Goal: Task Accomplishment & Management: Manage account settings

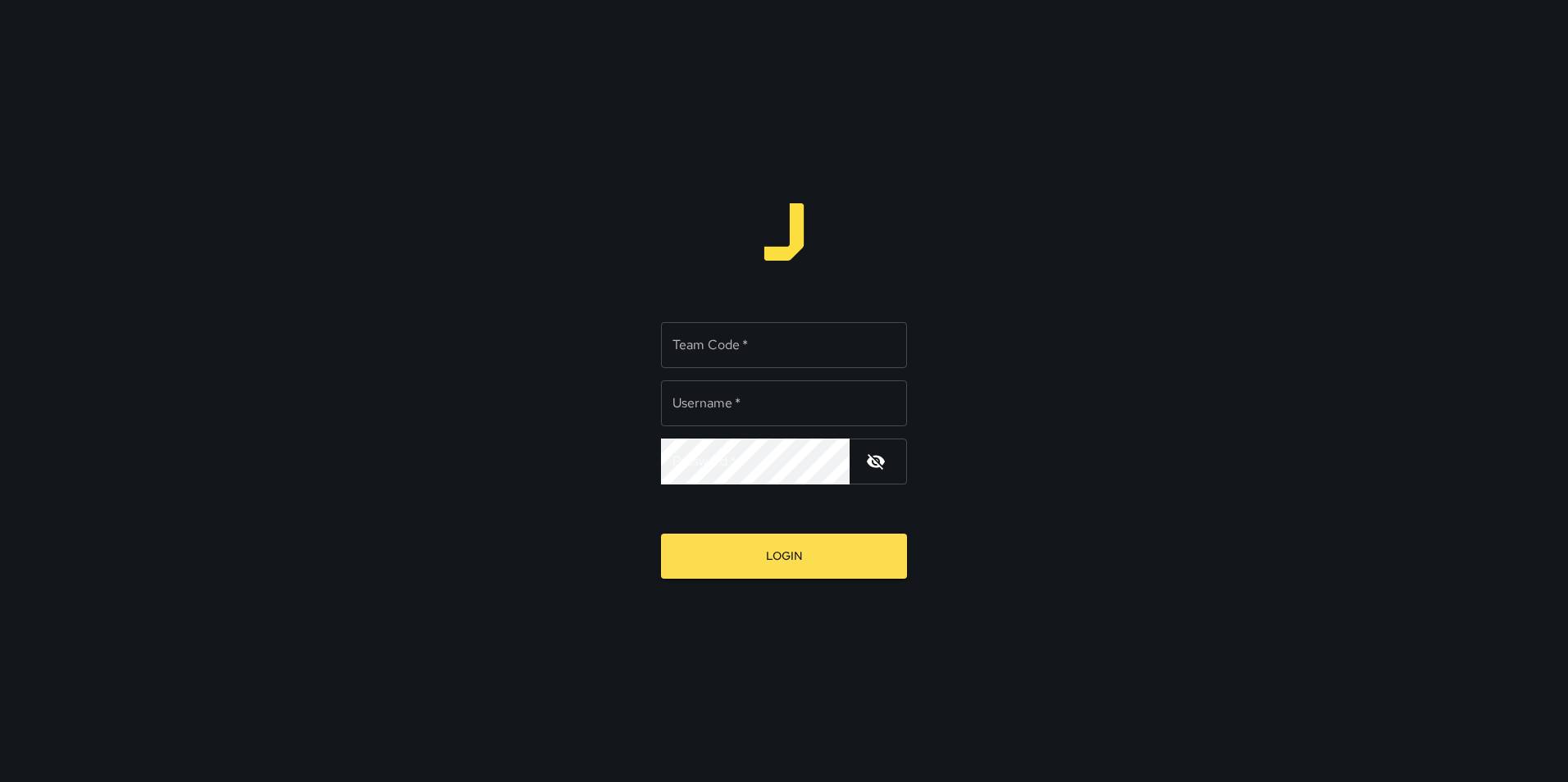
type input "**********"
click at [693, 348] on input "Team Code   *" at bounding box center [784, 345] width 246 height 46
type input "*****"
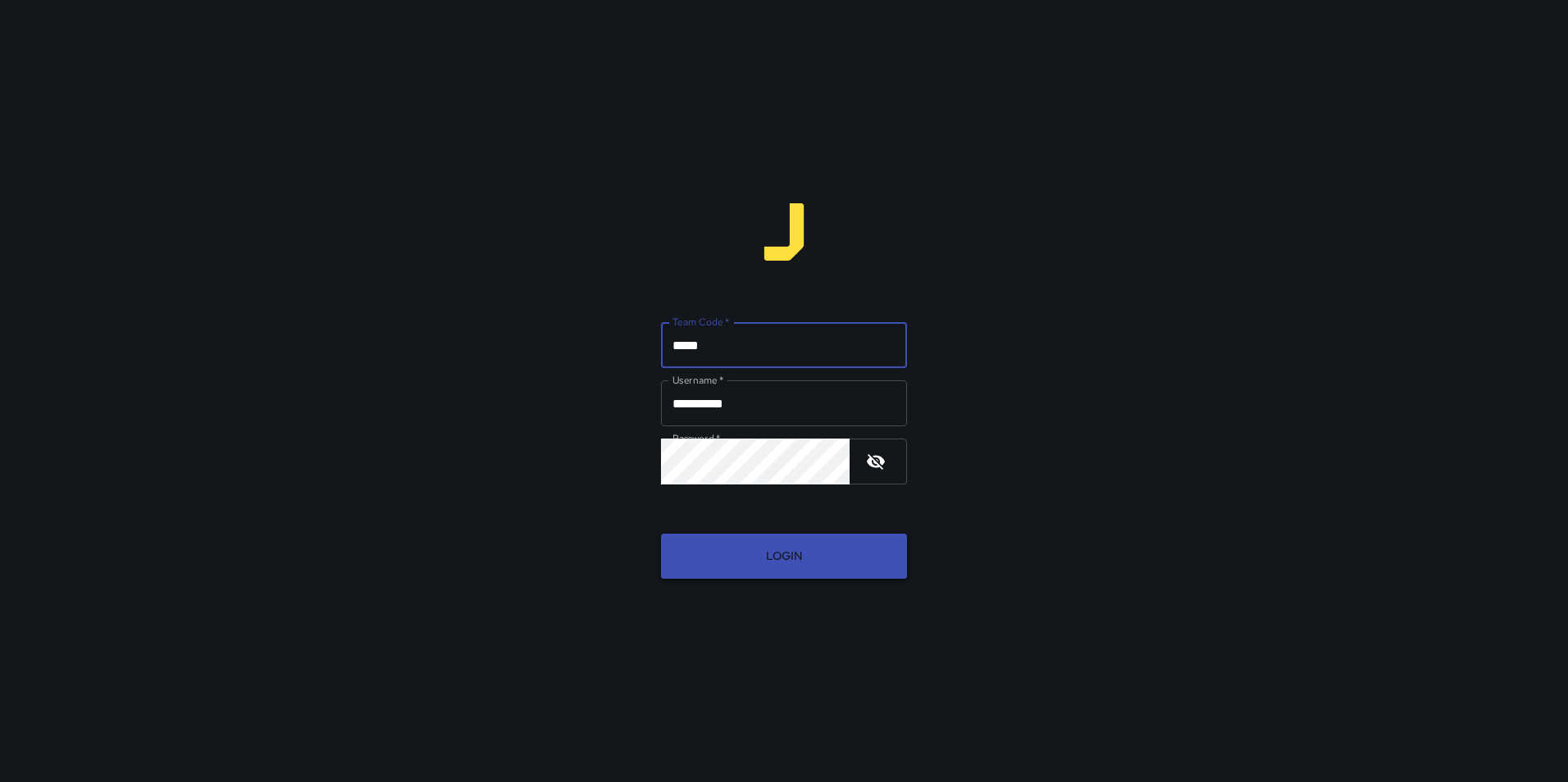
click at [763, 547] on button "Login" at bounding box center [784, 556] width 246 height 45
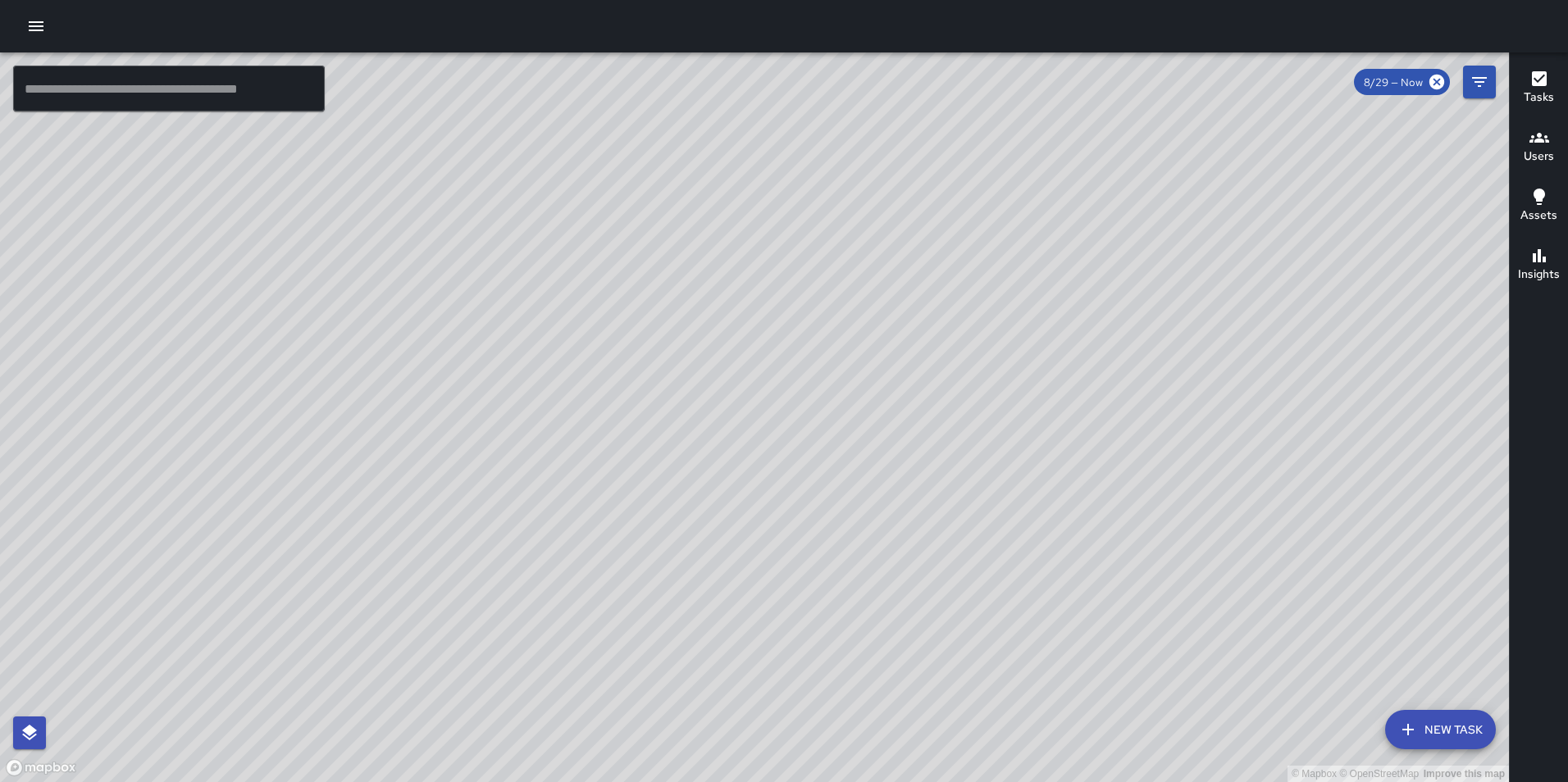
click at [35, 32] on icon "button" at bounding box center [36, 26] width 20 height 20
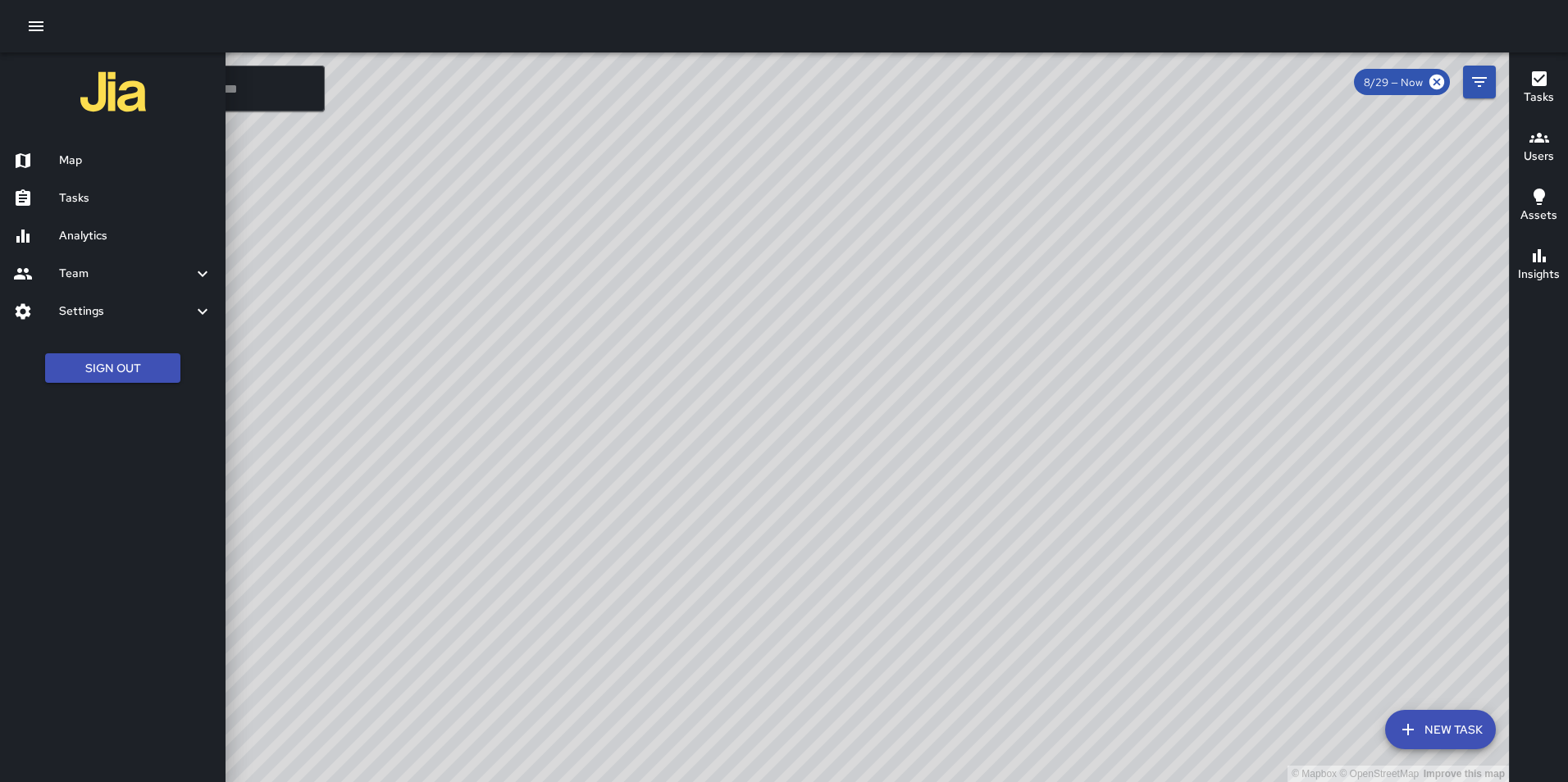
click at [120, 231] on h6 "Analytics" at bounding box center [136, 237] width 154 height 18
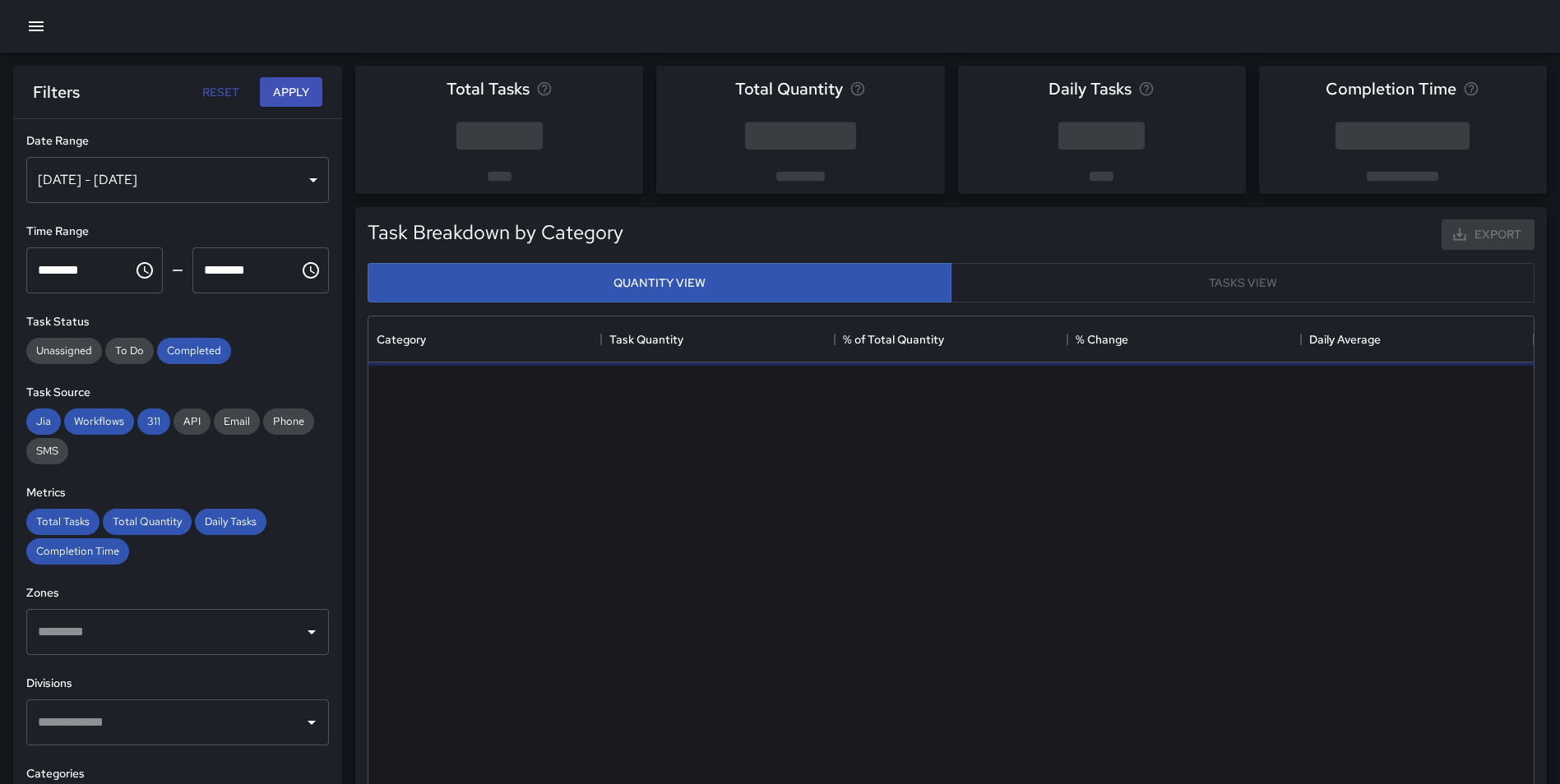
scroll to position [479, 1153]
click at [213, 189] on div "[DATE] - [DATE]" at bounding box center [177, 180] width 302 height 46
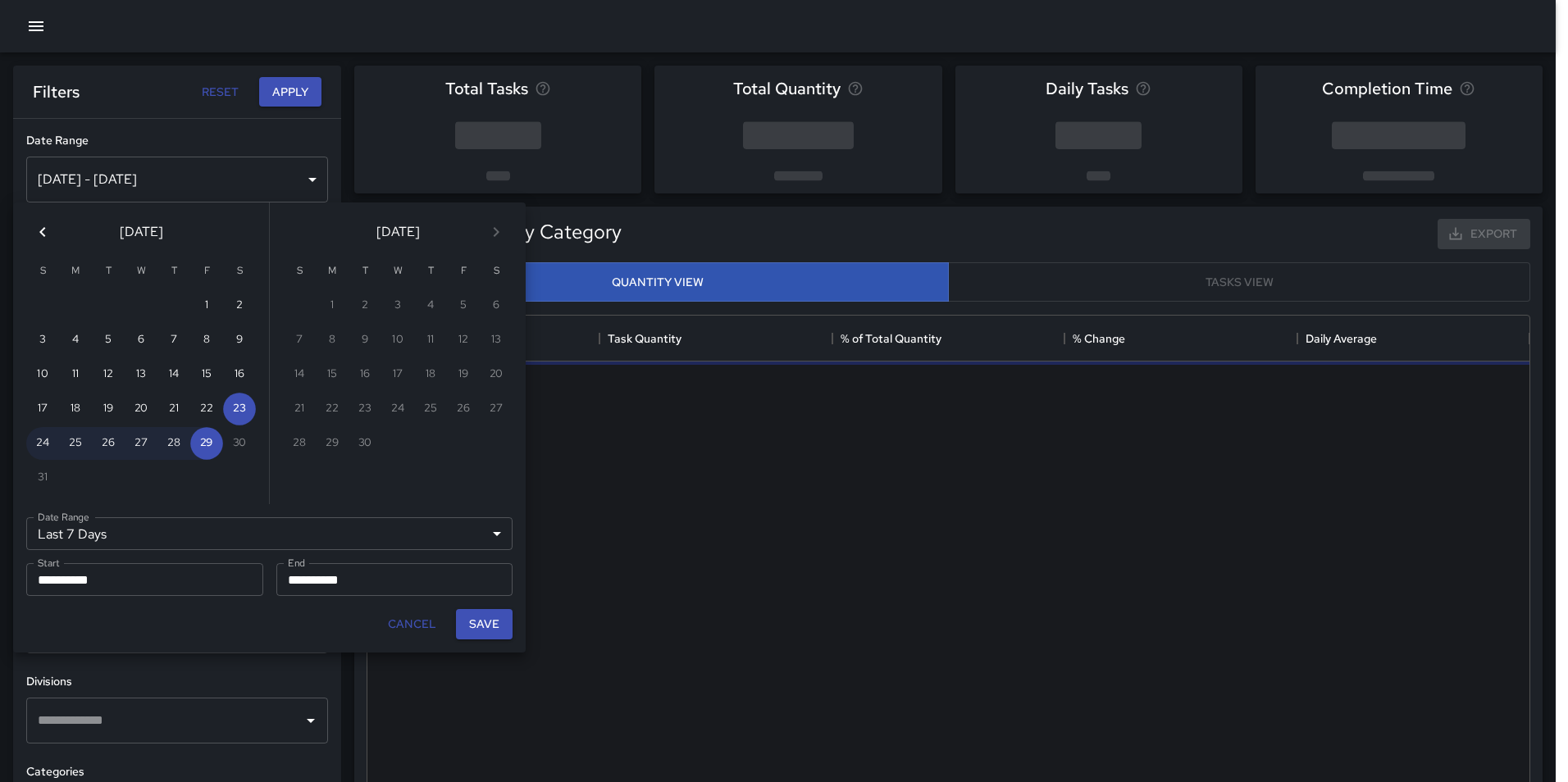
click at [46, 236] on icon "Previous month" at bounding box center [43, 232] width 20 height 20
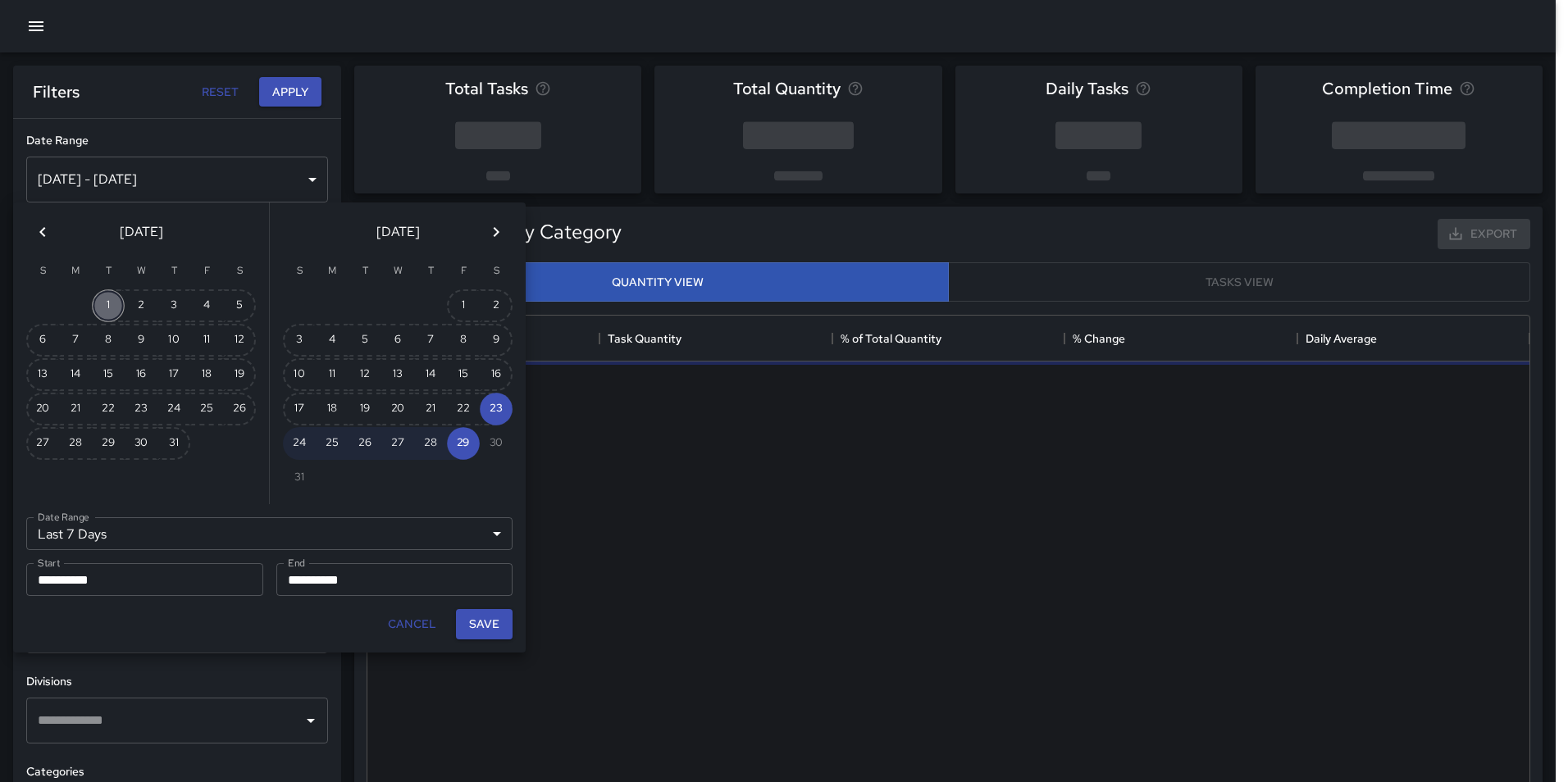
click at [104, 292] on button "1" at bounding box center [108, 306] width 33 height 33
type input "******"
type input "**********"
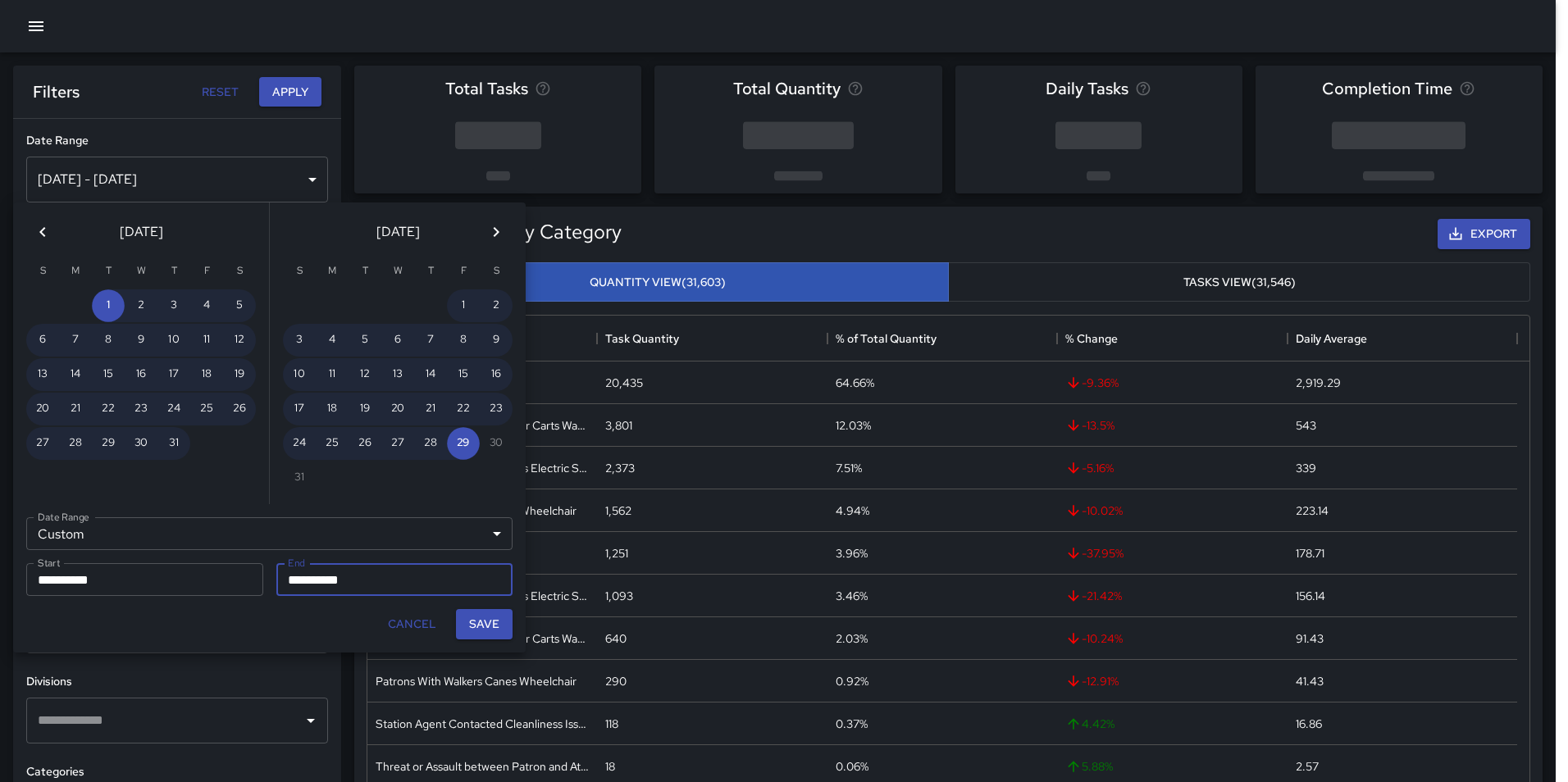
click at [199, 439] on div at bounding box center [207, 444] width 33 height 33
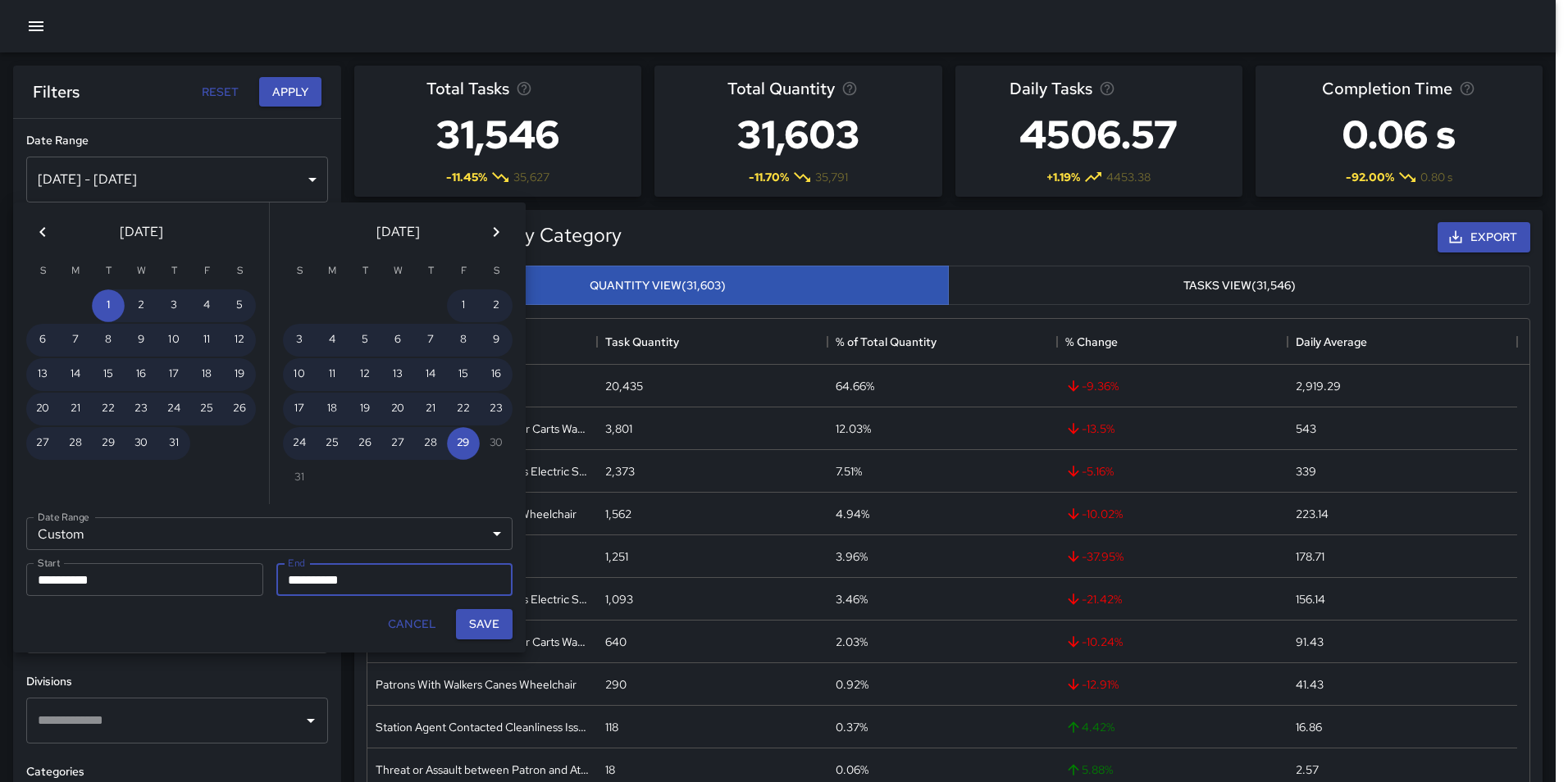
click at [199, 445] on div at bounding box center [207, 444] width 33 height 33
click at [328, 444] on button "25" at bounding box center [332, 444] width 33 height 33
type input "**********"
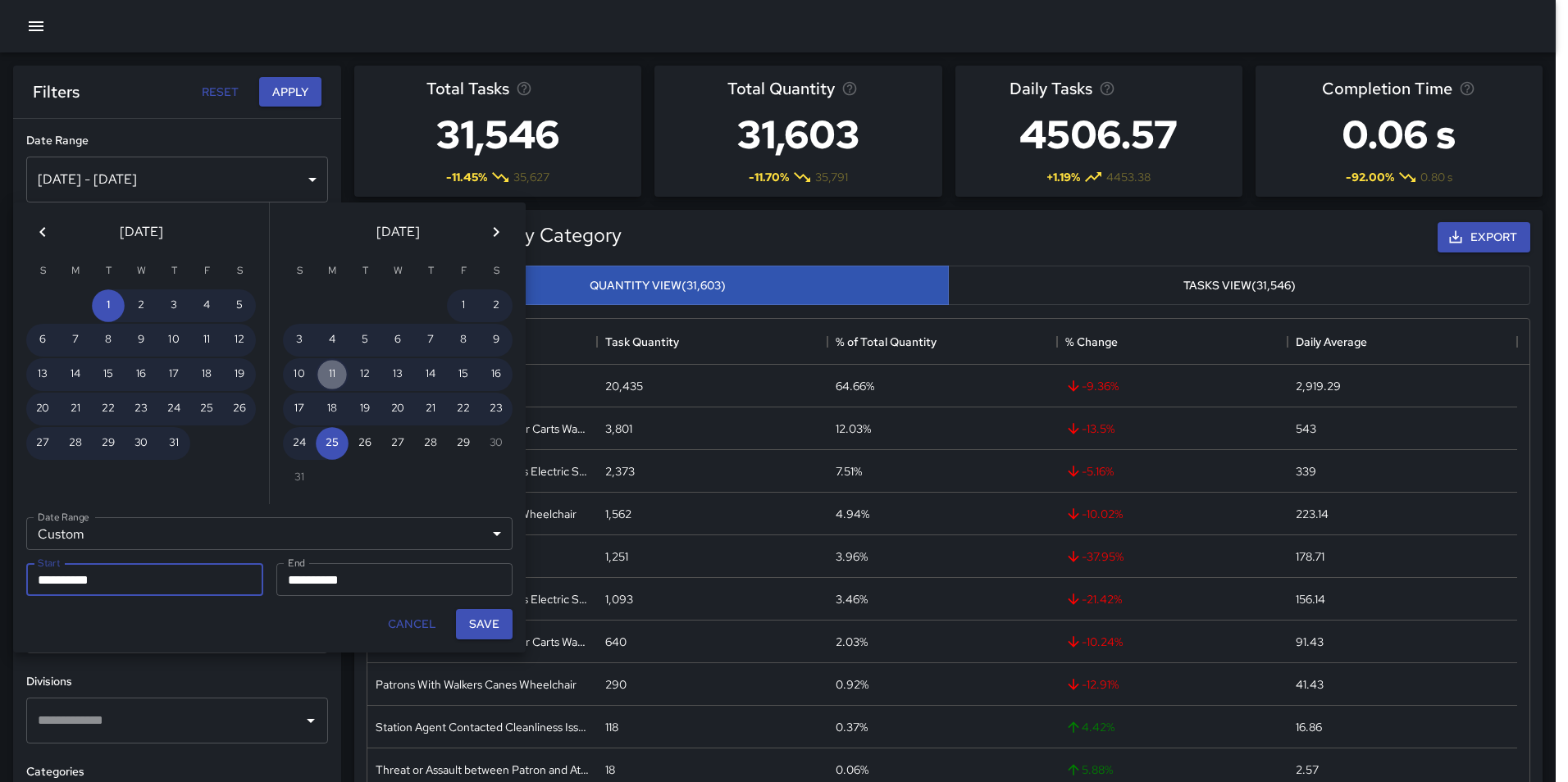
click at [324, 370] on button "11" at bounding box center [332, 375] width 33 height 33
type input "**********"
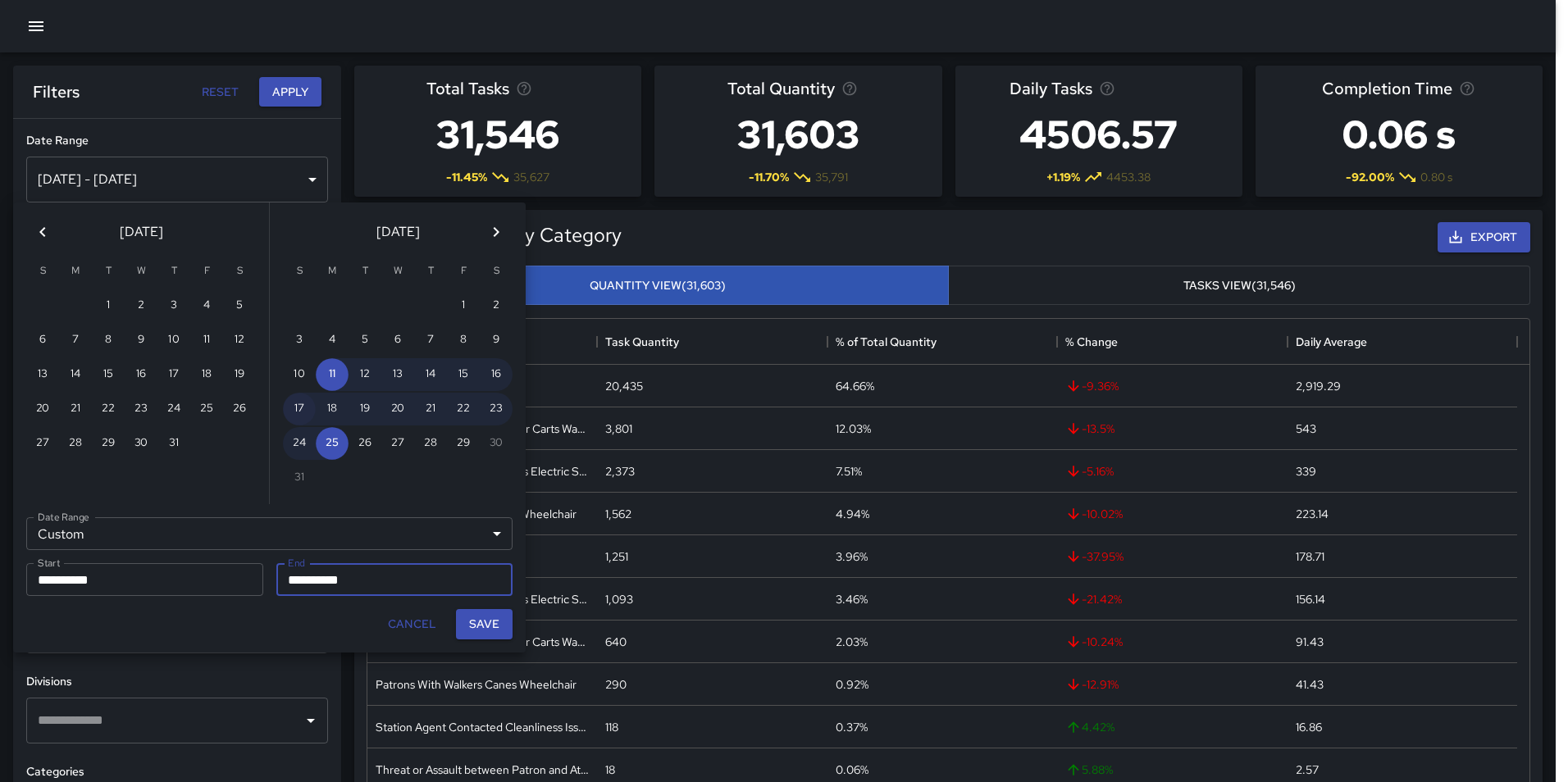
click at [299, 404] on button "17" at bounding box center [299, 409] width 33 height 33
type input "**********"
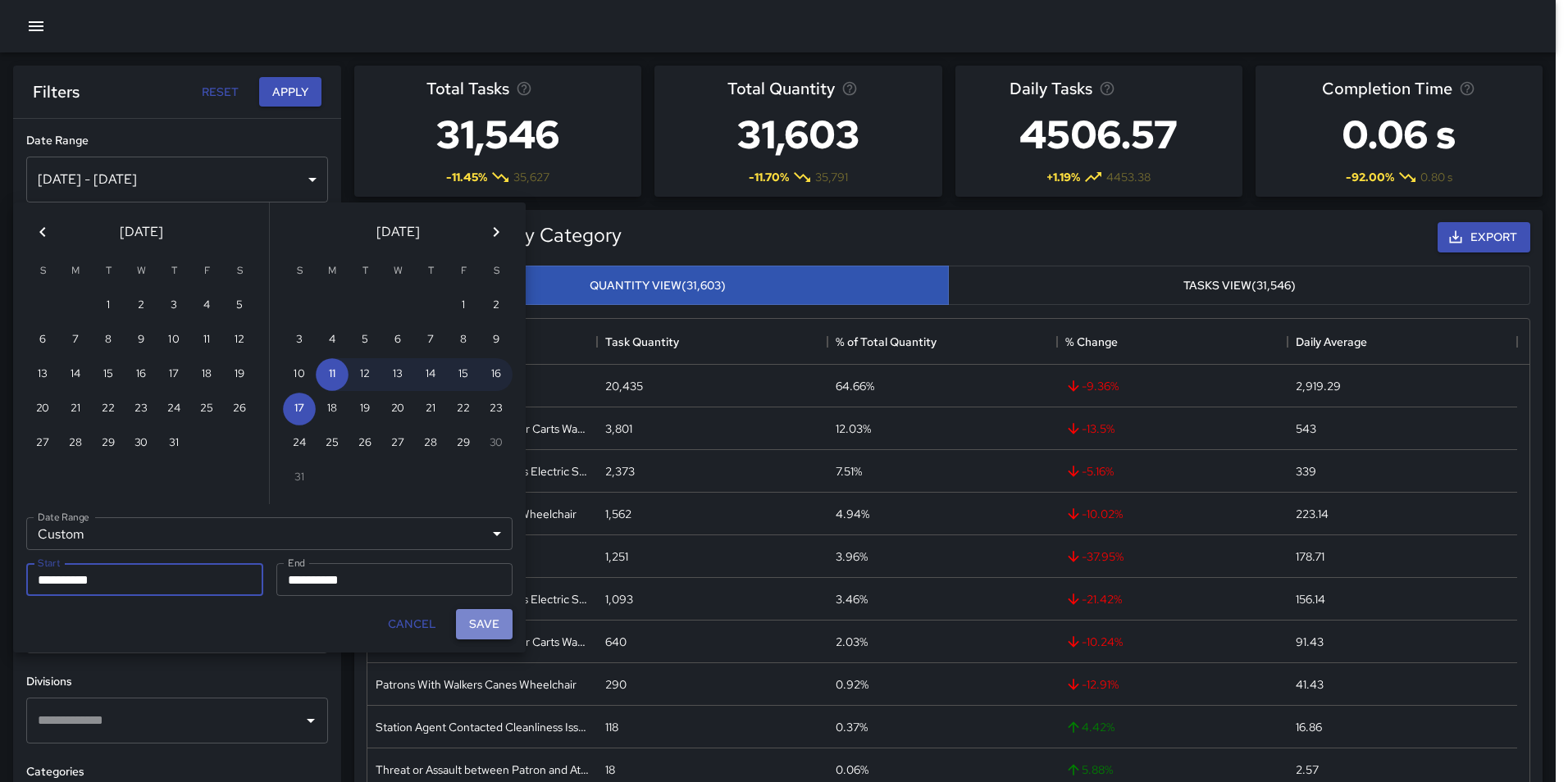
click at [495, 619] on button "Save" at bounding box center [484, 624] width 57 height 30
type input "**********"
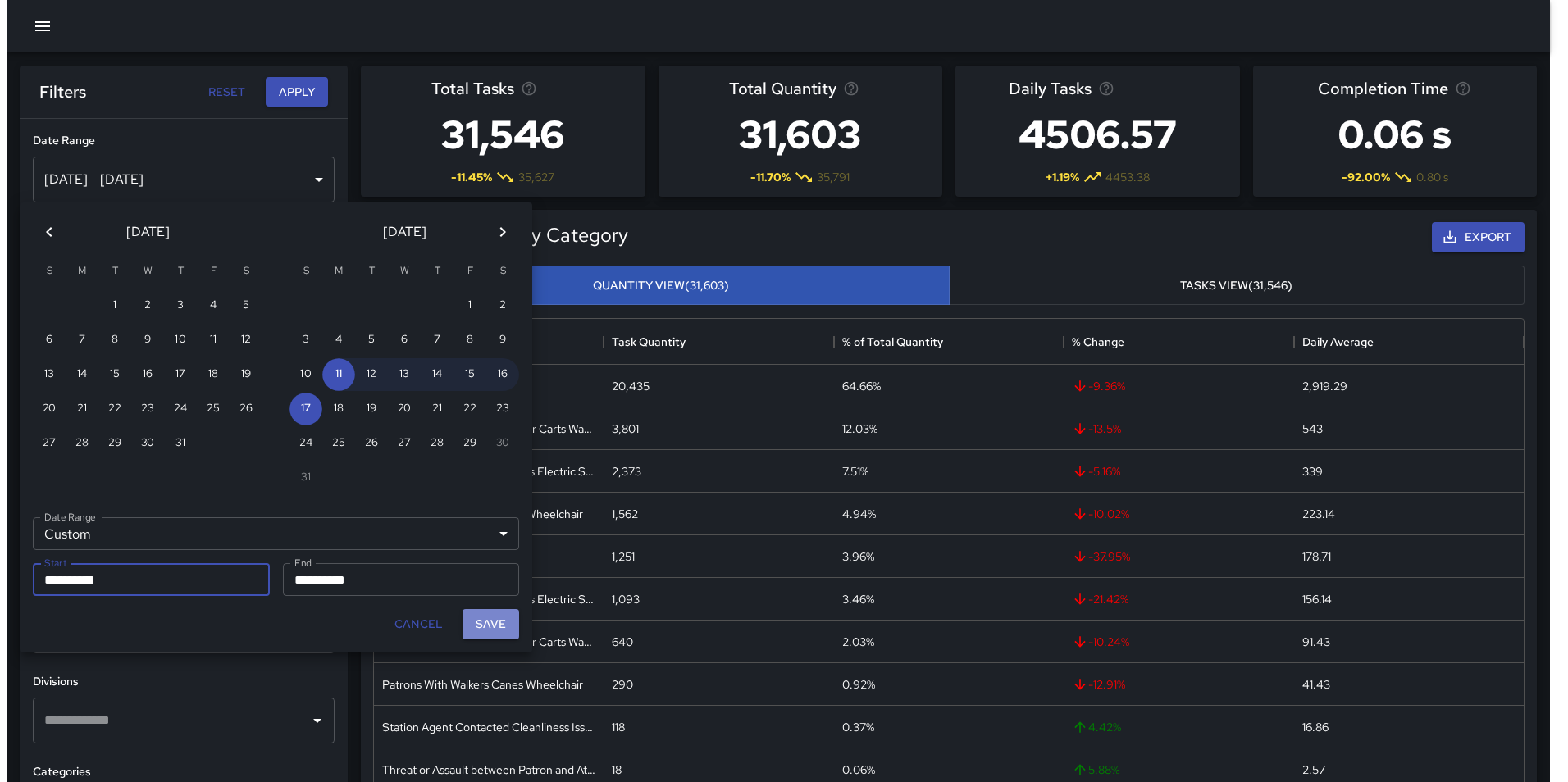
scroll to position [13, 13]
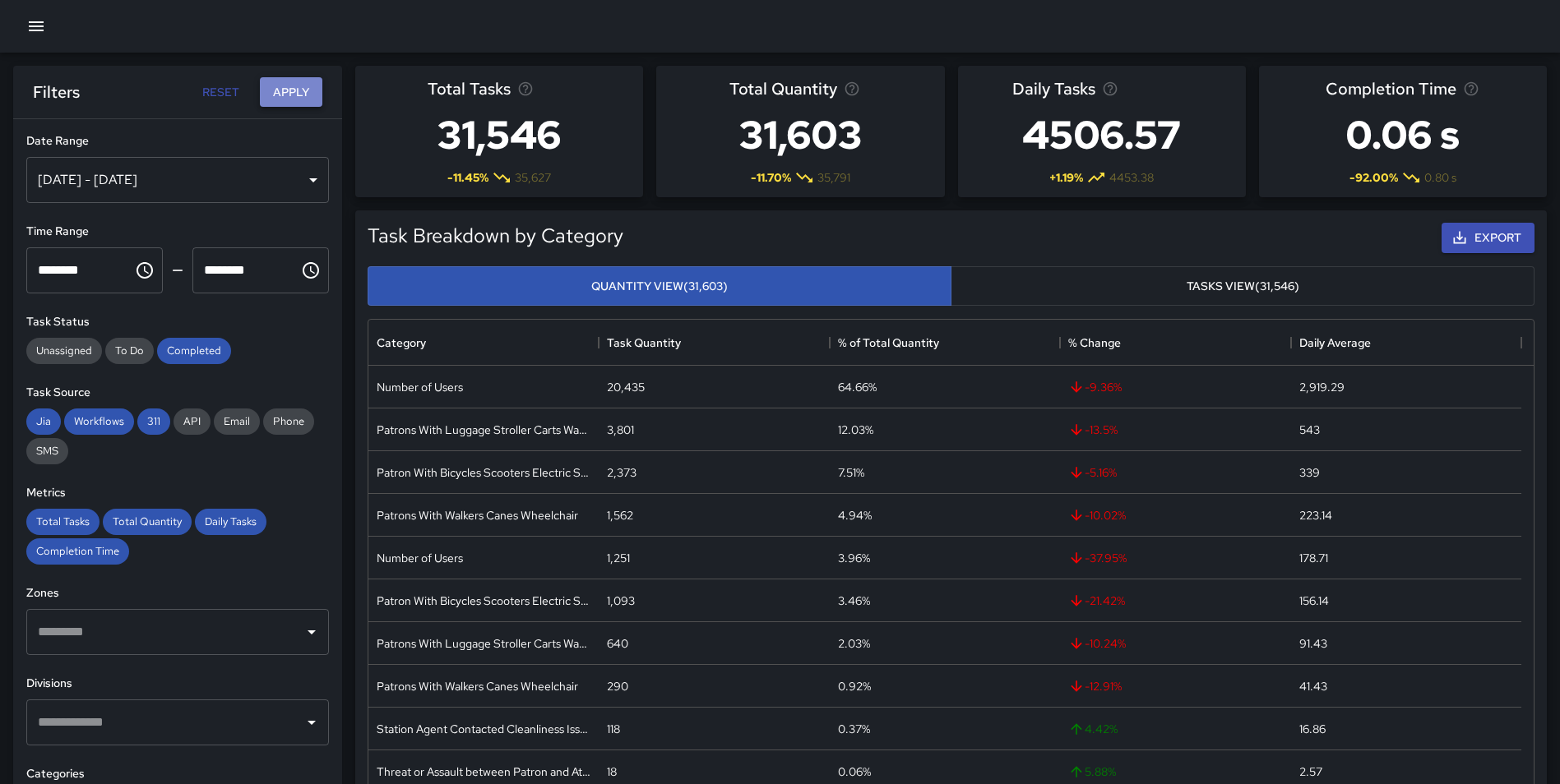
click at [287, 87] on button "Apply" at bounding box center [291, 92] width 63 height 30
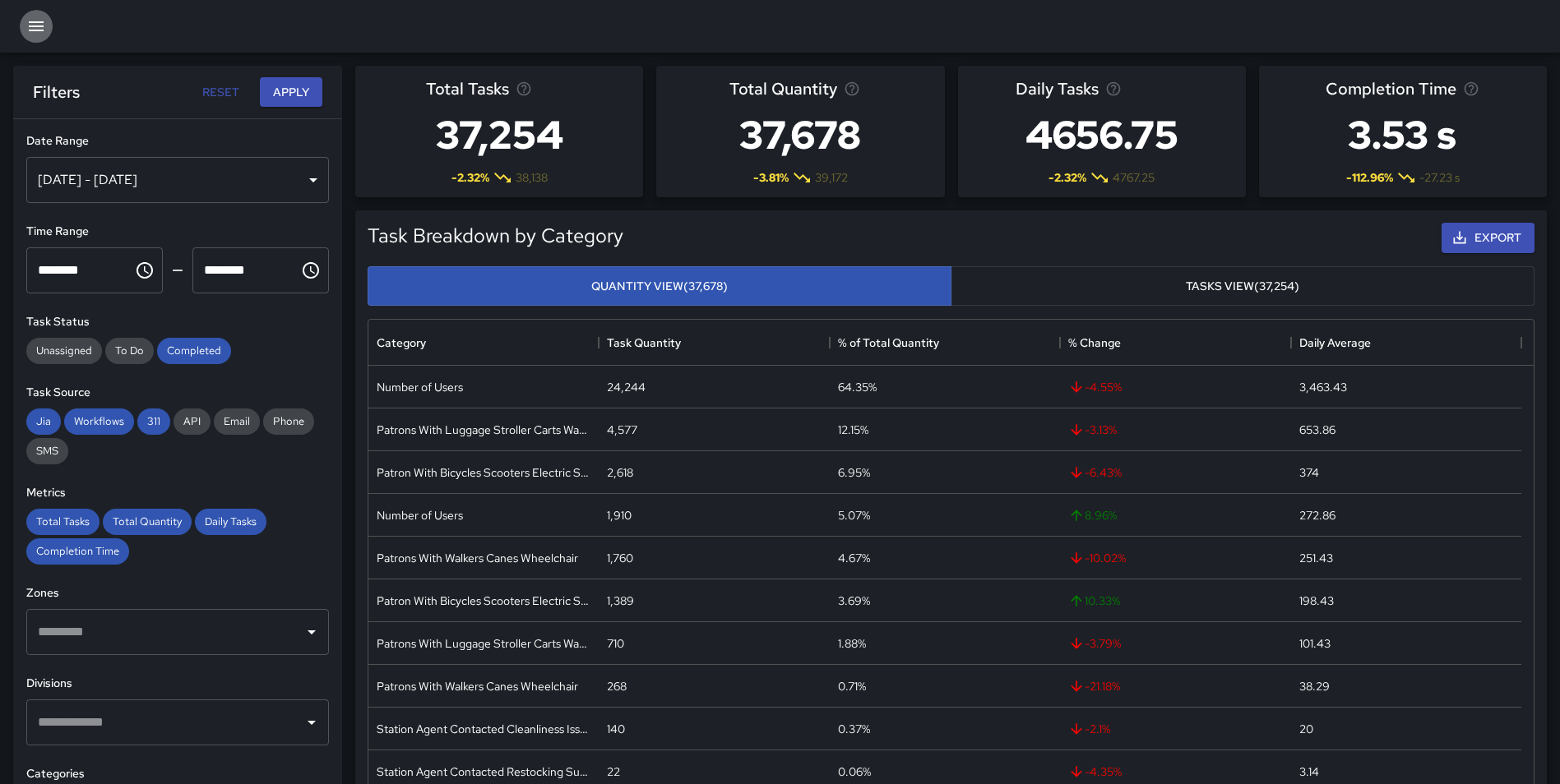
click at [29, 17] on icon "button" at bounding box center [36, 26] width 20 height 20
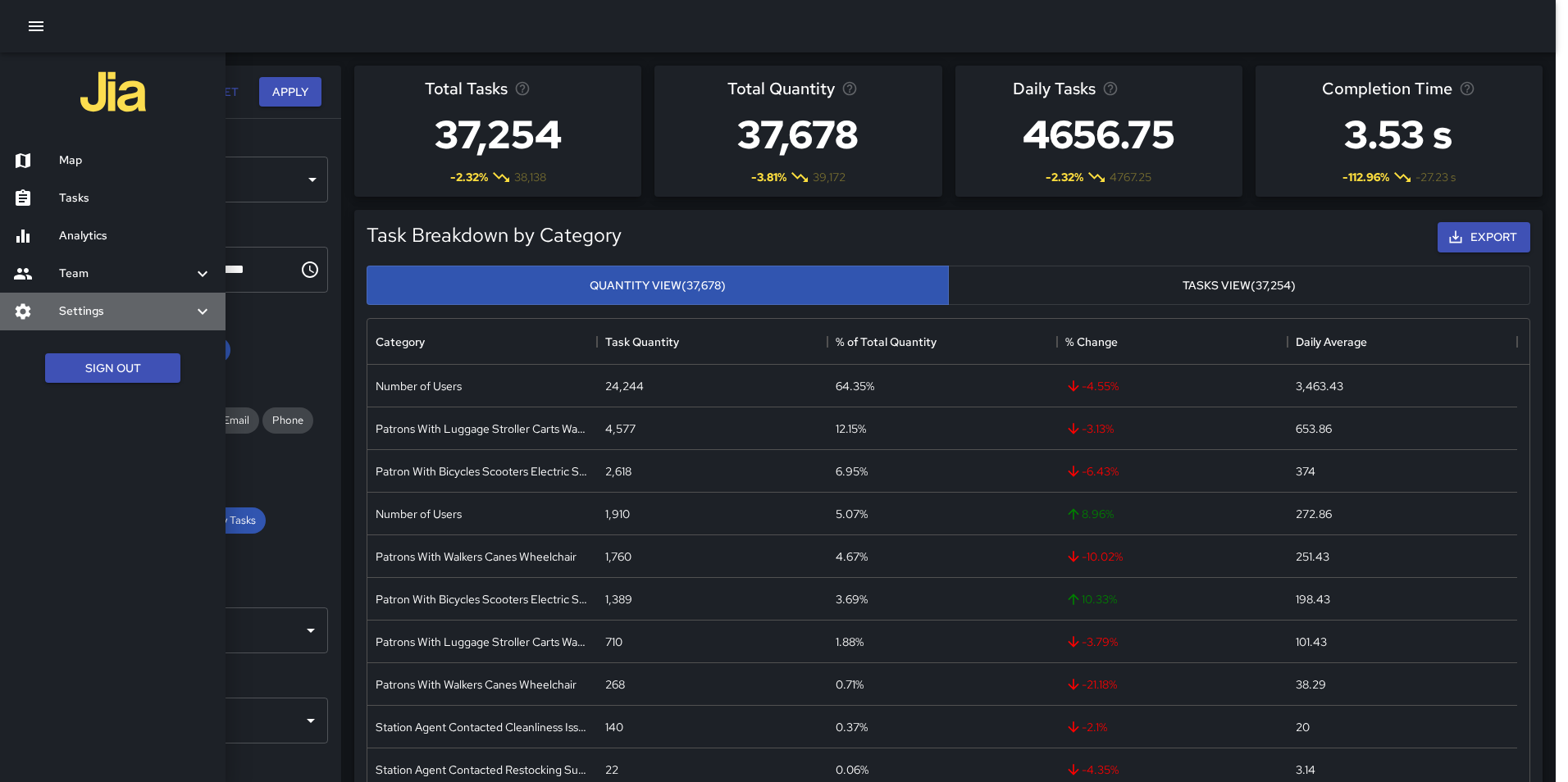
click at [107, 315] on h6 "Settings" at bounding box center [126, 311] width 134 height 18
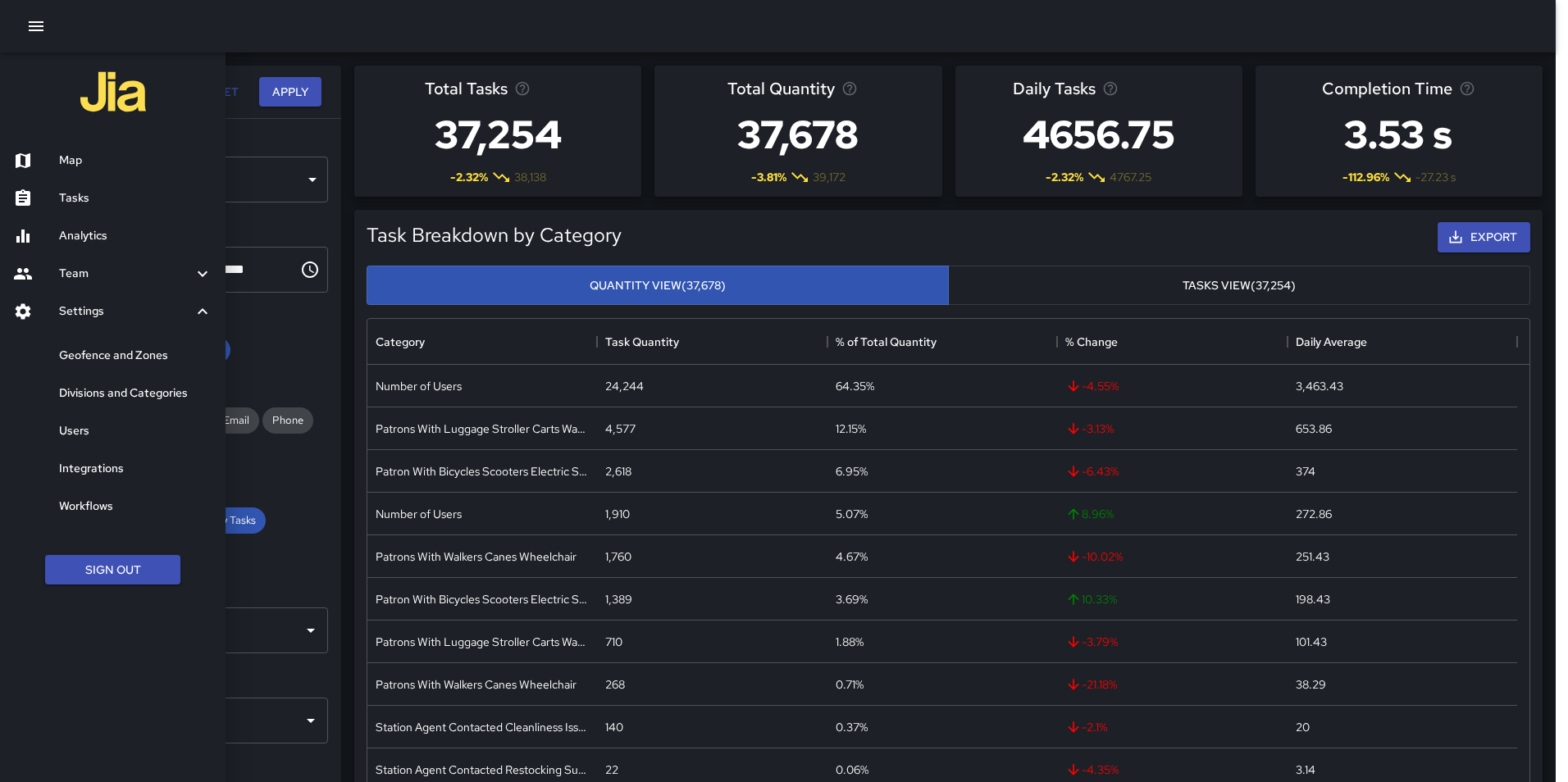
click at [113, 356] on h6 "Geofence and Zones" at bounding box center [136, 356] width 154 height 18
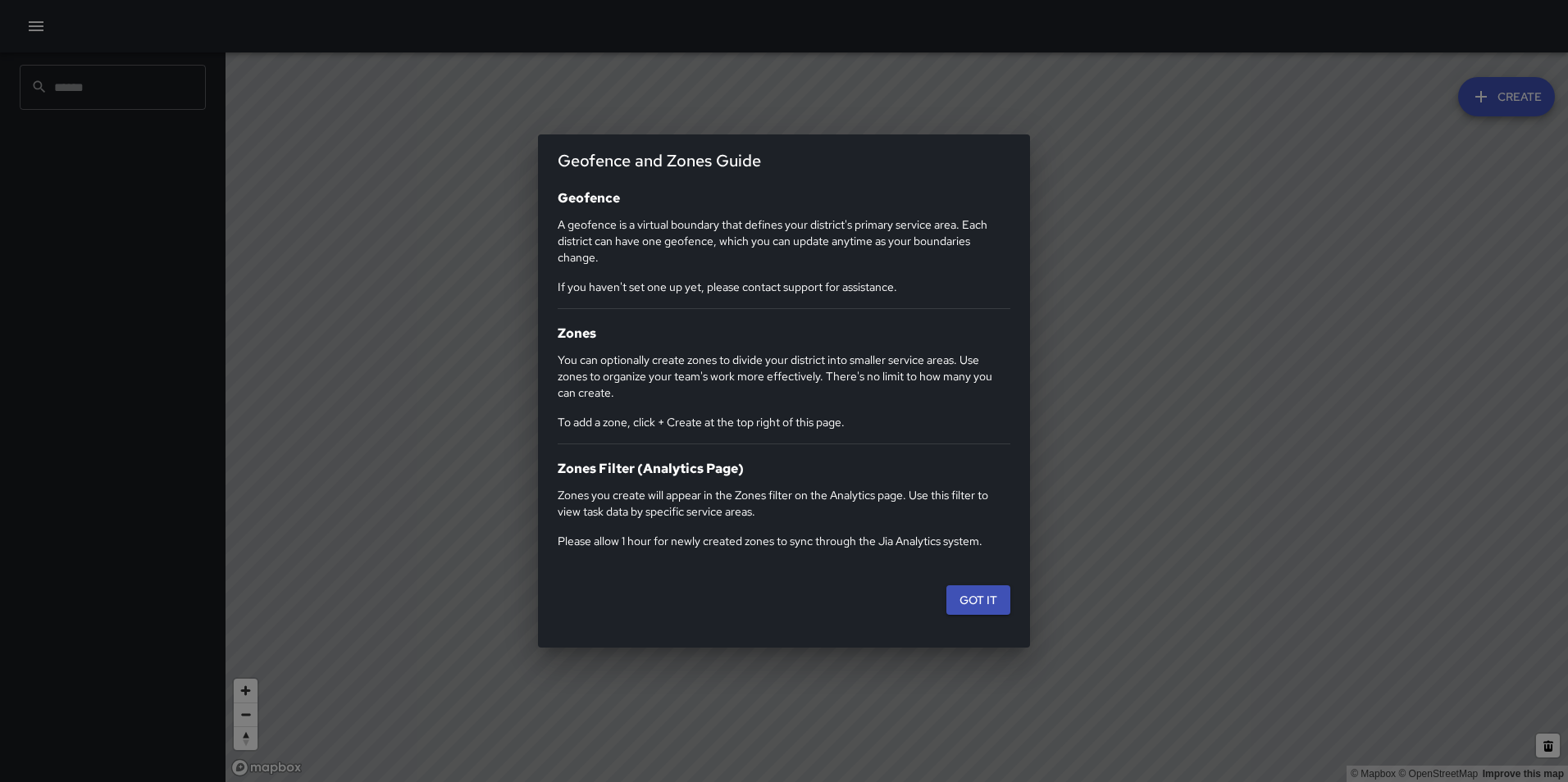
click at [34, 21] on div "Geofence and Zones Guide Geofence A geofence is a virtual boundary that defines…" at bounding box center [784, 391] width 1568 height 782
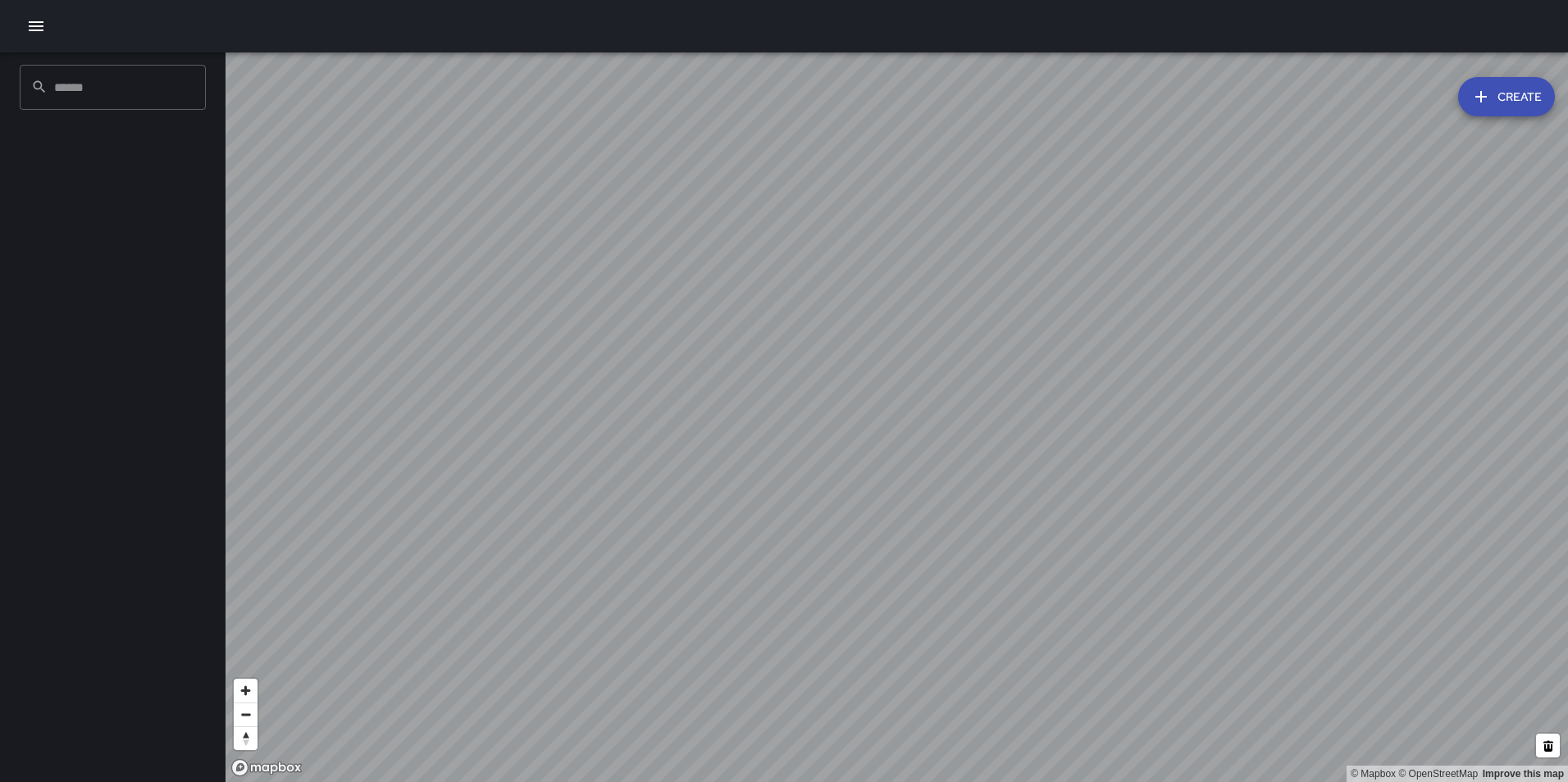
click at [53, 30] on div at bounding box center [784, 26] width 1568 height 53
click at [44, 27] on icon "button" at bounding box center [36, 26] width 20 height 20
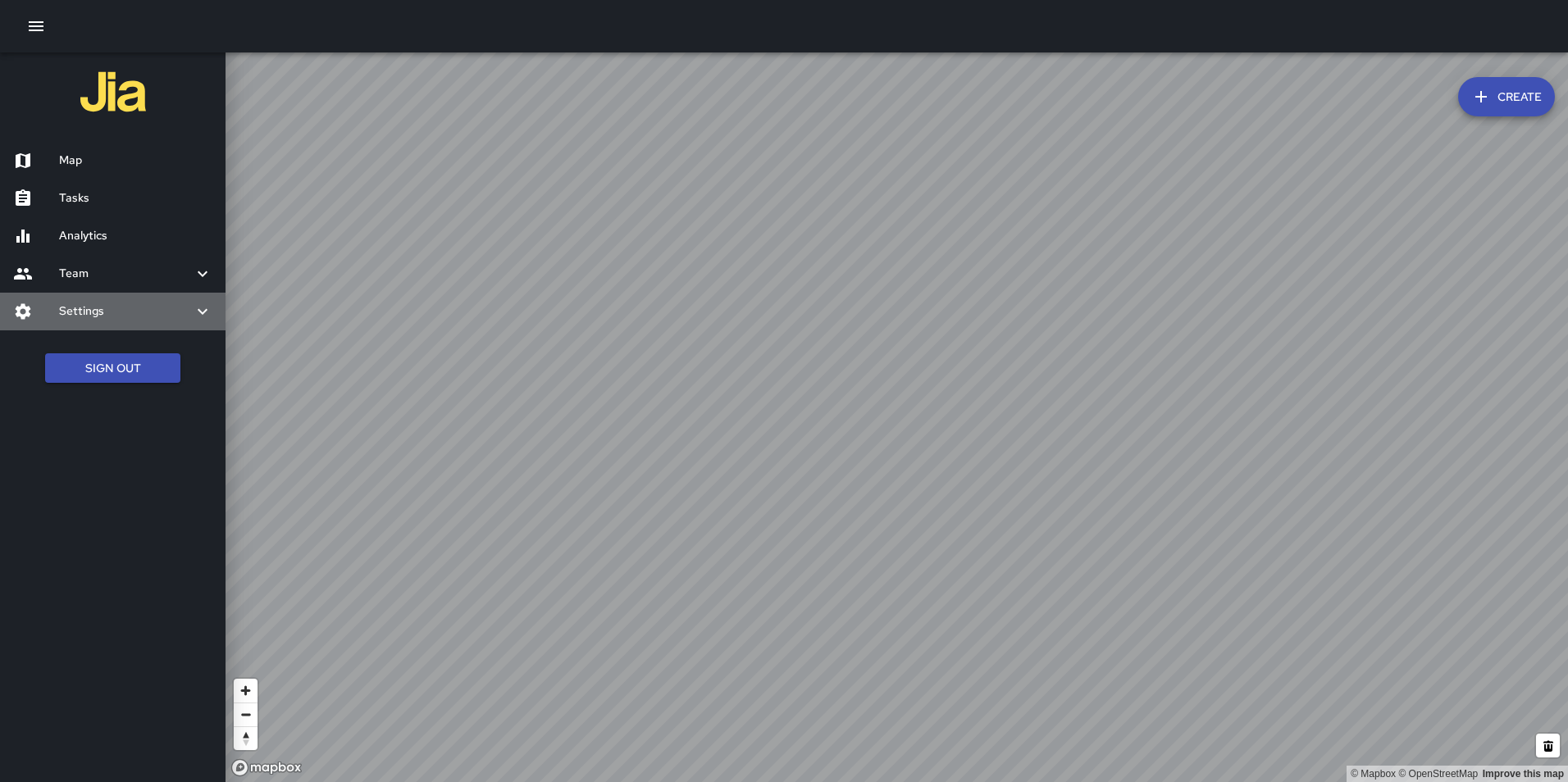
click at [85, 308] on h6 "Settings" at bounding box center [126, 311] width 134 height 18
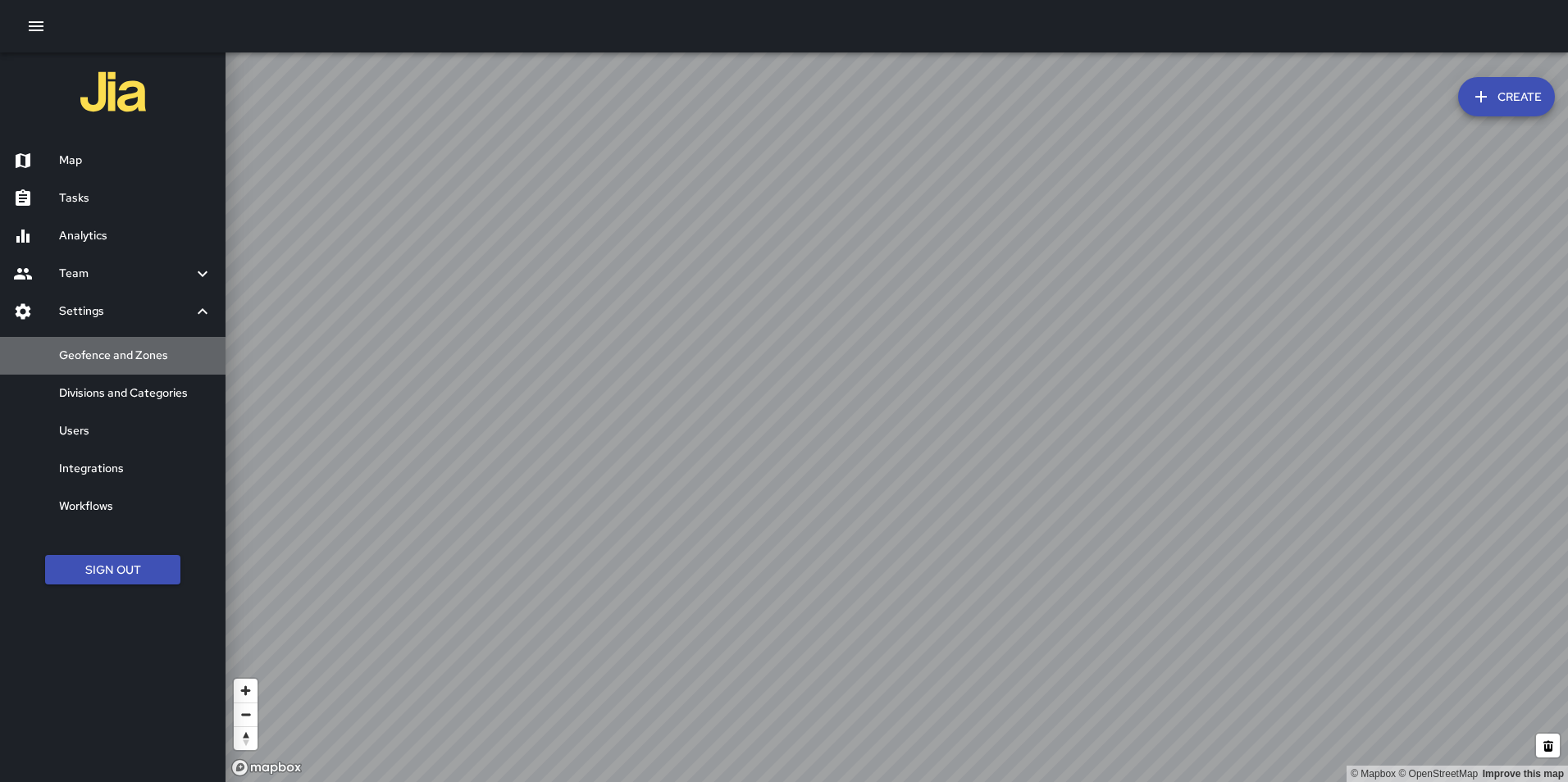
drag, startPoint x: 81, startPoint y: 356, endPoint x: 127, endPoint y: 357, distance: 46.0
click at [127, 357] on h6 "Geofence and Zones" at bounding box center [136, 356] width 154 height 18
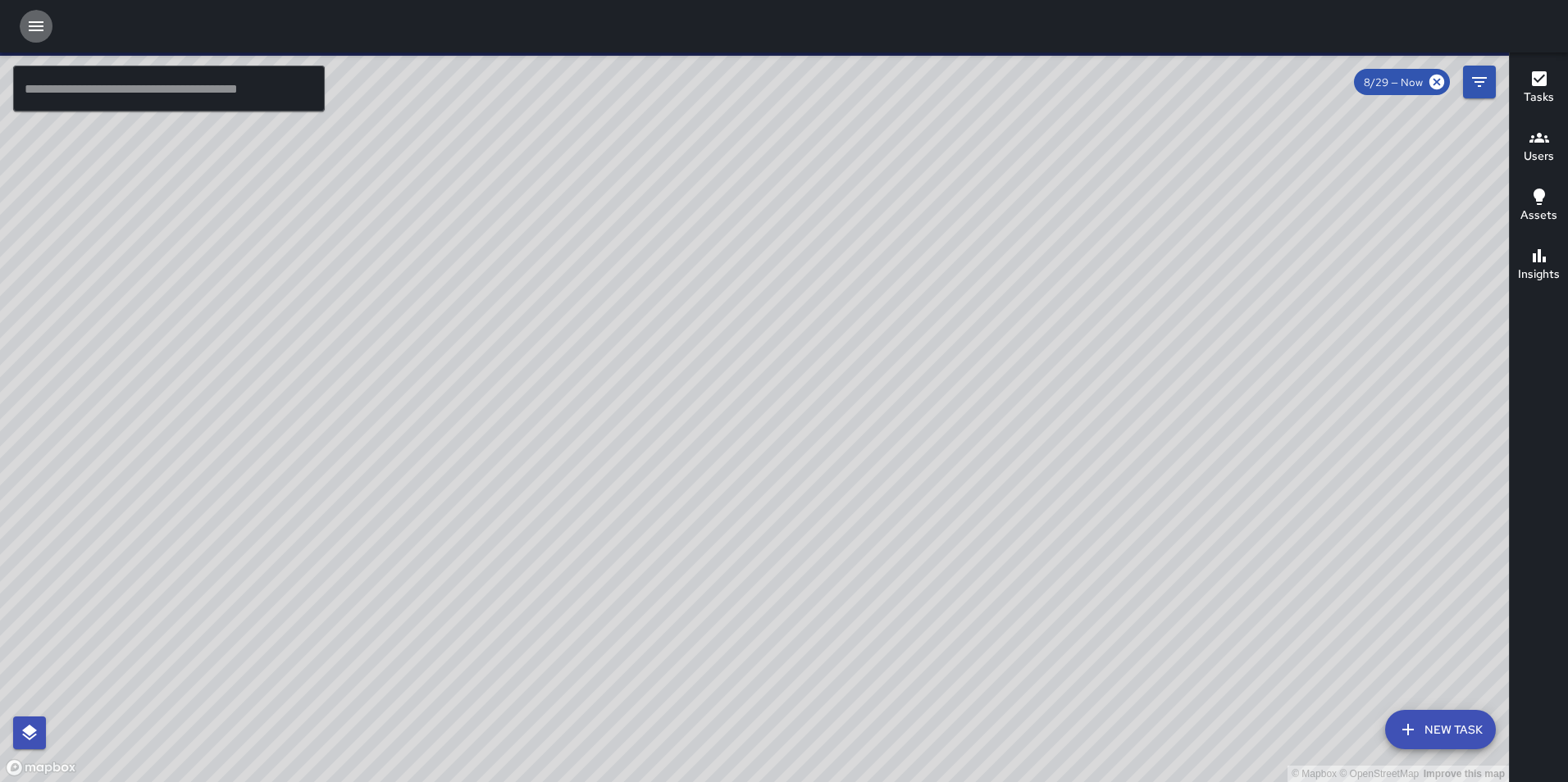
click at [29, 24] on icon "button" at bounding box center [36, 26] width 20 height 20
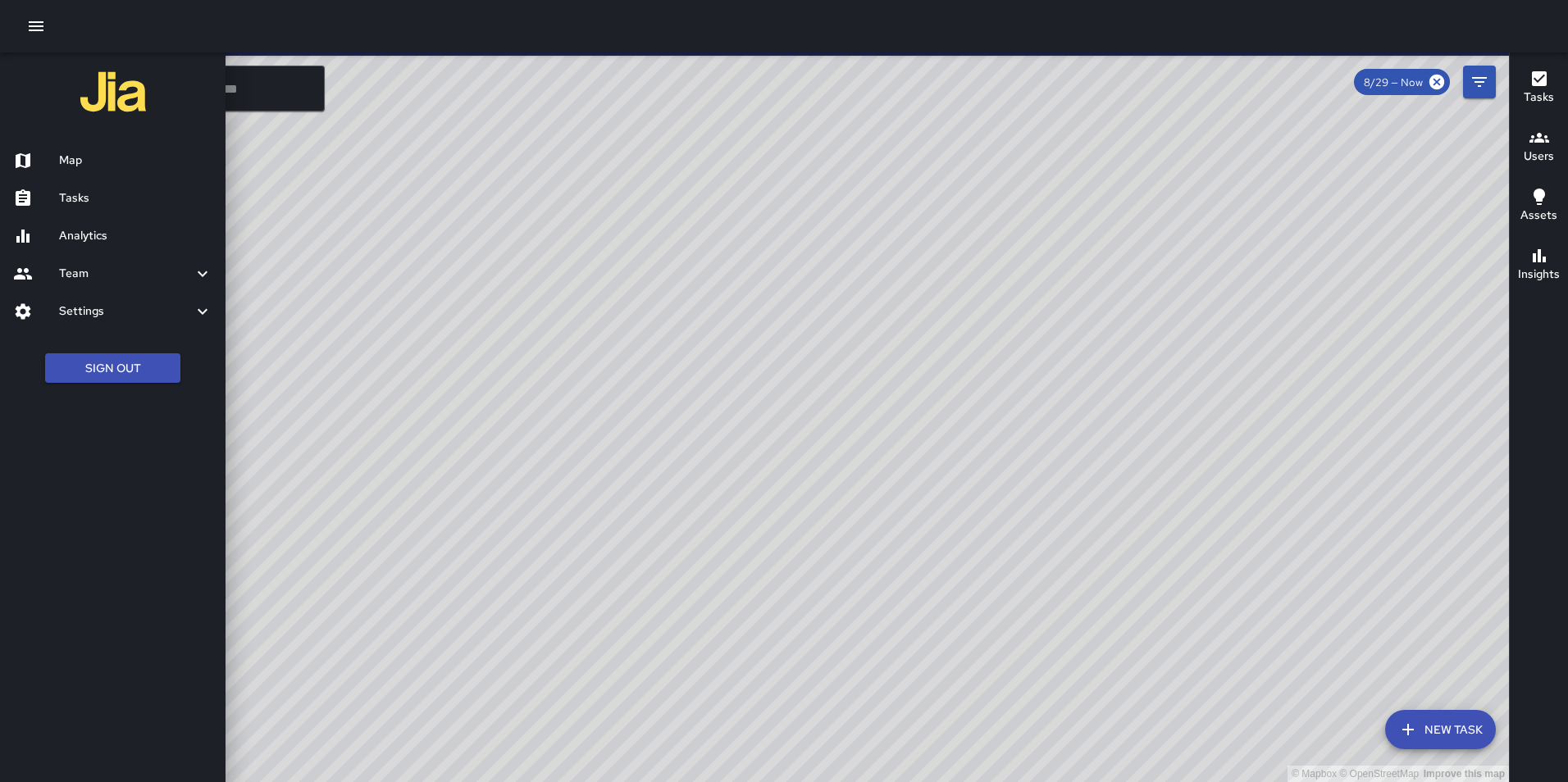
click at [126, 315] on h6 "Settings" at bounding box center [126, 311] width 134 height 18
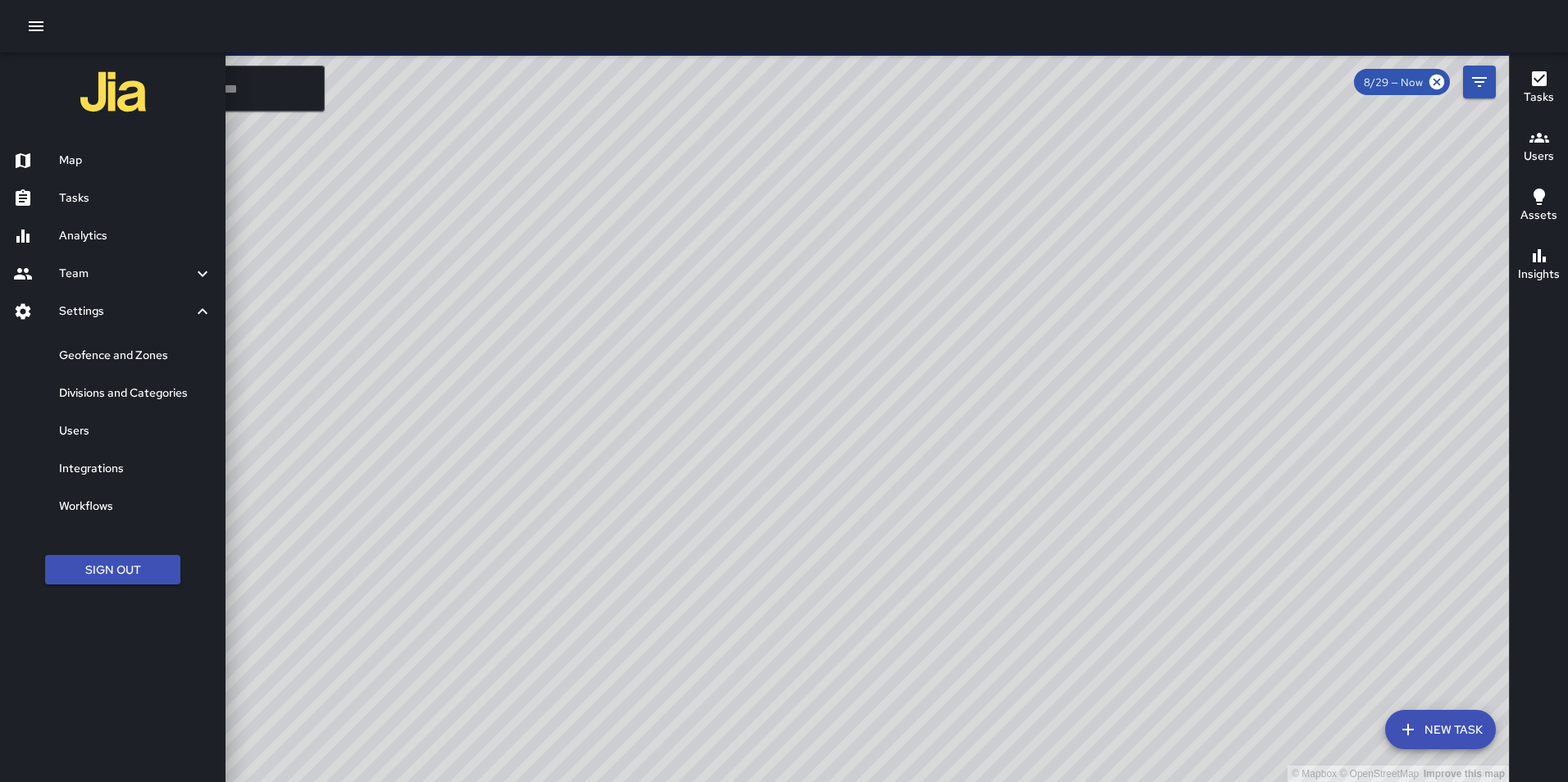
click at [136, 354] on h6 "Geofence and Zones" at bounding box center [136, 356] width 154 height 18
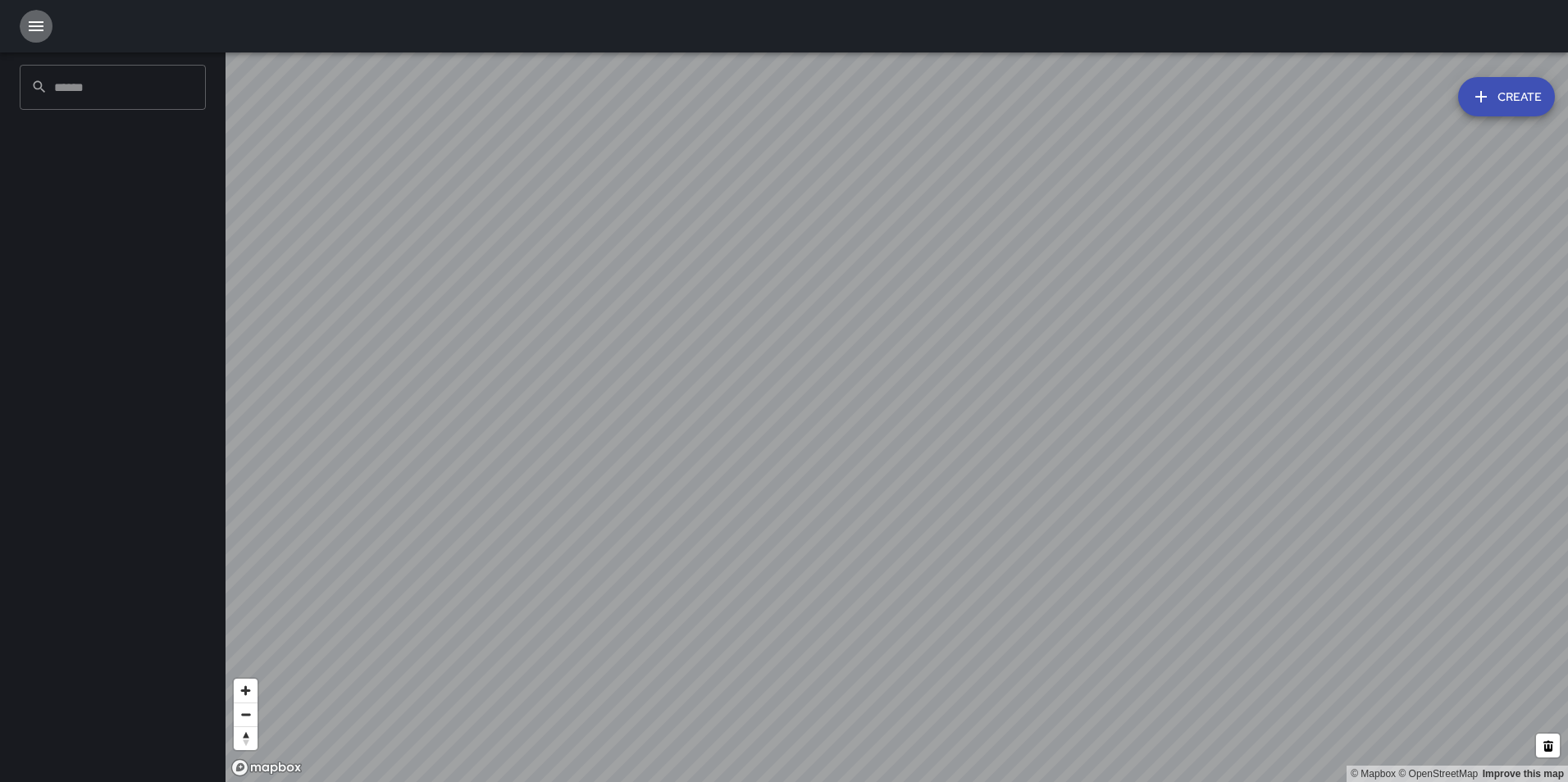
click at [40, 32] on icon "button" at bounding box center [36, 26] width 20 height 20
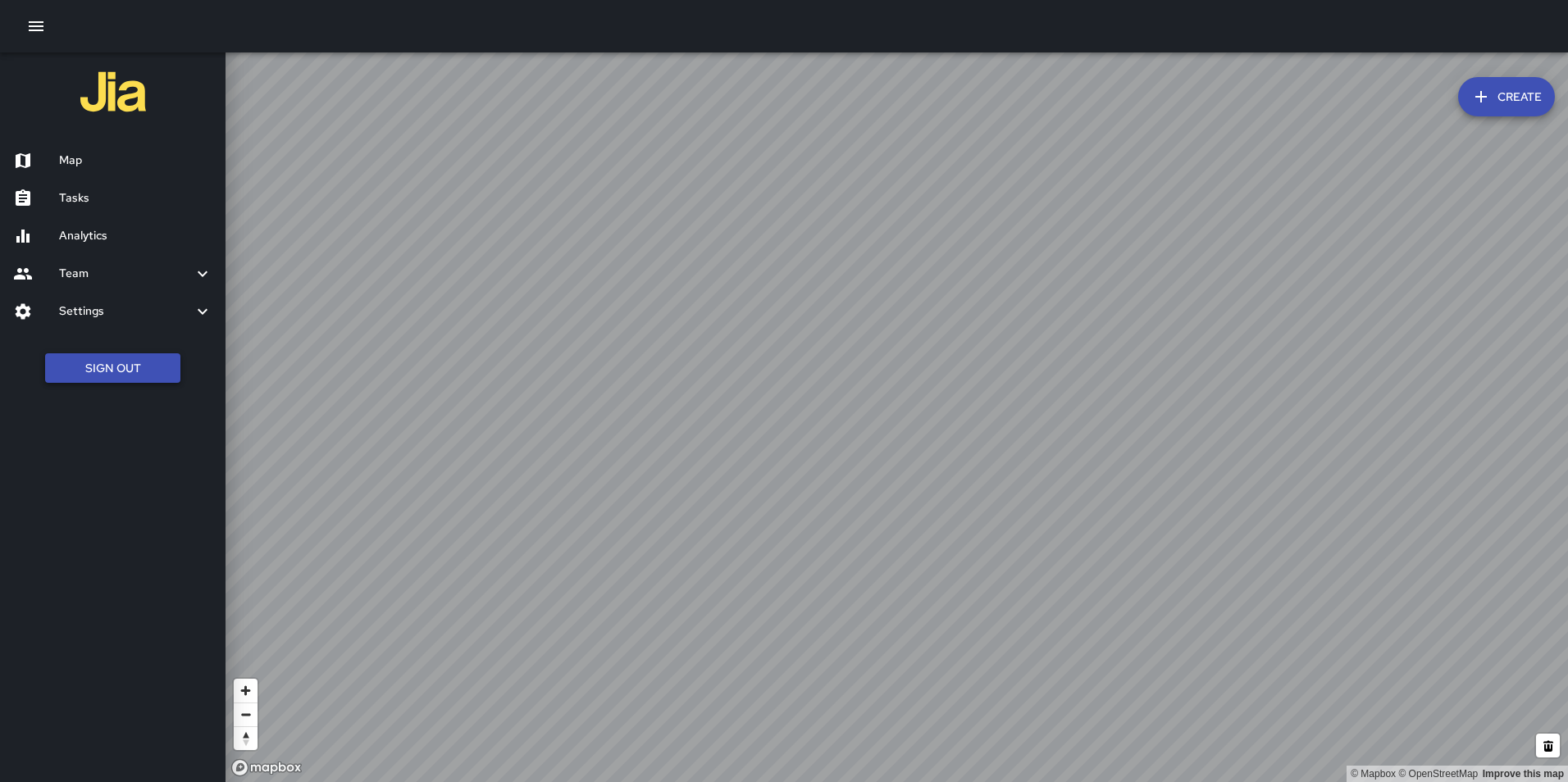
click at [139, 368] on button "Sign Out" at bounding box center [113, 368] width 136 height 30
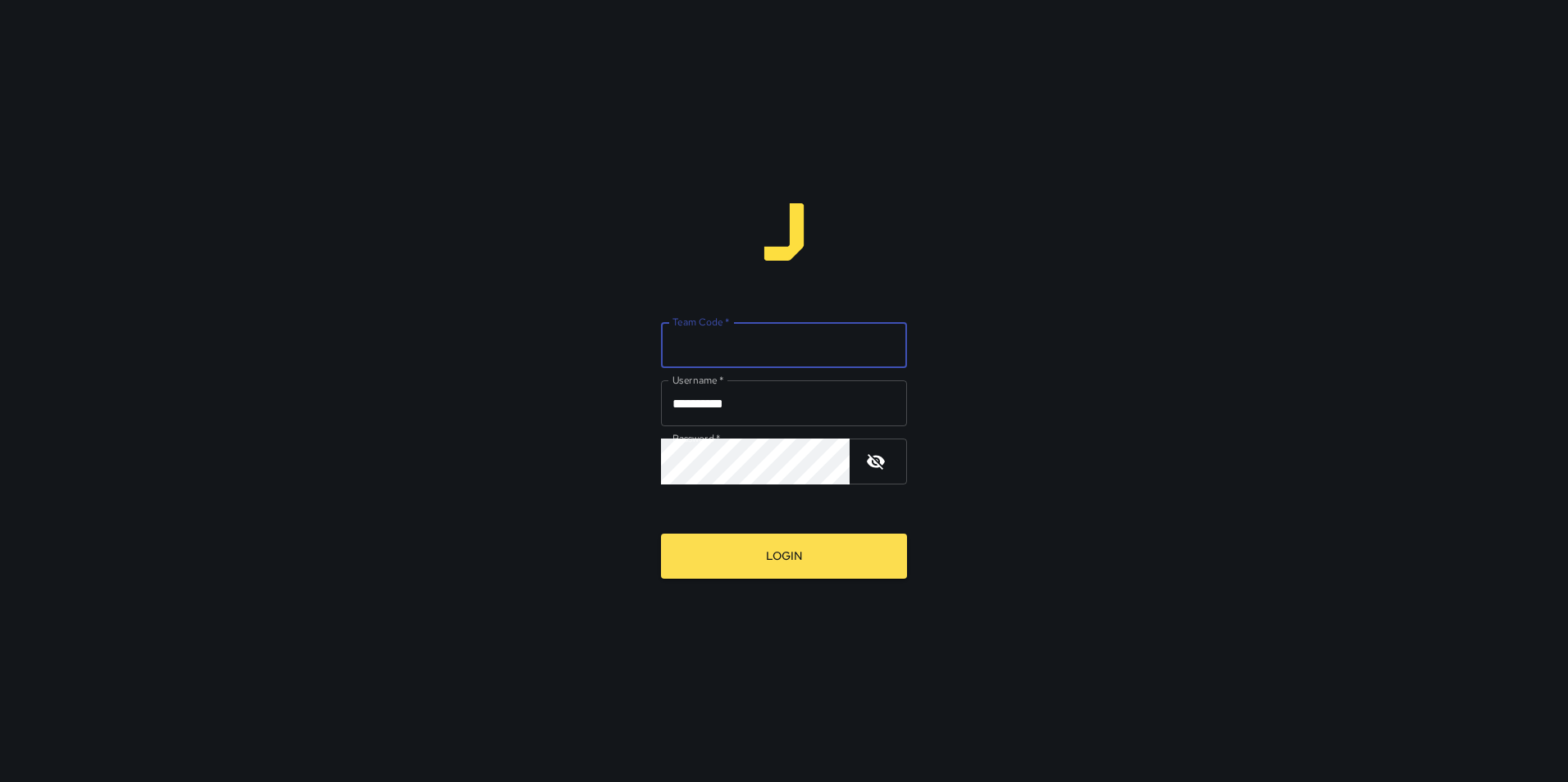
click at [777, 347] on input "Team Code   *" at bounding box center [784, 345] width 246 height 46
type input "*****"
click at [779, 555] on button "Login" at bounding box center [784, 556] width 246 height 45
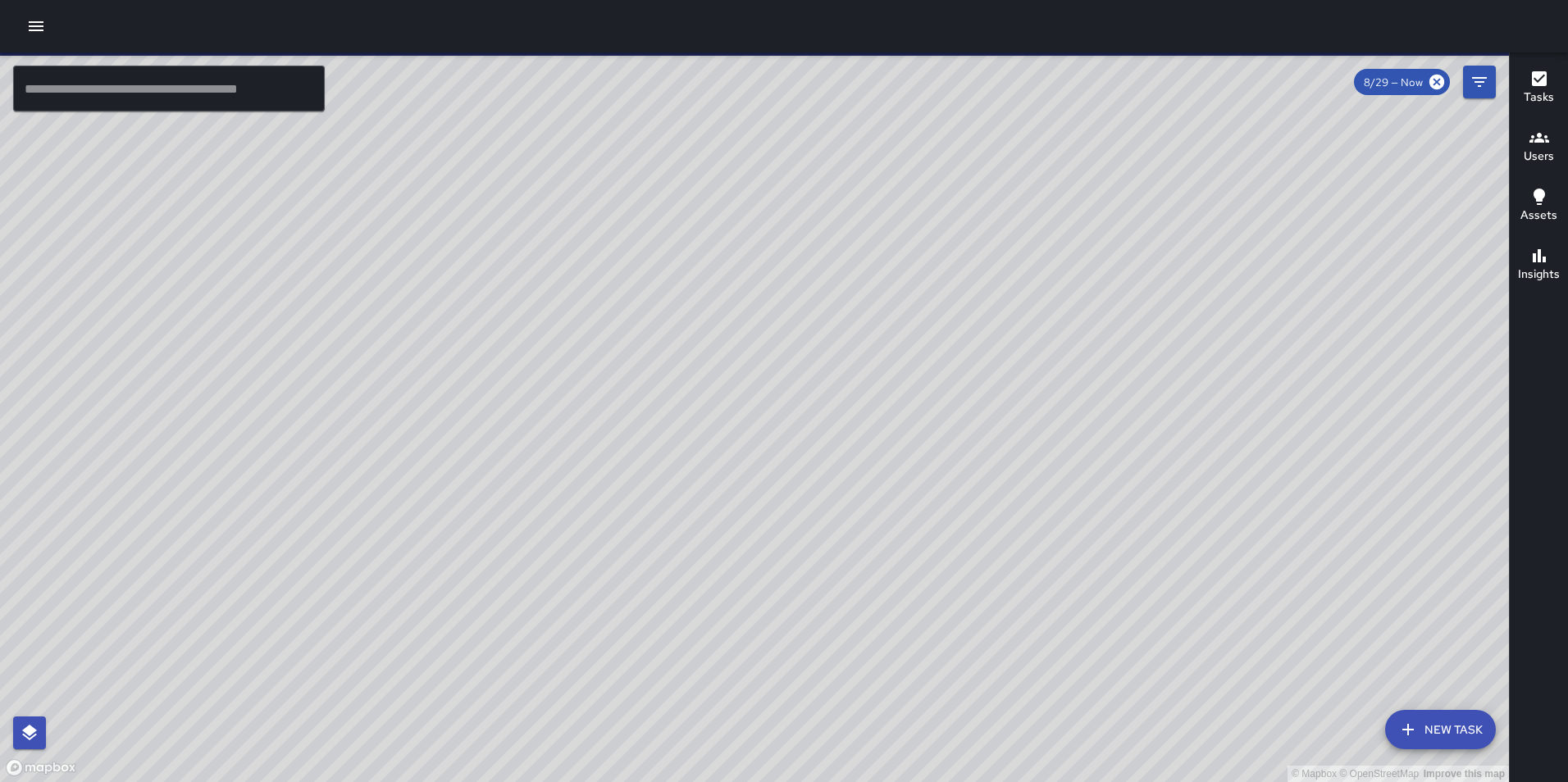
click at [35, 32] on icon "button" at bounding box center [36, 26] width 20 height 20
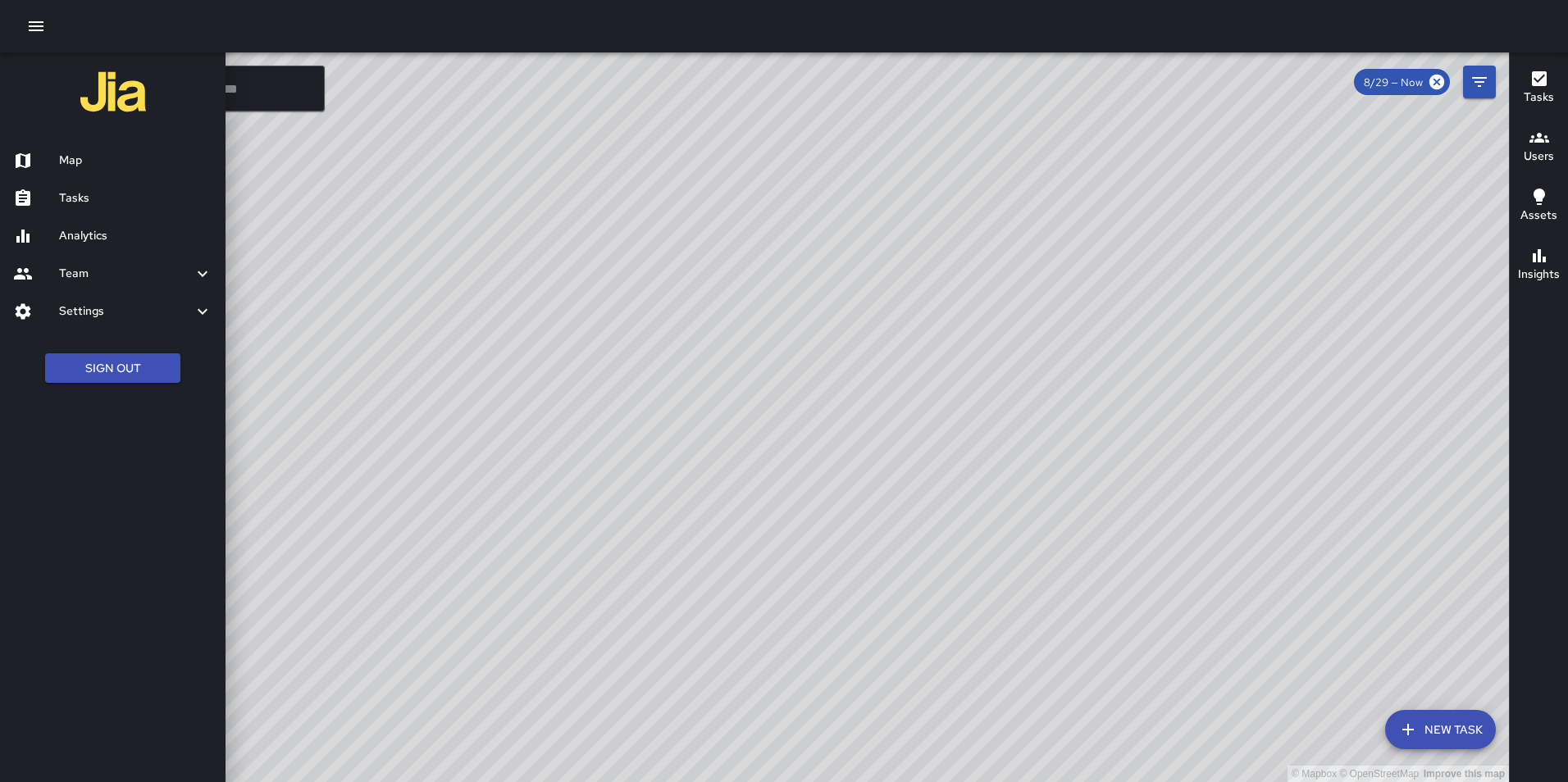
click at [101, 314] on h6 "Settings" at bounding box center [126, 311] width 134 height 18
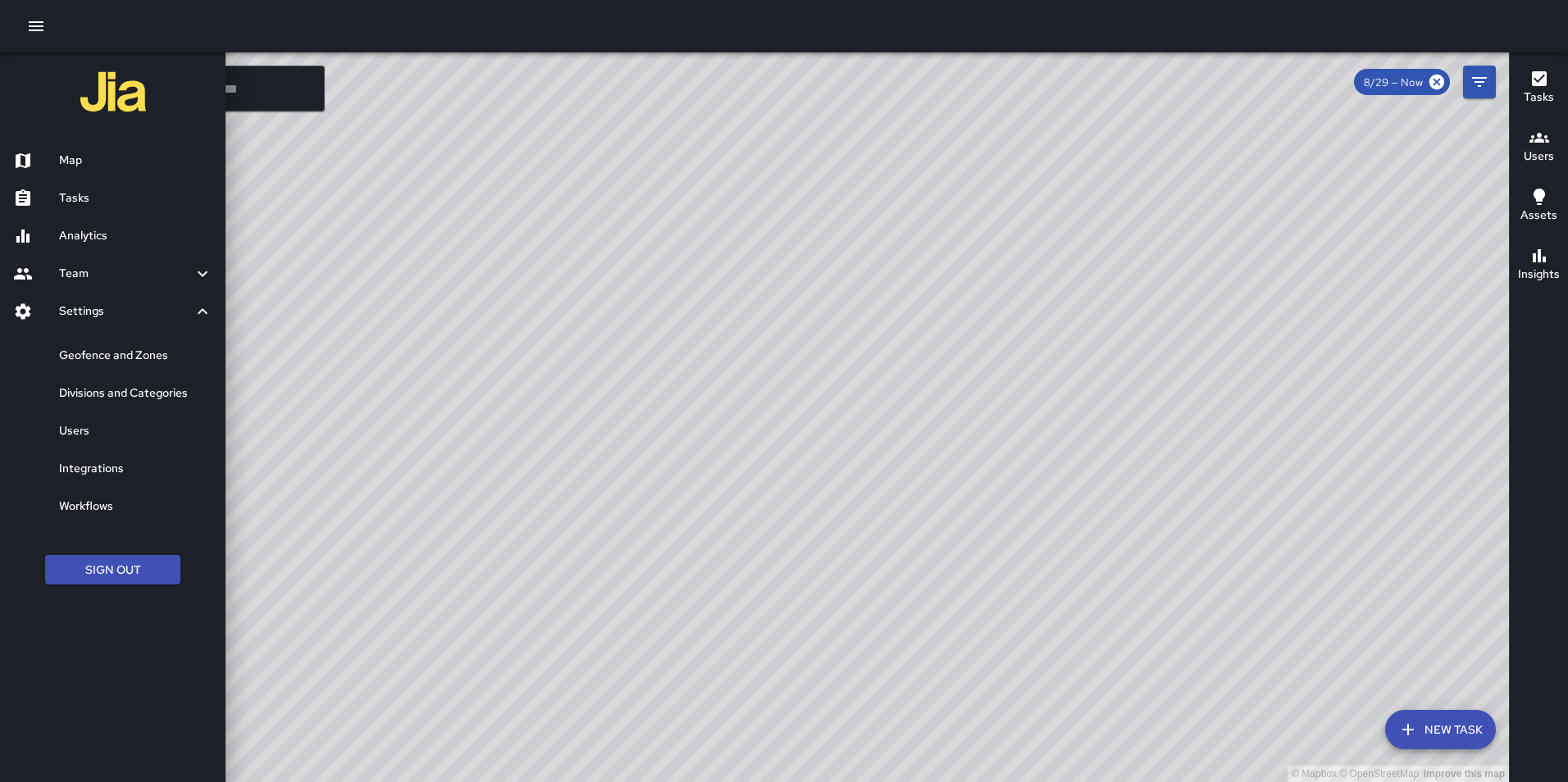
click at [112, 354] on h6 "Geofence and Zones" at bounding box center [136, 356] width 154 height 18
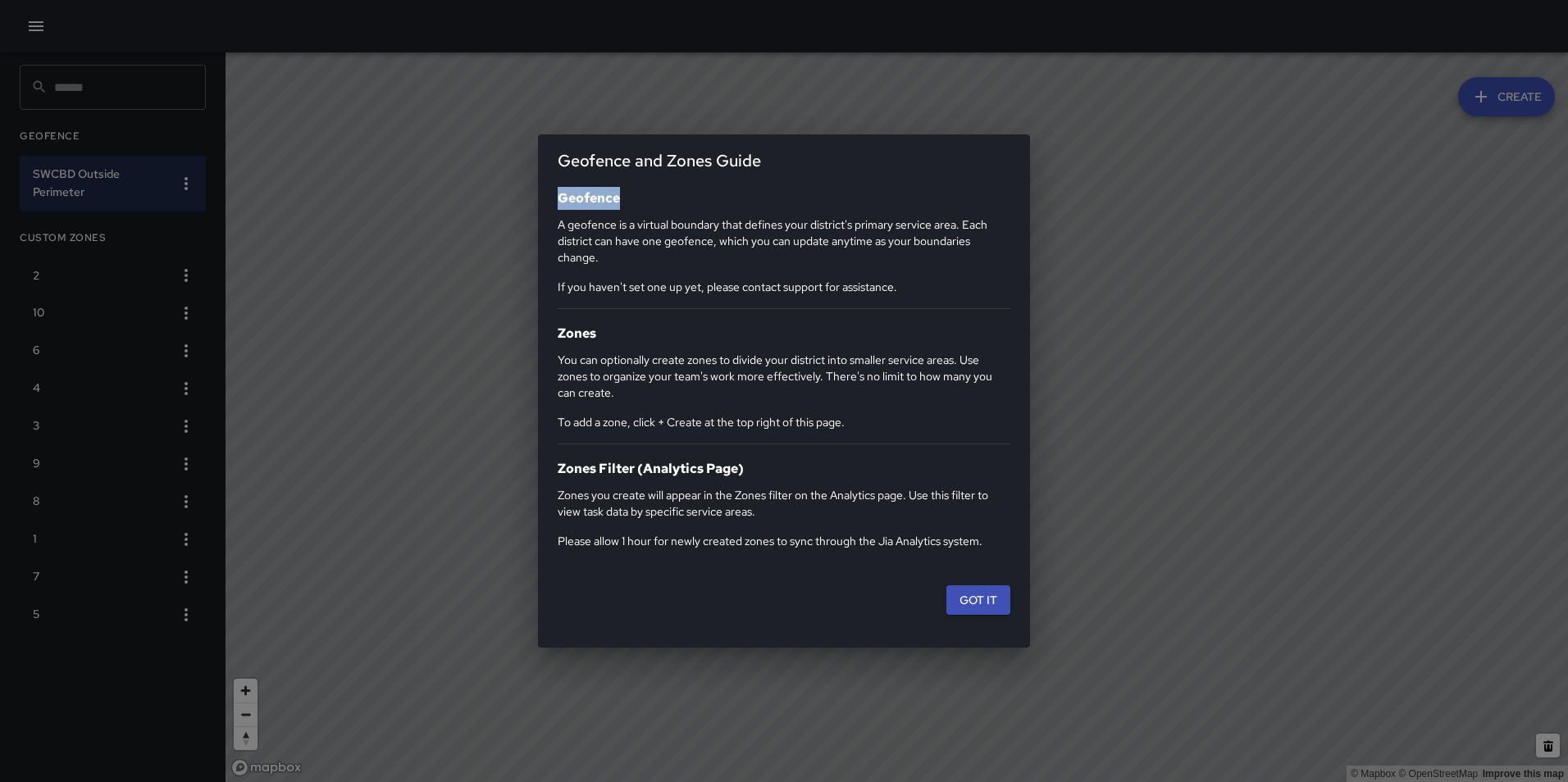
drag, startPoint x: 626, startPoint y: 196, endPoint x: 516, endPoint y: 196, distance: 110.0
click at [516, 196] on div "Geofence and Zones Guide Geofence A geofence is a virtual boundary that defines…" at bounding box center [784, 391] width 1568 height 782
drag, startPoint x: 572, startPoint y: 335, endPoint x: 513, endPoint y: 335, distance: 59.0
click at [513, 335] on div "Geofence and Zones Guide Geofence A geofence is a virtual boundary that defines…" at bounding box center [784, 391] width 1568 height 782
drag, startPoint x: 798, startPoint y: 472, endPoint x: 529, endPoint y: 462, distance: 269.2
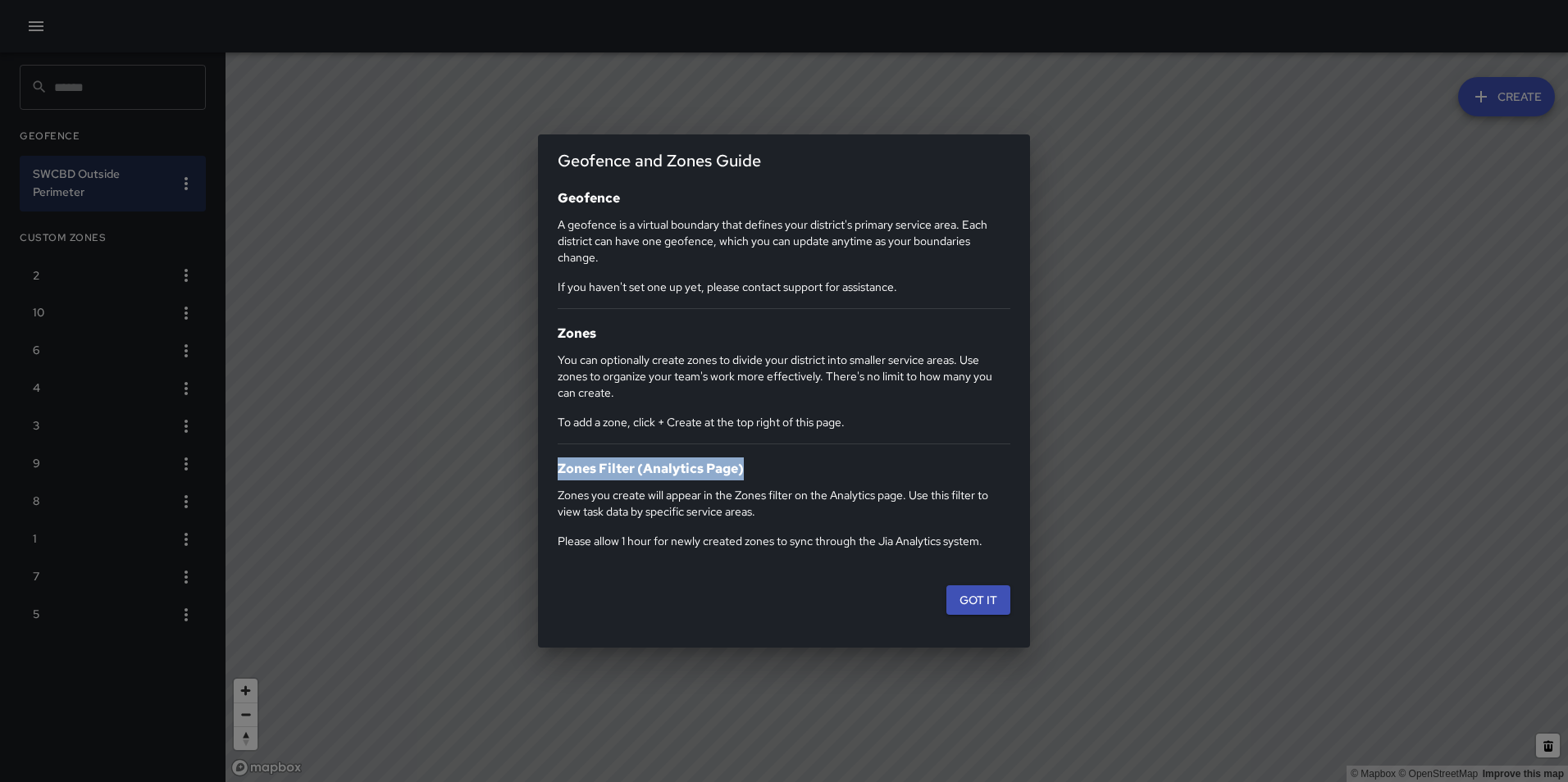
click at [529, 462] on div "Geofence and Zones Guide Geofence A geofence is a virtual boundary that defines…" at bounding box center [784, 391] width 1568 height 782
click at [781, 607] on div "Got it" at bounding box center [777, 600] width 479 height 44
click at [974, 605] on button "Got it" at bounding box center [978, 600] width 64 height 30
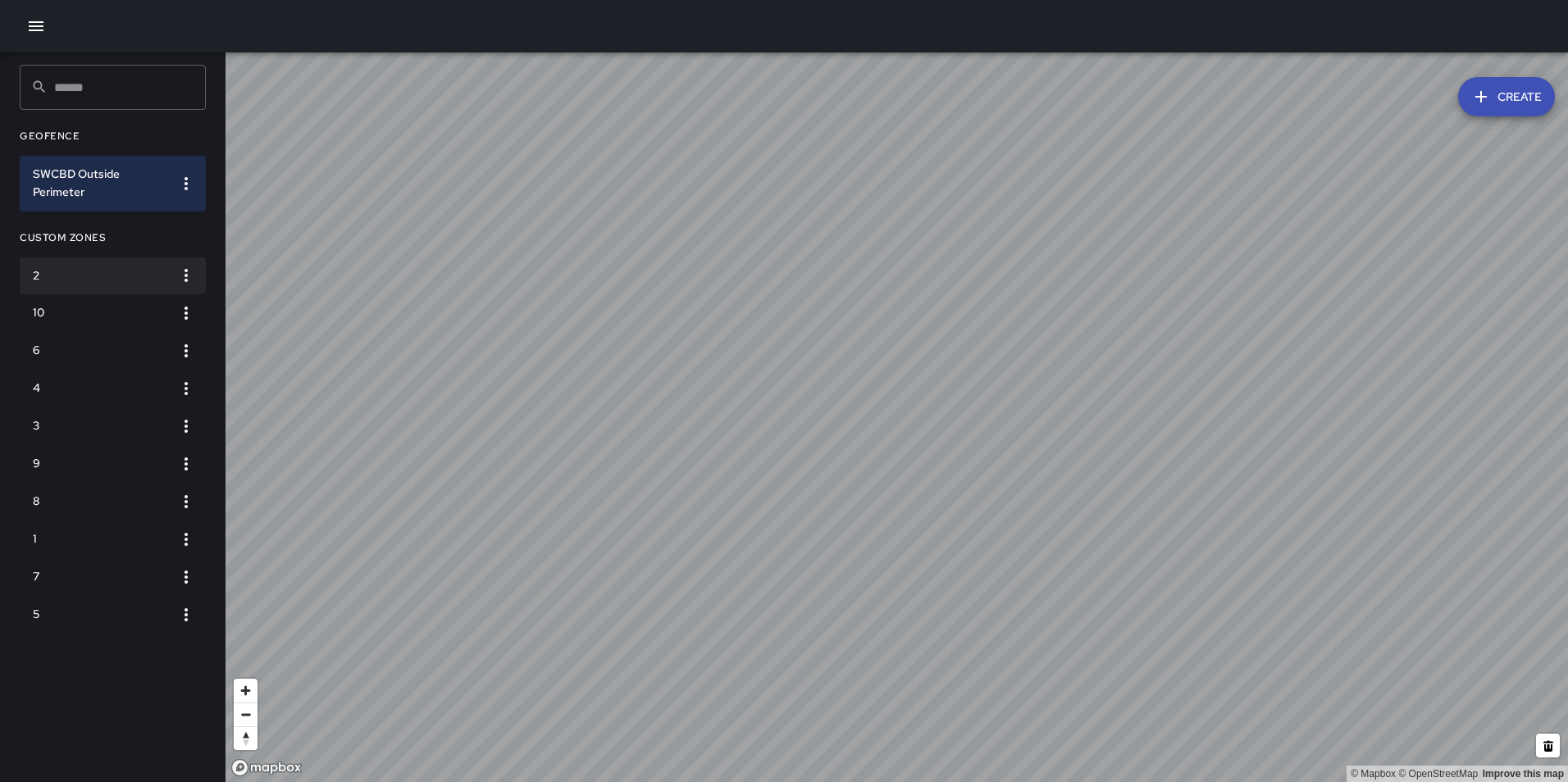
click at [81, 278] on h6 "2" at bounding box center [99, 276] width 134 height 18
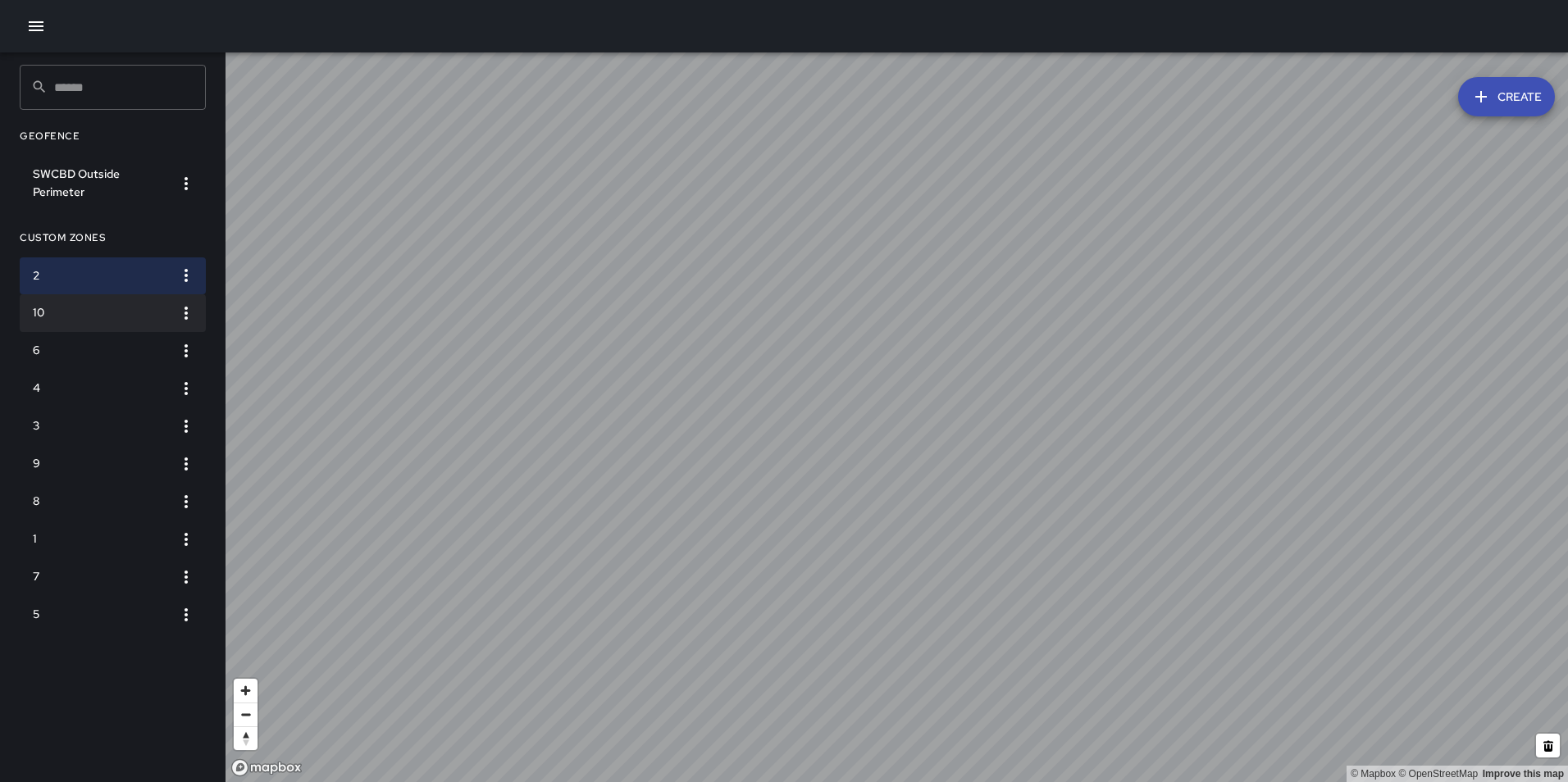
click at [80, 314] on h6 "10" at bounding box center [99, 313] width 134 height 18
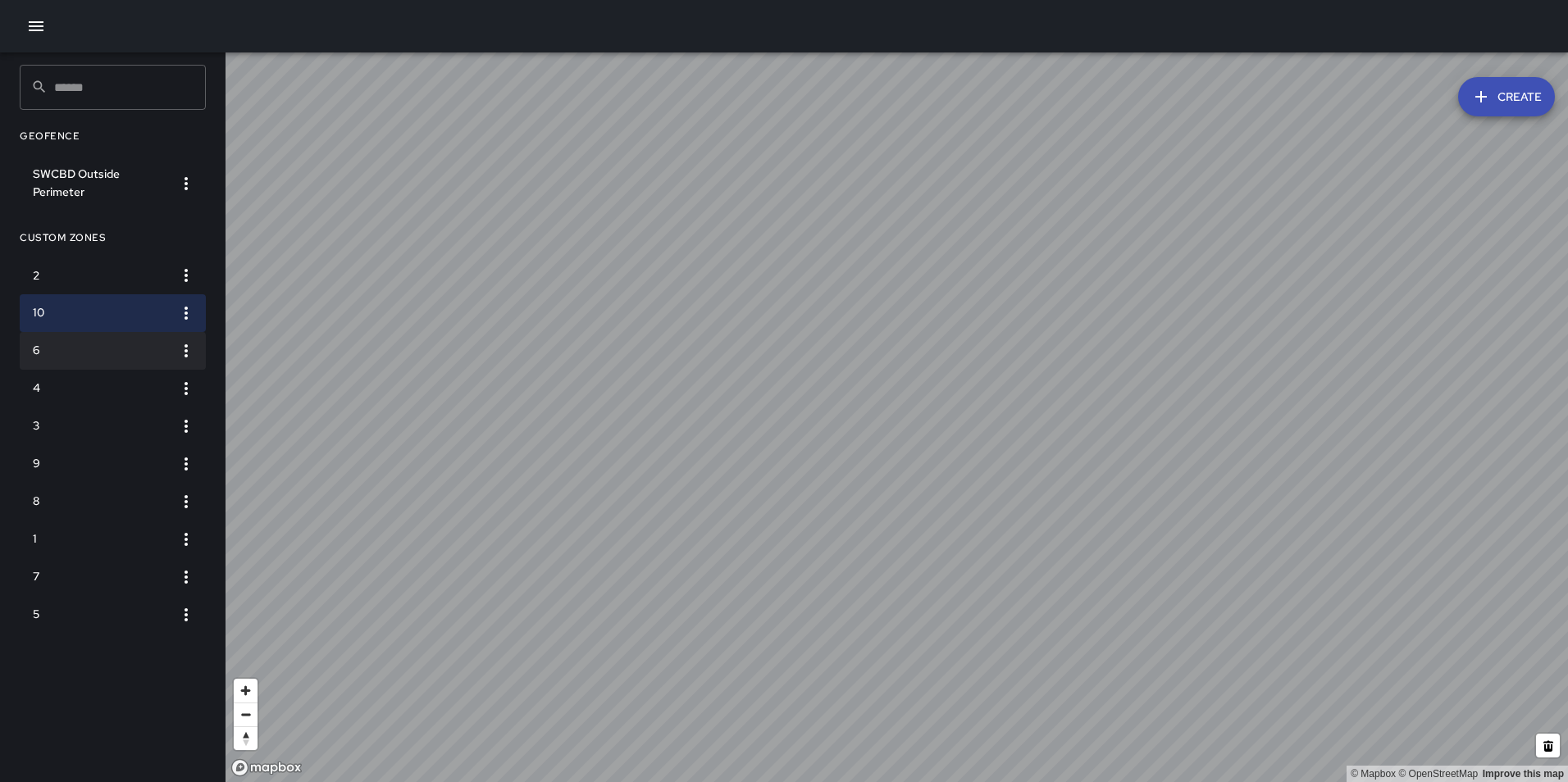
click at [117, 361] on li "6" at bounding box center [113, 351] width 186 height 38
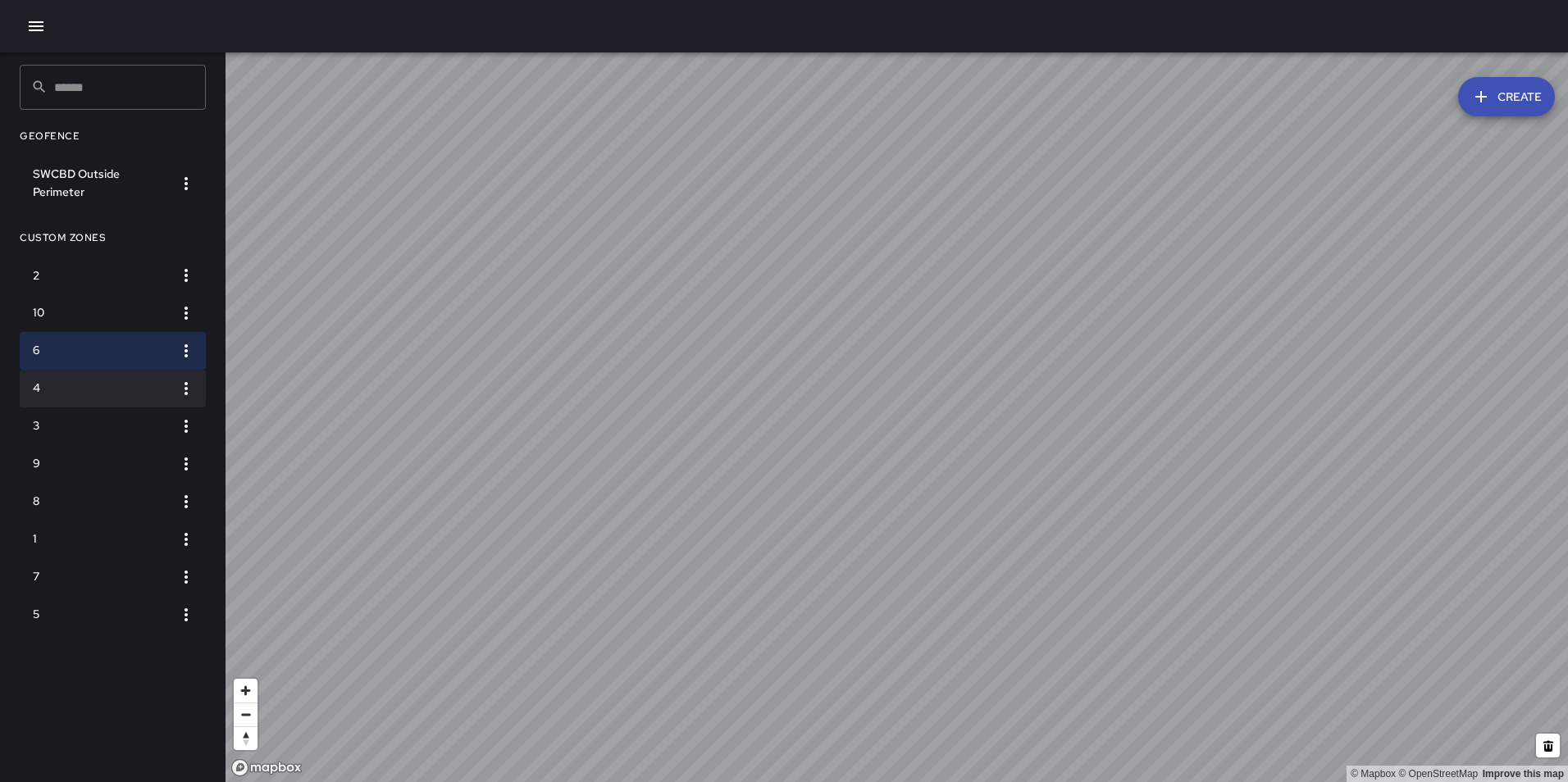
click at [102, 385] on h6 "4" at bounding box center [99, 389] width 134 height 18
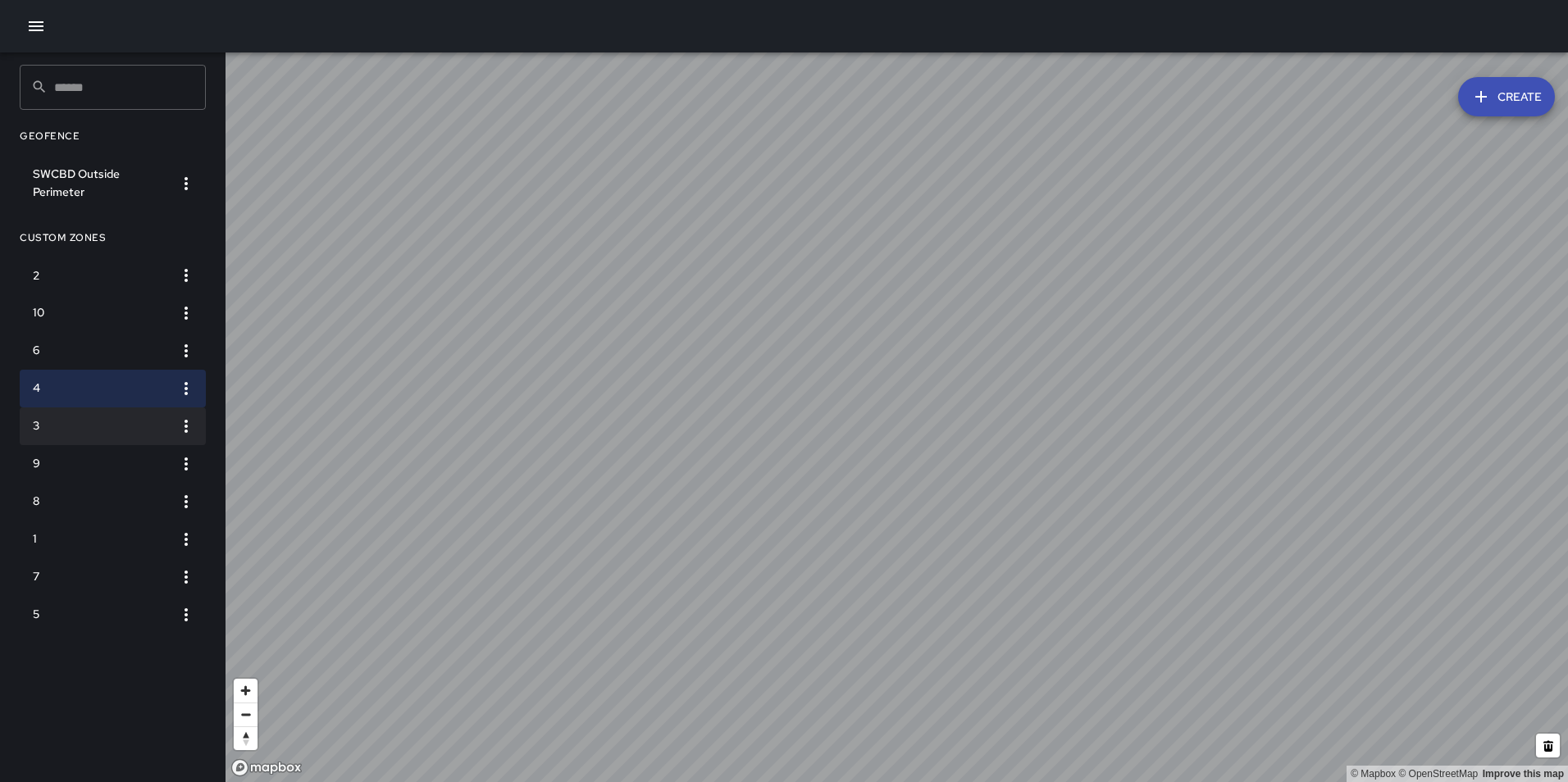
click at [108, 407] on li "3" at bounding box center [113, 426] width 186 height 38
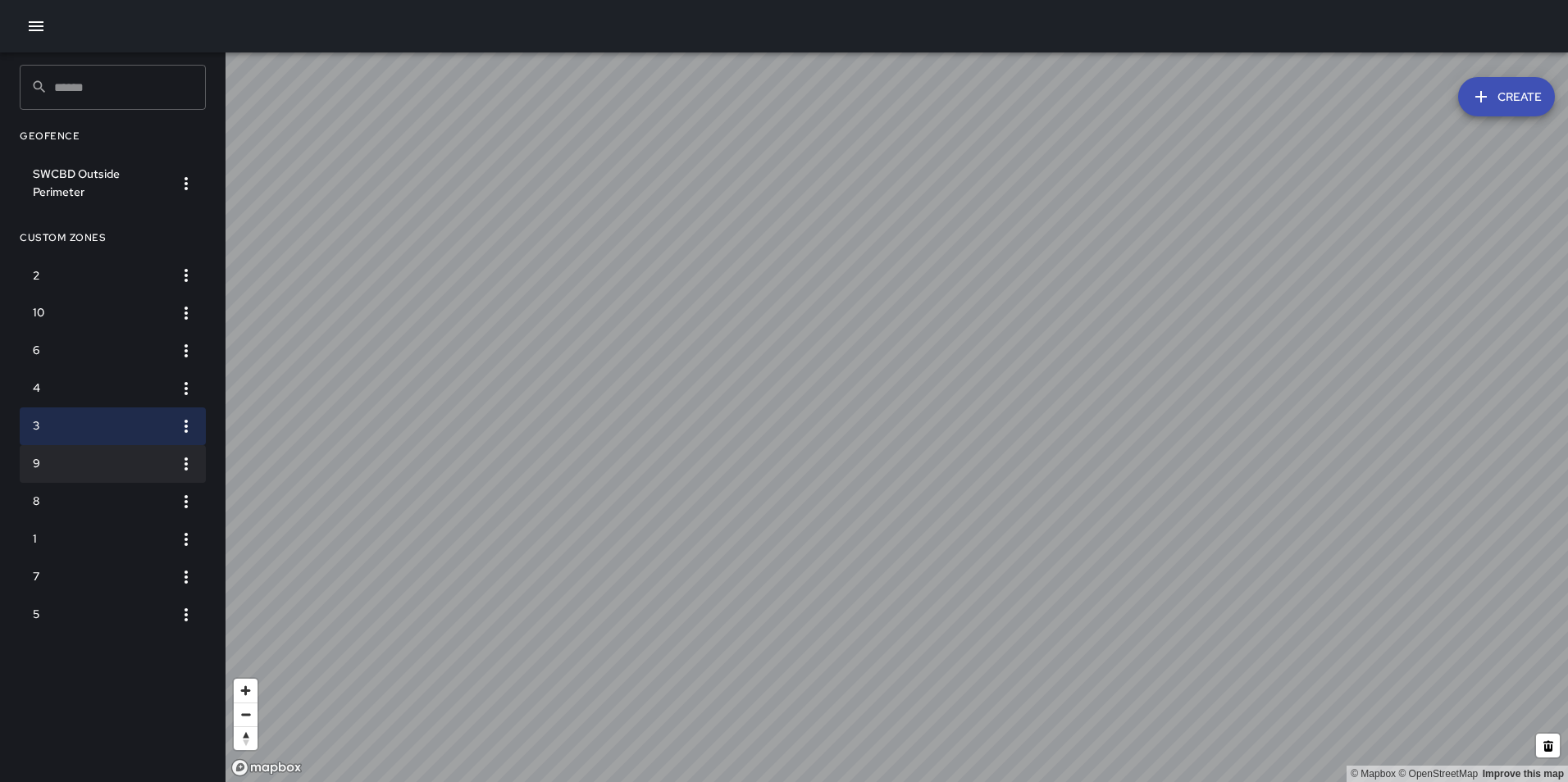
click at [93, 450] on li "9" at bounding box center [113, 464] width 186 height 38
click at [86, 423] on h6 "3" at bounding box center [99, 426] width 134 height 18
click at [87, 382] on h6 "4" at bounding box center [99, 389] width 134 height 18
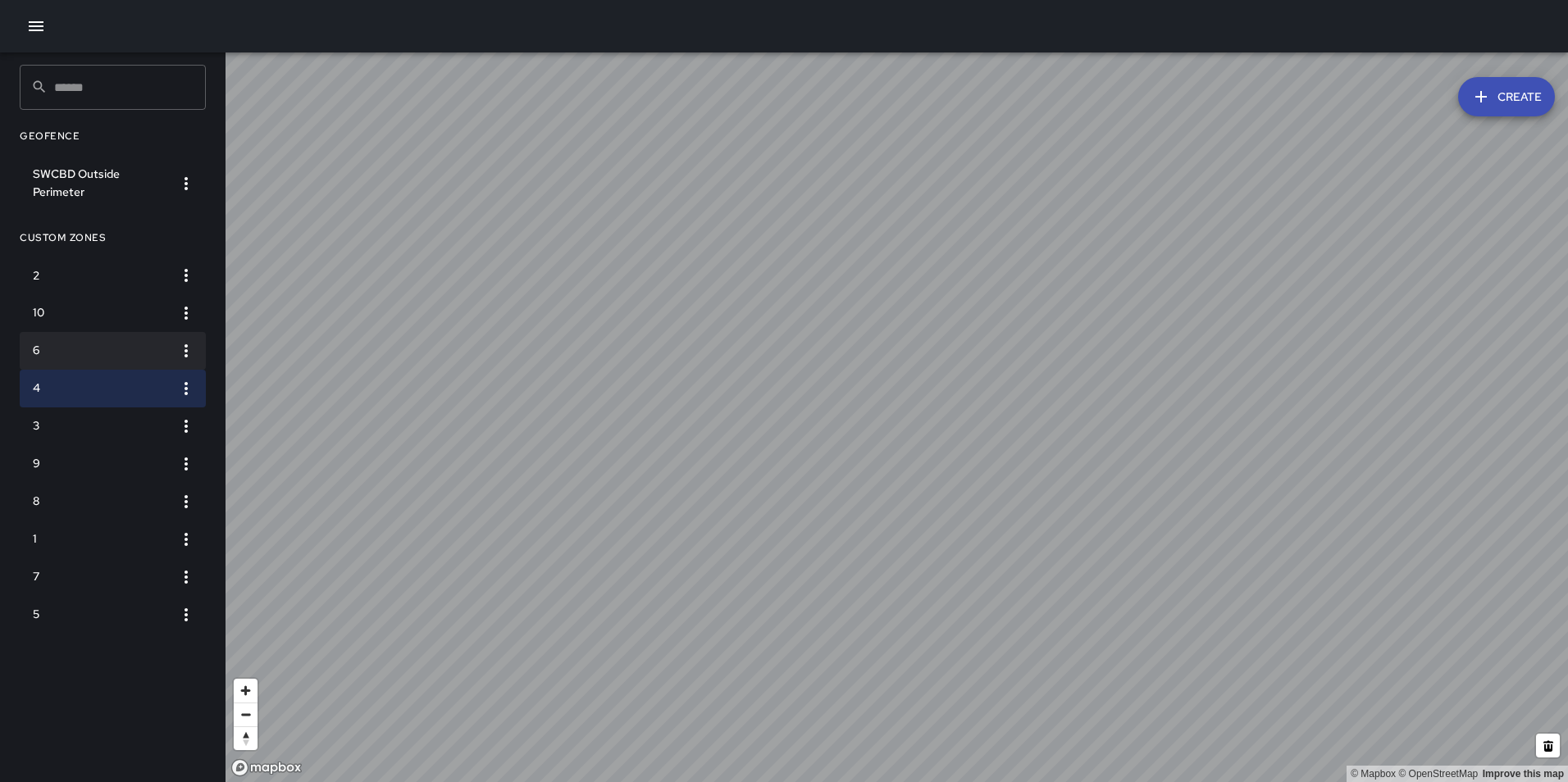
click at [85, 350] on h6 "6" at bounding box center [99, 351] width 134 height 18
click at [85, 308] on h6 "10" at bounding box center [99, 313] width 134 height 18
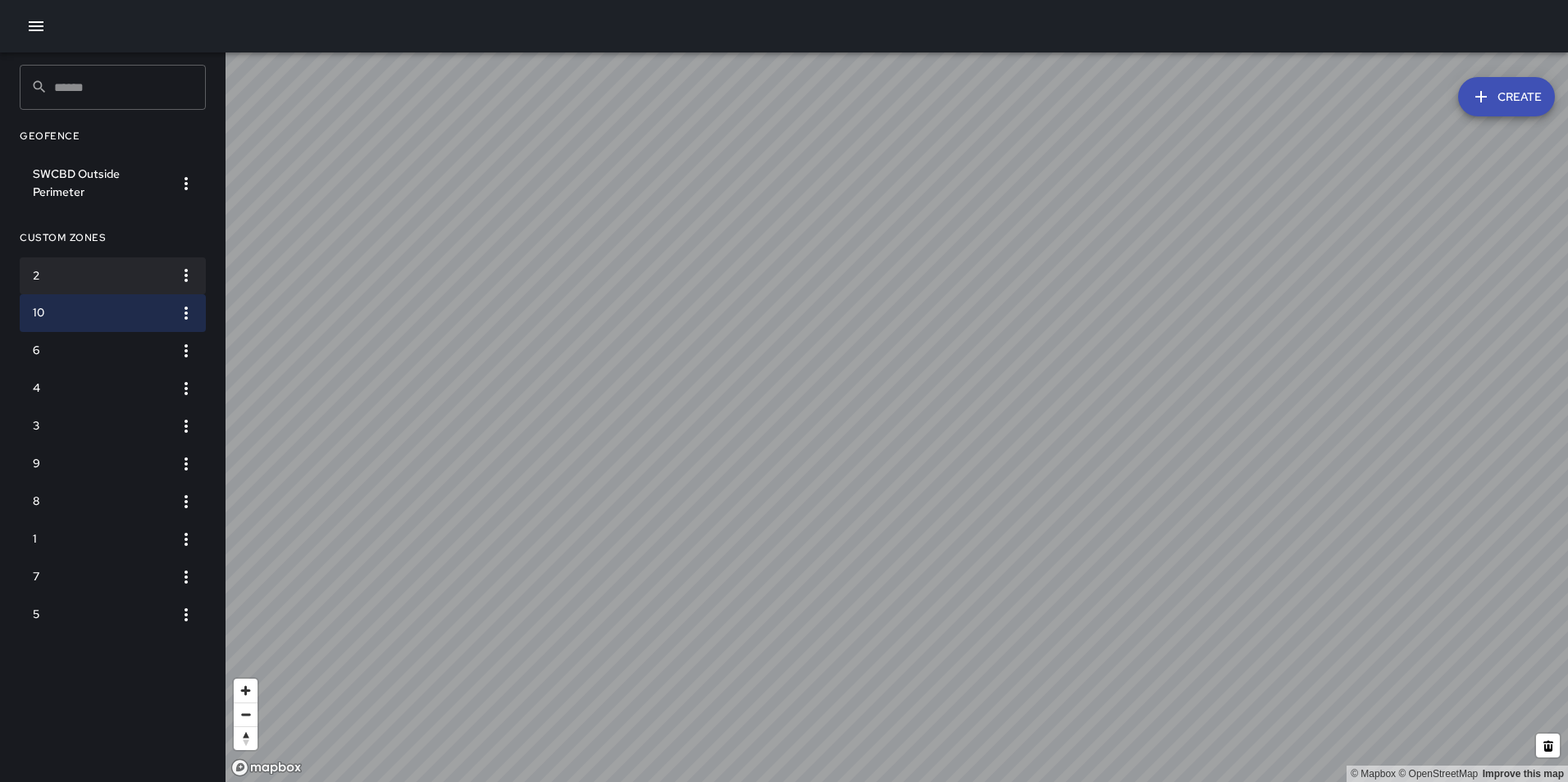
click at [81, 274] on h6 "2" at bounding box center [99, 276] width 134 height 18
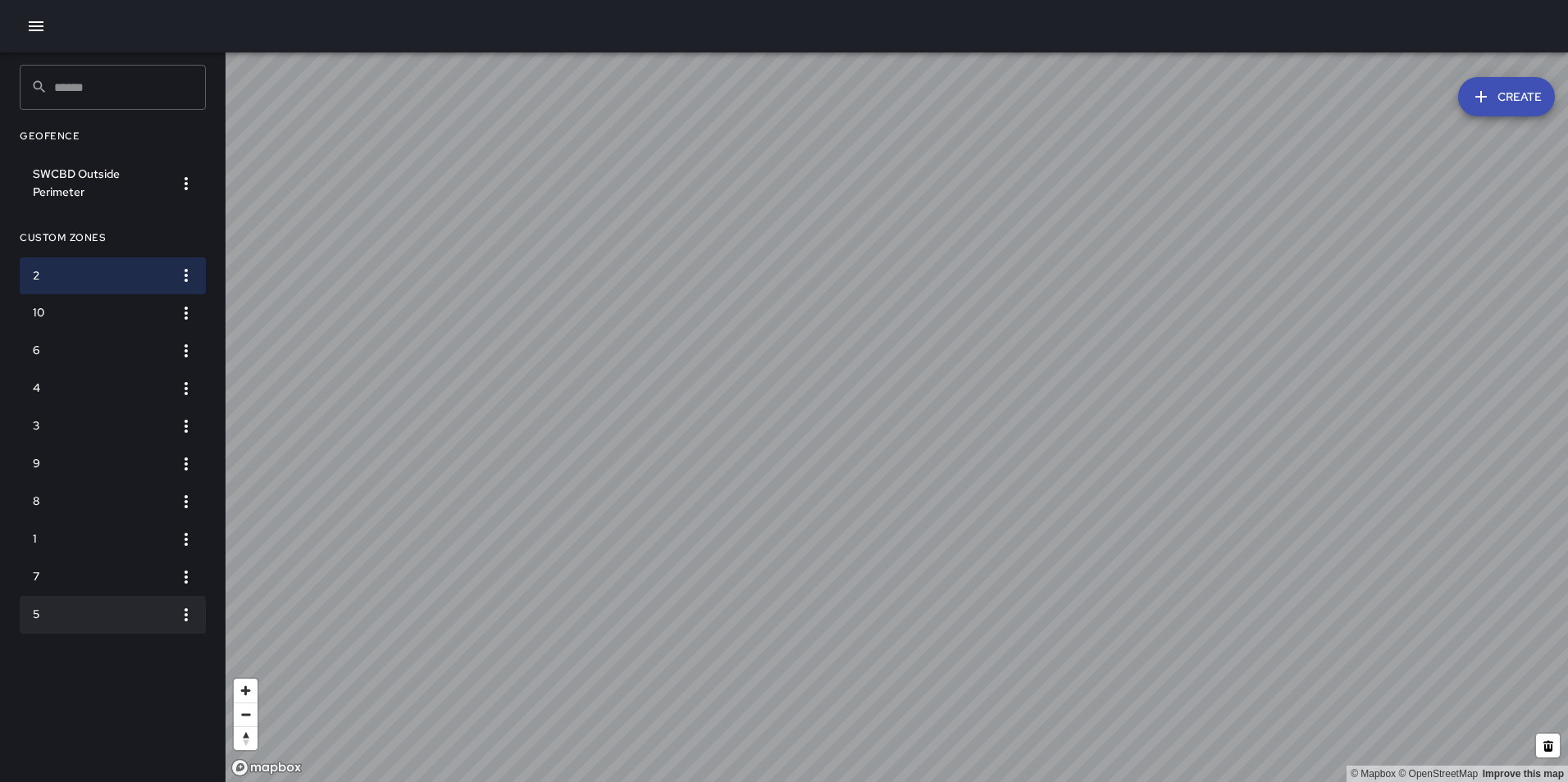
click at [81, 615] on h6 "5" at bounding box center [99, 615] width 134 height 18
click at [82, 278] on h6 "2" at bounding box center [99, 276] width 134 height 18
click at [186, 279] on icon "button" at bounding box center [186, 275] width 3 height 13
click at [191, 188] on div at bounding box center [784, 391] width 1568 height 782
click at [182, 181] on icon "button" at bounding box center [186, 184] width 20 height 20
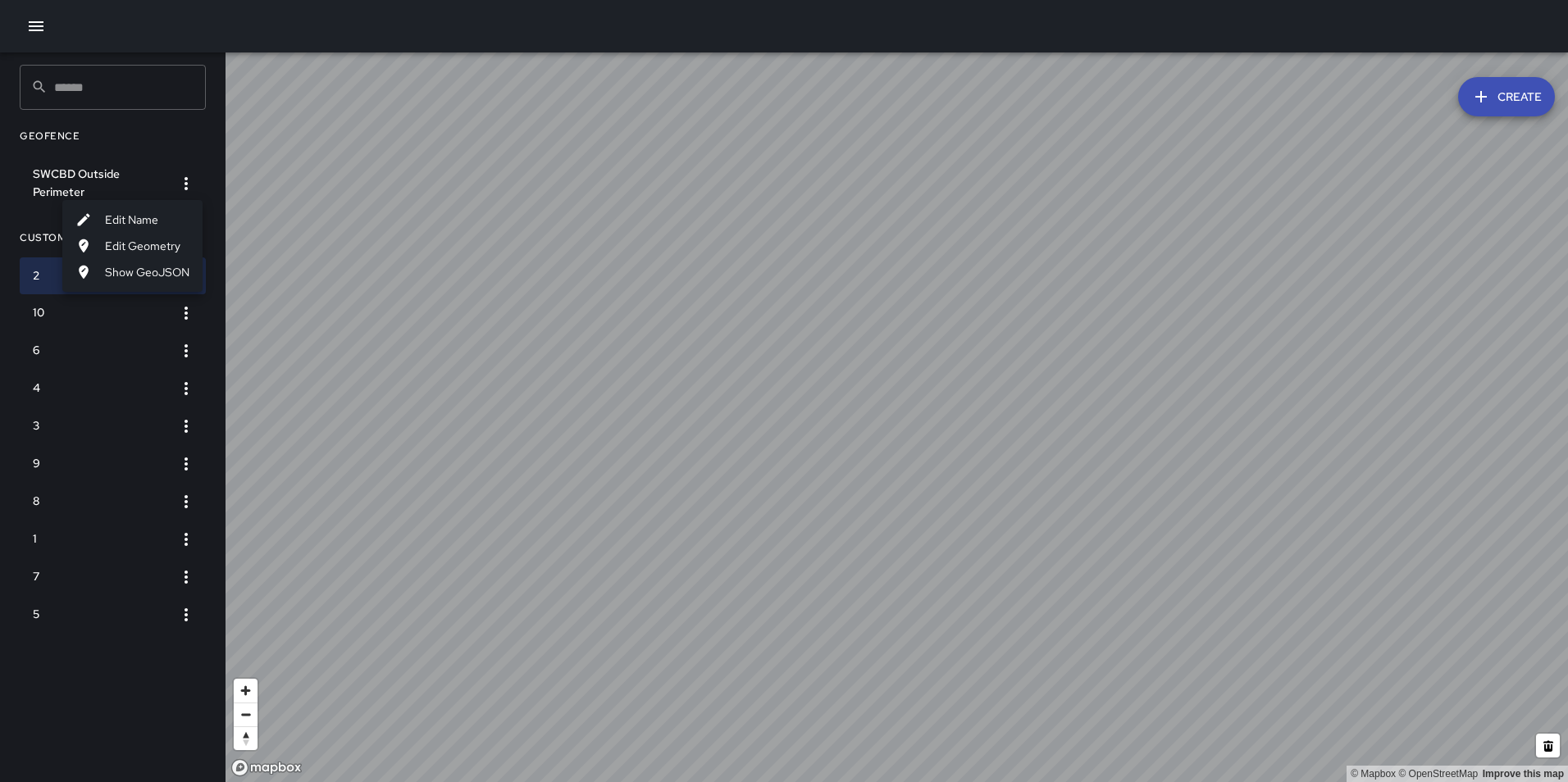
click at [150, 221] on li "Edit Name" at bounding box center [132, 220] width 140 height 26
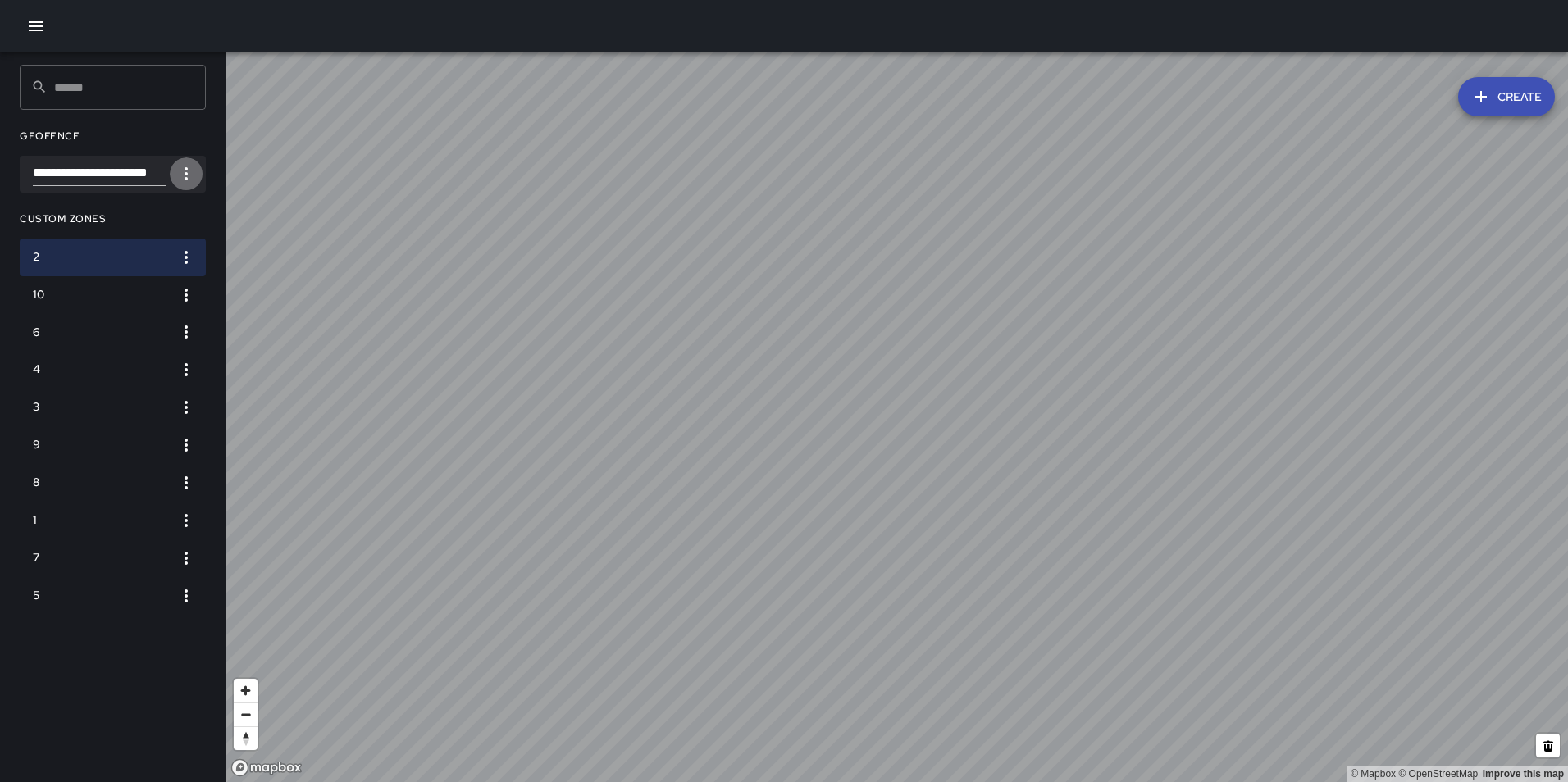
click at [187, 176] on icon "button" at bounding box center [186, 174] width 20 height 20
click at [170, 236] on li "Edit Geometry" at bounding box center [132, 237] width 140 height 26
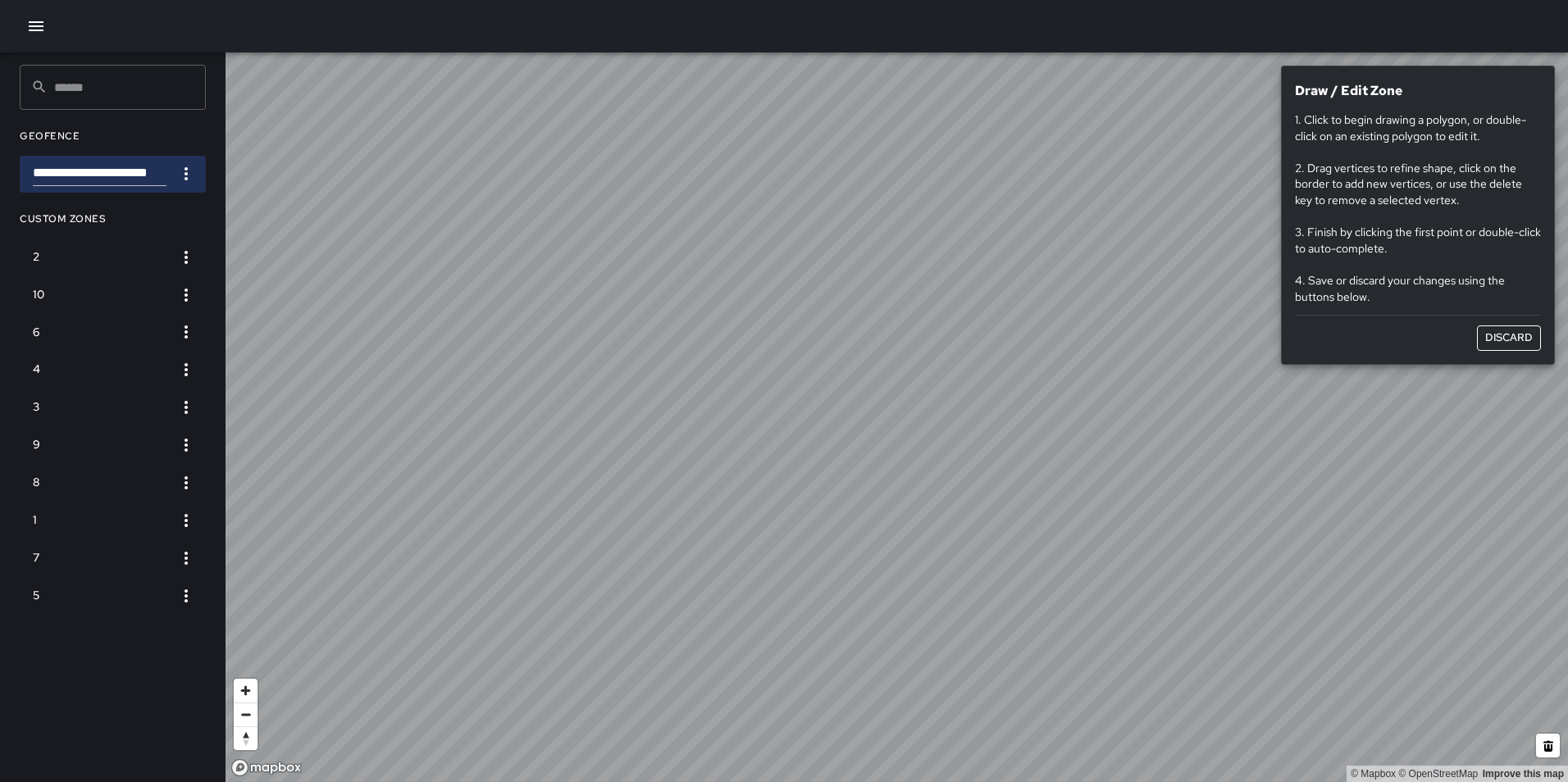
click at [193, 174] on icon "button" at bounding box center [186, 174] width 20 height 20
click at [1523, 338] on div at bounding box center [784, 391] width 1568 height 782
click at [1502, 332] on button "Discard" at bounding box center [1509, 338] width 64 height 25
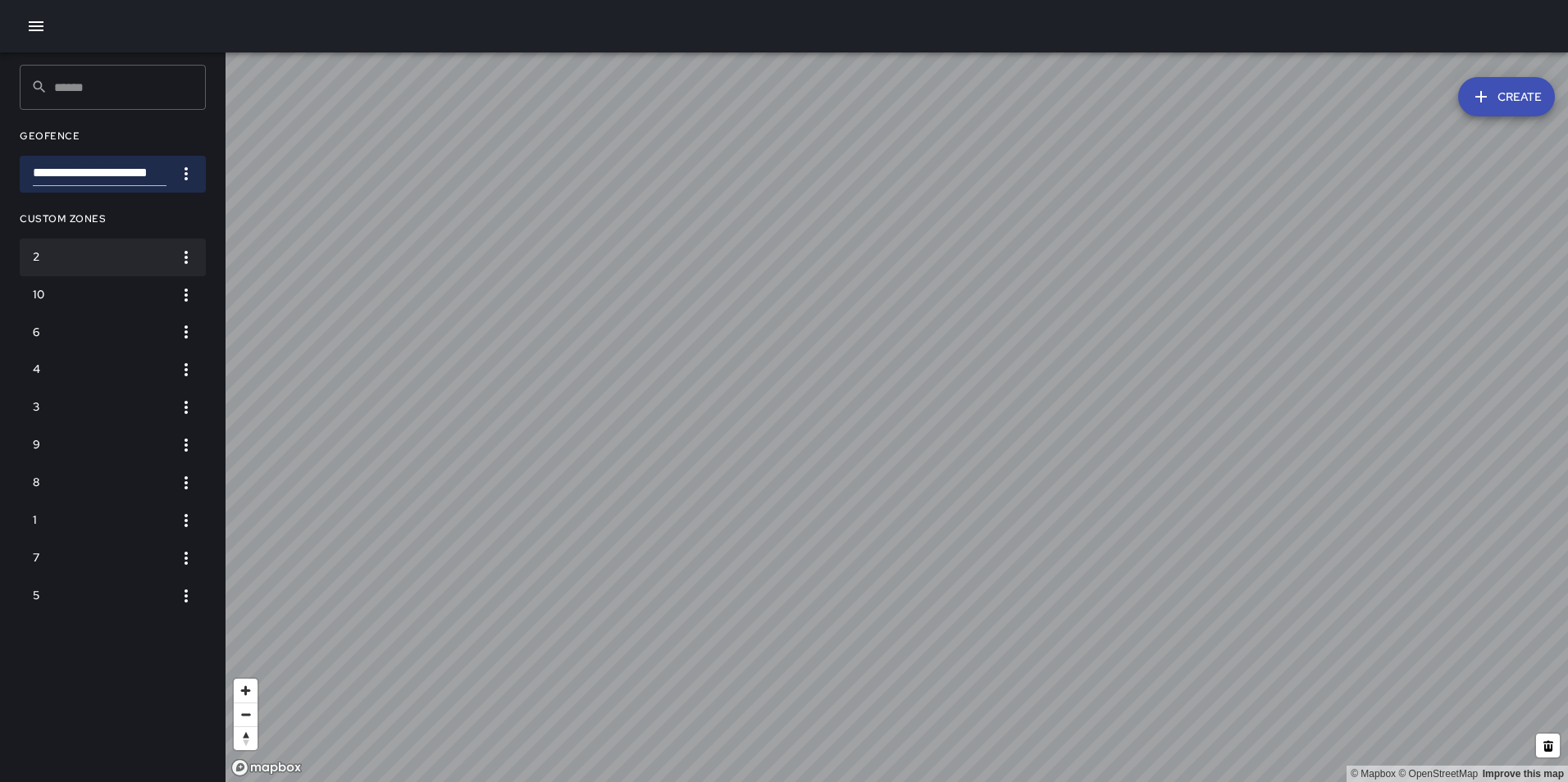
click at [118, 263] on h6 "2" at bounding box center [99, 257] width 134 height 18
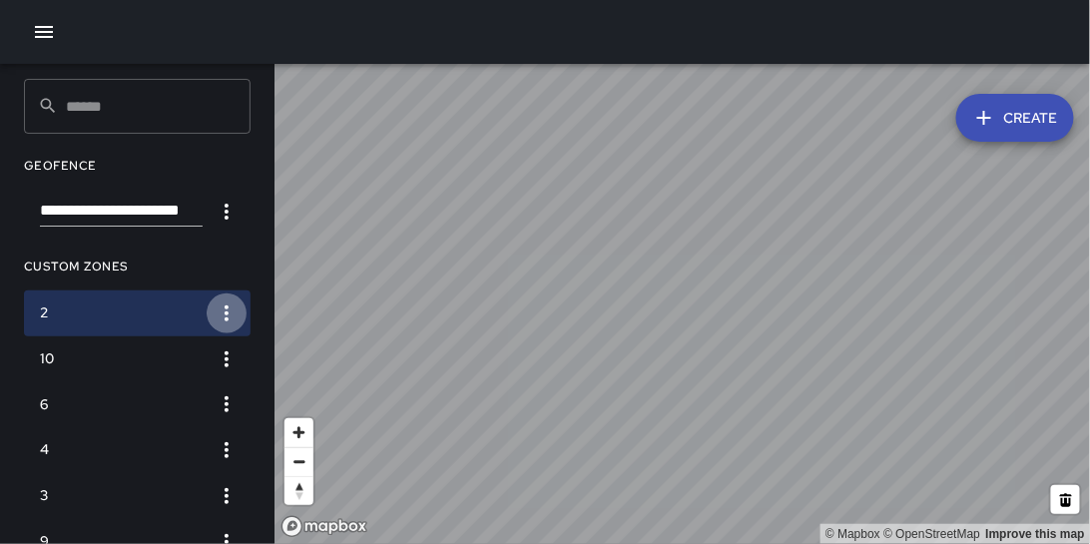
click at [224, 308] on icon "button" at bounding box center [227, 313] width 24 height 24
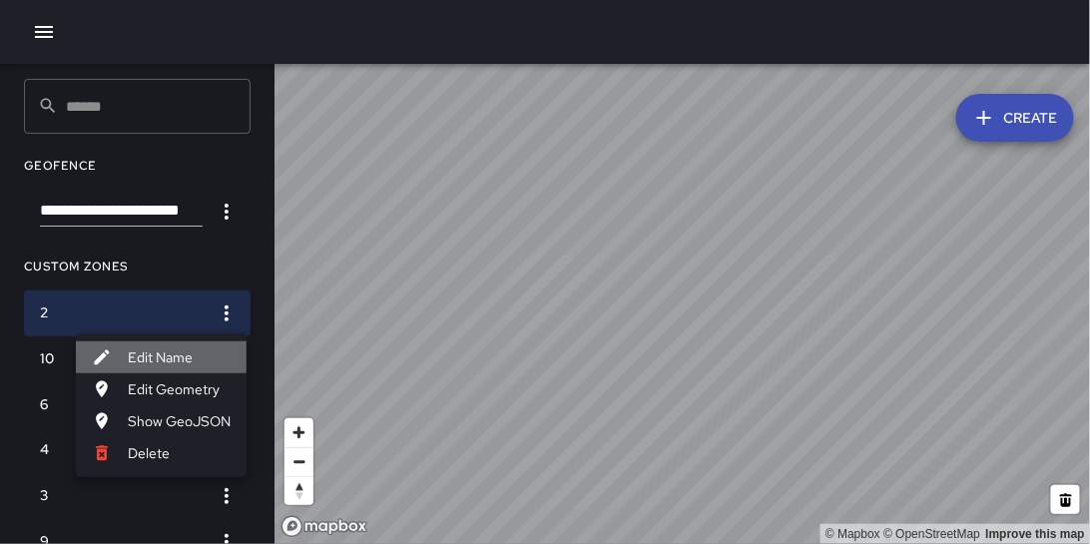
click at [176, 363] on li "Edit Name" at bounding box center [161, 357] width 171 height 32
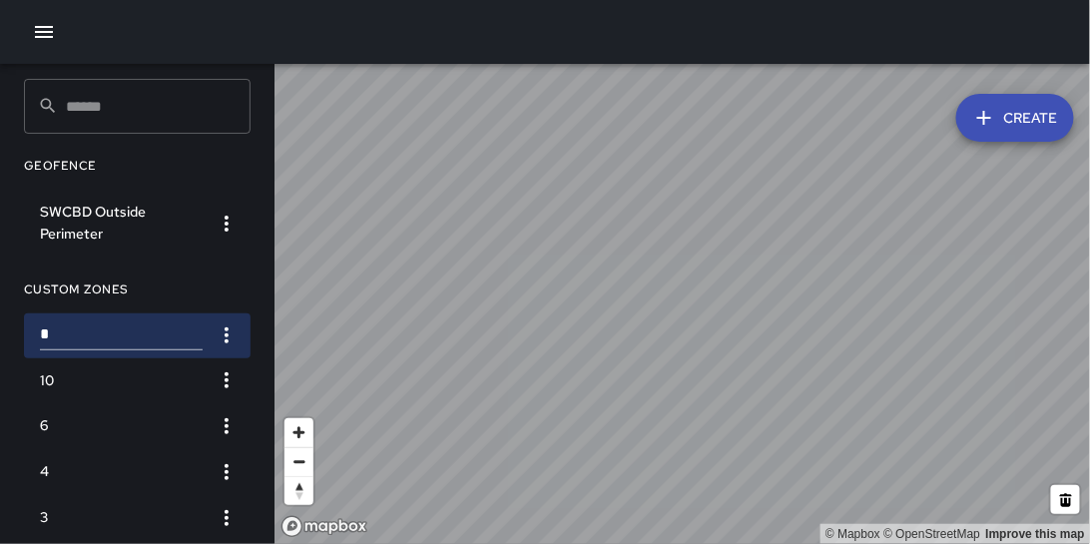
click at [229, 336] on icon "button" at bounding box center [227, 335] width 24 height 24
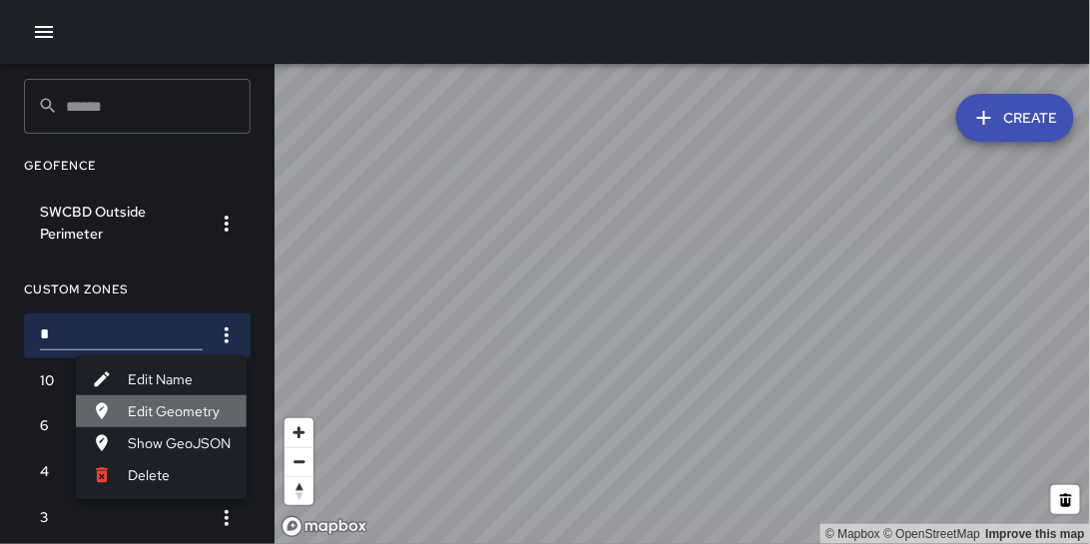
click at [197, 405] on li "Edit Geometry" at bounding box center [161, 411] width 171 height 32
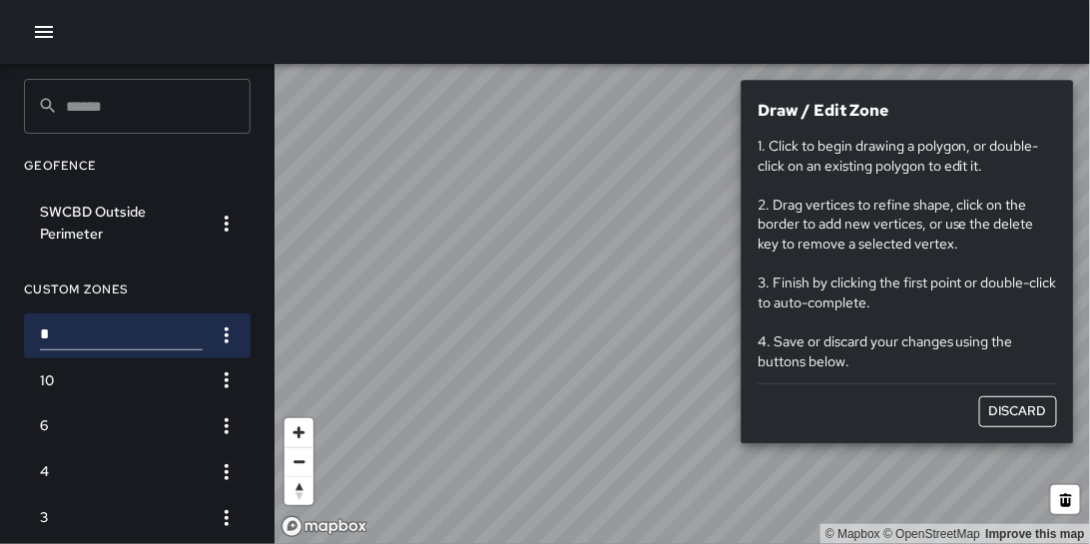
click at [1010, 404] on button "Discard" at bounding box center [1018, 411] width 78 height 31
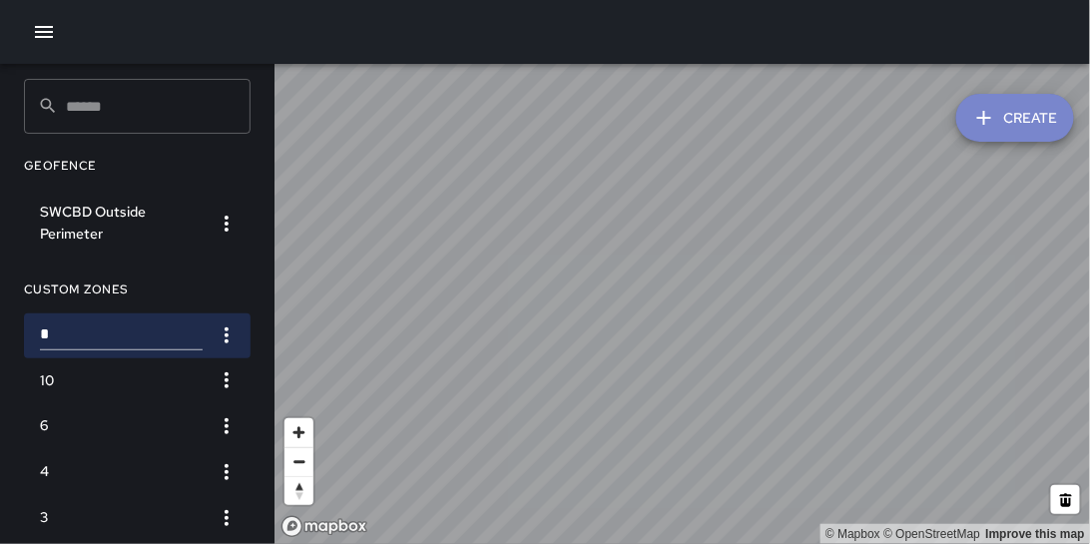
click at [990, 121] on icon "button" at bounding box center [984, 118] width 24 height 24
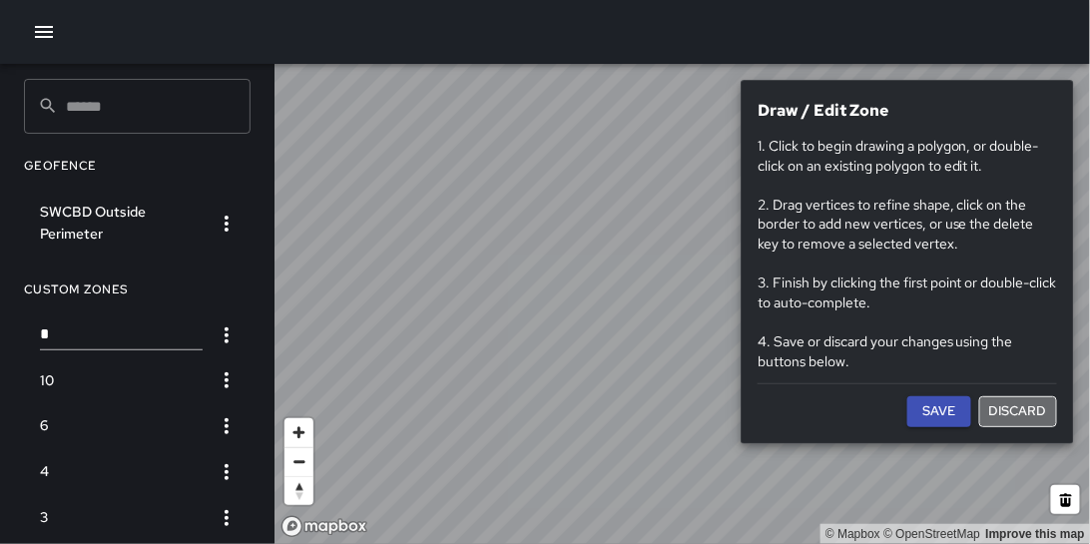
click at [1019, 411] on button "Discard" at bounding box center [1018, 411] width 78 height 31
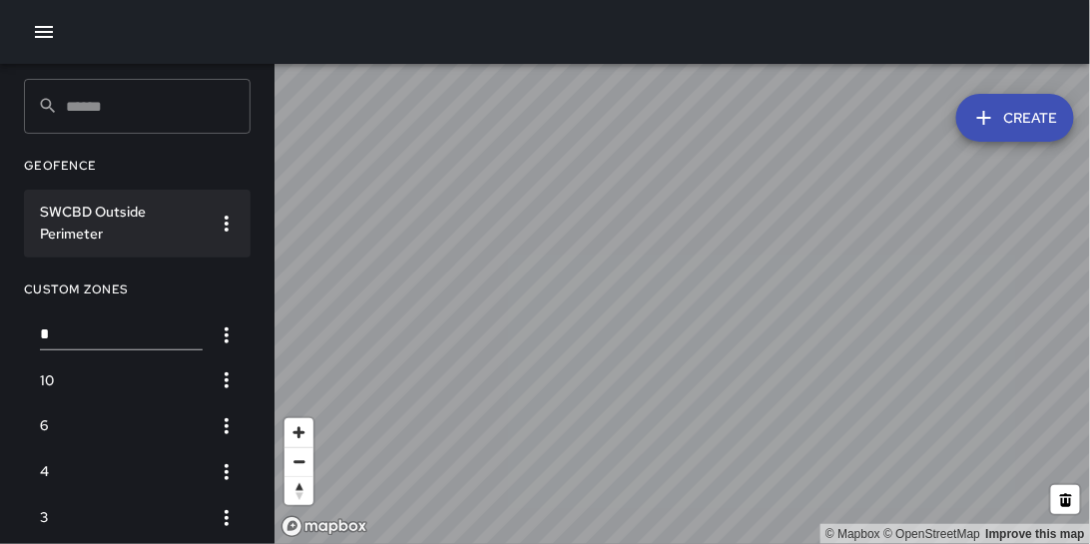
click at [135, 222] on h6 "SWCBD Outside Perimeter" at bounding box center [121, 224] width 163 height 44
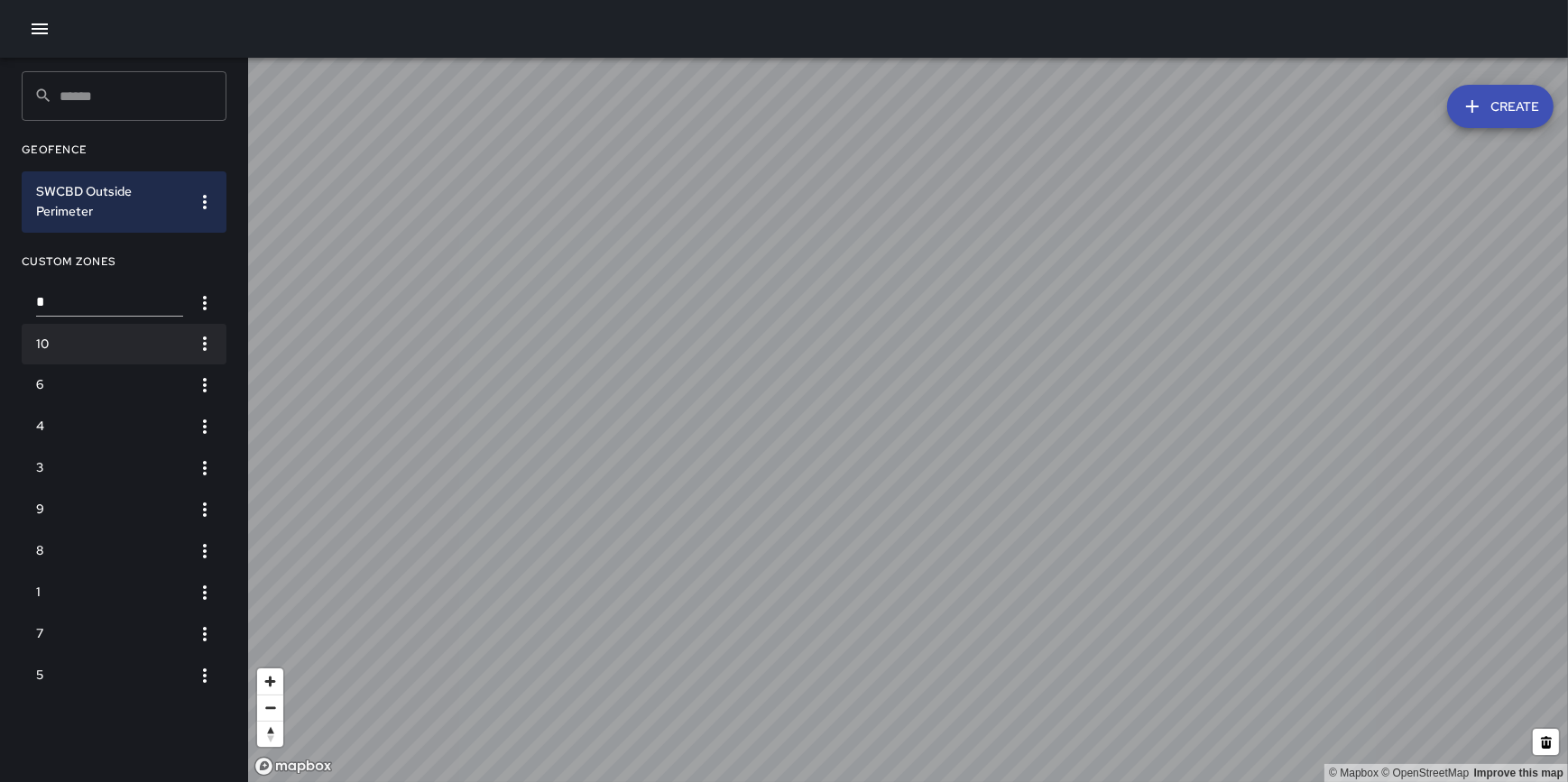
click at [111, 334] on h6 "10" at bounding box center [109, 344] width 147 height 20
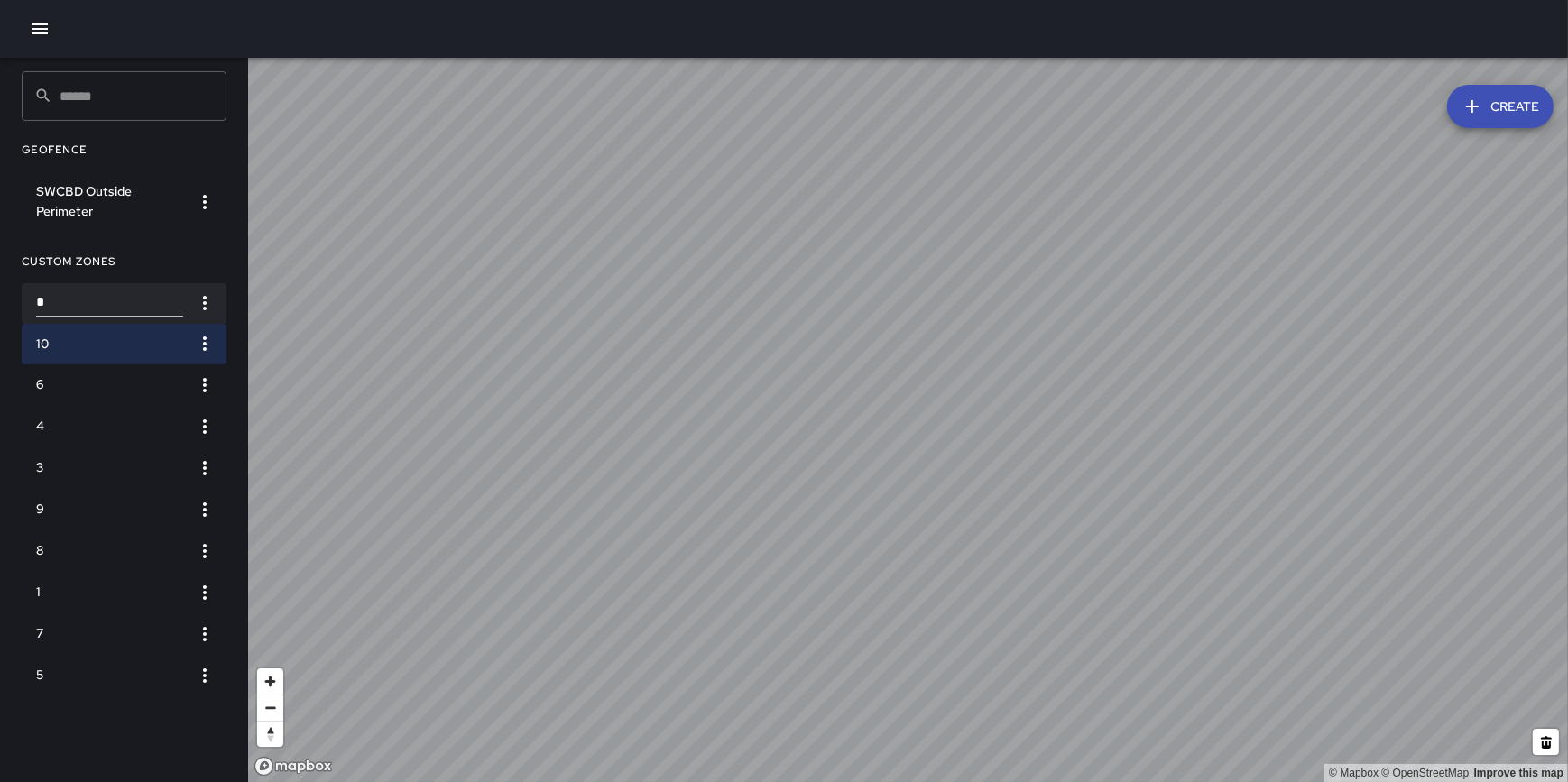
click at [116, 290] on input "*" at bounding box center [109, 303] width 147 height 26
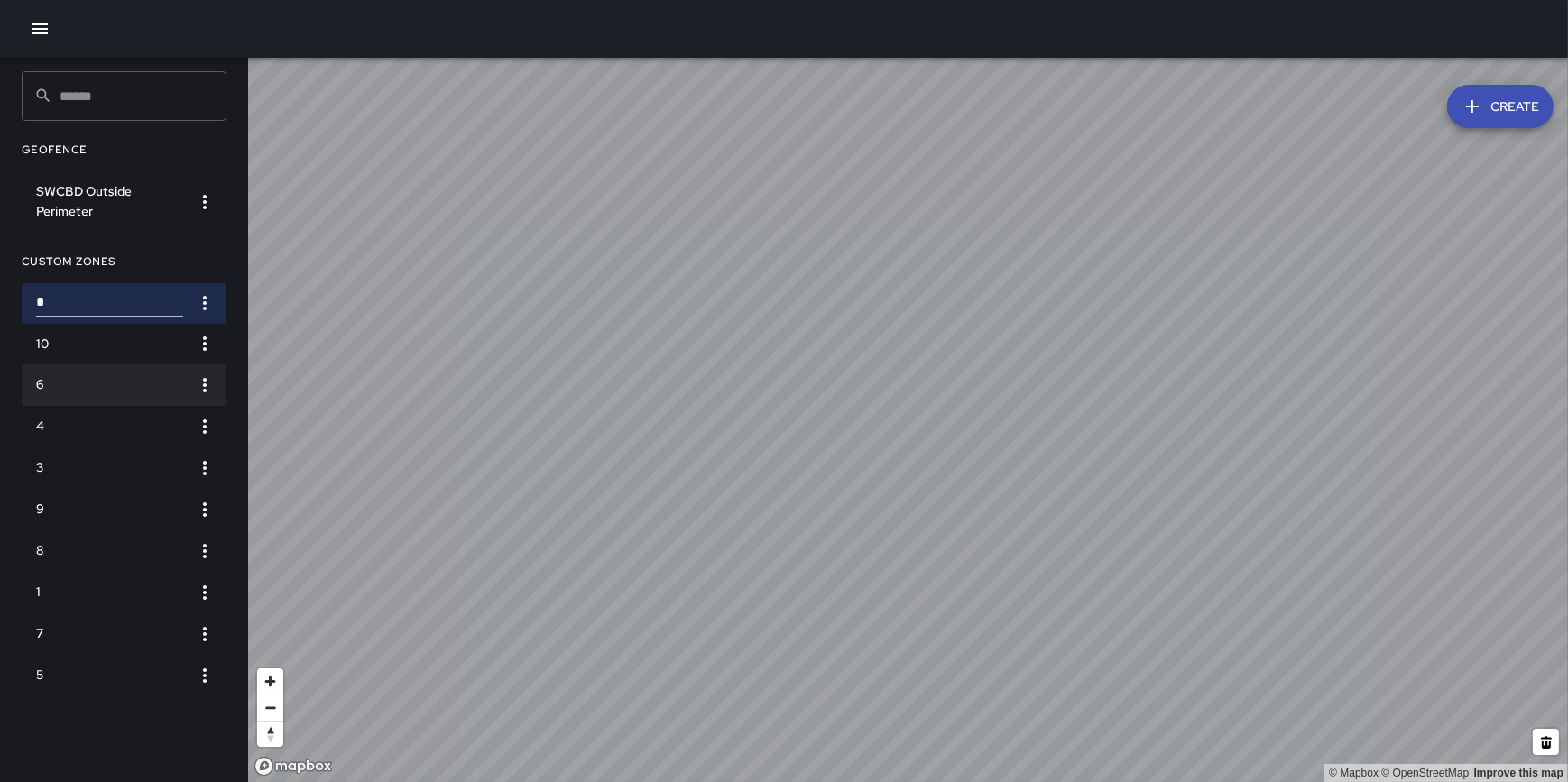
click at [100, 381] on h6 "6" at bounding box center [109, 385] width 147 height 20
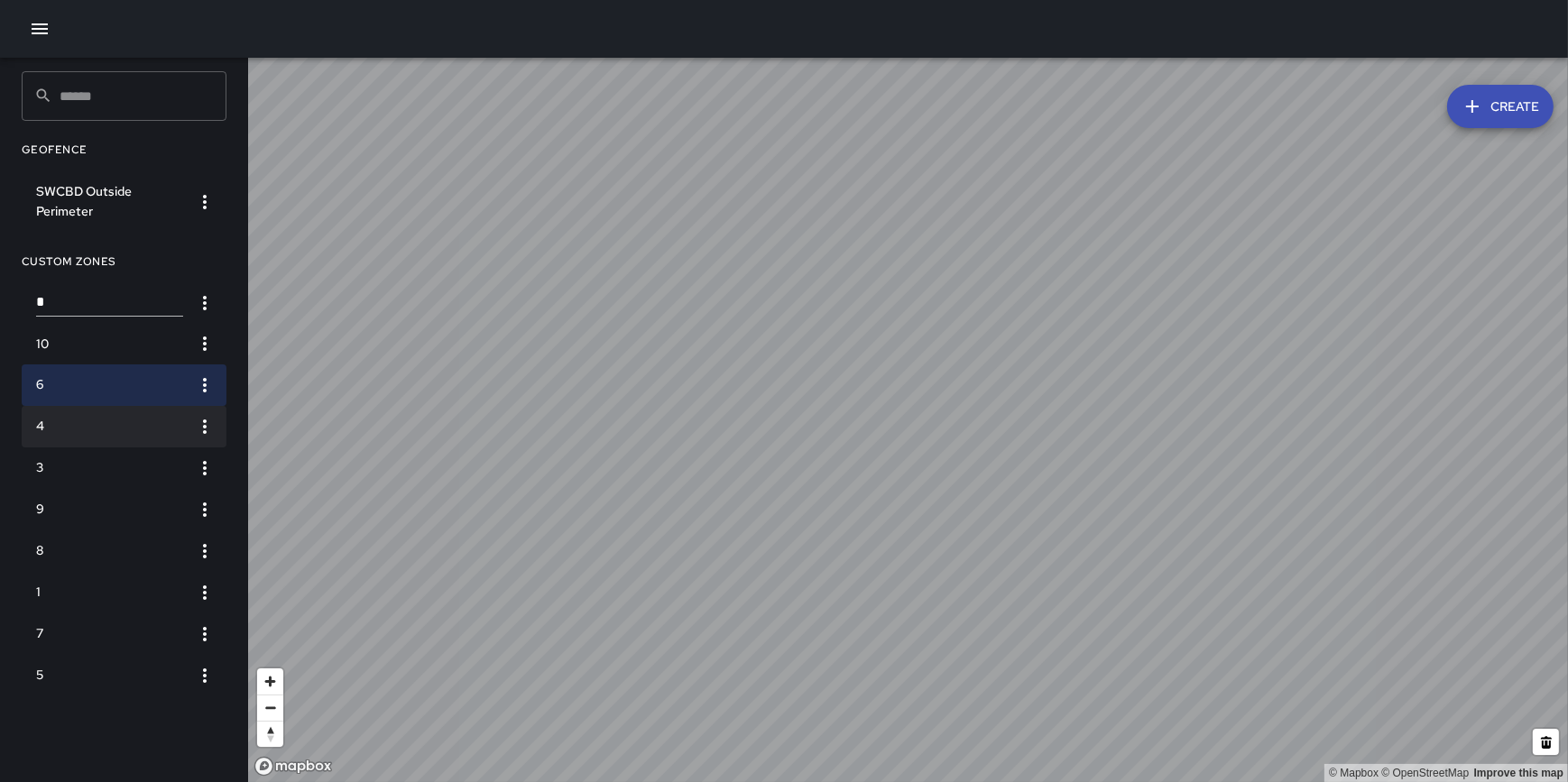
click at [95, 424] on h6 "4" at bounding box center [109, 427] width 147 height 20
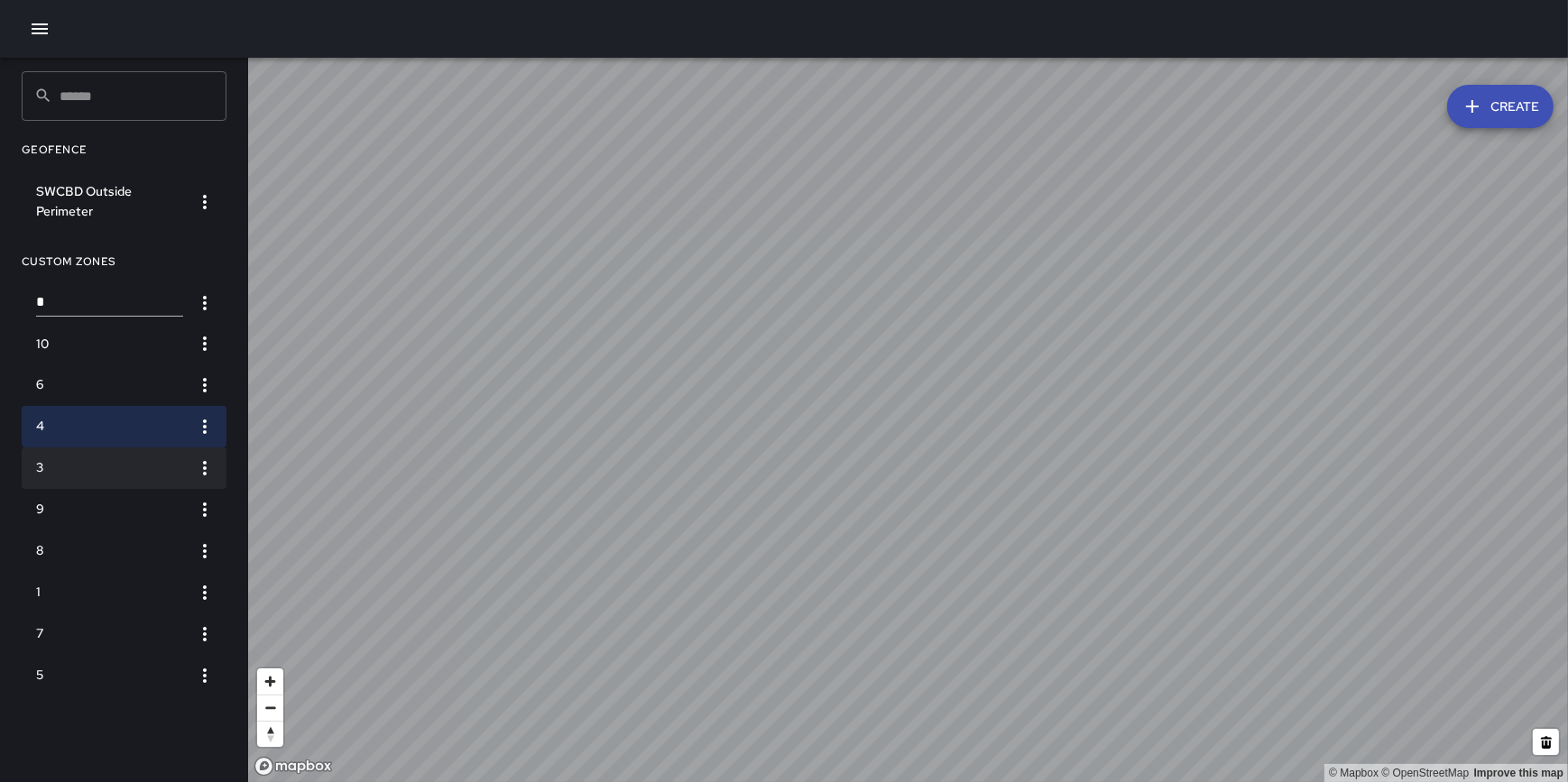
click at [121, 454] on li "3" at bounding box center [124, 468] width 205 height 42
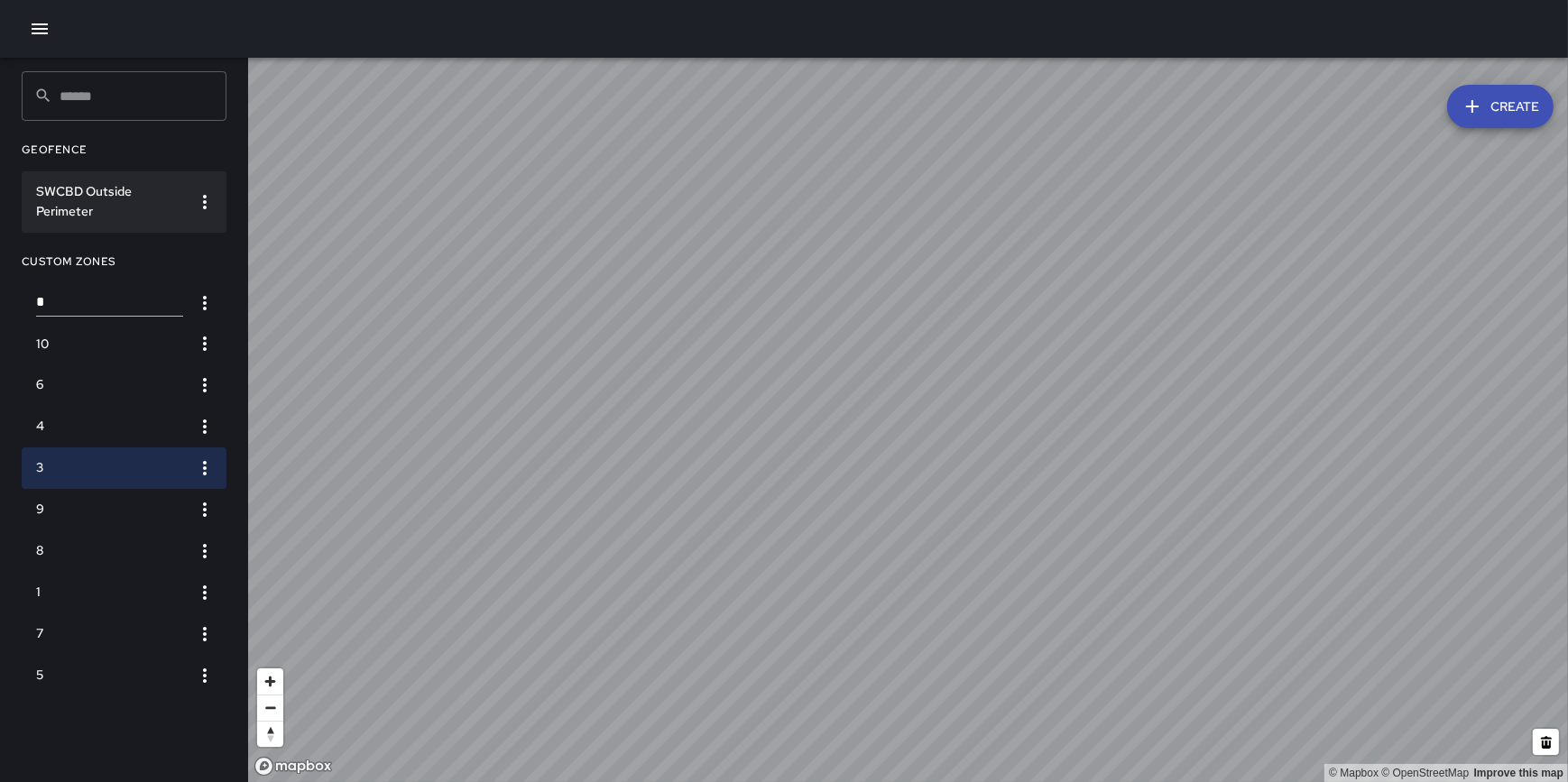
click at [126, 180] on li "SWCBD Outside Perimeter" at bounding box center [124, 203] width 205 height 61
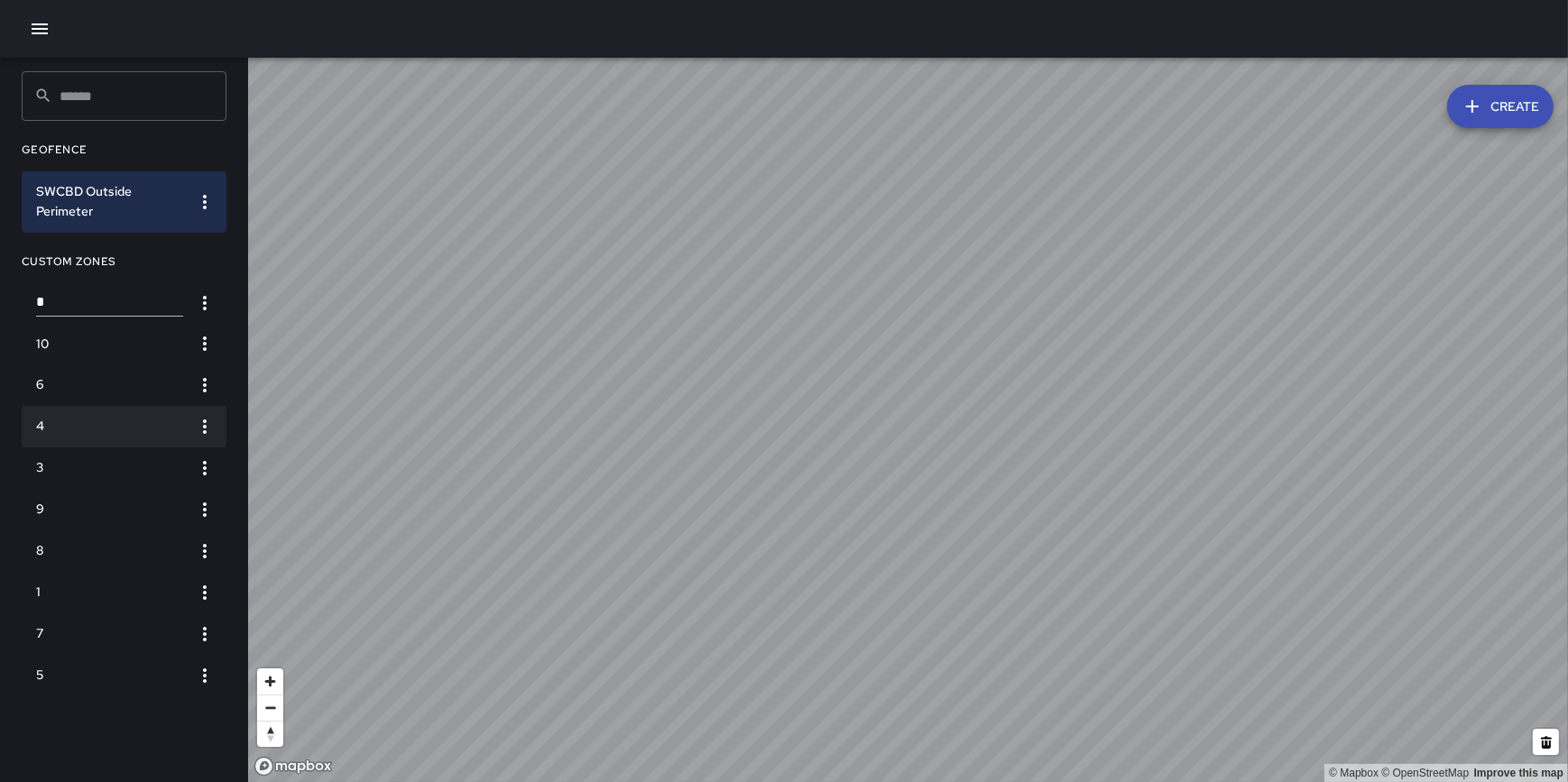
click at [107, 439] on li "4" at bounding box center [124, 427] width 205 height 42
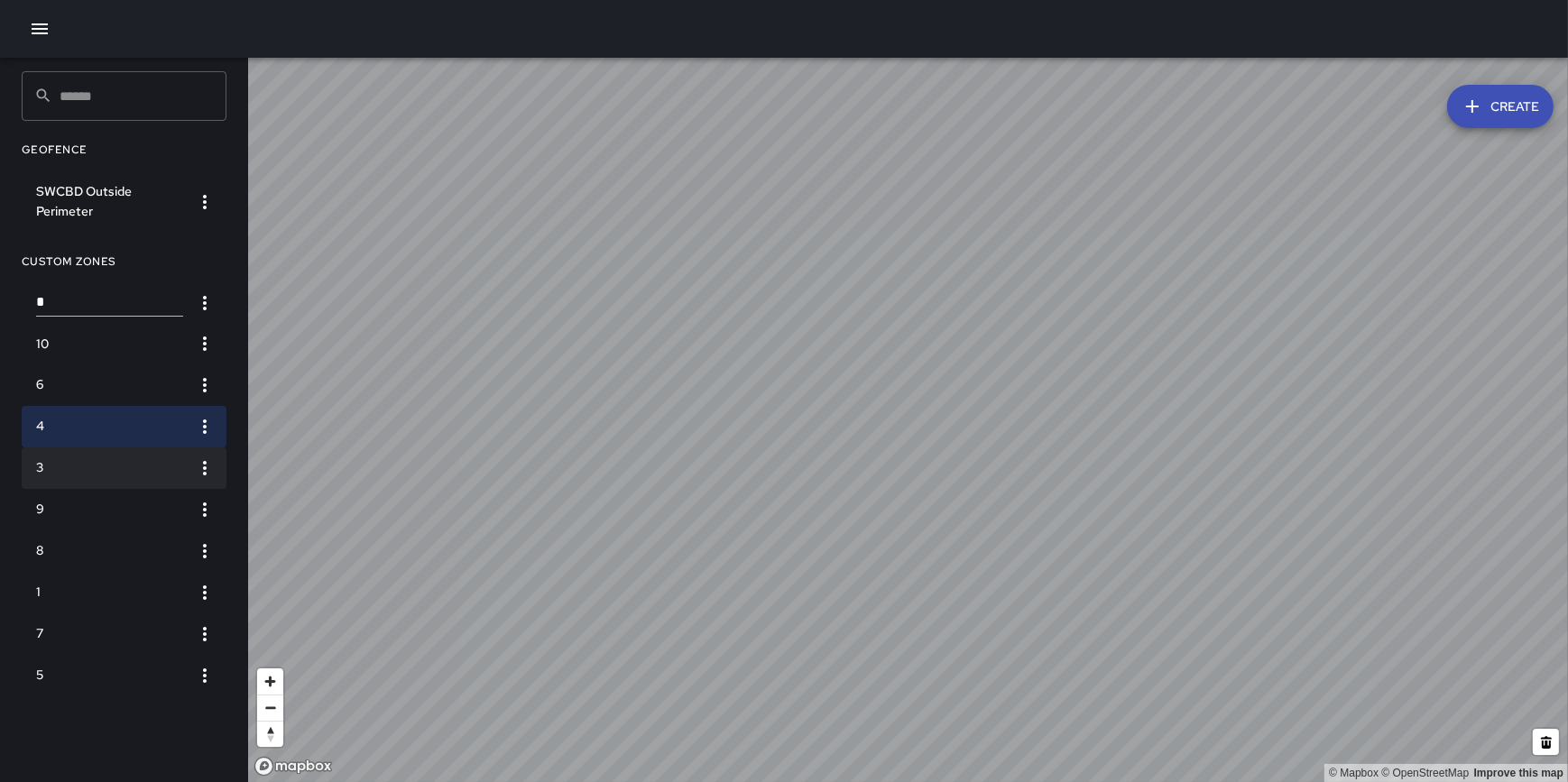
click at [98, 473] on h6 "3" at bounding box center [109, 468] width 147 height 20
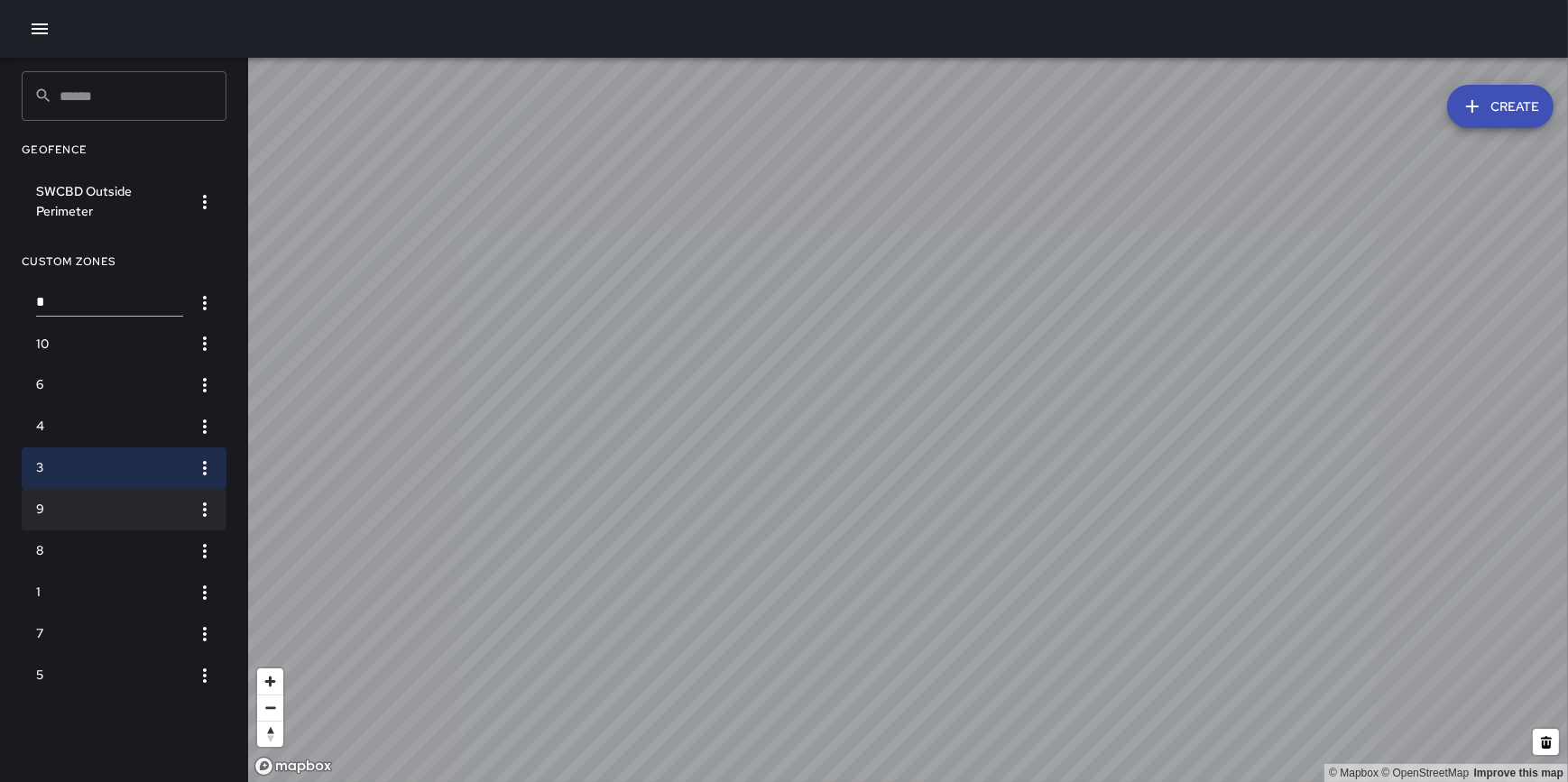
click at [114, 515] on h6 "9" at bounding box center [109, 510] width 147 height 20
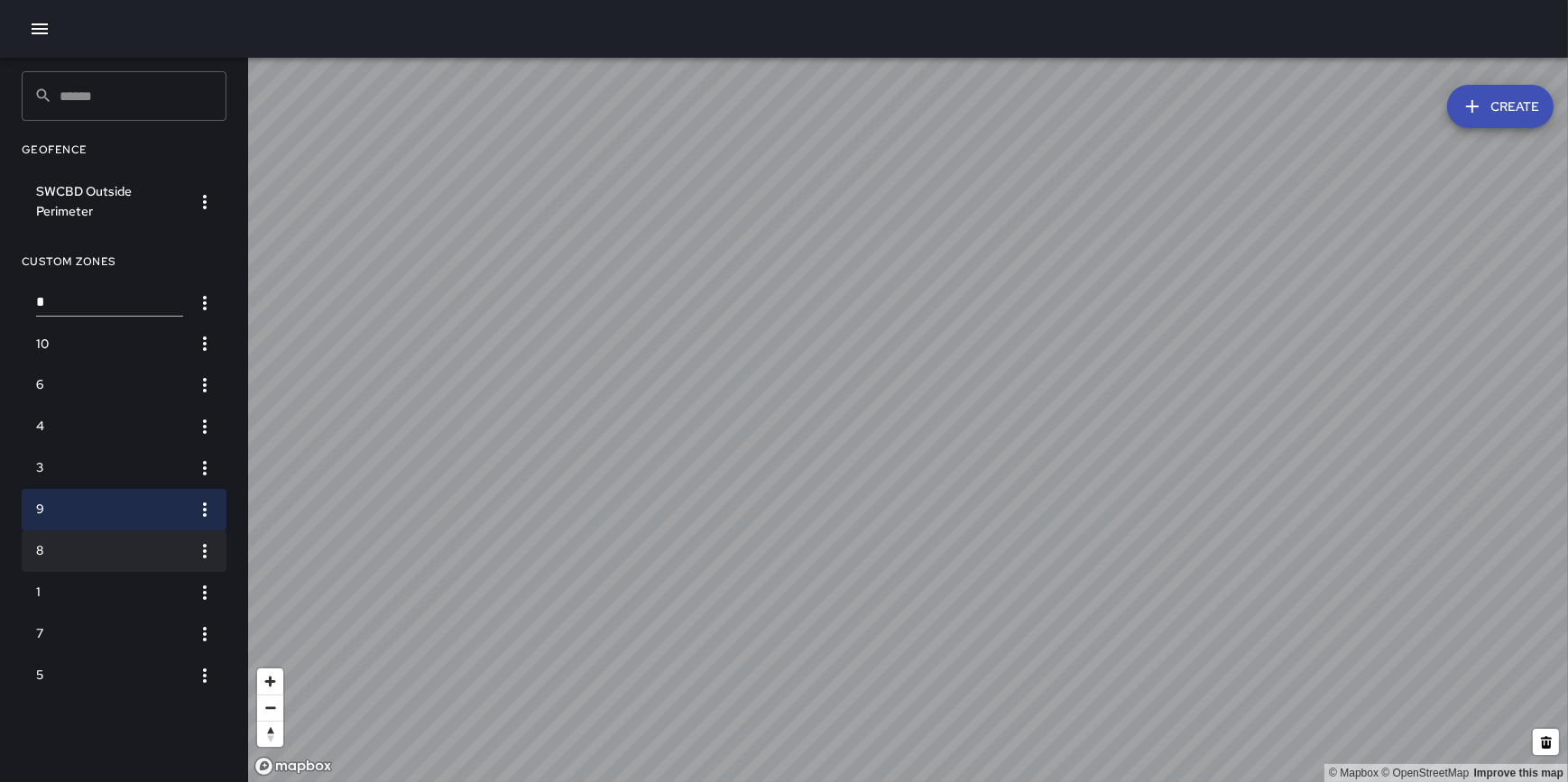
click at [97, 538] on li "8" at bounding box center [124, 551] width 205 height 42
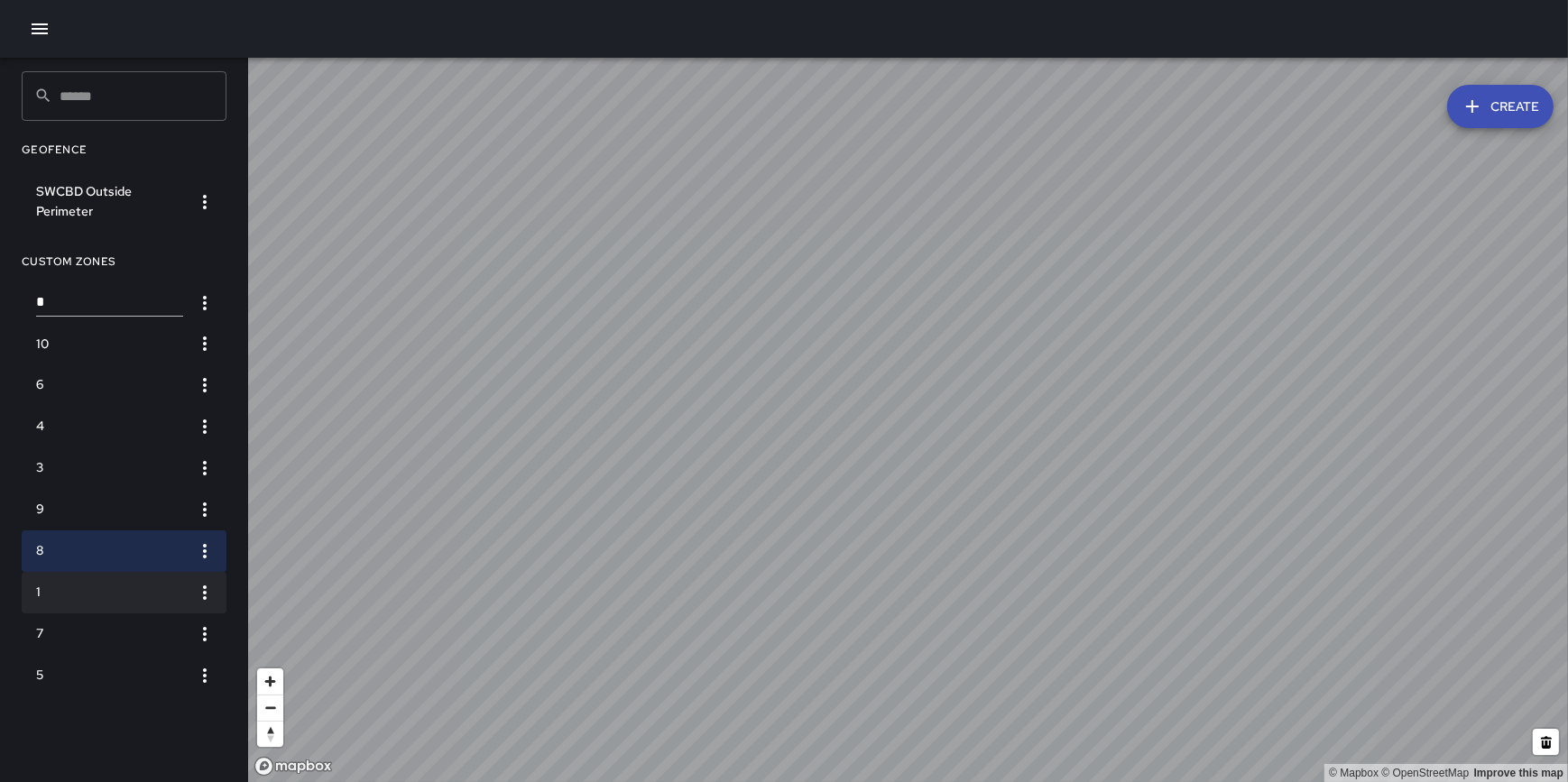
click at [107, 587] on h6 "1" at bounding box center [109, 593] width 147 height 20
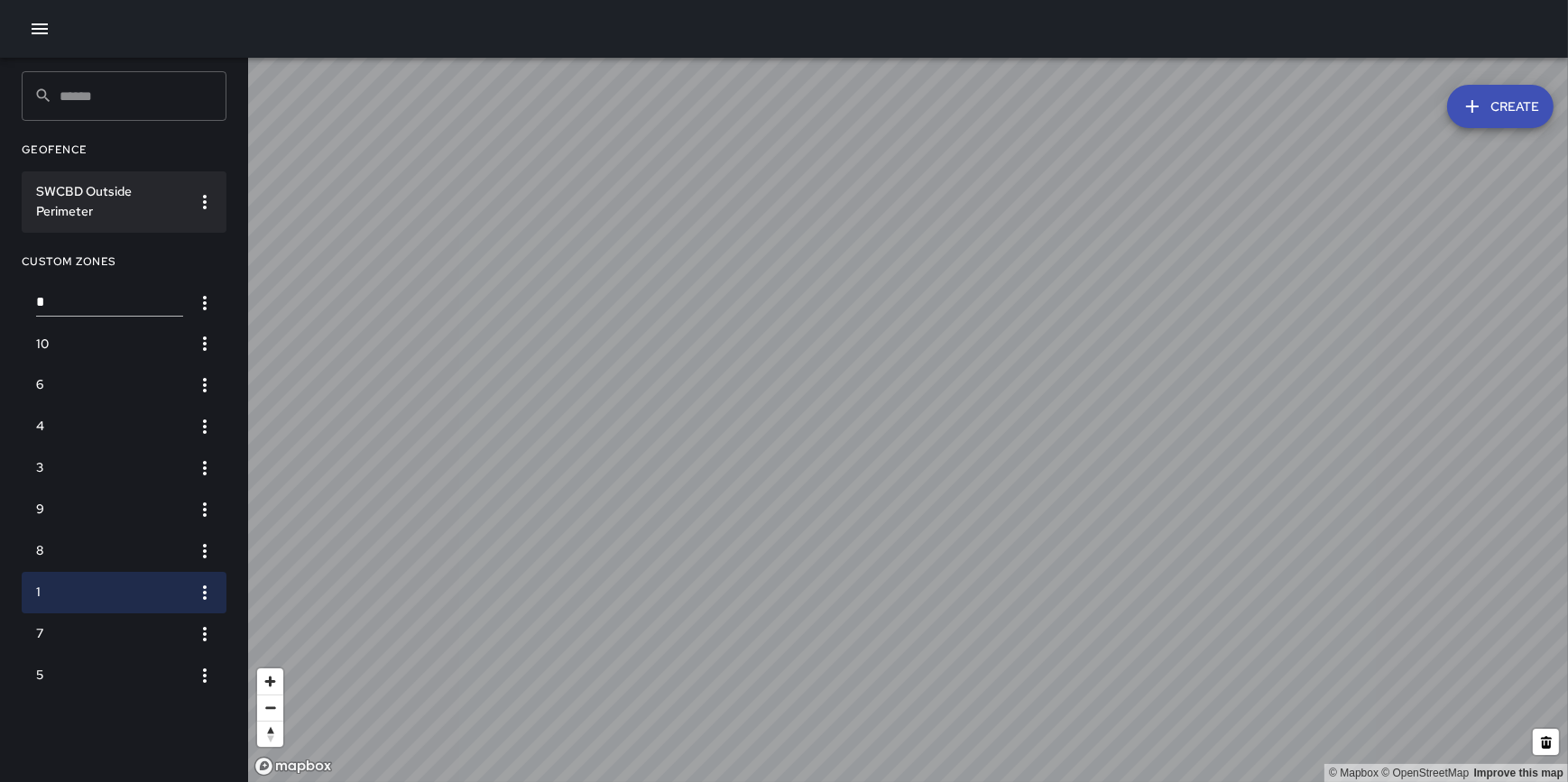
click at [116, 216] on h6 "SWCBD Outside Perimeter" at bounding box center [109, 203] width 147 height 40
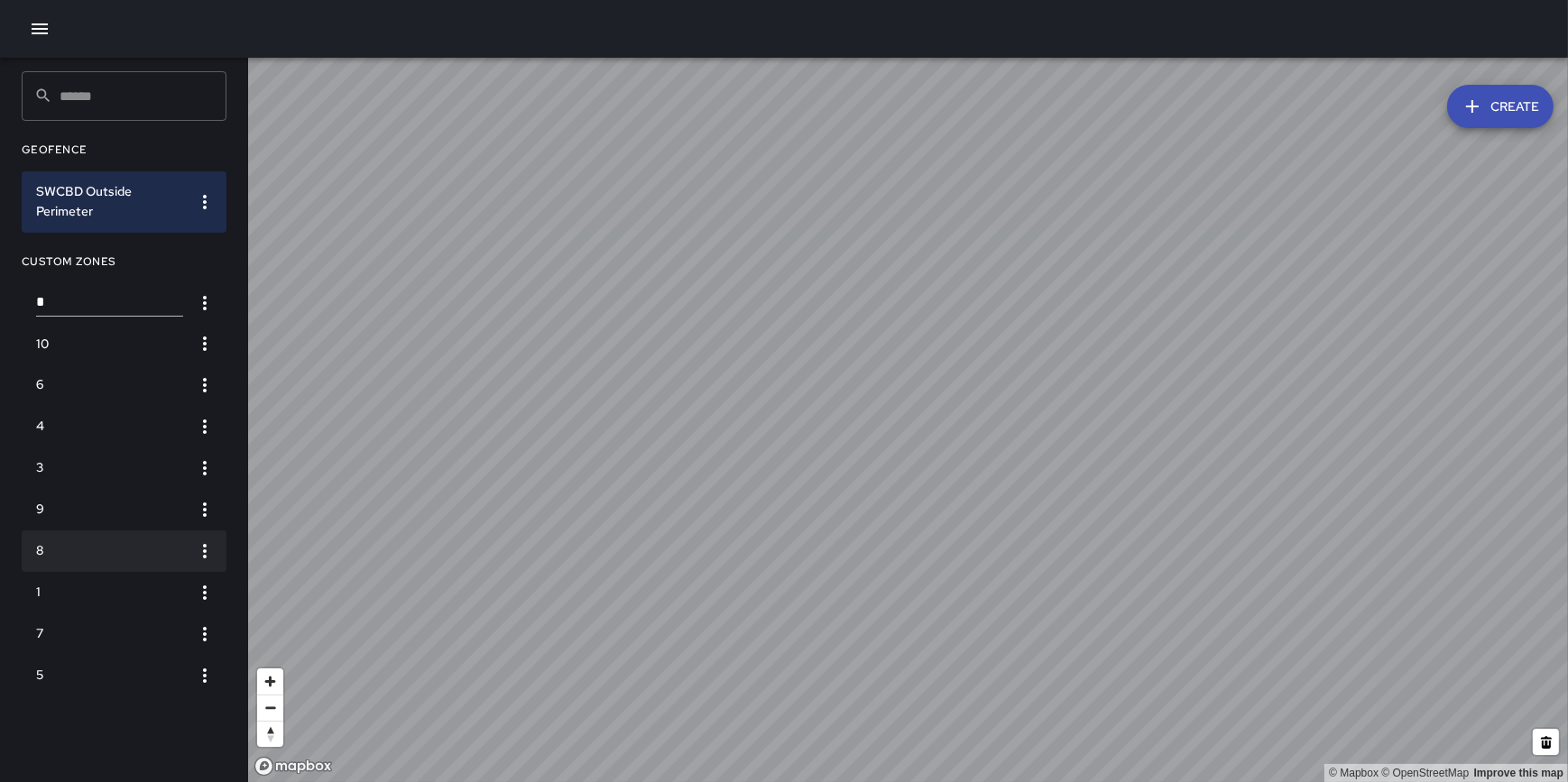
click at [123, 565] on li "8" at bounding box center [124, 551] width 205 height 42
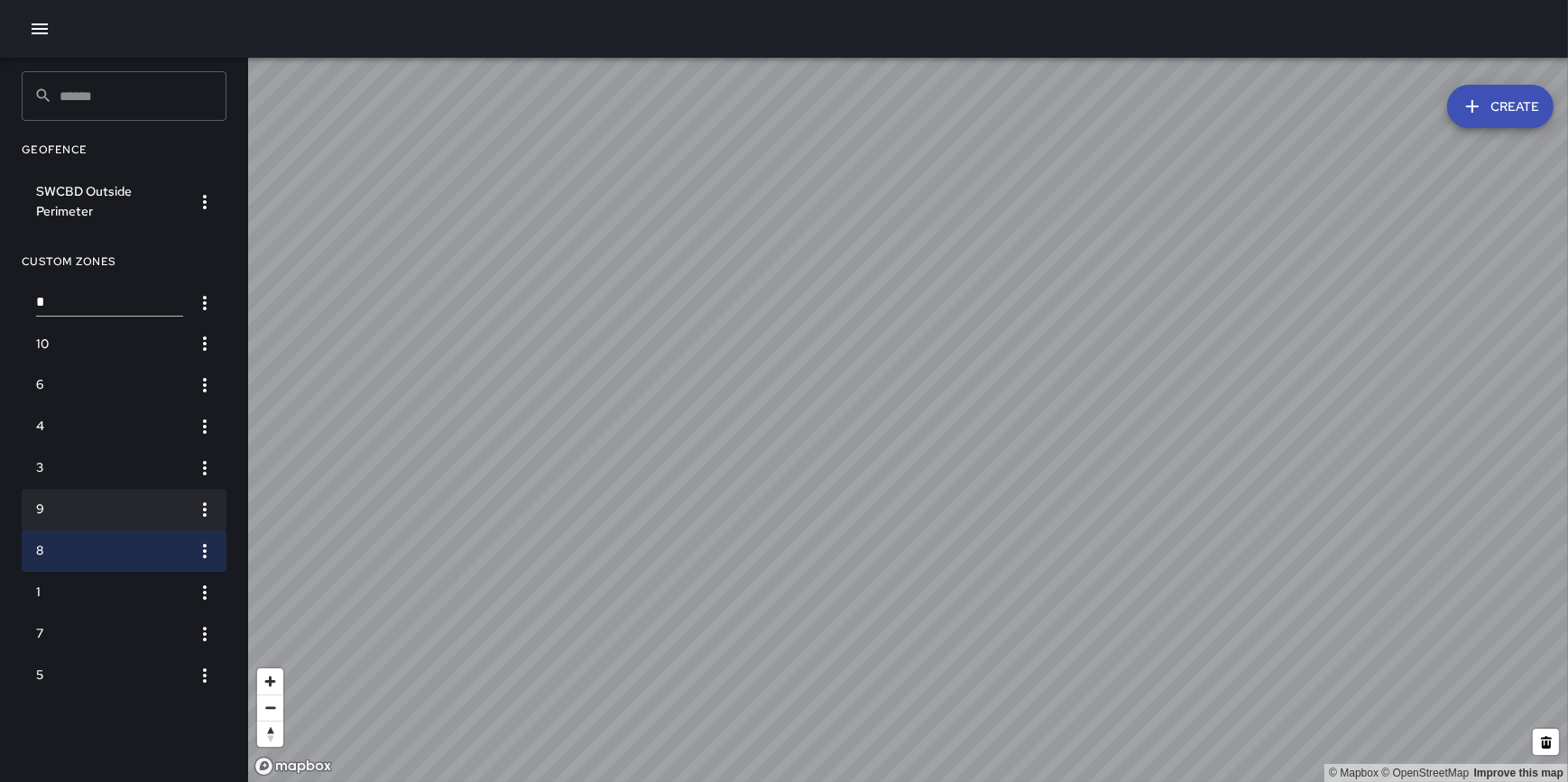
click at [109, 505] on h6 "9" at bounding box center [109, 510] width 147 height 20
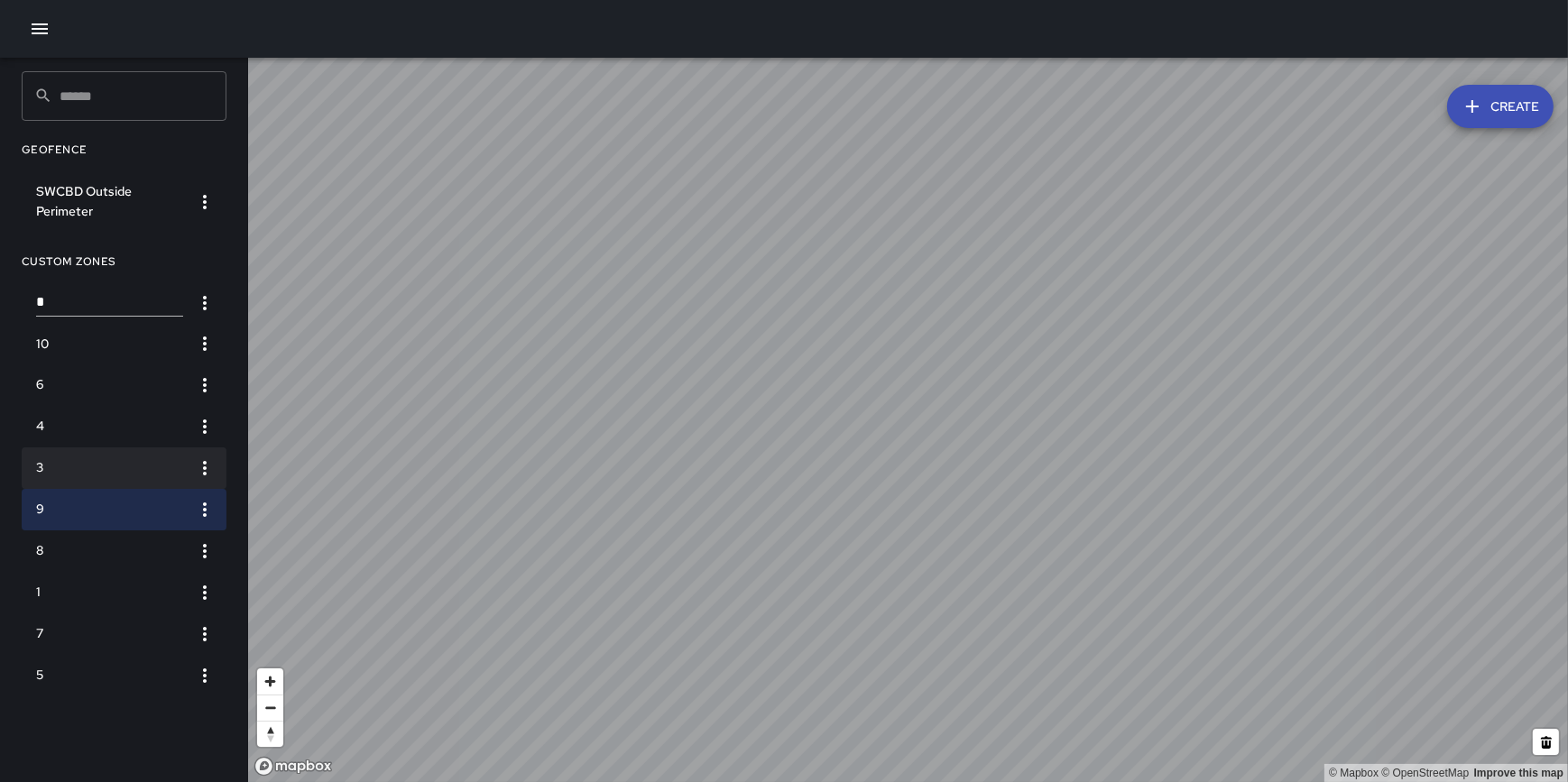
click at [108, 450] on li "3" at bounding box center [124, 468] width 205 height 42
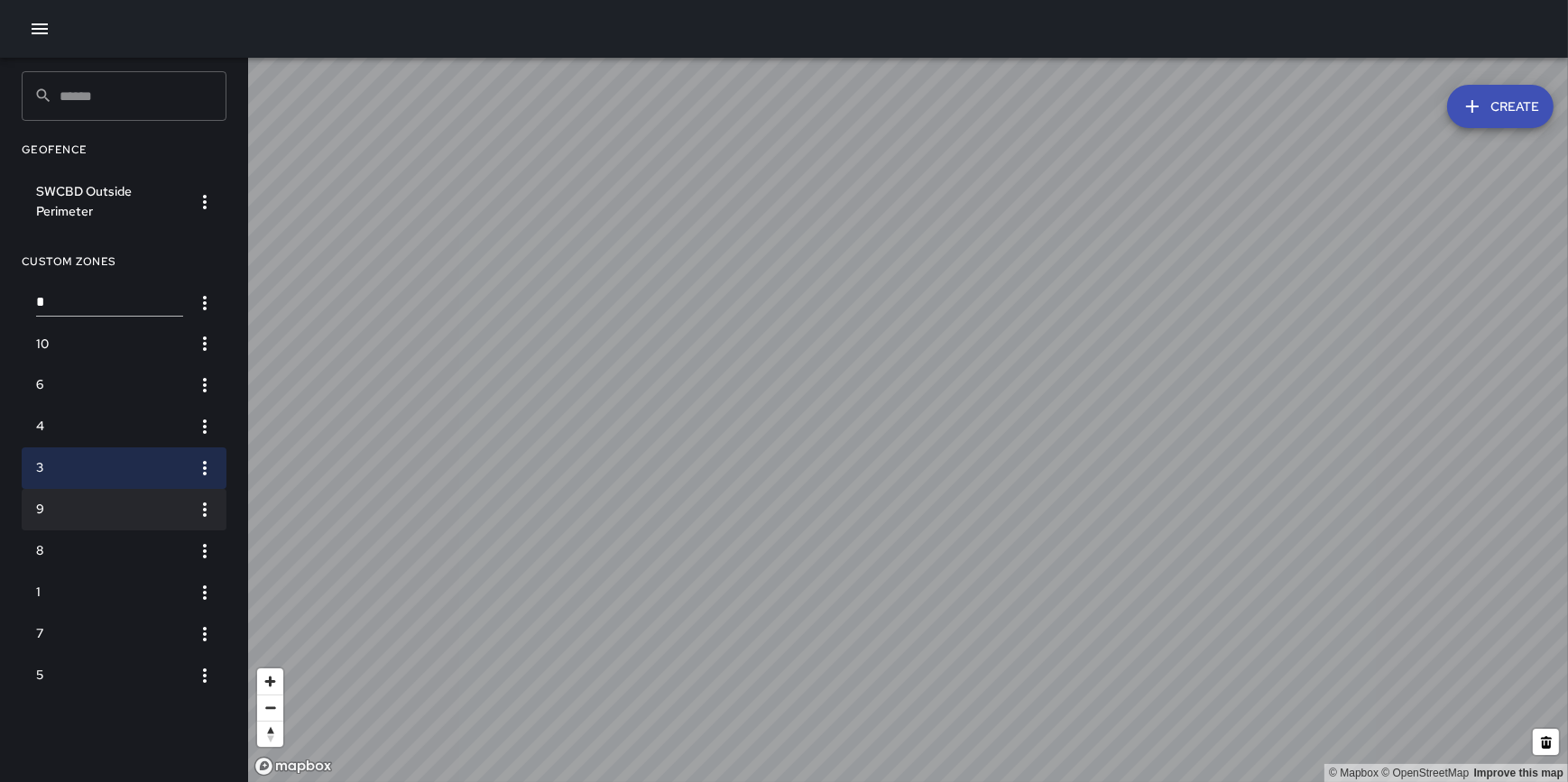
click at [89, 495] on li "9" at bounding box center [124, 510] width 205 height 42
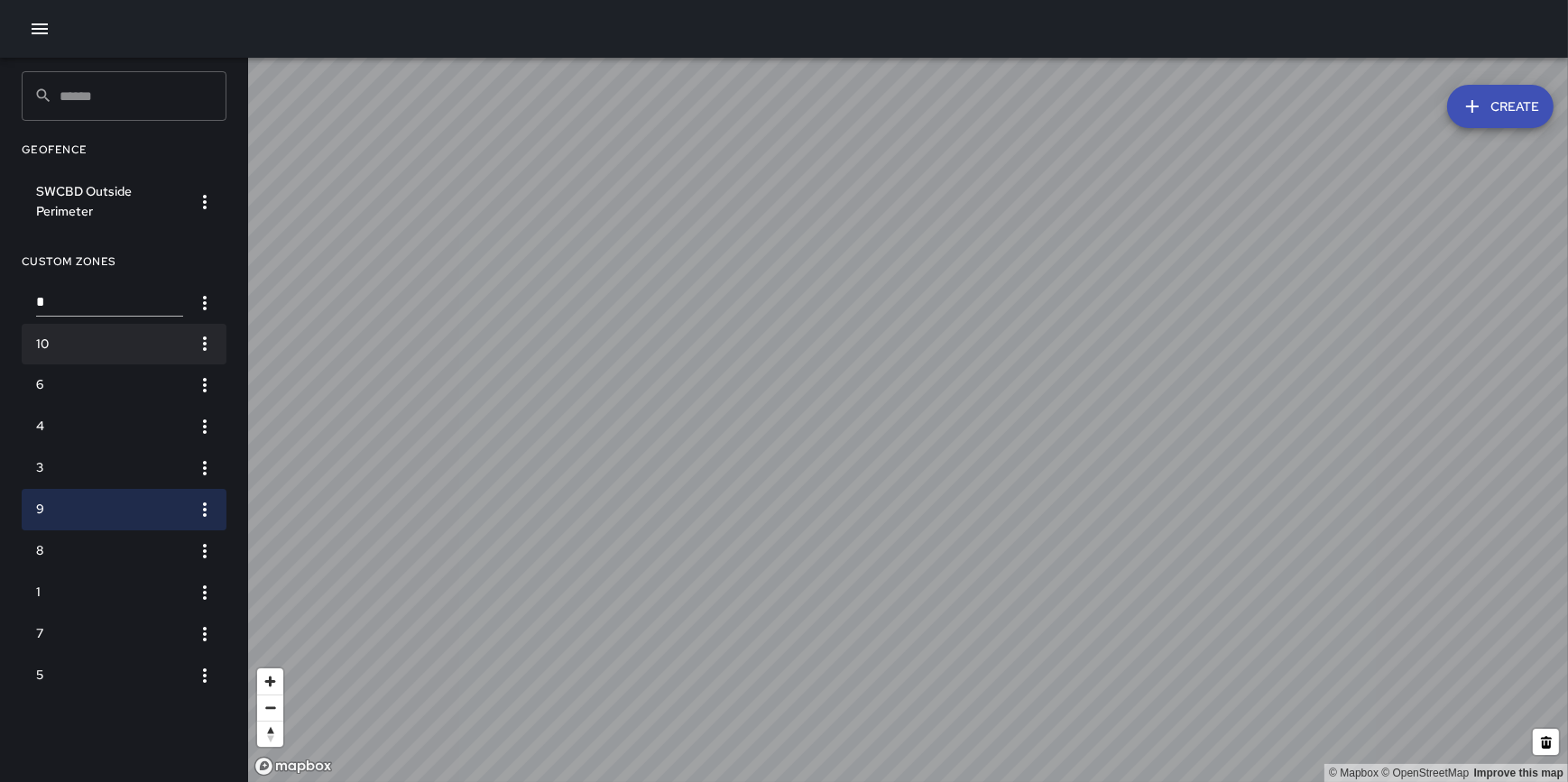
click at [79, 343] on h6 "10" at bounding box center [109, 344] width 147 height 20
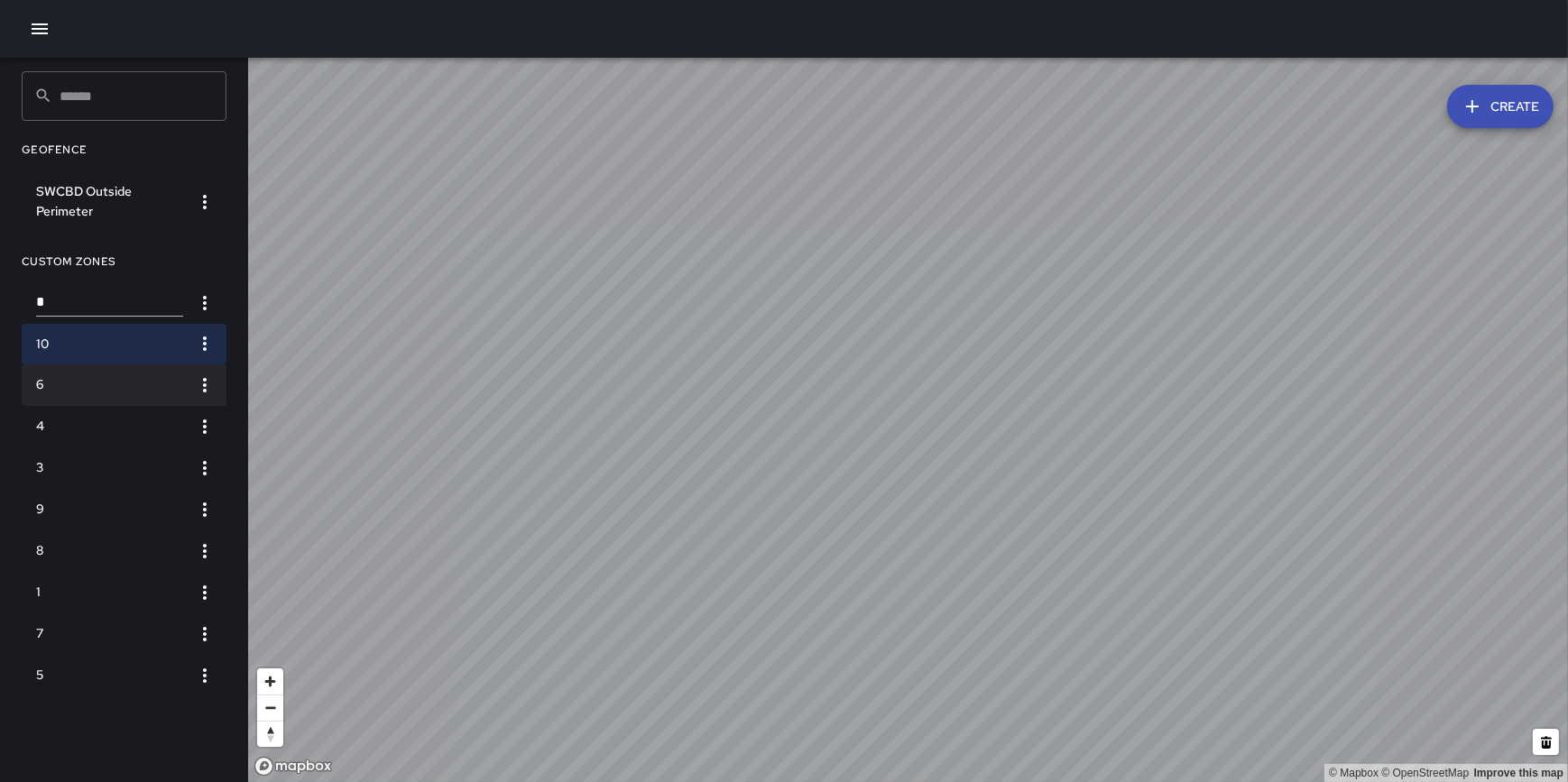
click at [119, 370] on li "6" at bounding box center [124, 385] width 205 height 42
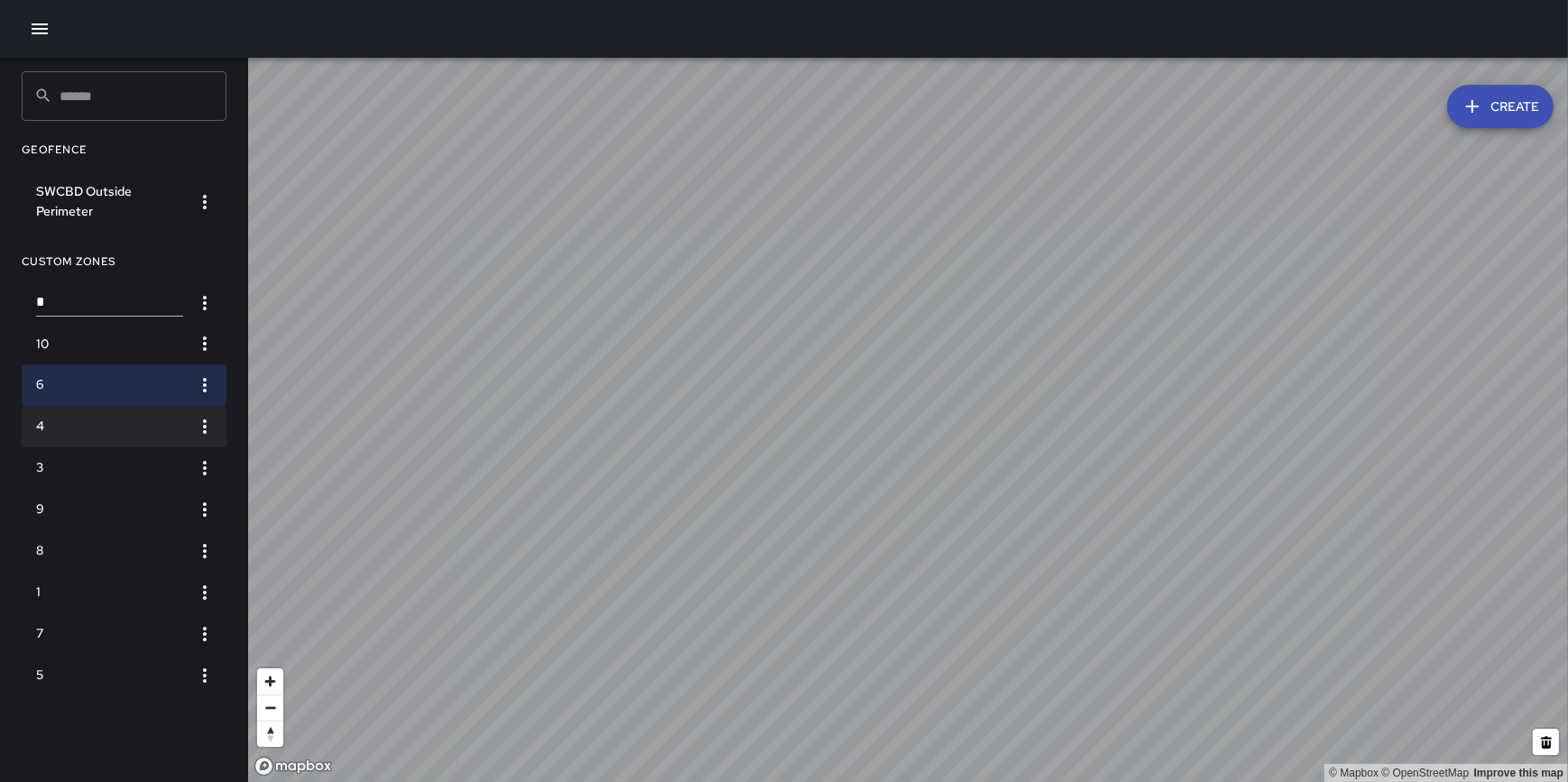
click at [119, 417] on h6 "4" at bounding box center [109, 427] width 147 height 20
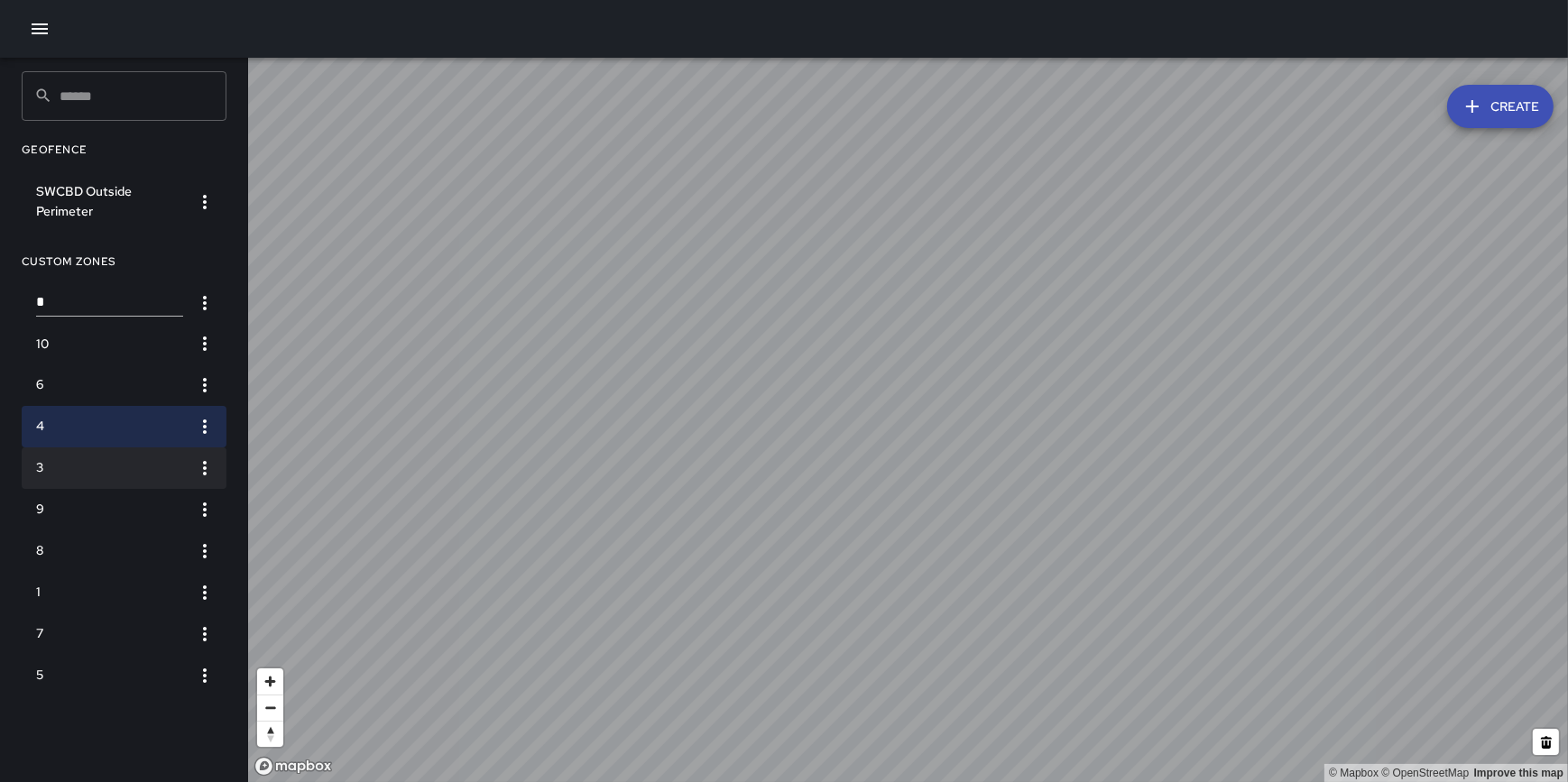
click at [113, 457] on li "3" at bounding box center [124, 468] width 205 height 42
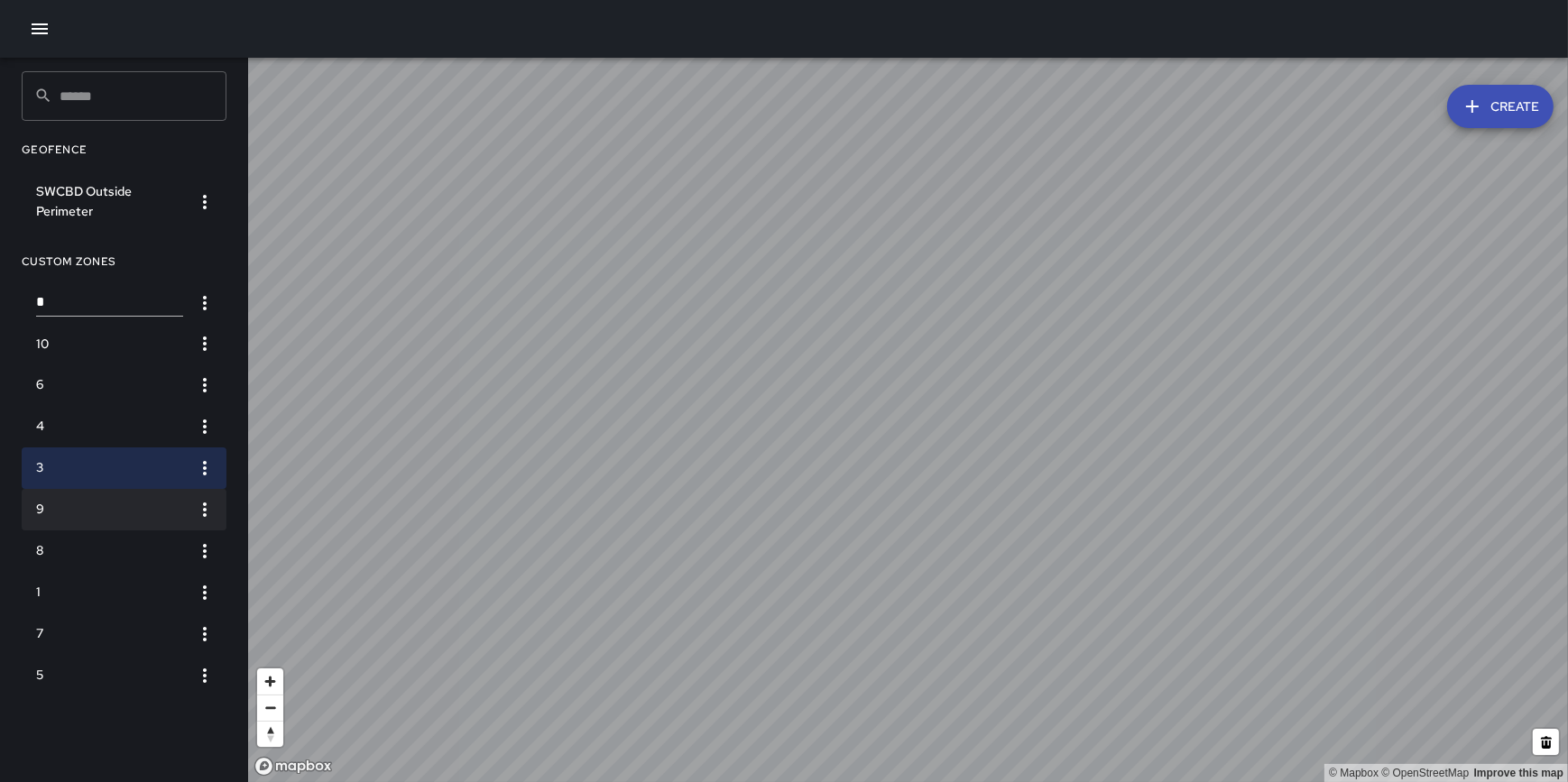
click at [106, 504] on h6 "9" at bounding box center [109, 510] width 147 height 20
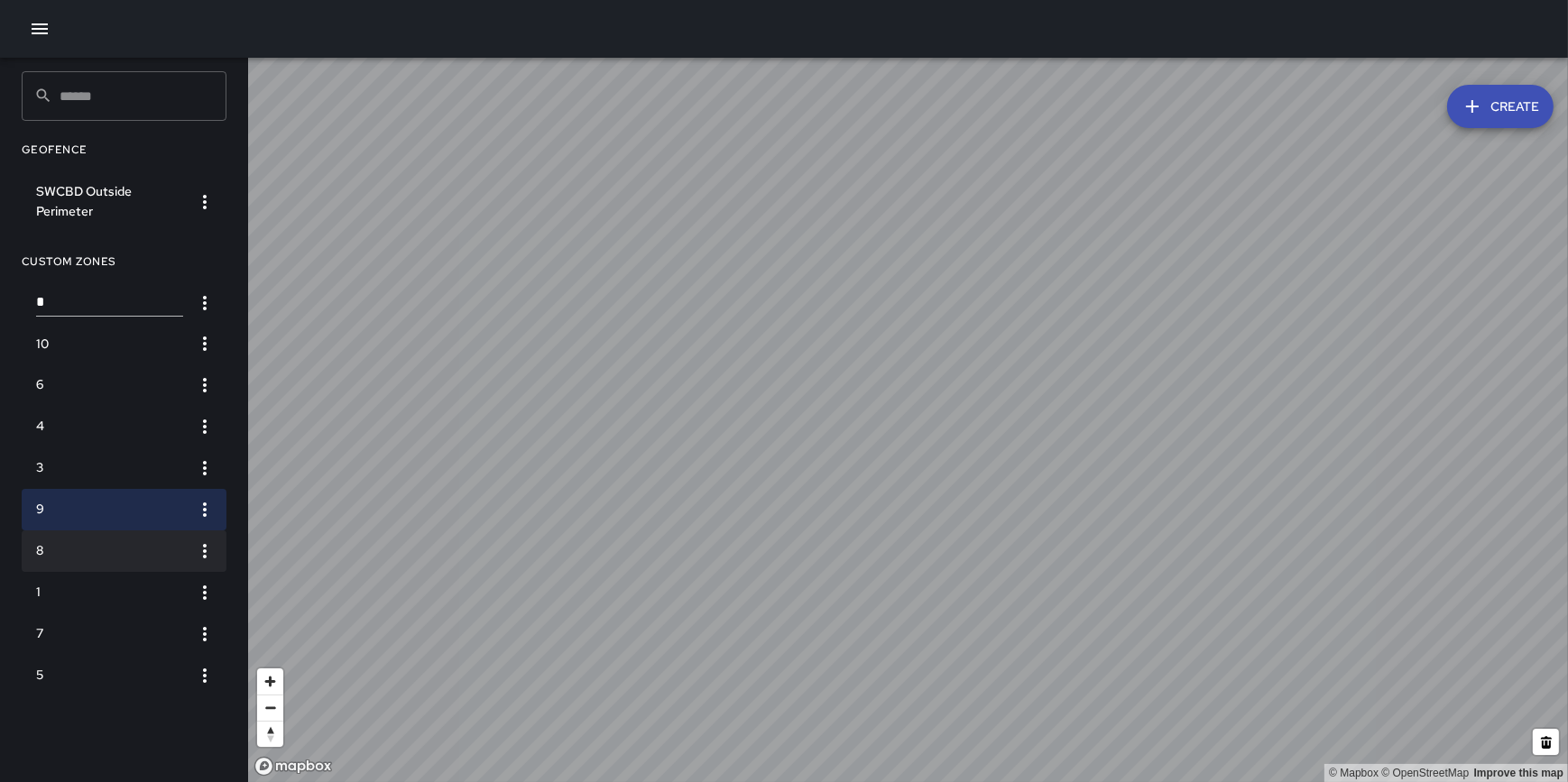
click at [101, 545] on h6 "8" at bounding box center [109, 551] width 147 height 20
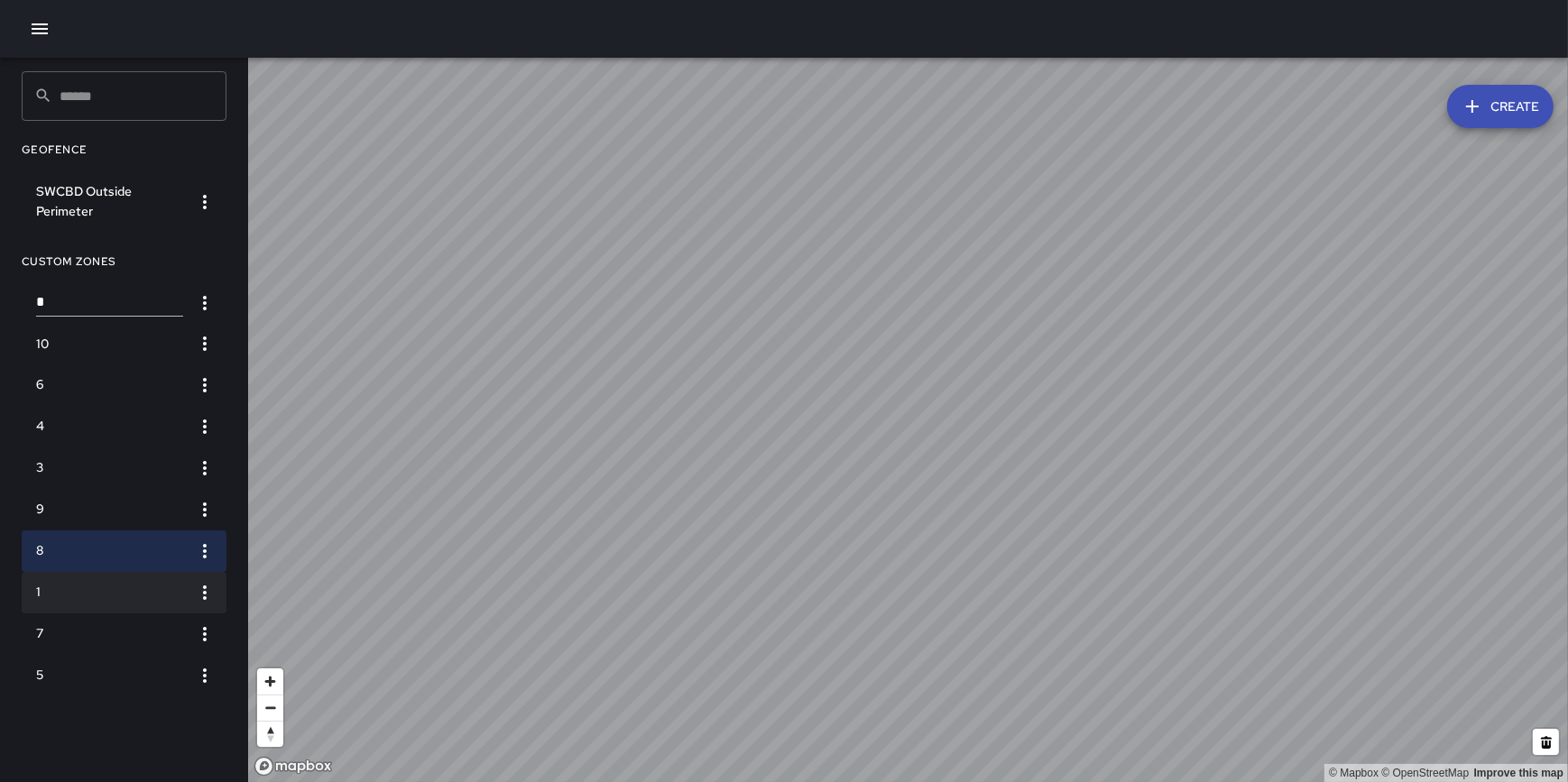
click at [110, 605] on li "1" at bounding box center [124, 593] width 205 height 42
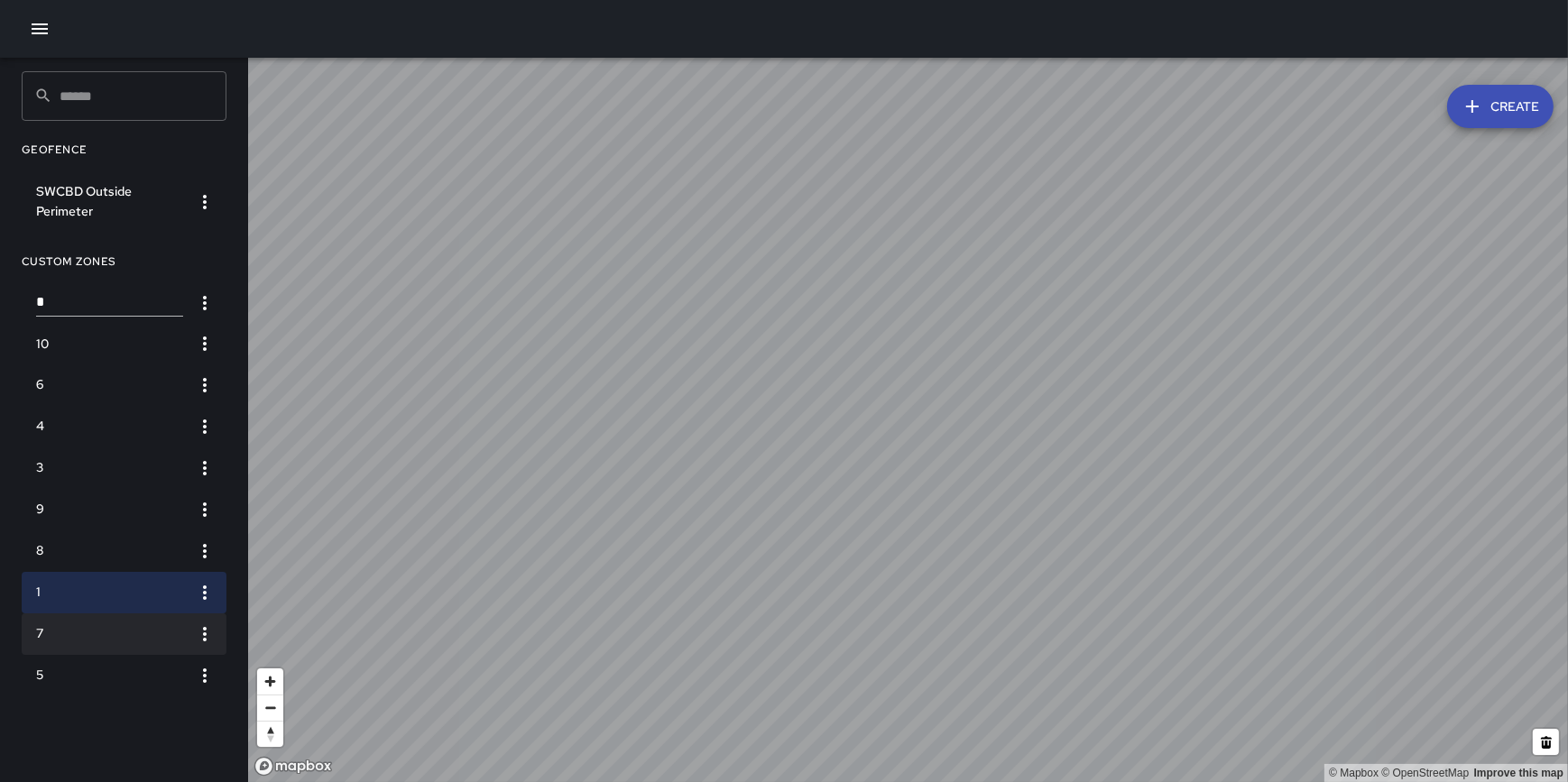
click at [110, 626] on h6 "7" at bounding box center [109, 635] width 147 height 20
click at [98, 589] on h6 "1" at bounding box center [109, 593] width 147 height 20
click at [77, 544] on h6 "8" at bounding box center [109, 551] width 147 height 20
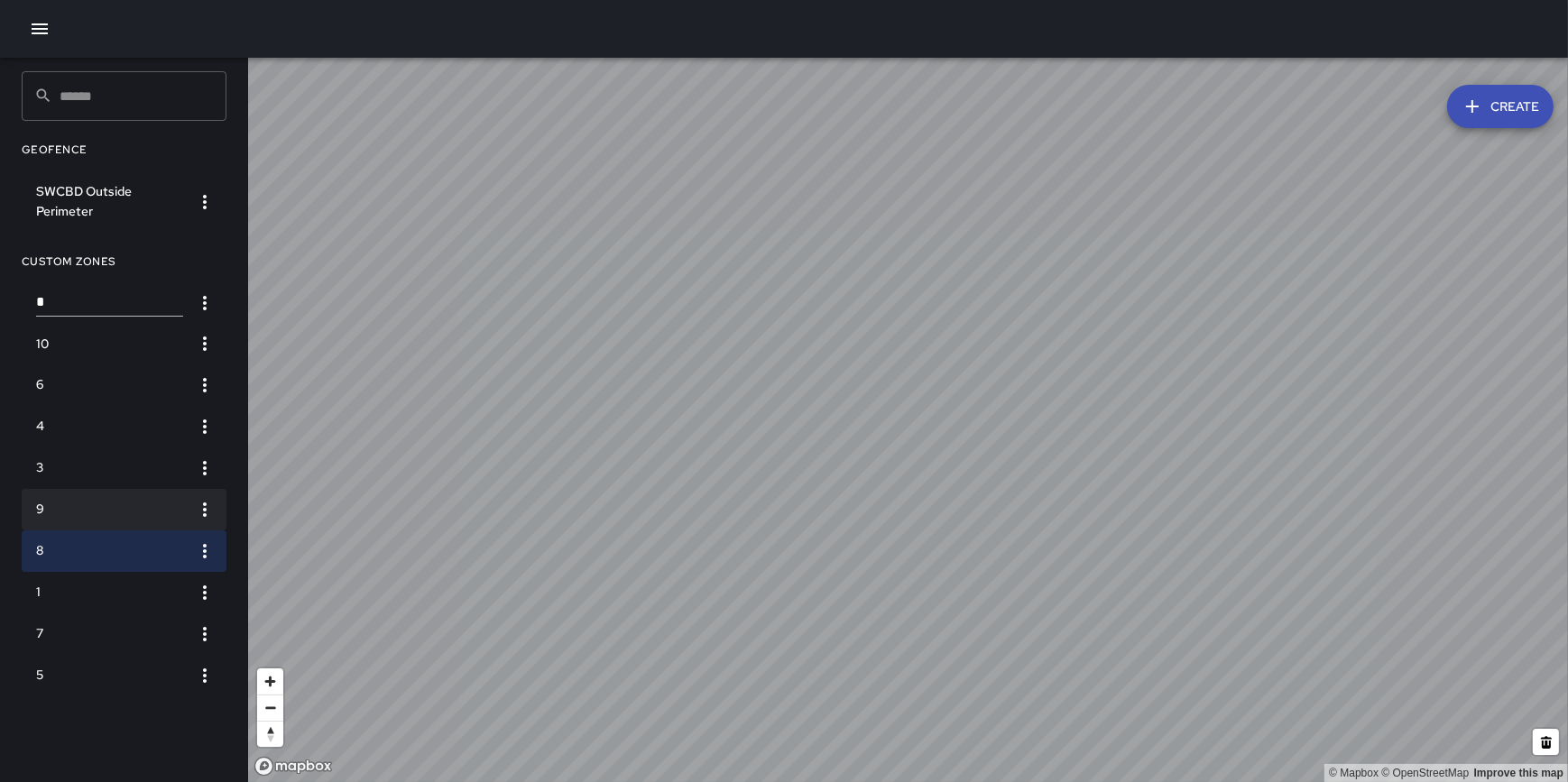
click at [75, 493] on li "9" at bounding box center [124, 510] width 205 height 42
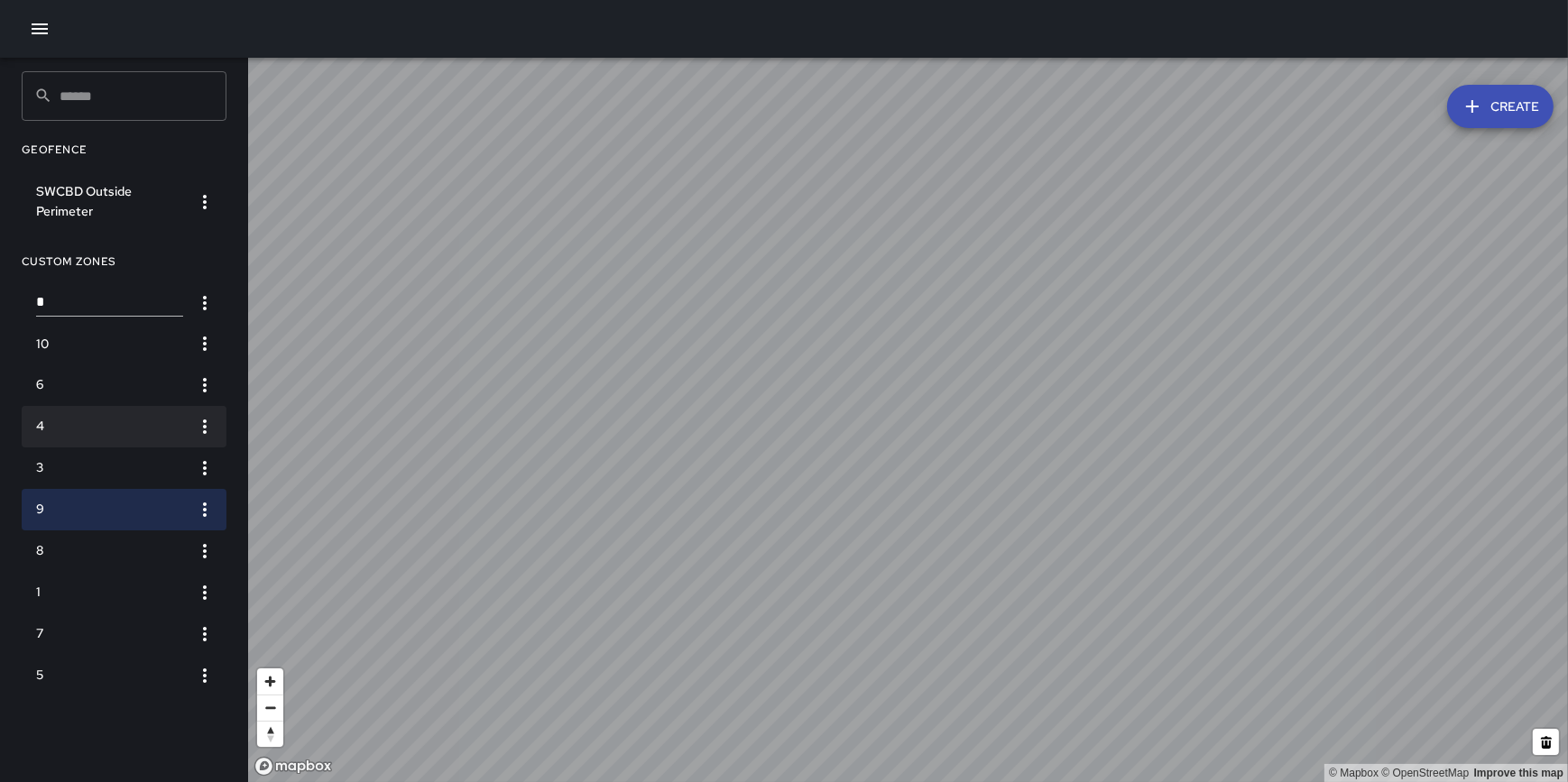
click at [73, 429] on h6 "4" at bounding box center [109, 427] width 147 height 20
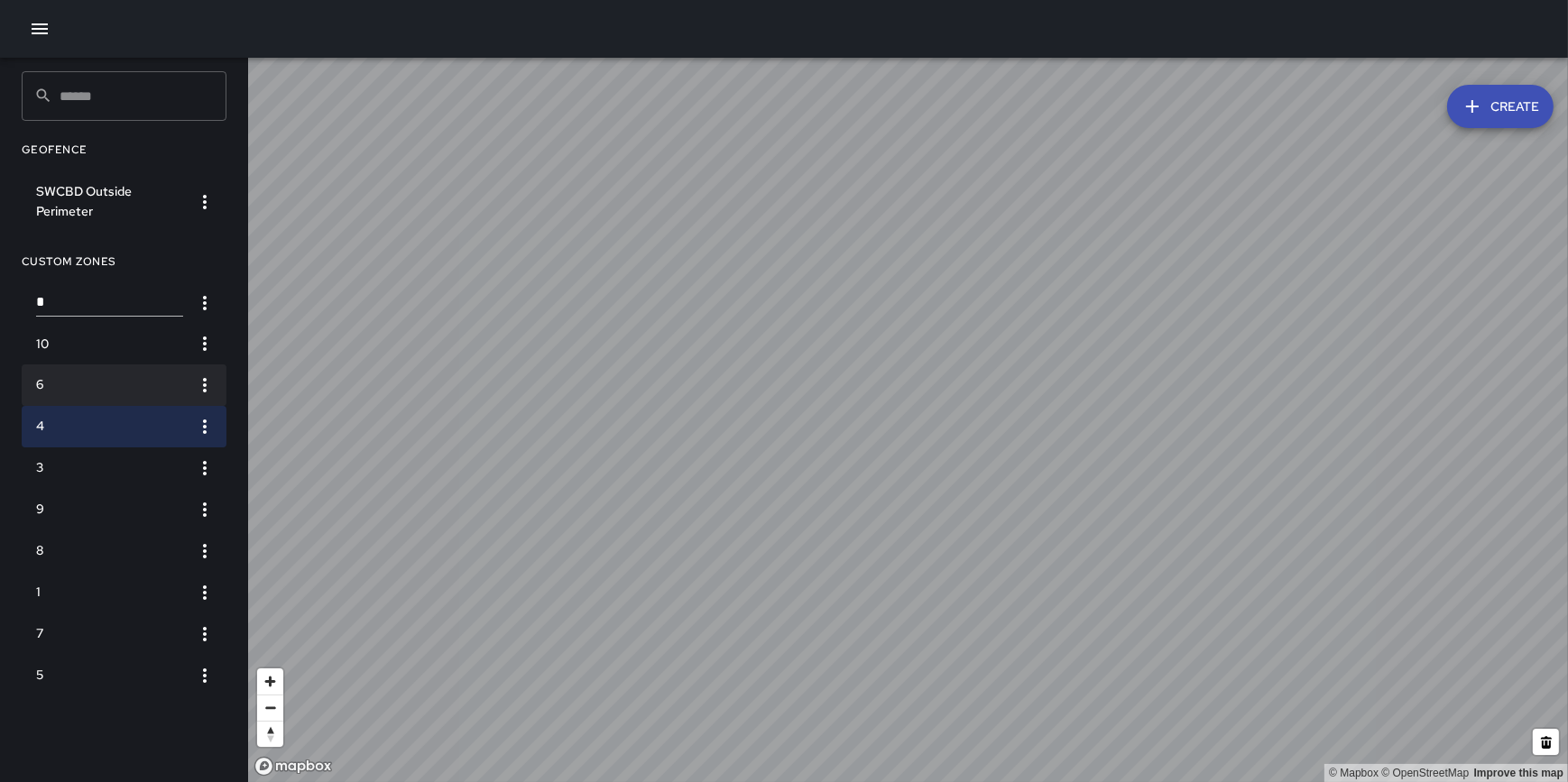
click at [79, 391] on h6 "6" at bounding box center [109, 385] width 147 height 20
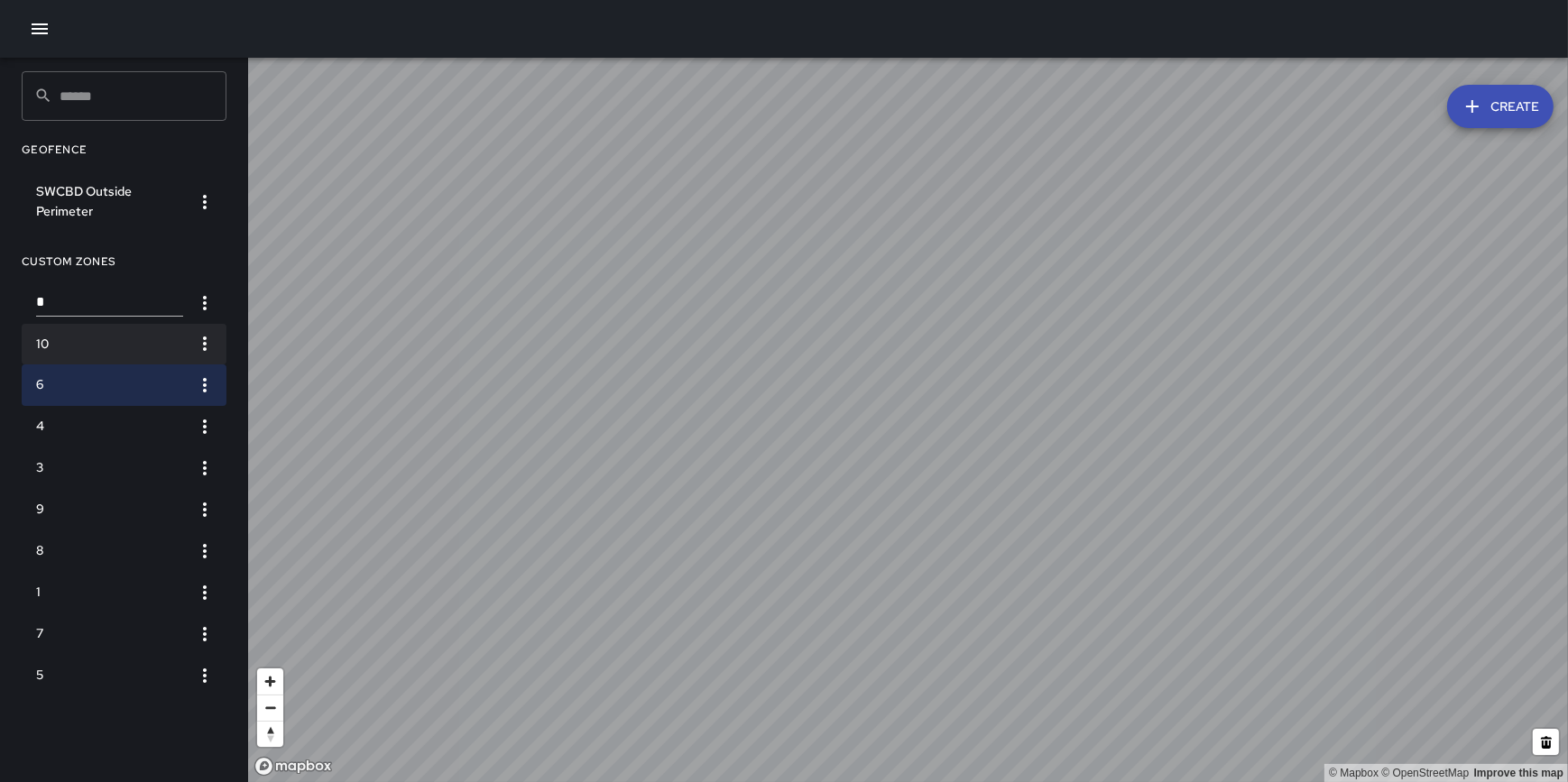
click at [78, 358] on li "10" at bounding box center [124, 344] width 205 height 42
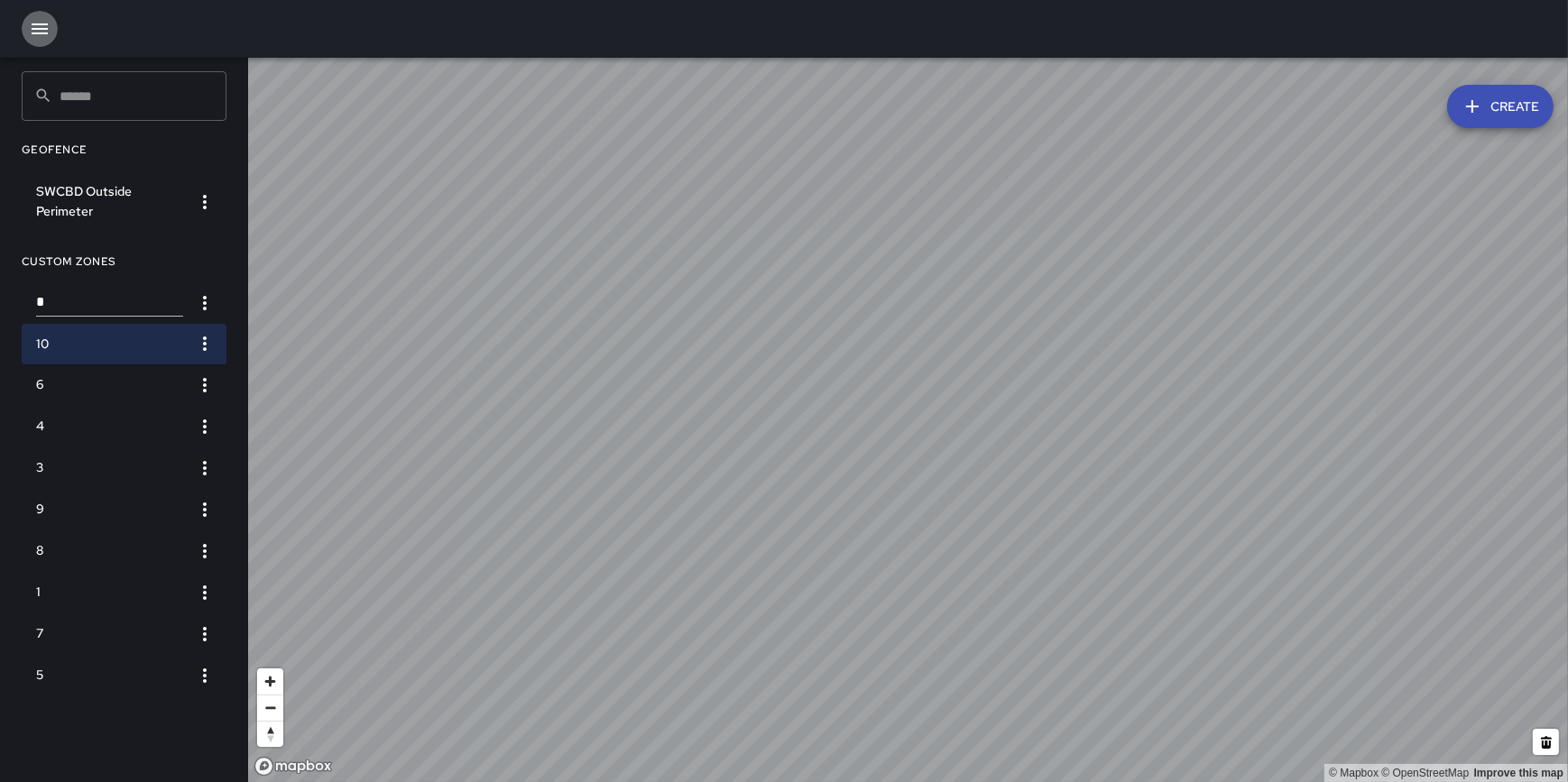
click at [52, 33] on button "button" at bounding box center [40, 29] width 36 height 36
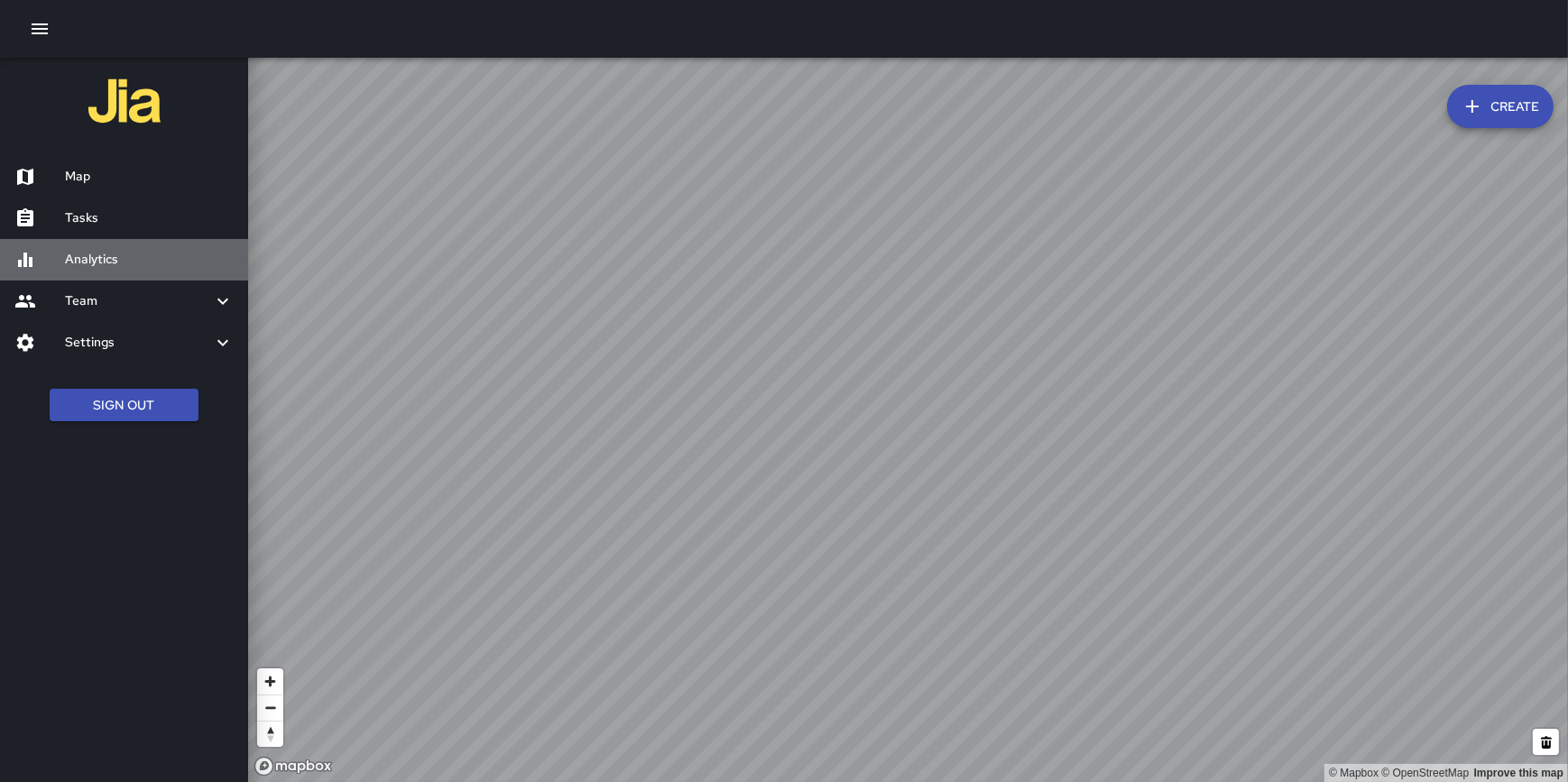
click at [82, 259] on h6 "Analytics" at bounding box center [149, 260] width 169 height 20
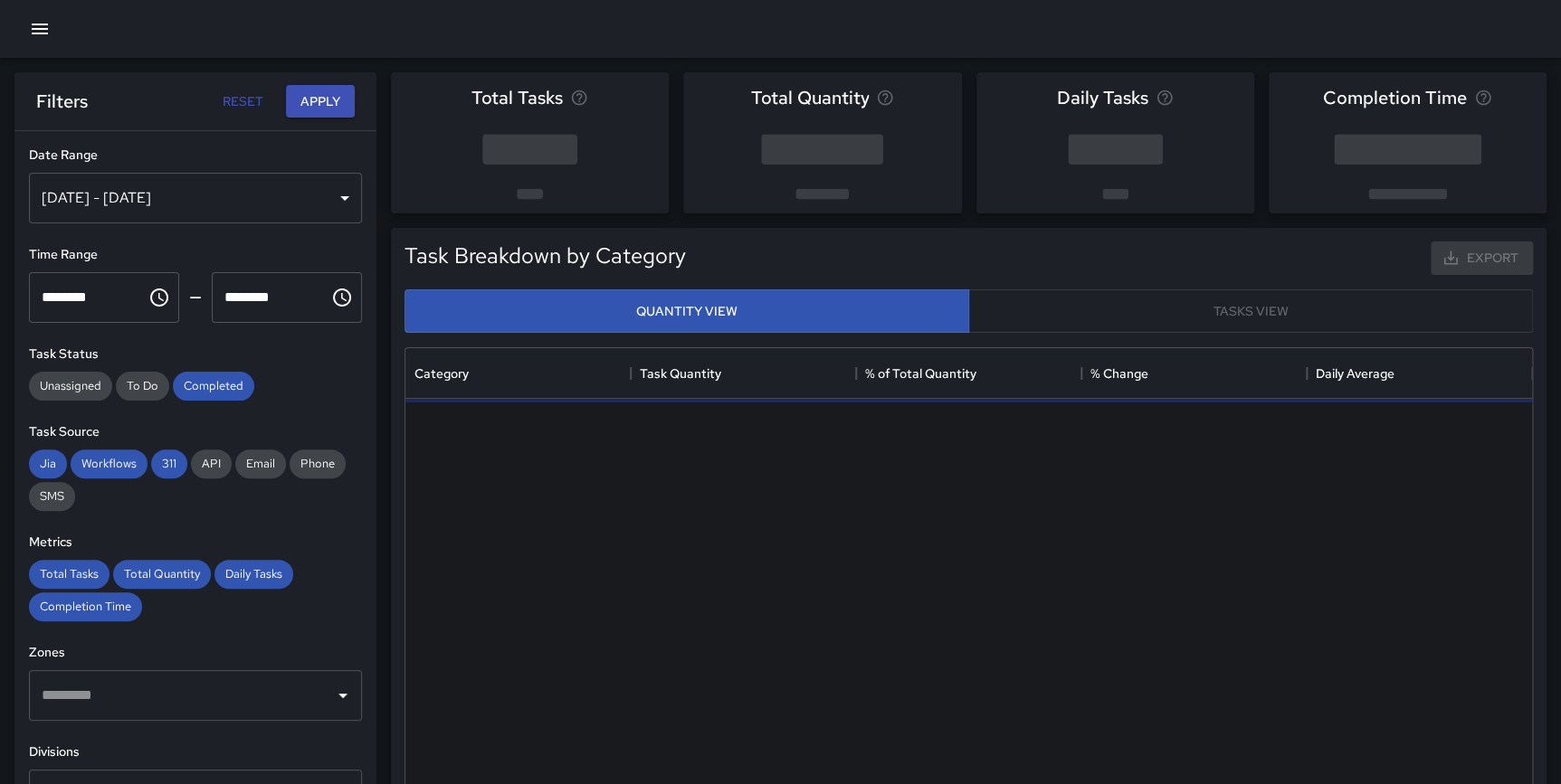
scroll to position [528, 1113]
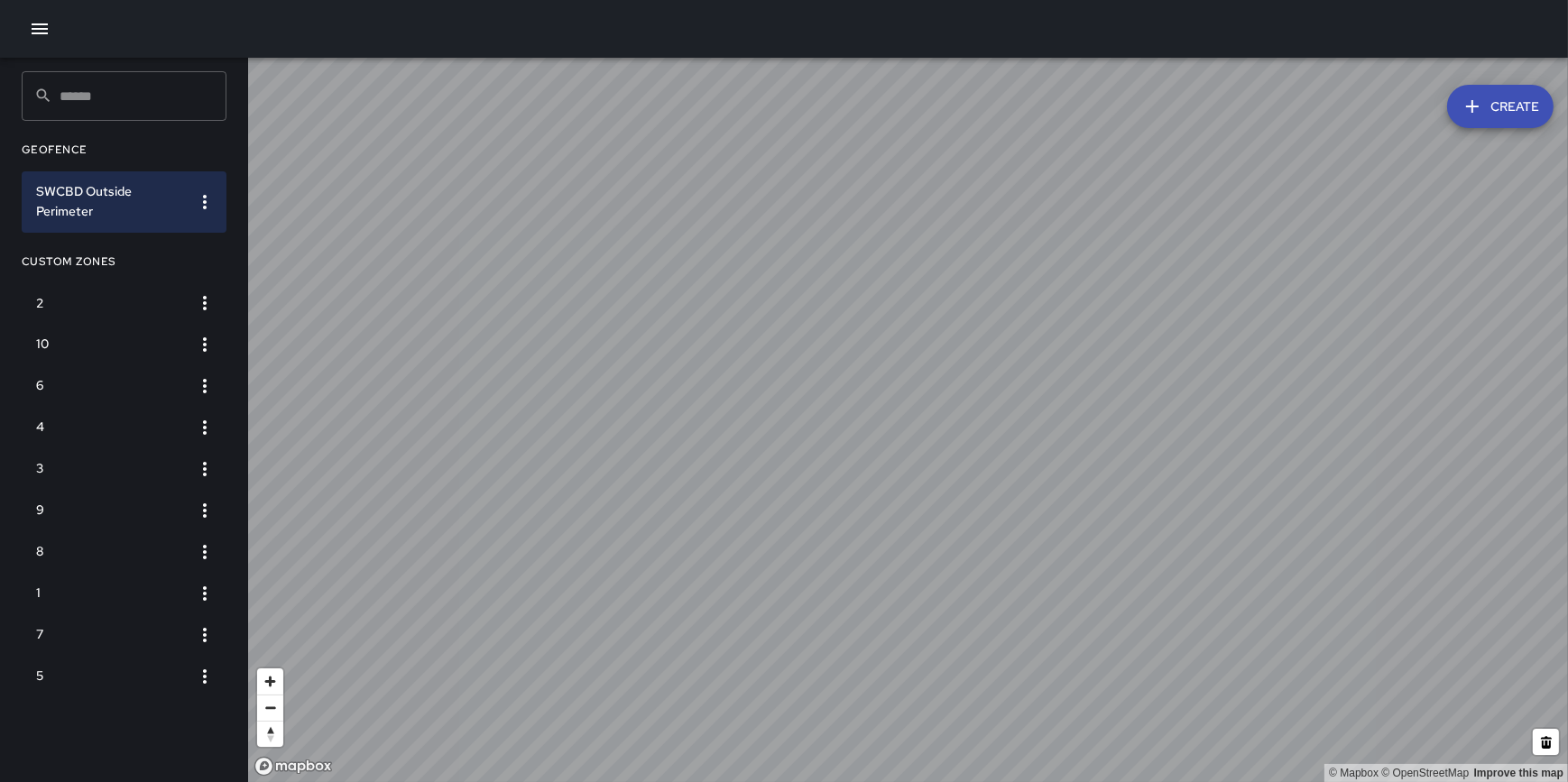
click at [1501, 114] on button "Create" at bounding box center [1500, 107] width 107 height 43
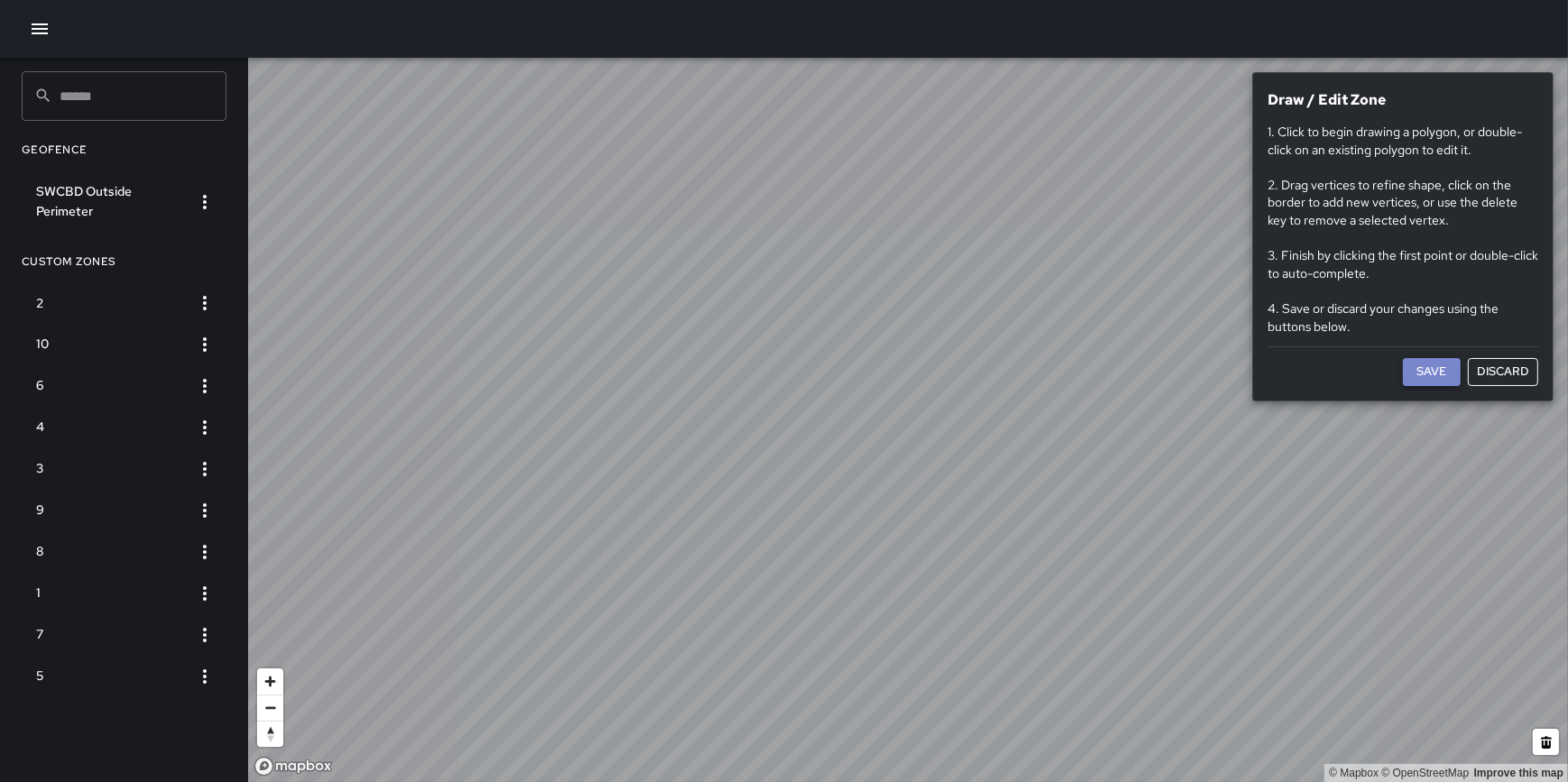
click at [1421, 370] on button "Save" at bounding box center [1432, 372] width 58 height 28
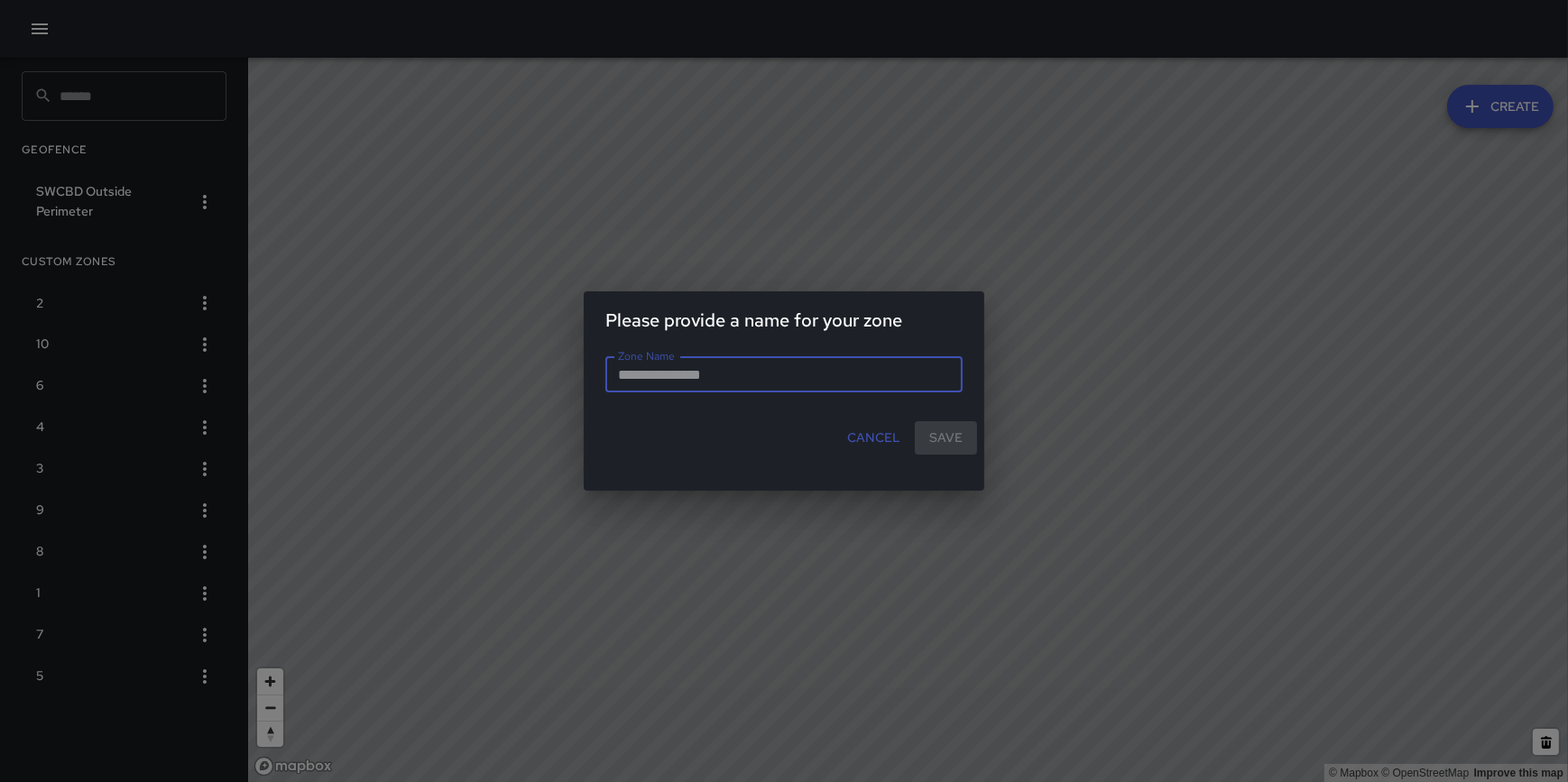
click at [837, 373] on input "Zone Name" at bounding box center [784, 374] width 357 height 36
type input "*******"
click at [938, 436] on button "Save" at bounding box center [945, 438] width 62 height 33
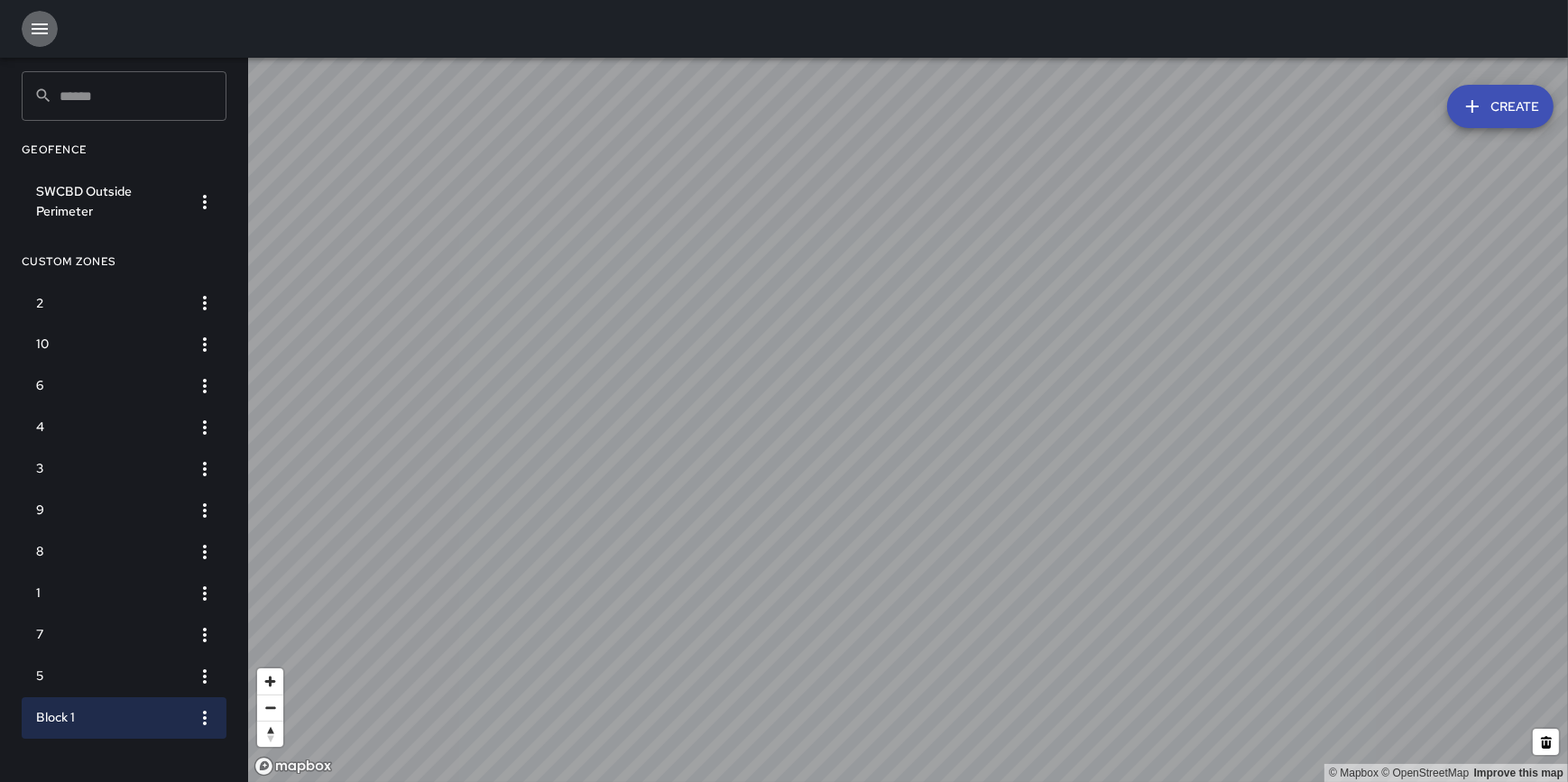
click at [37, 29] on icon "button" at bounding box center [40, 29] width 16 height 11
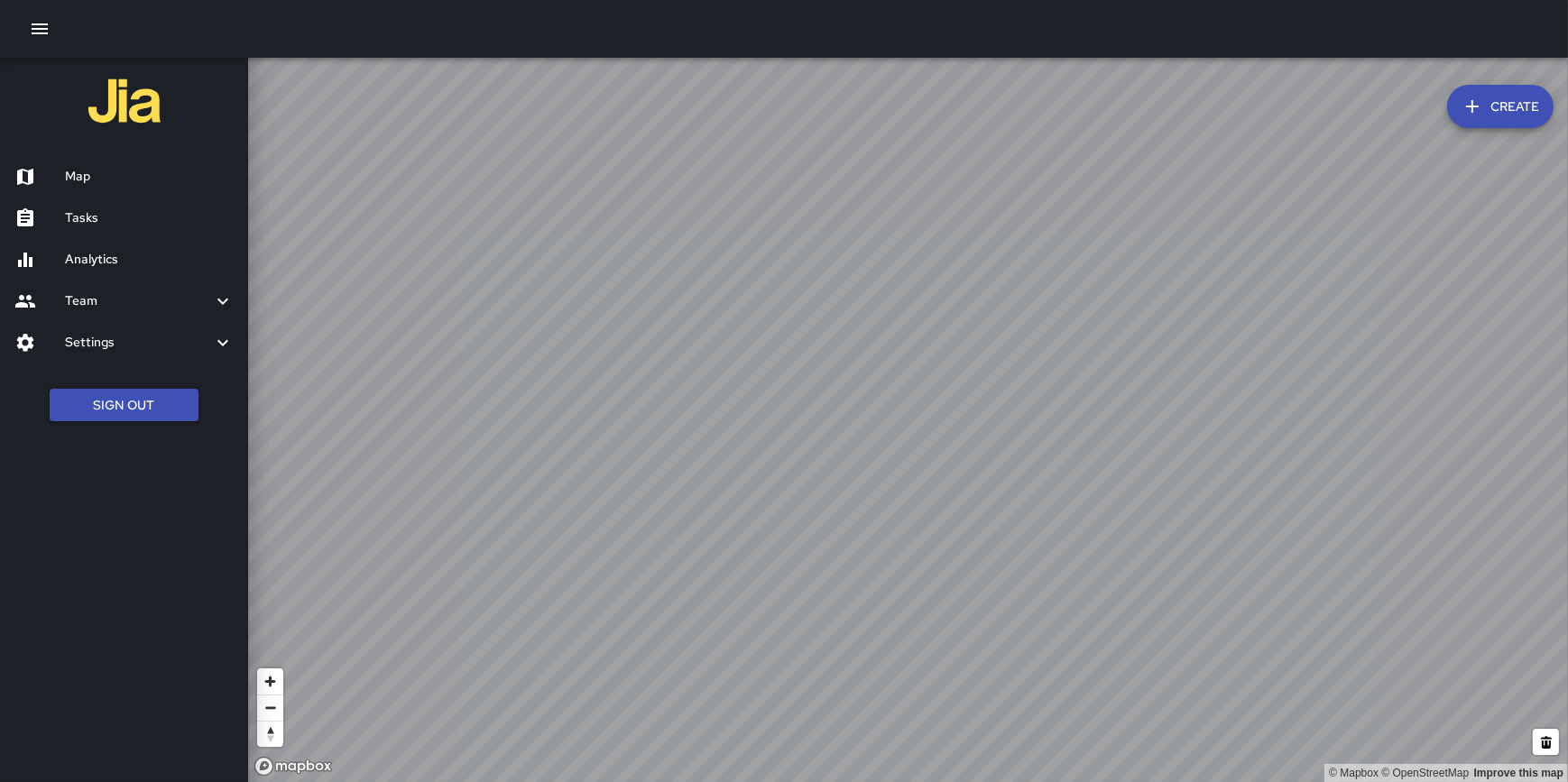
click at [84, 267] on h6 "Analytics" at bounding box center [149, 260] width 169 height 20
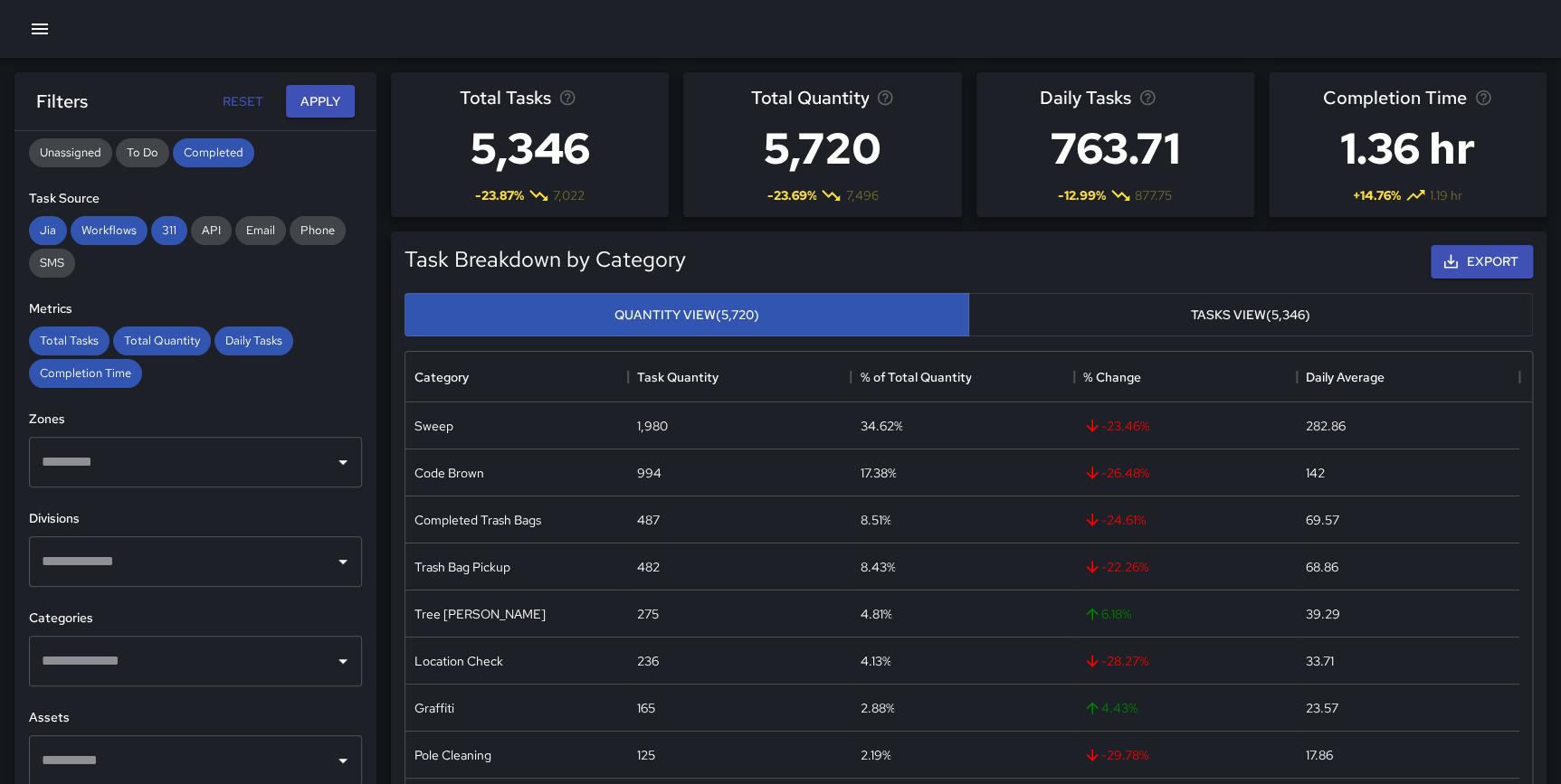
scroll to position [236, 0]
click at [236, 451] on input "text" at bounding box center [181, 460] width 289 height 34
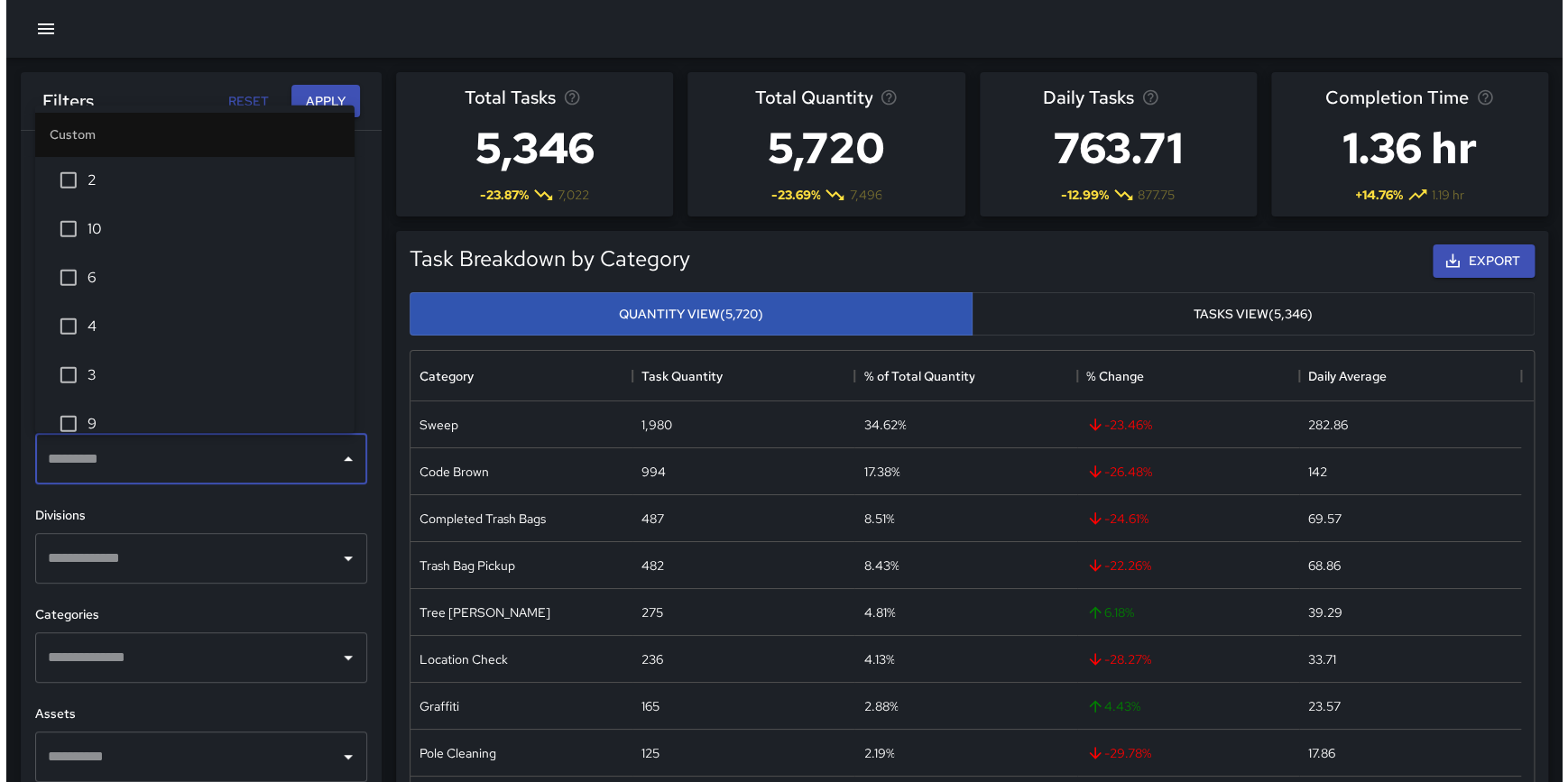
scroll to position [357, 0]
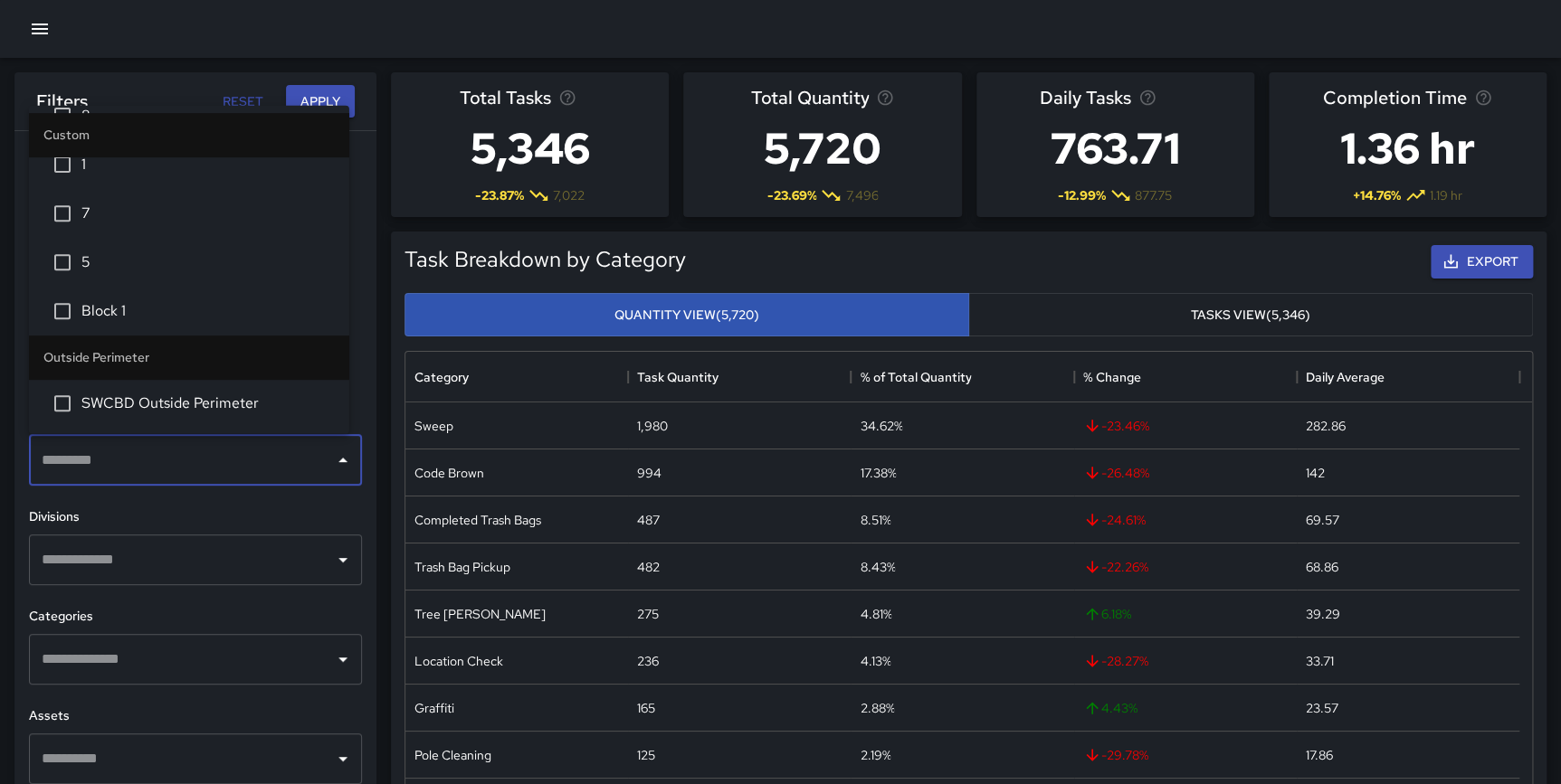
click at [135, 31] on div at bounding box center [780, 29] width 1561 height 58
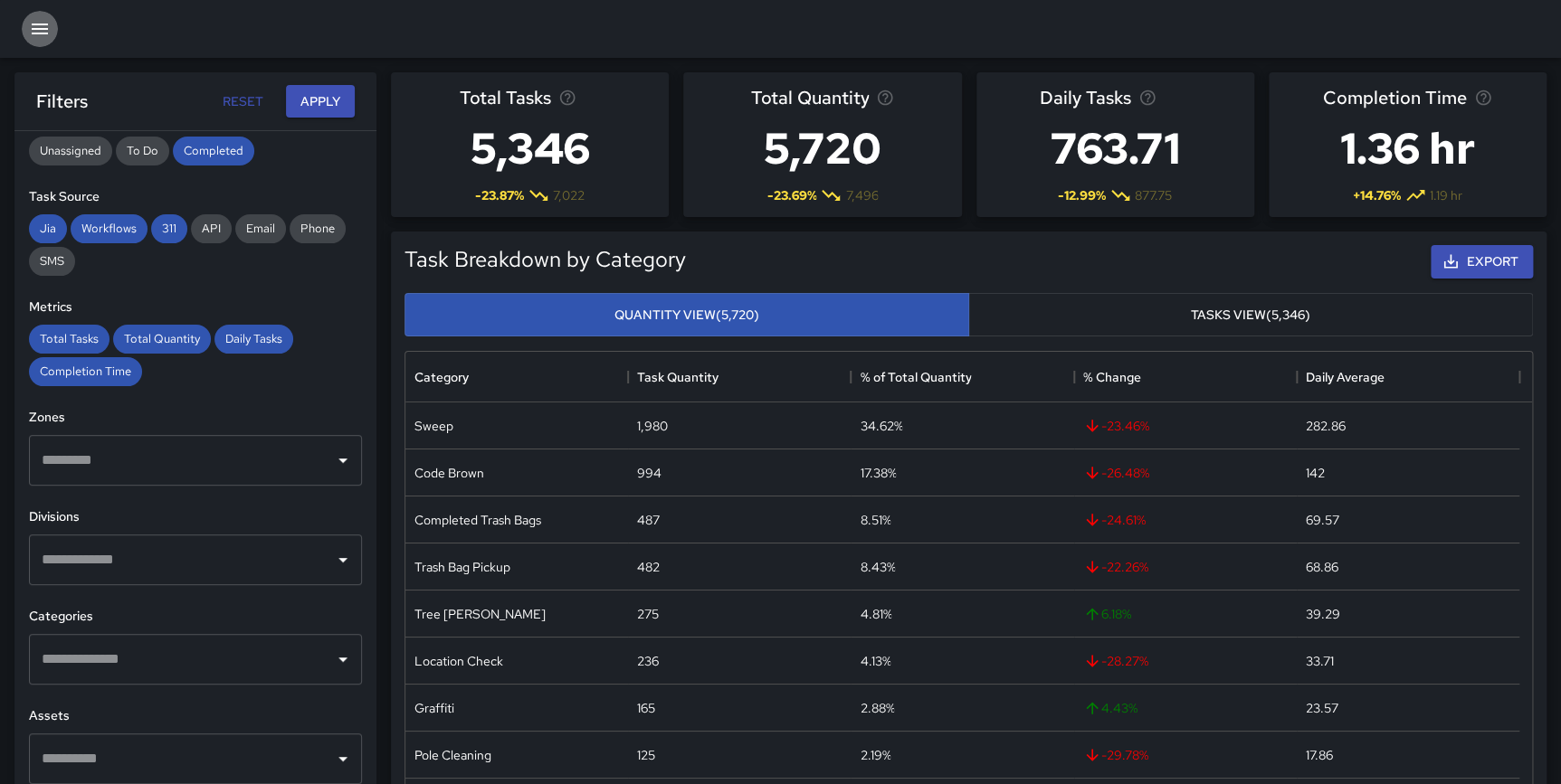
click at [40, 29] on icon "button" at bounding box center [40, 29] width 16 height 11
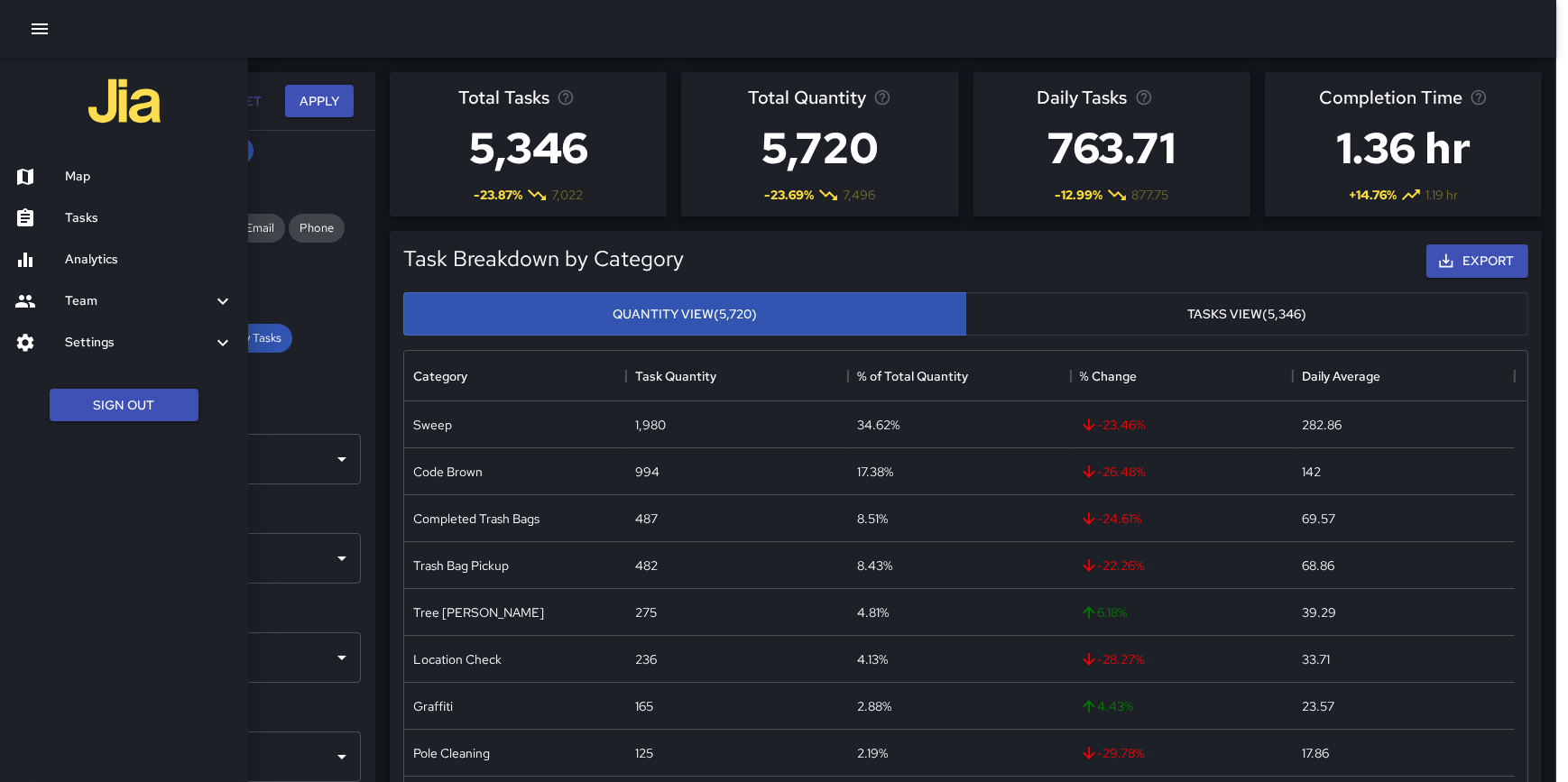
click at [123, 343] on h6 "Settings" at bounding box center [138, 343] width 147 height 20
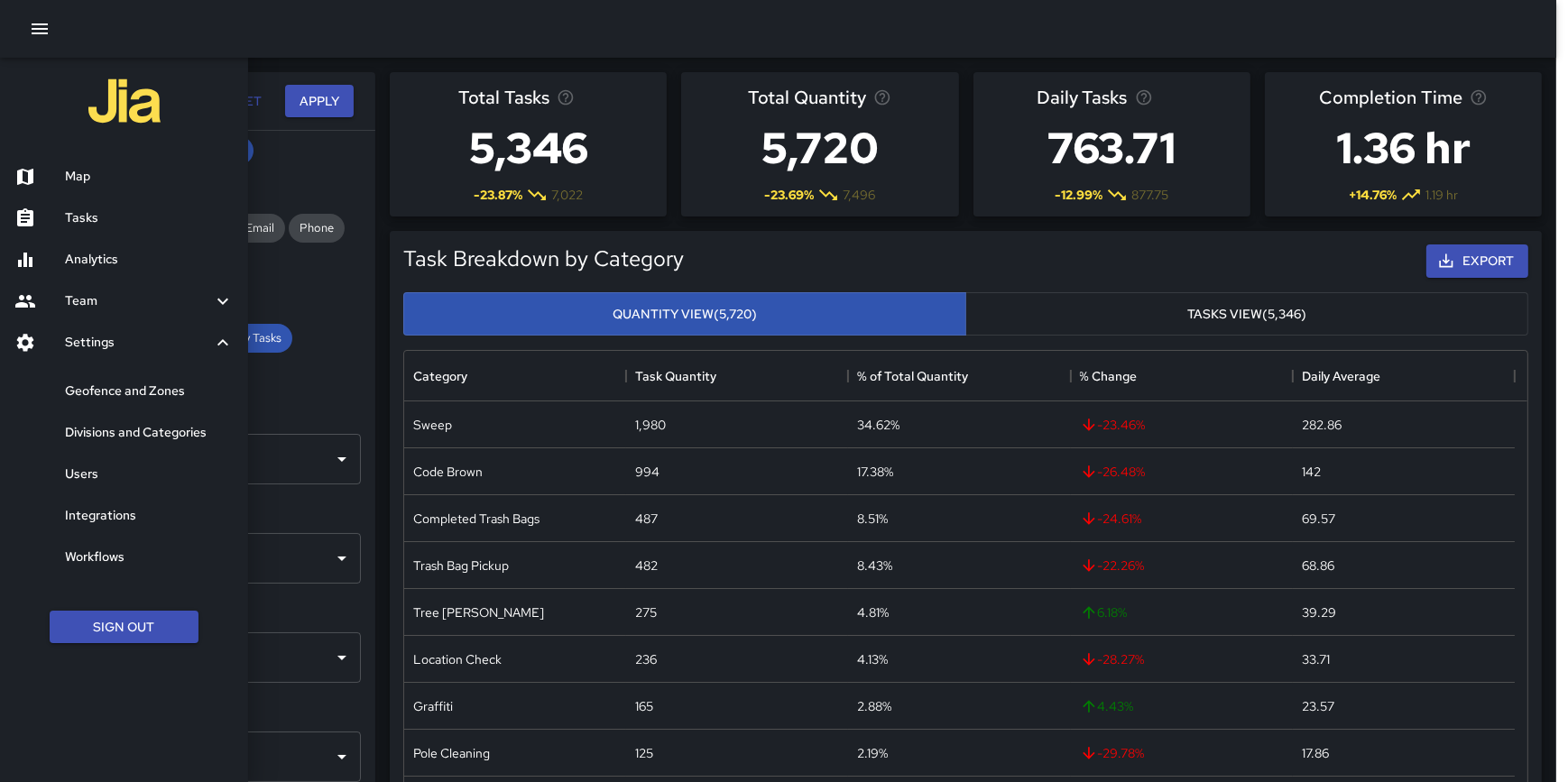
click at [131, 393] on h6 "Geofence and Zones" at bounding box center [149, 391] width 169 height 20
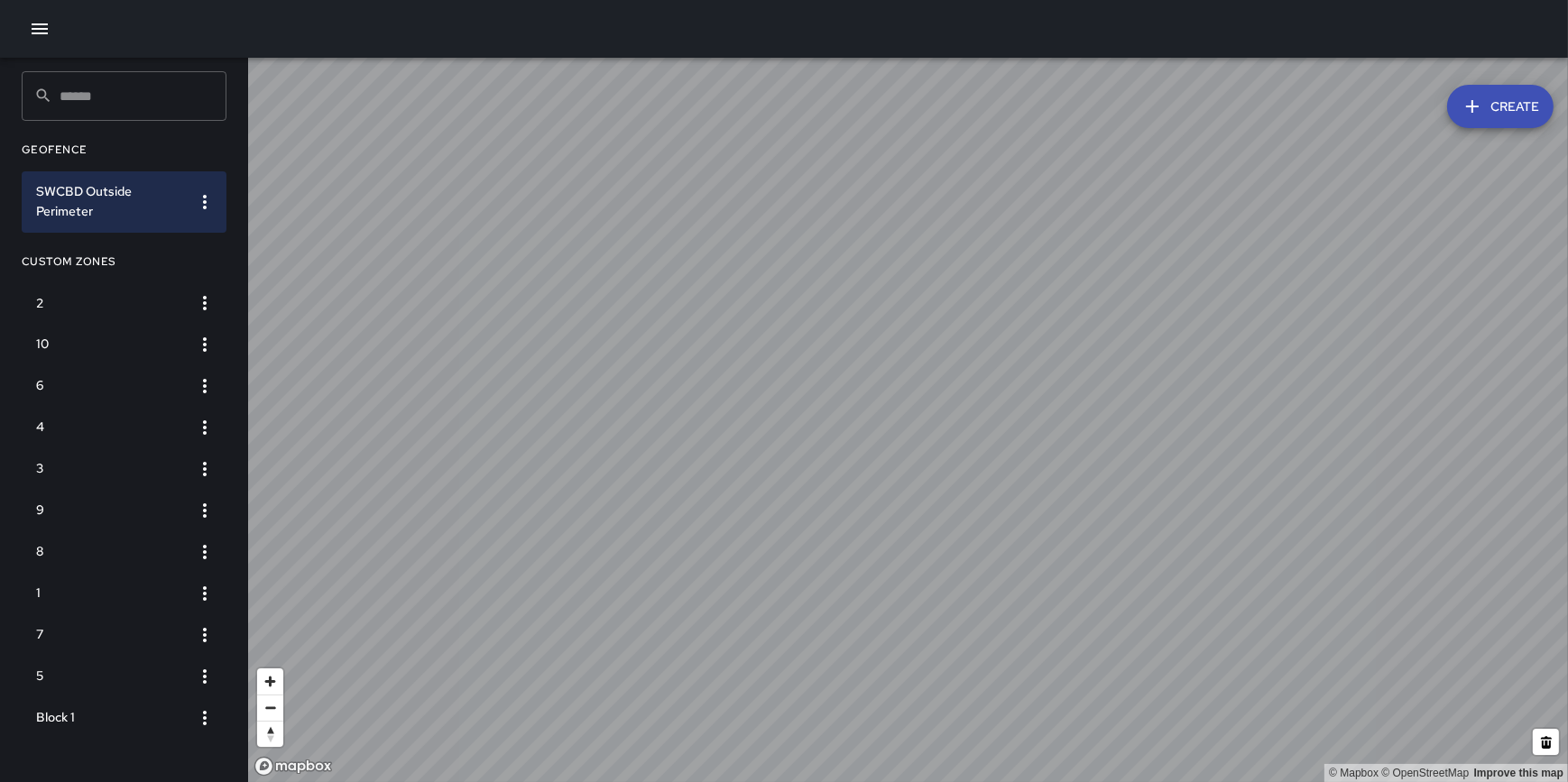
click at [1496, 108] on button "Create" at bounding box center [1500, 107] width 107 height 43
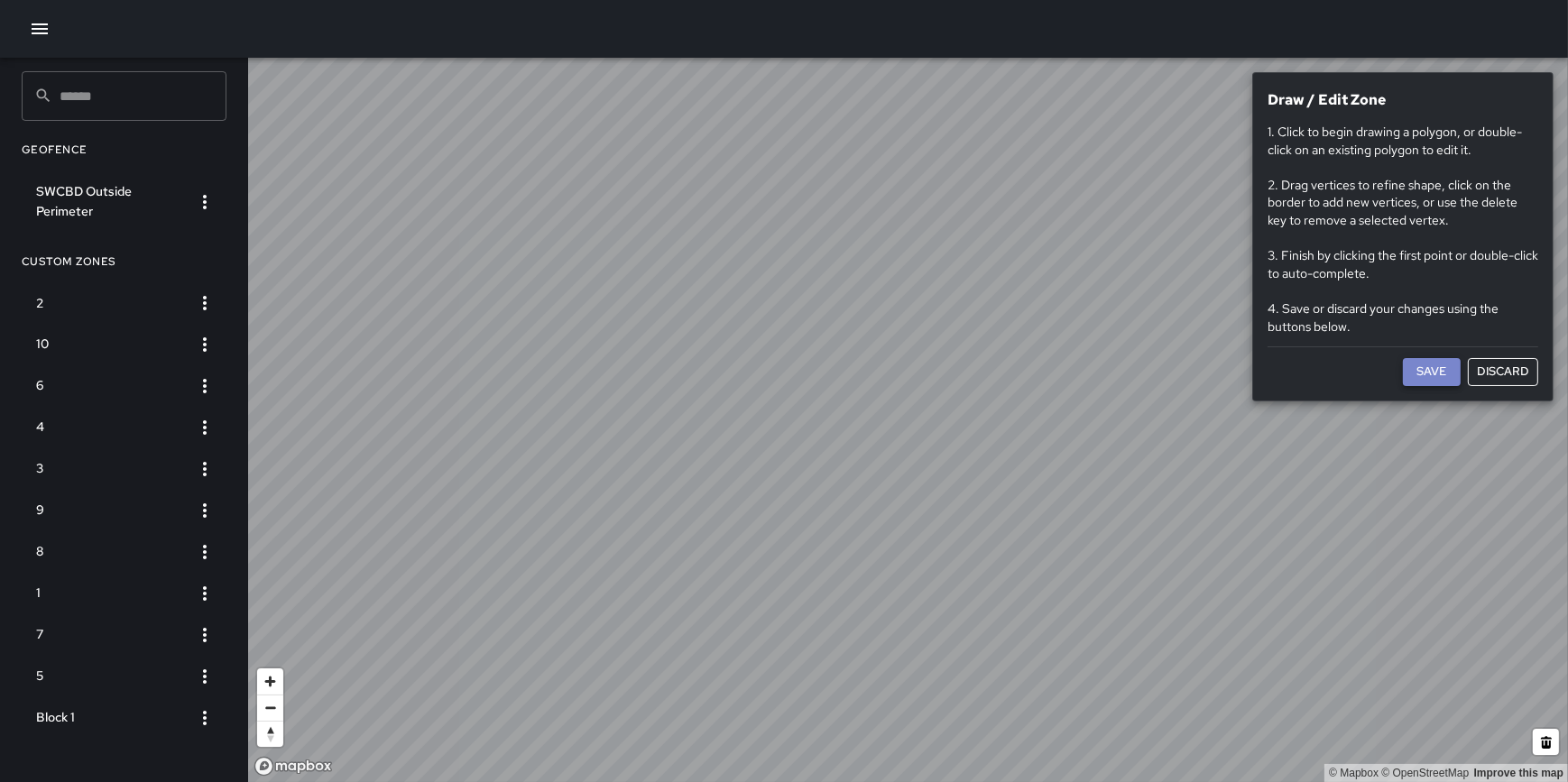
click at [1442, 365] on button "Save" at bounding box center [1432, 372] width 58 height 28
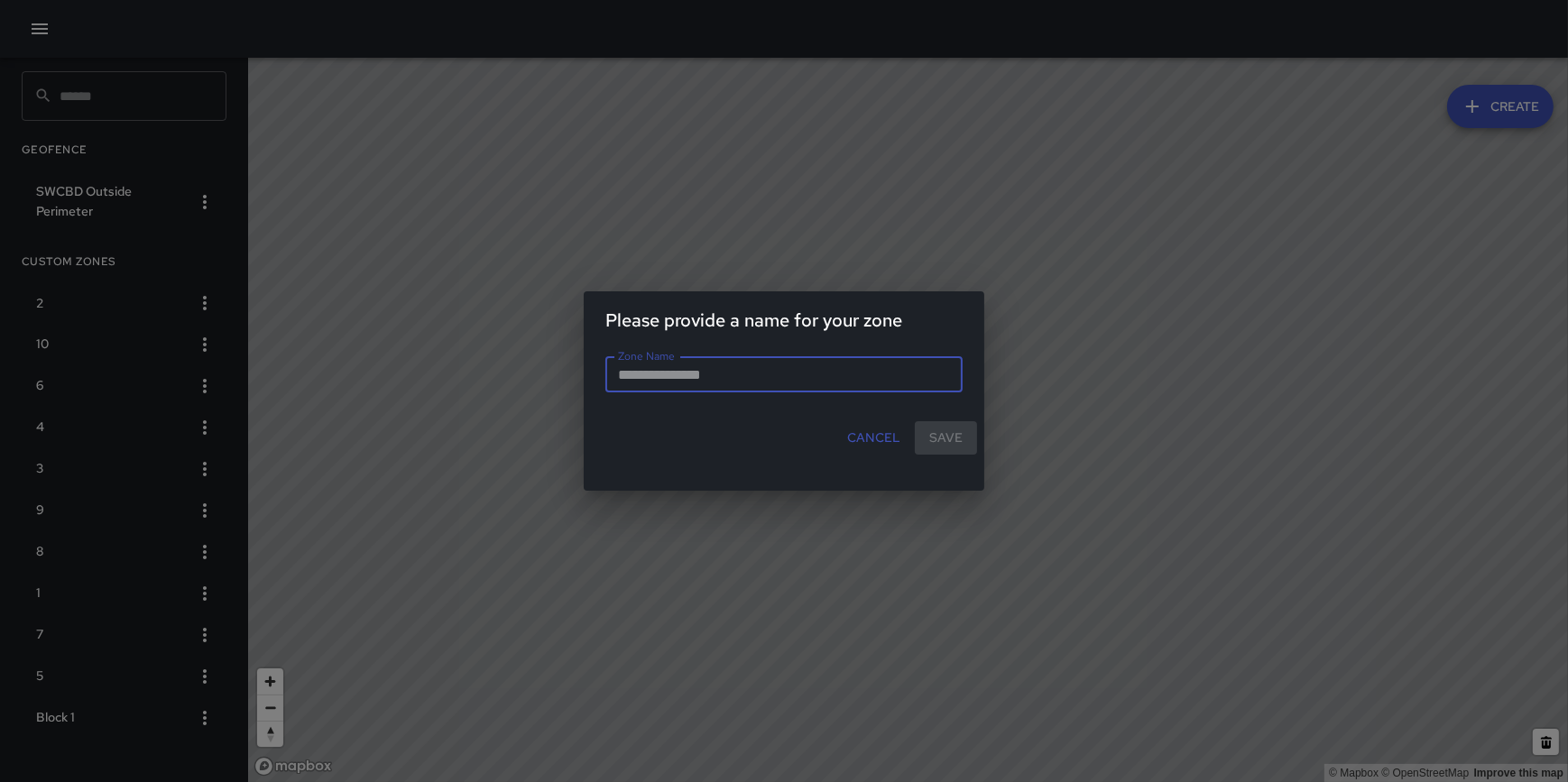
click at [782, 374] on input "Zone Name" at bounding box center [784, 374] width 357 height 36
type input "**********"
click at [967, 441] on button "Save" at bounding box center [945, 438] width 62 height 33
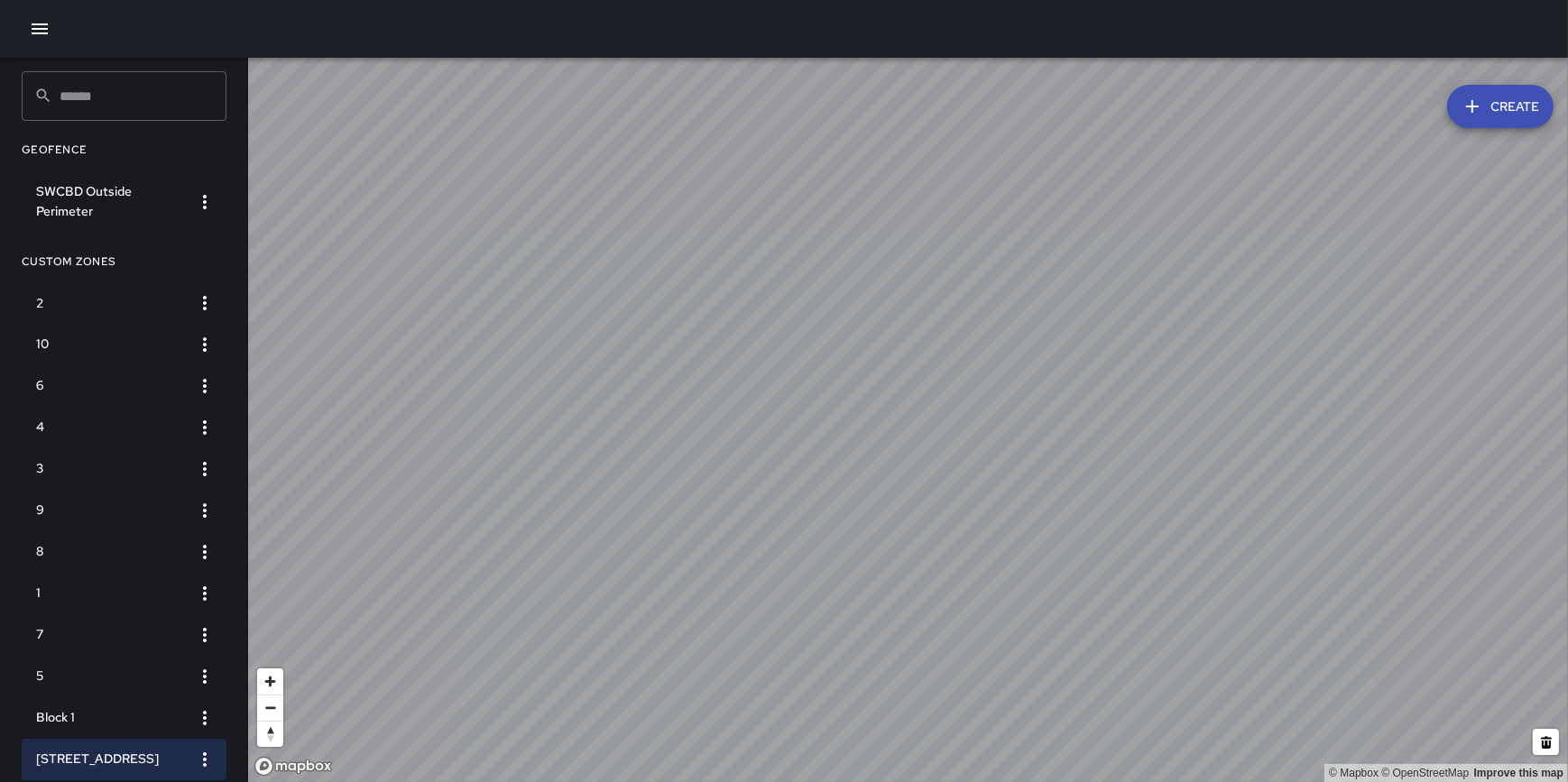
click at [26, 39] on button "button" at bounding box center [40, 29] width 36 height 36
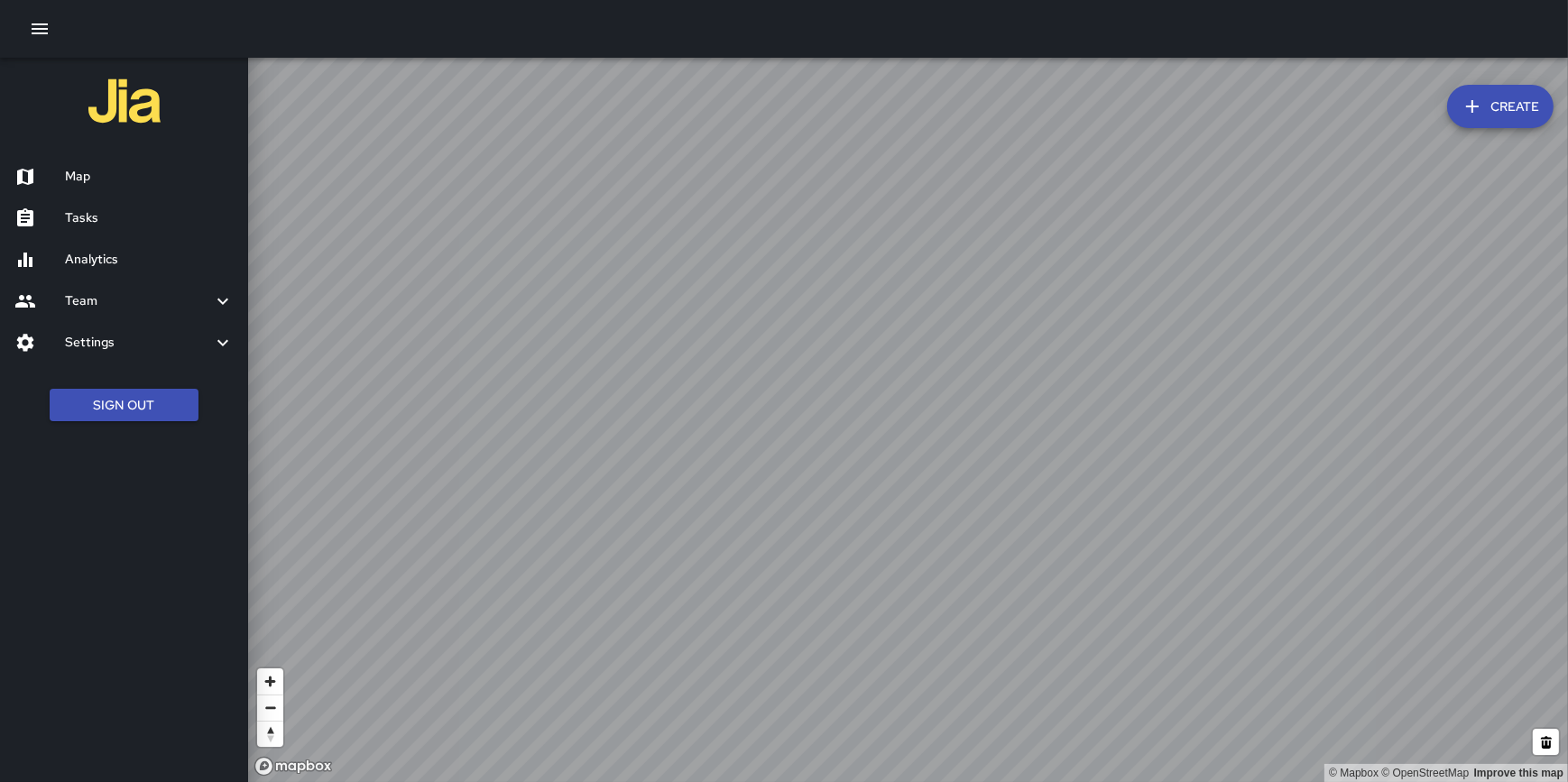
click at [82, 258] on h6 "Analytics" at bounding box center [149, 260] width 169 height 20
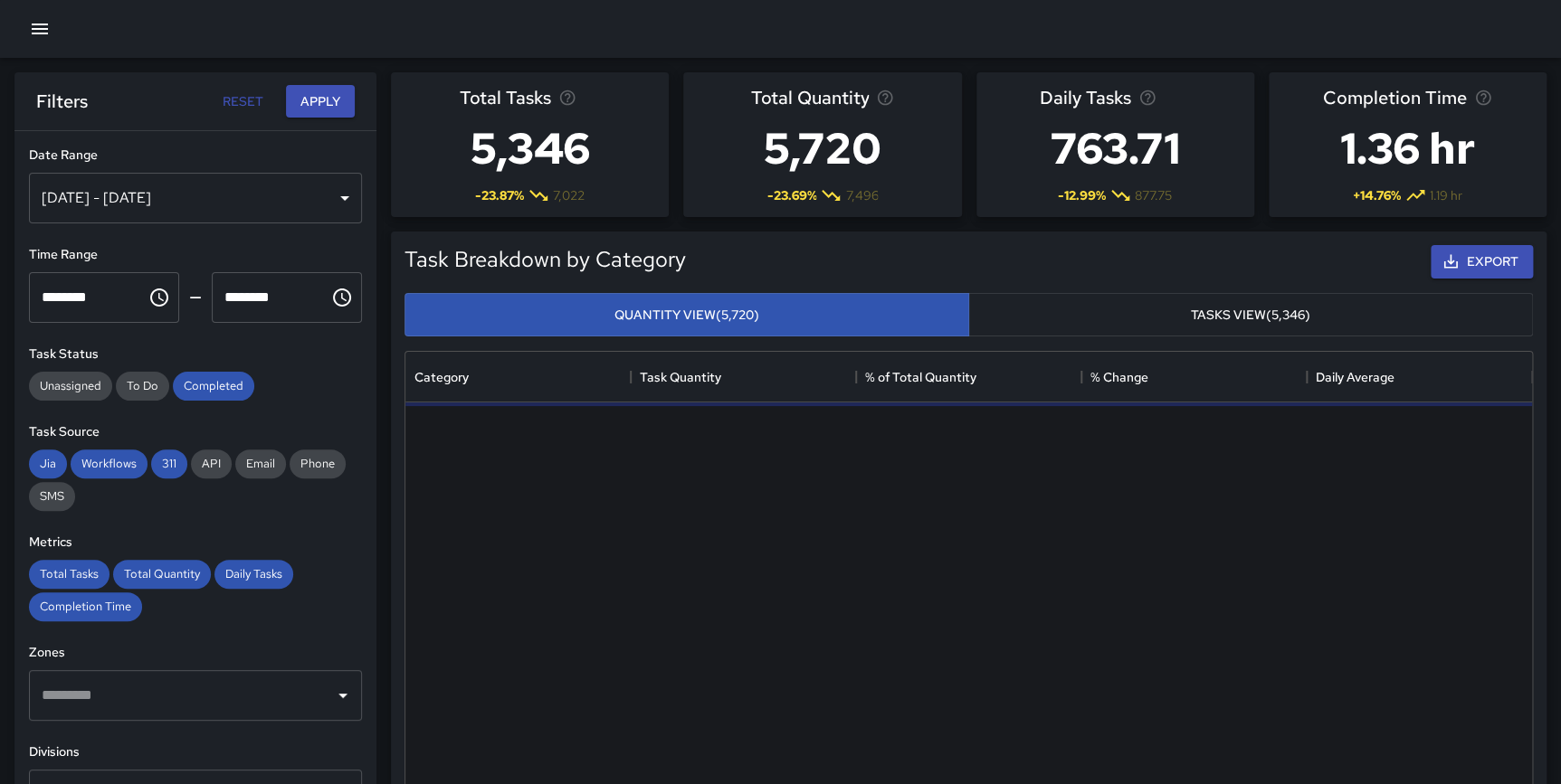
scroll to position [528, 1113]
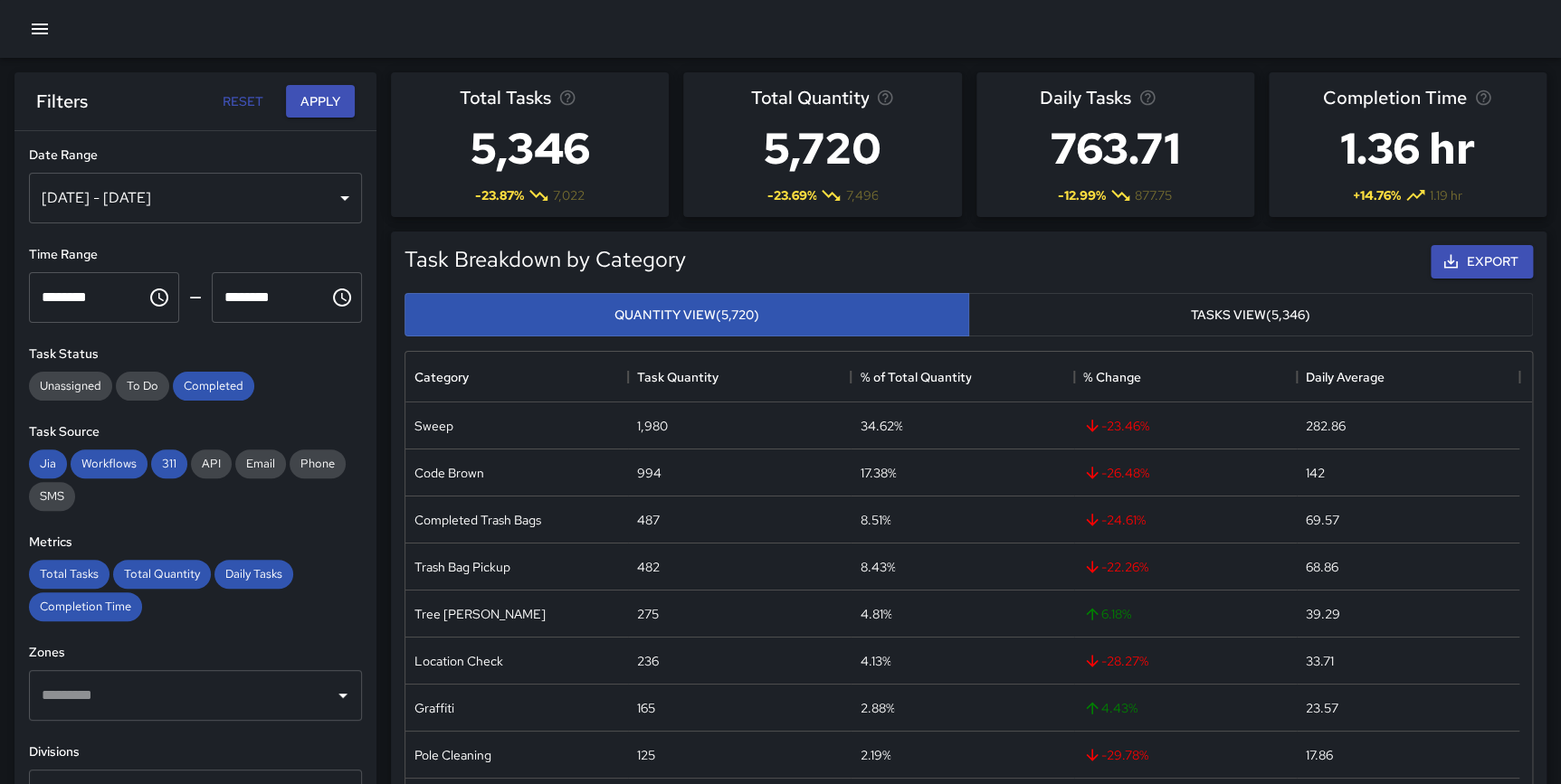
click at [254, 674] on div "​" at bounding box center [195, 696] width 333 height 51
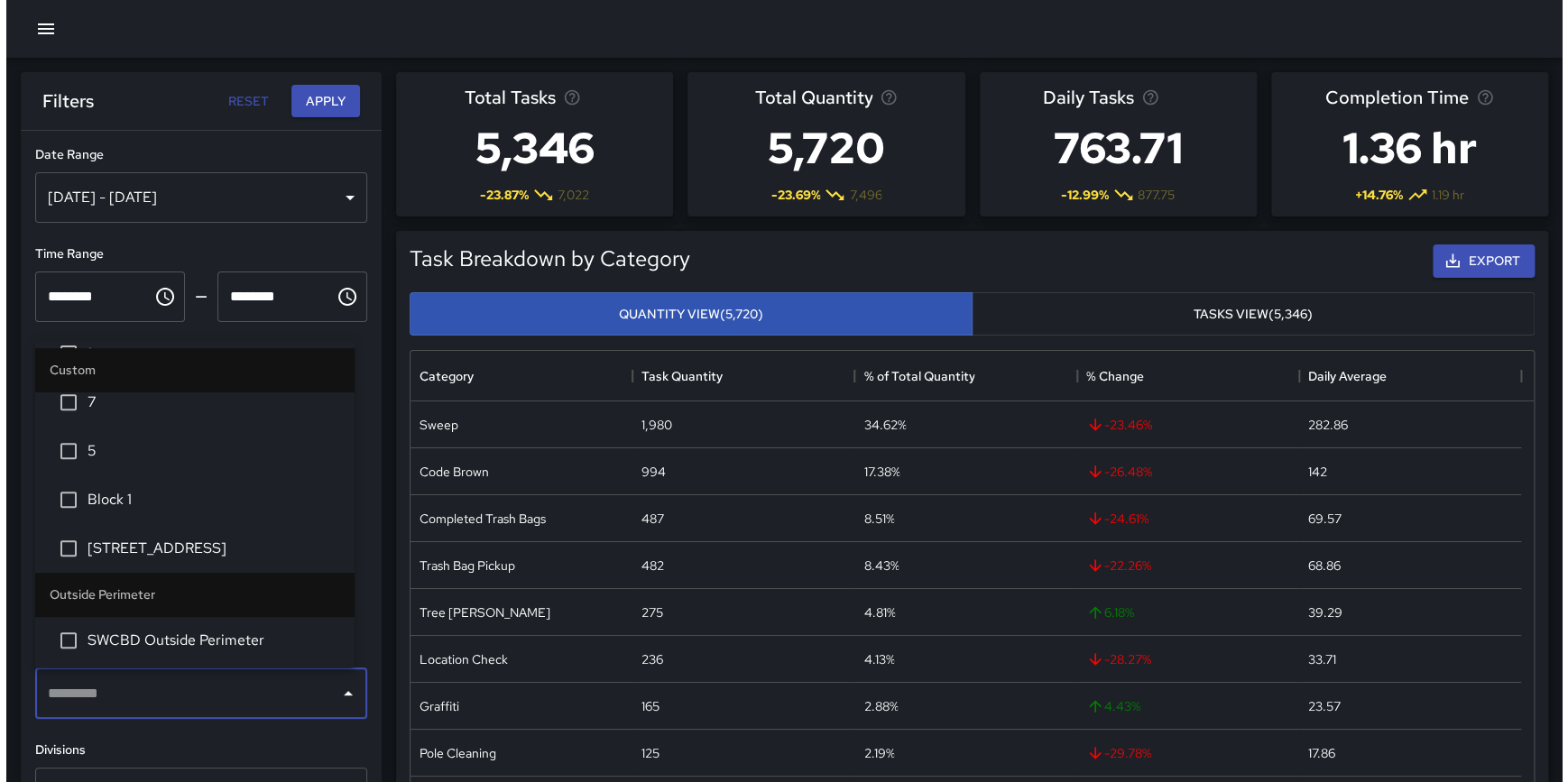
scroll to position [406, 0]
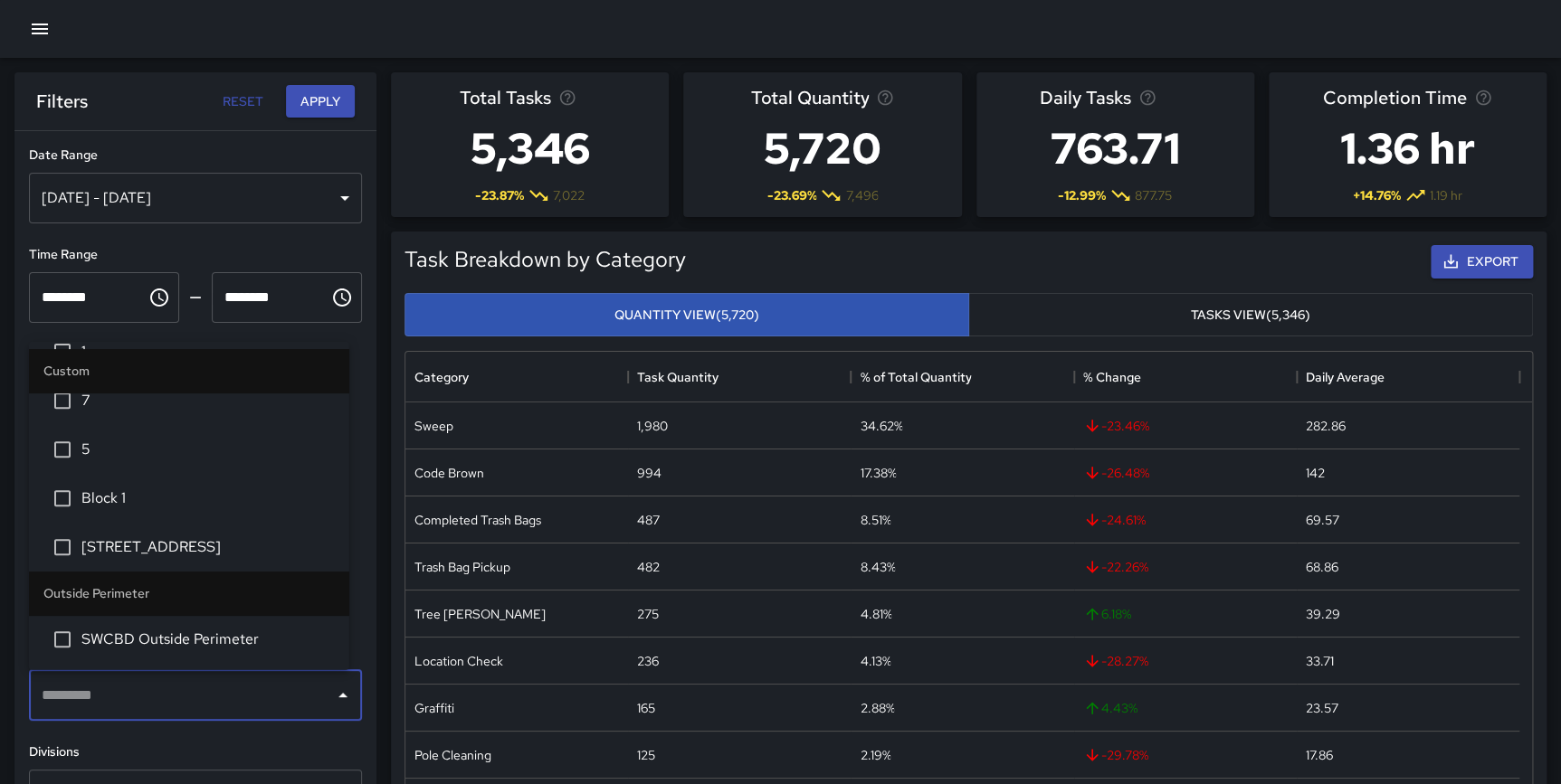
click at [44, 17] on button "button" at bounding box center [40, 29] width 36 height 36
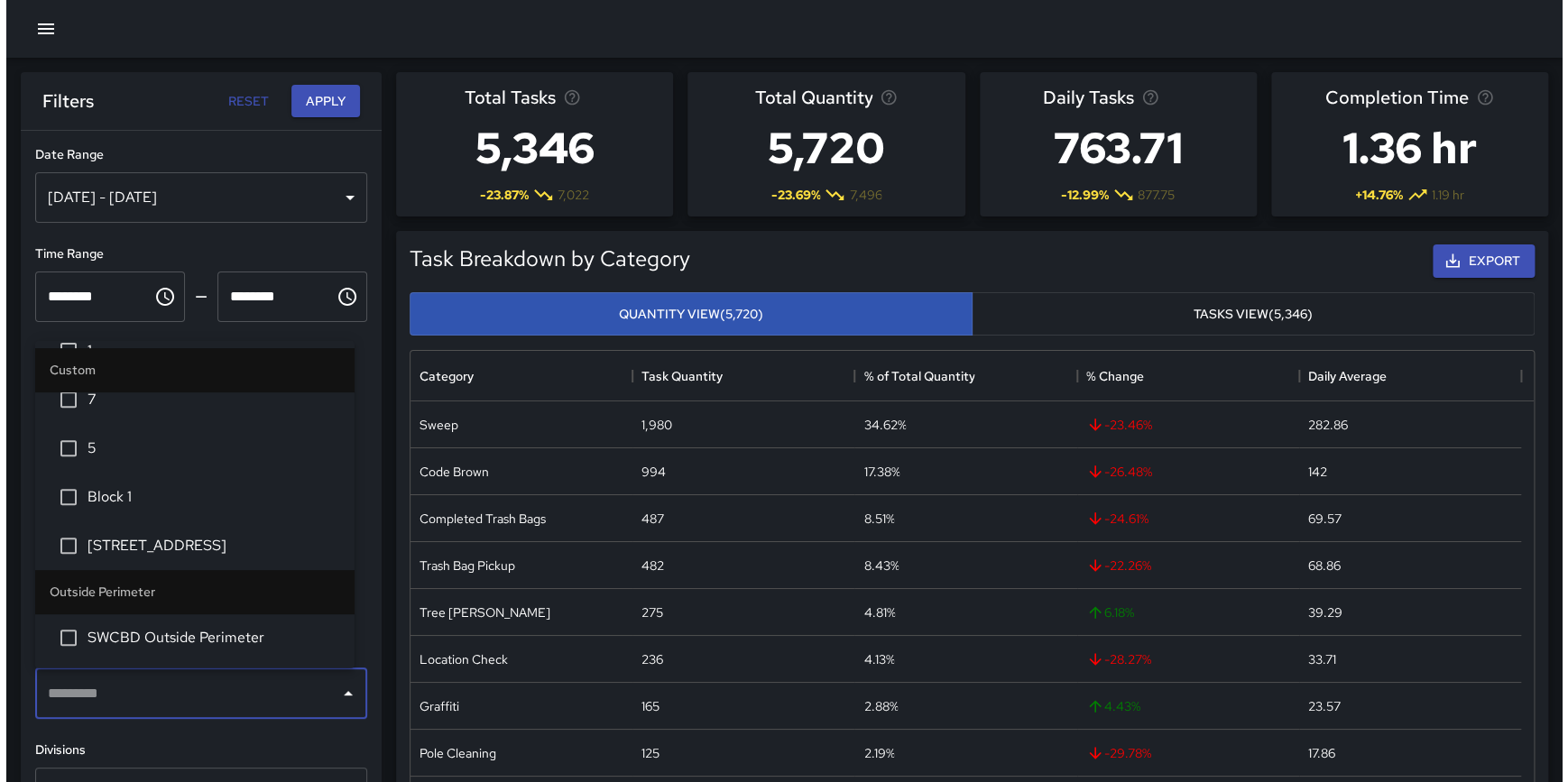
scroll to position [527, 1111]
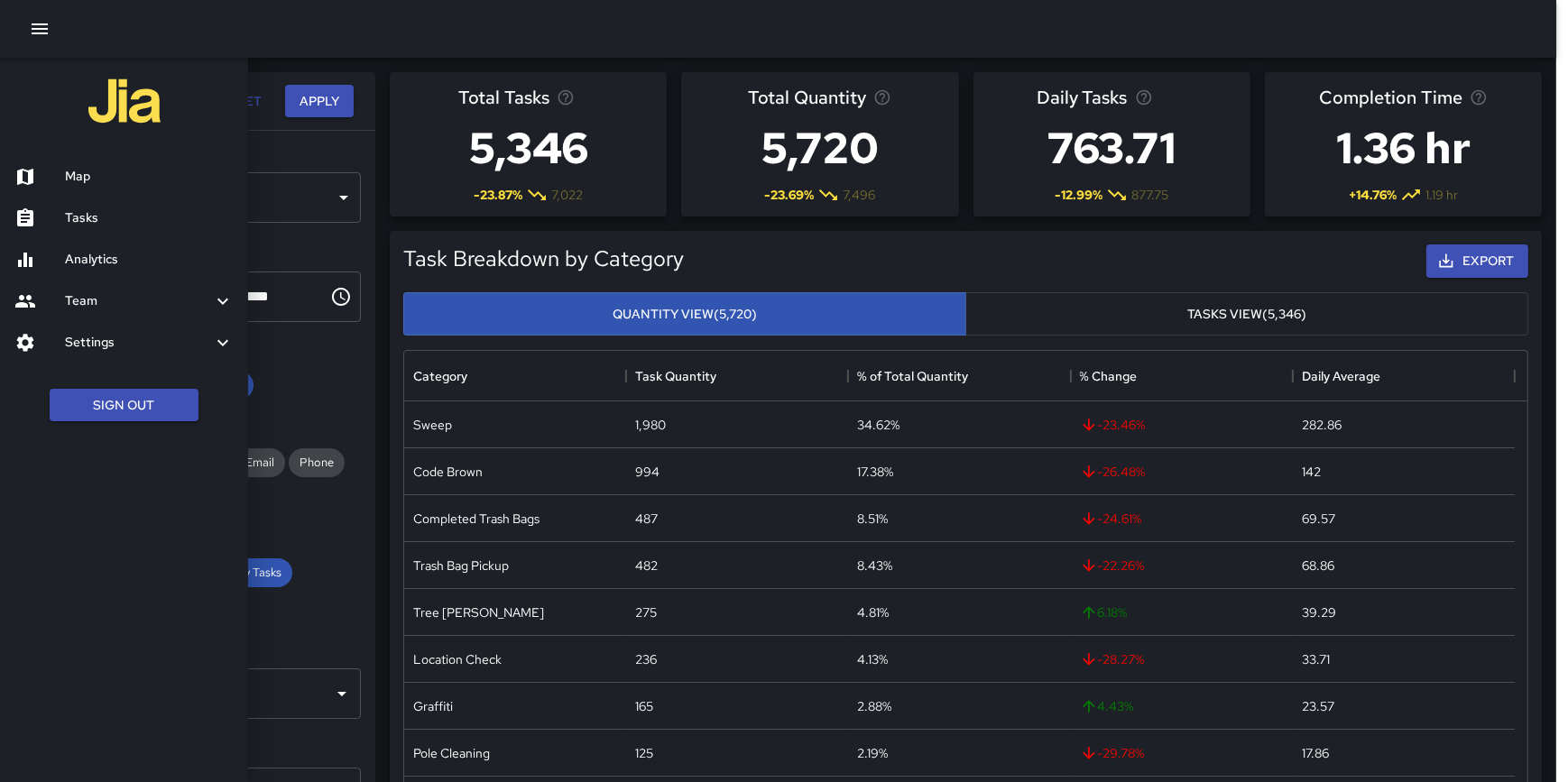
click at [127, 333] on h6 "Settings" at bounding box center [138, 343] width 147 height 20
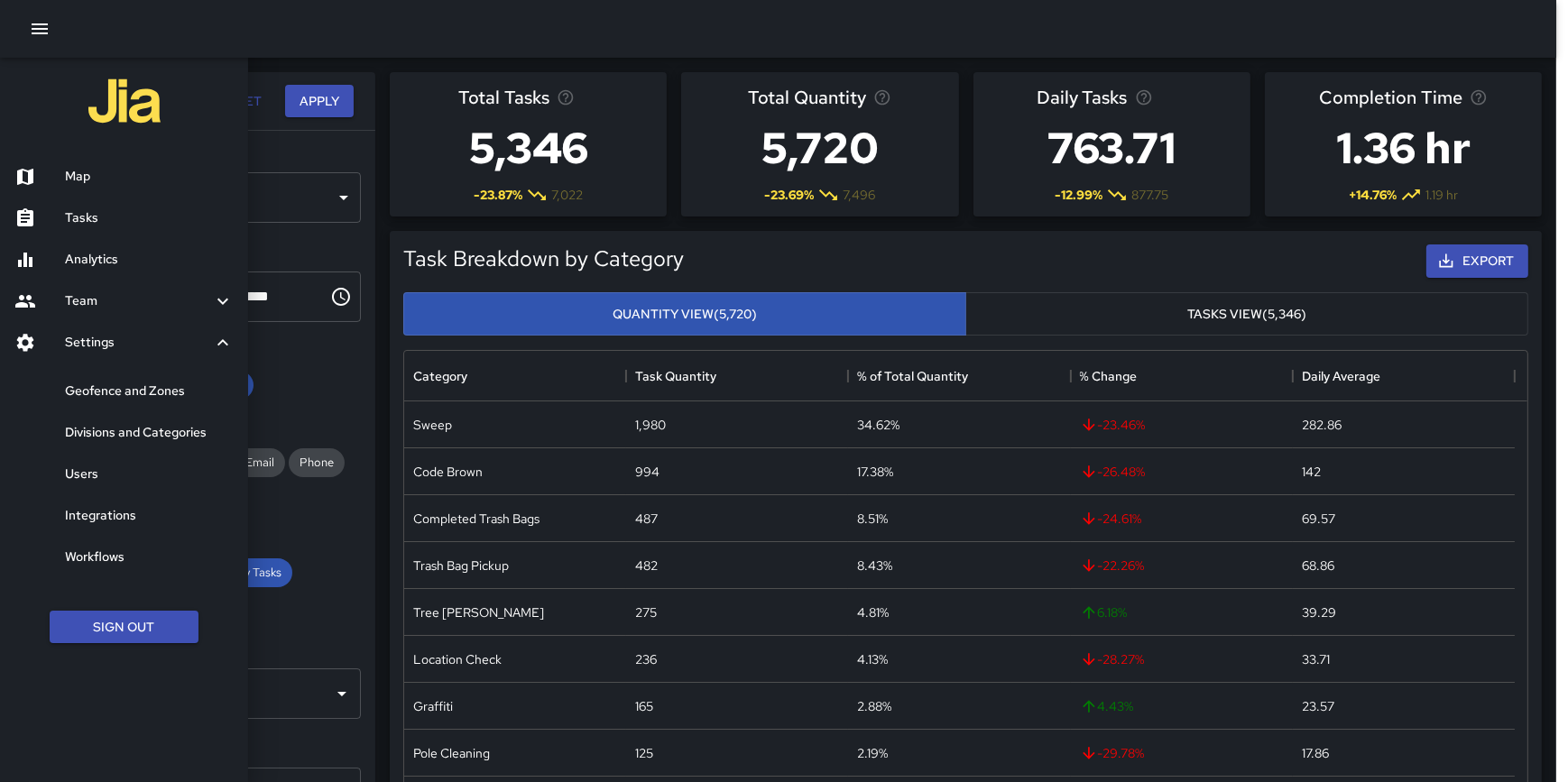
click at [131, 389] on h6 "Geofence and Zones" at bounding box center [149, 391] width 169 height 20
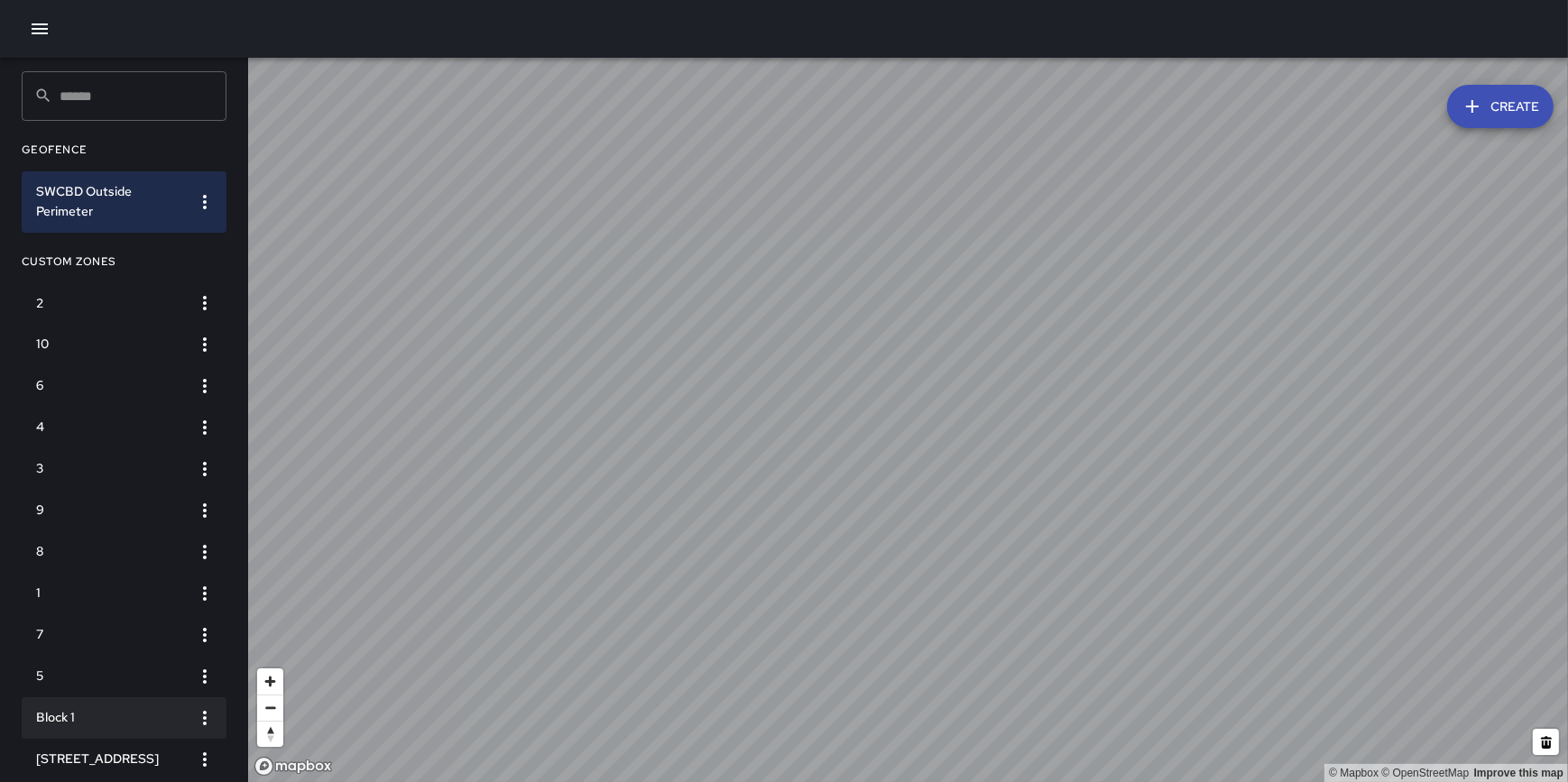
click at [207, 721] on icon "button" at bounding box center [205, 719] width 22 height 22
click at [171, 741] on li "Delete" at bounding box center [146, 747] width 155 height 29
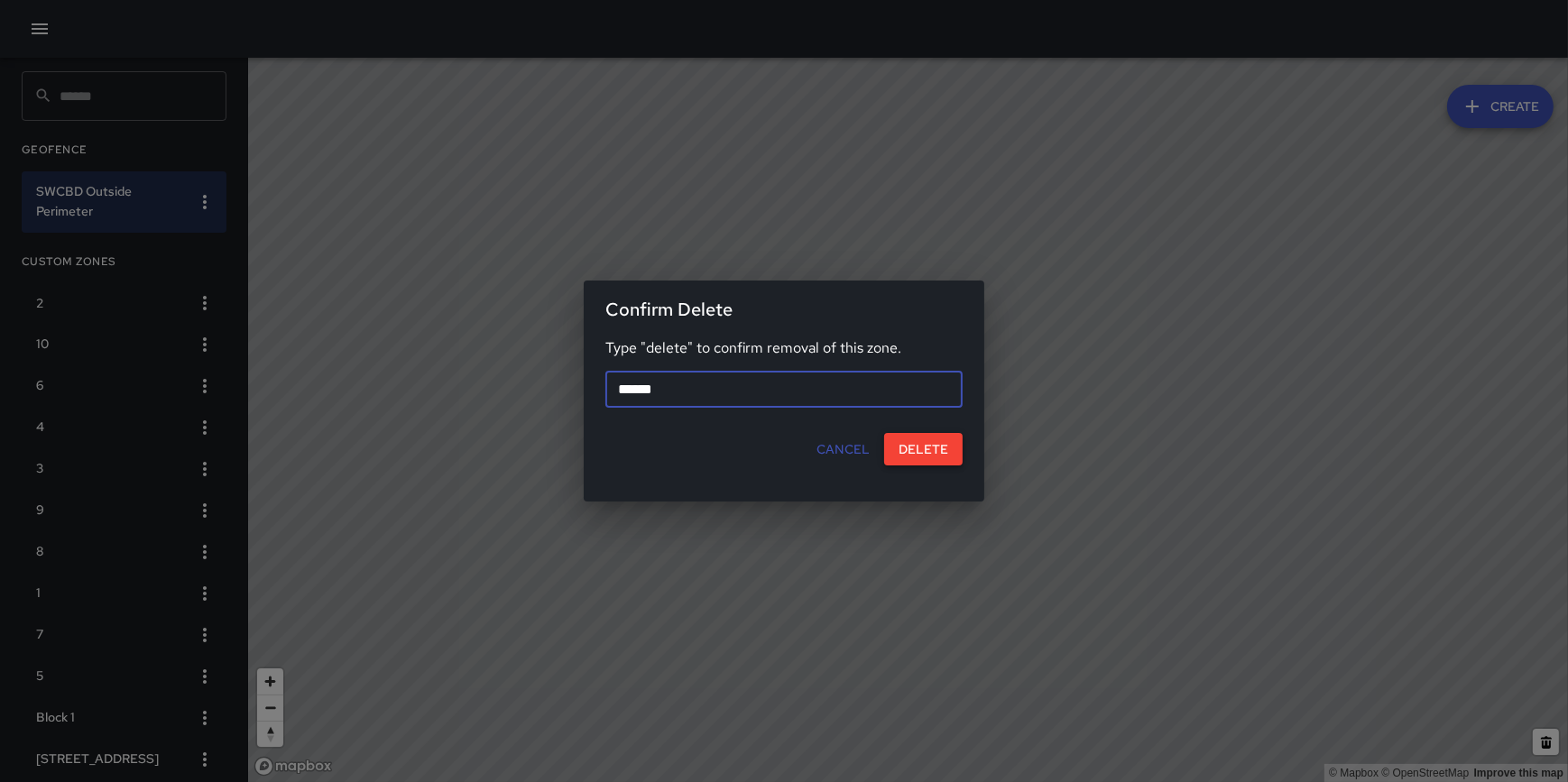
type input "******"
click at [941, 446] on button "Delete" at bounding box center [923, 449] width 79 height 33
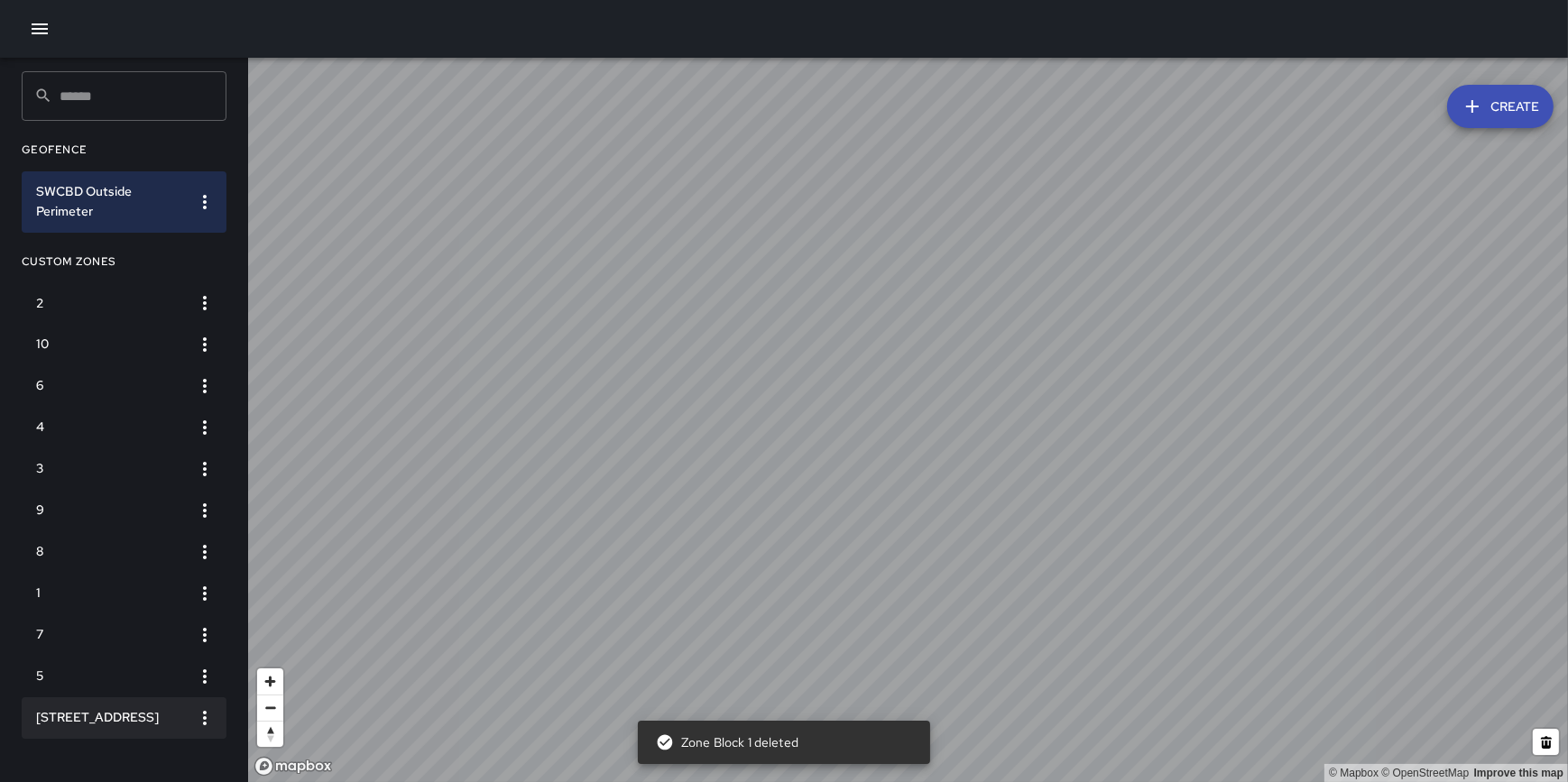
click at [207, 725] on icon "button" at bounding box center [205, 719] width 22 height 22
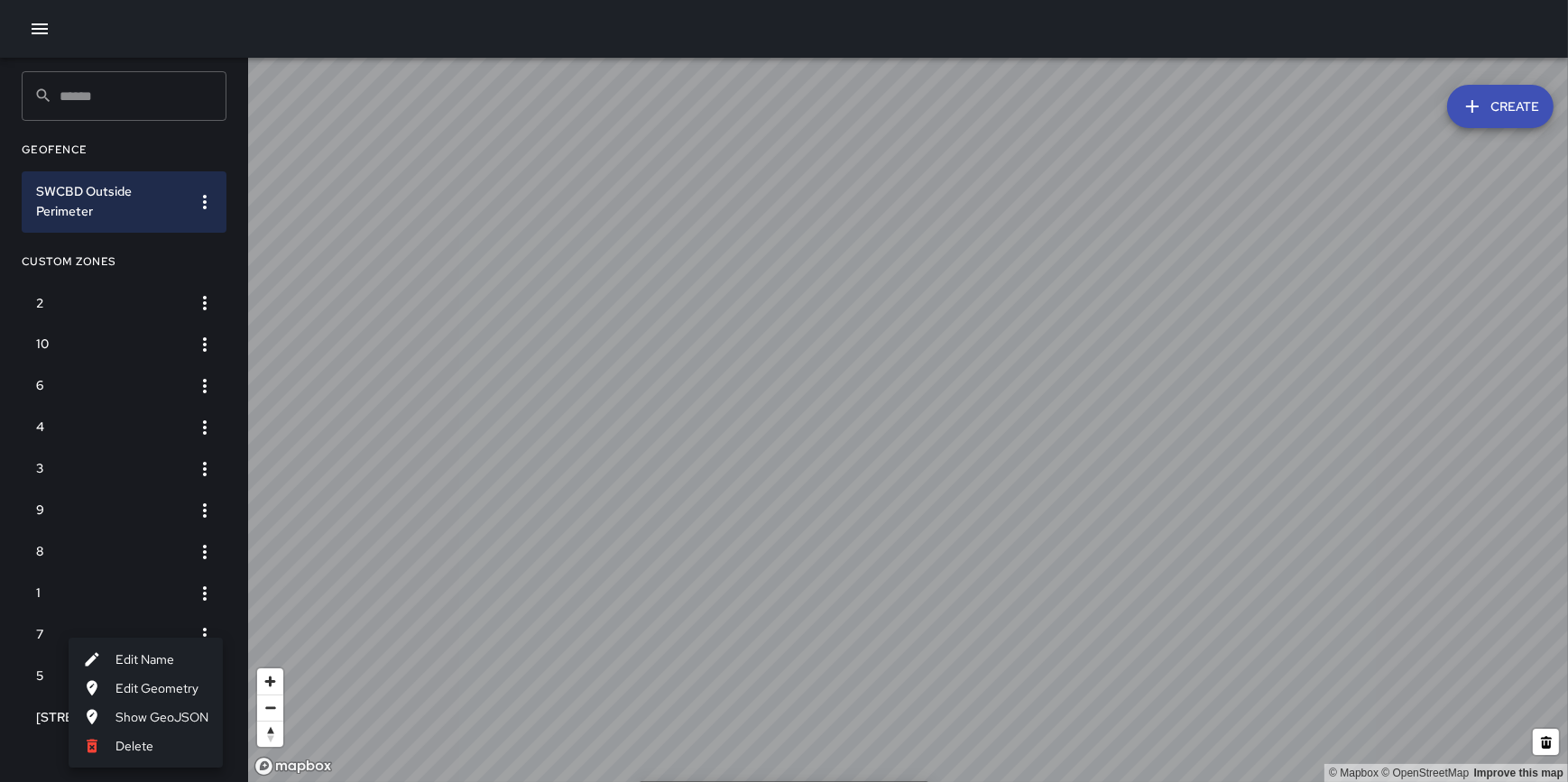
click at [154, 751] on li "Delete" at bounding box center [146, 747] width 155 height 29
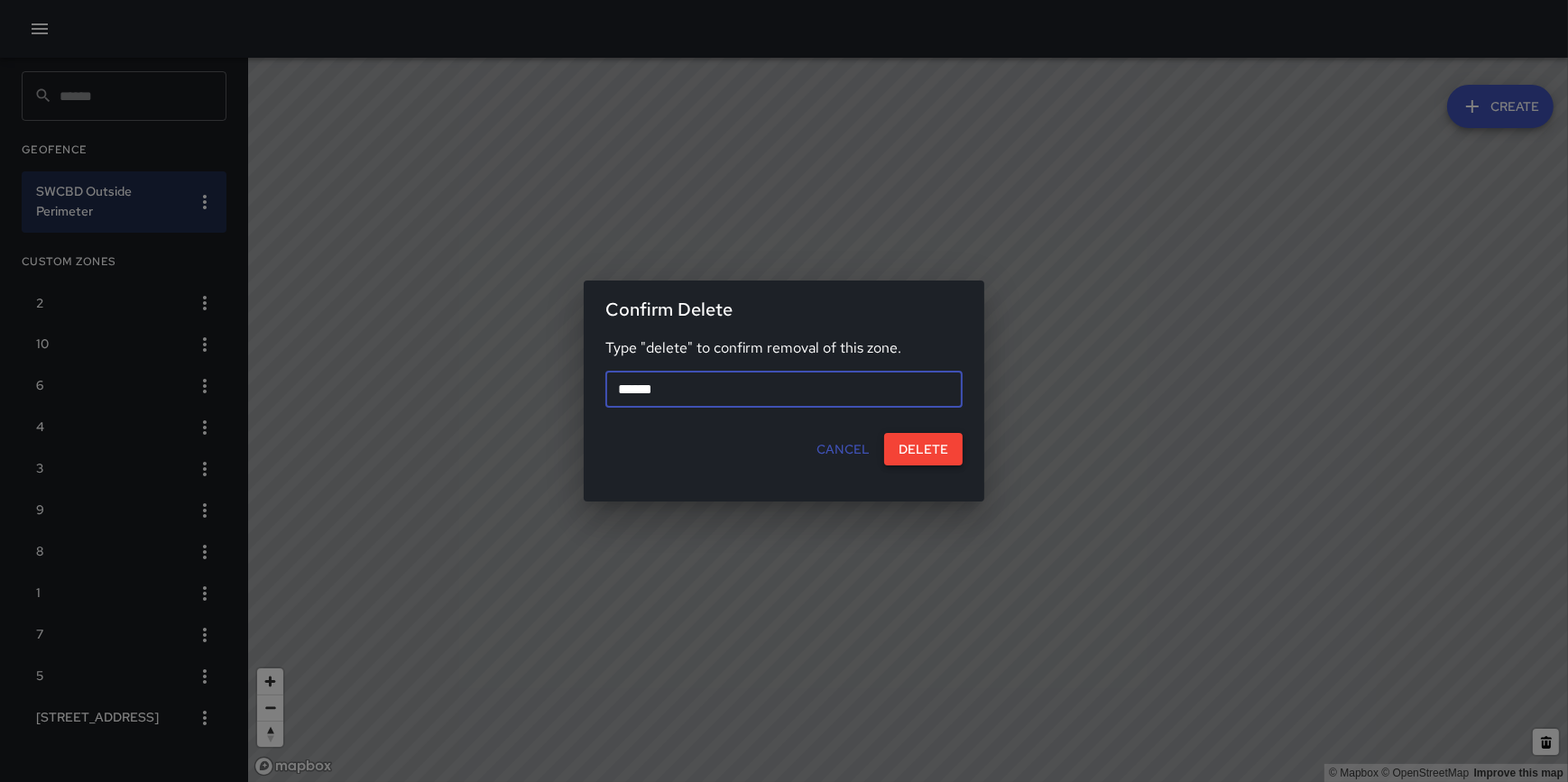
type input "******"
click at [927, 430] on div "Cancel Delete" at bounding box center [776, 449] width 386 height 48
click at [921, 447] on button "Delete" at bounding box center [923, 449] width 79 height 33
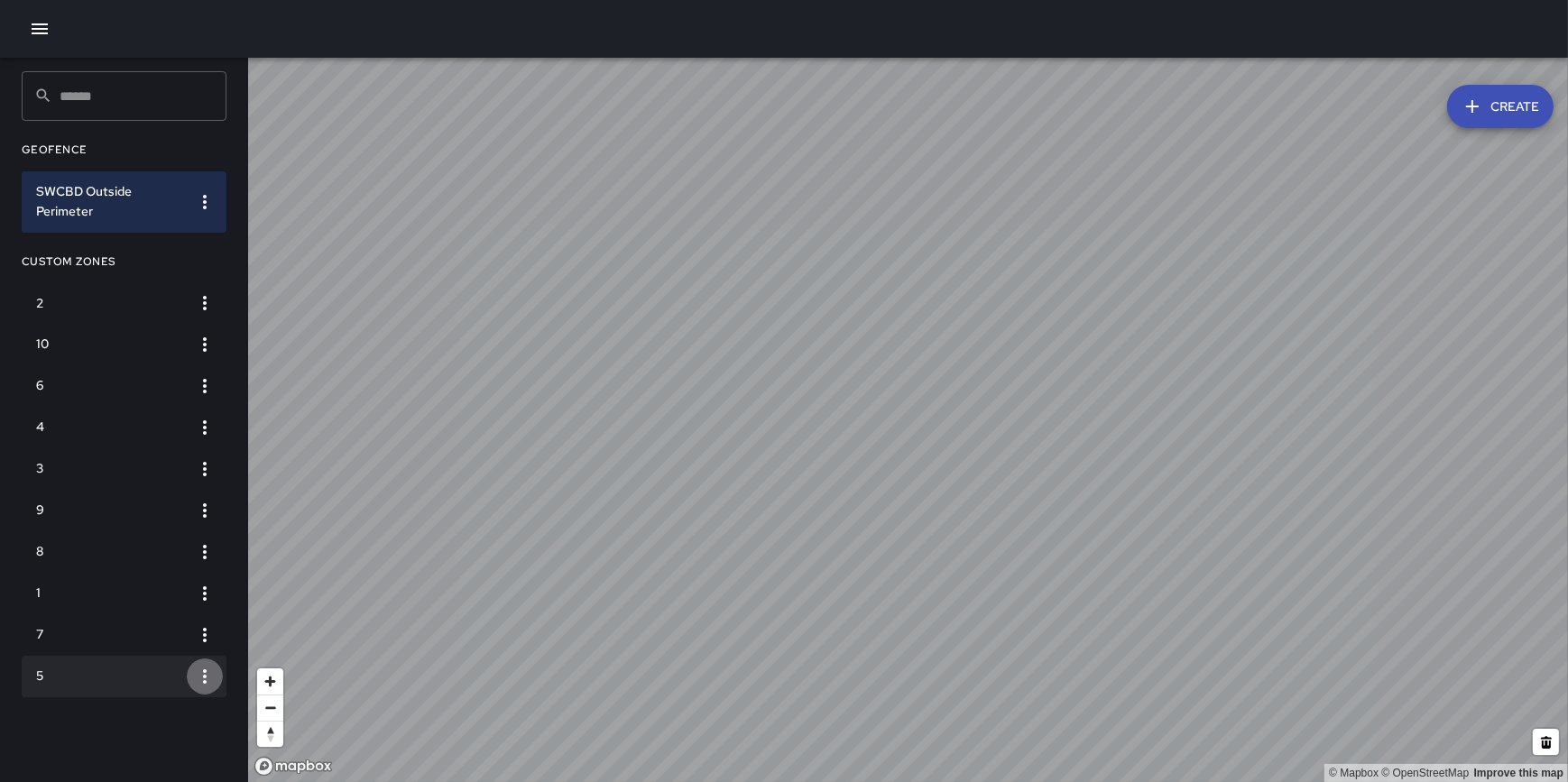
click at [202, 674] on icon "button" at bounding box center [205, 677] width 22 height 22
click at [321, 359] on div at bounding box center [784, 391] width 1568 height 782
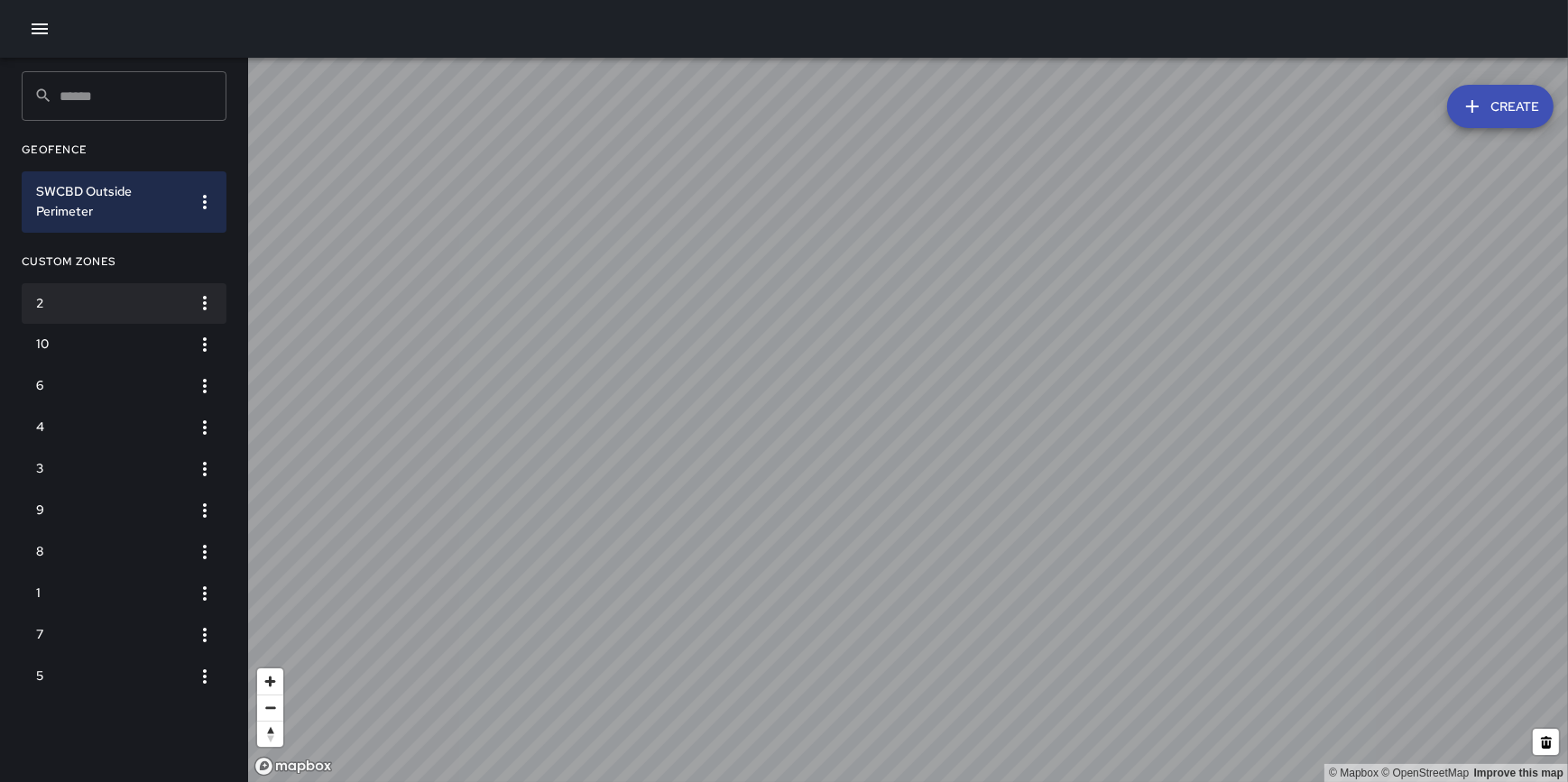
click at [100, 300] on h6 "2" at bounding box center [109, 304] width 147 height 20
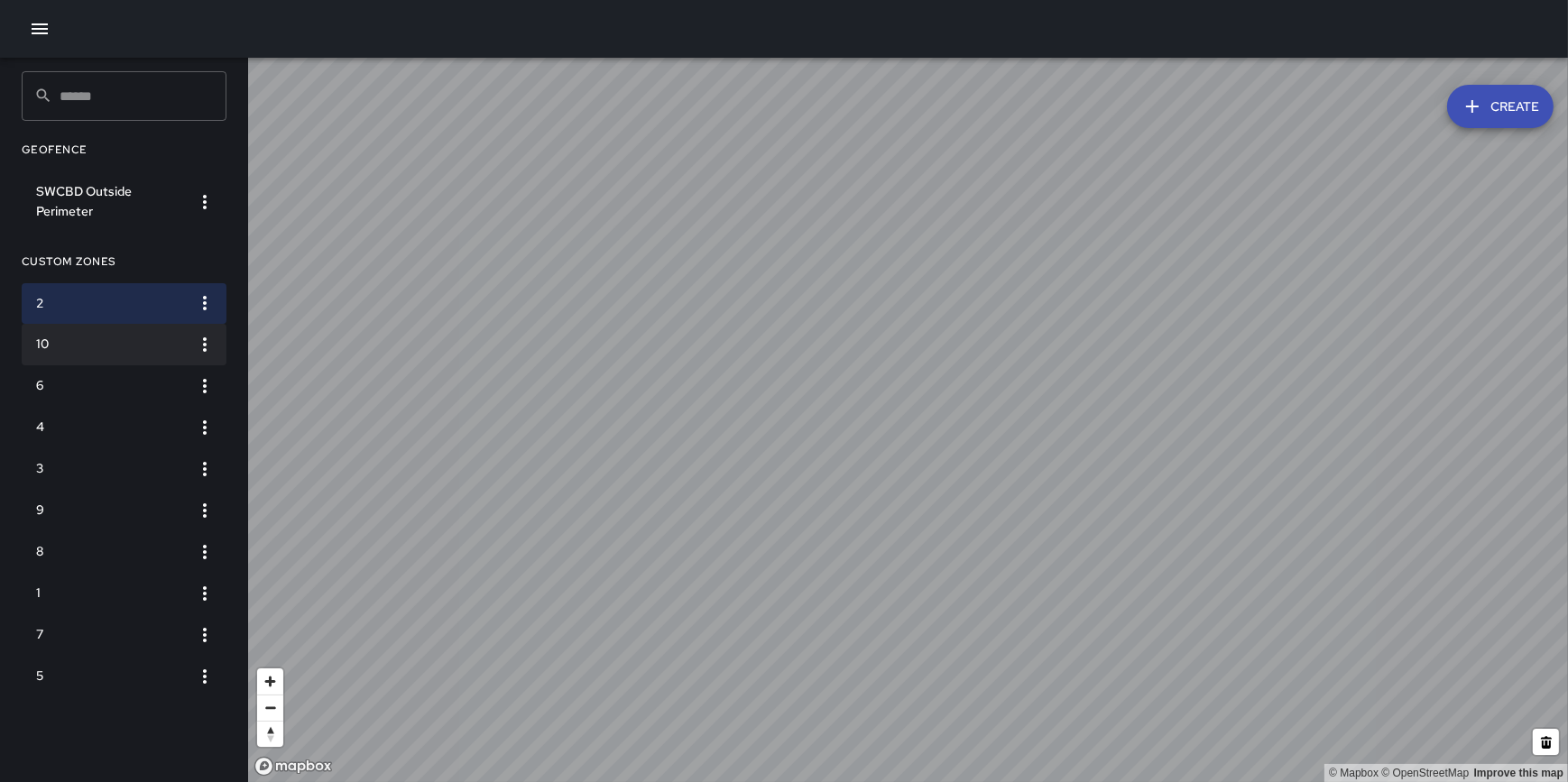
click at [90, 346] on h6 "10" at bounding box center [109, 344] width 147 height 20
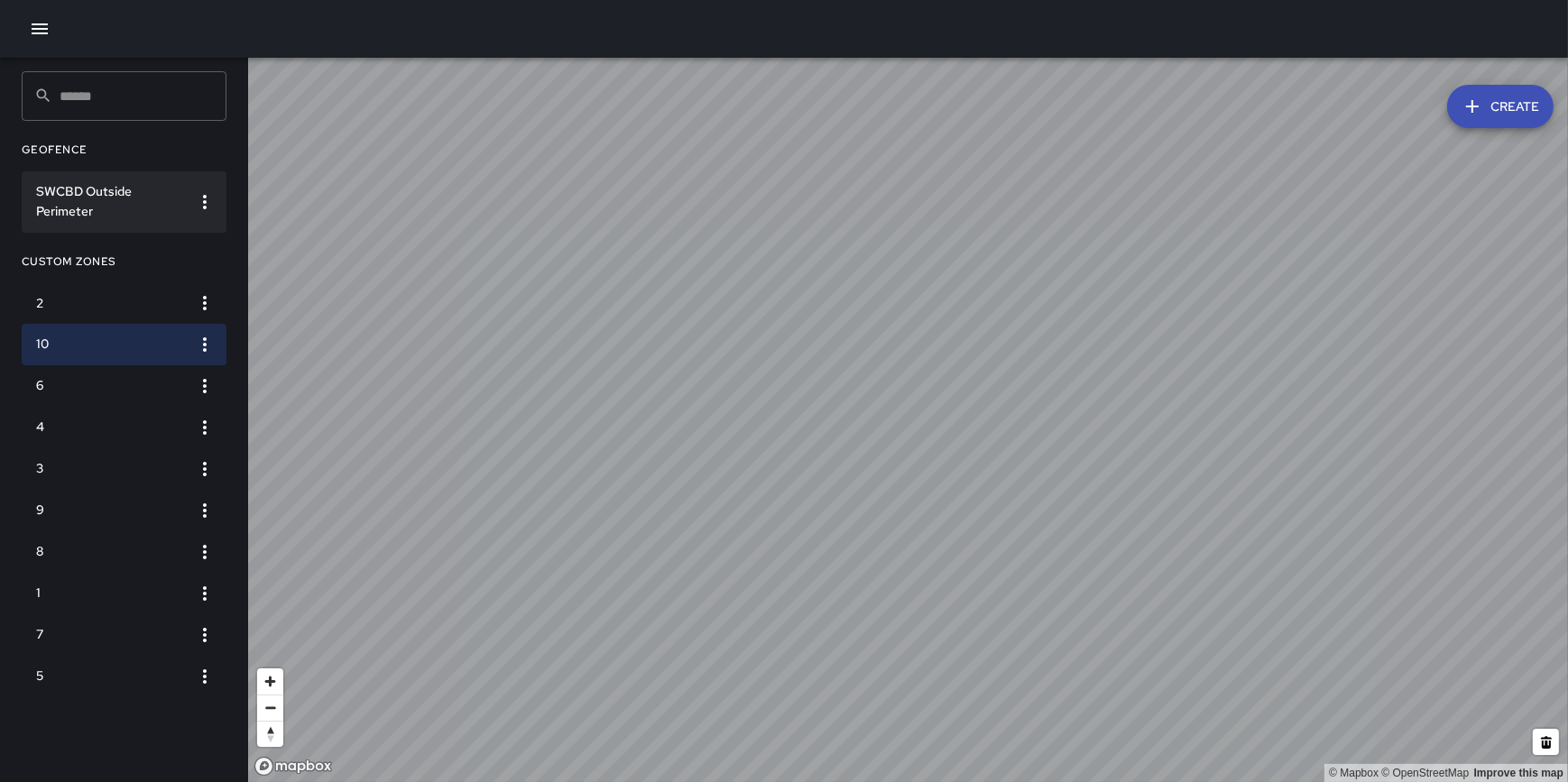
click at [98, 192] on h6 "SWCBD Outside Perimeter" at bounding box center [109, 203] width 147 height 40
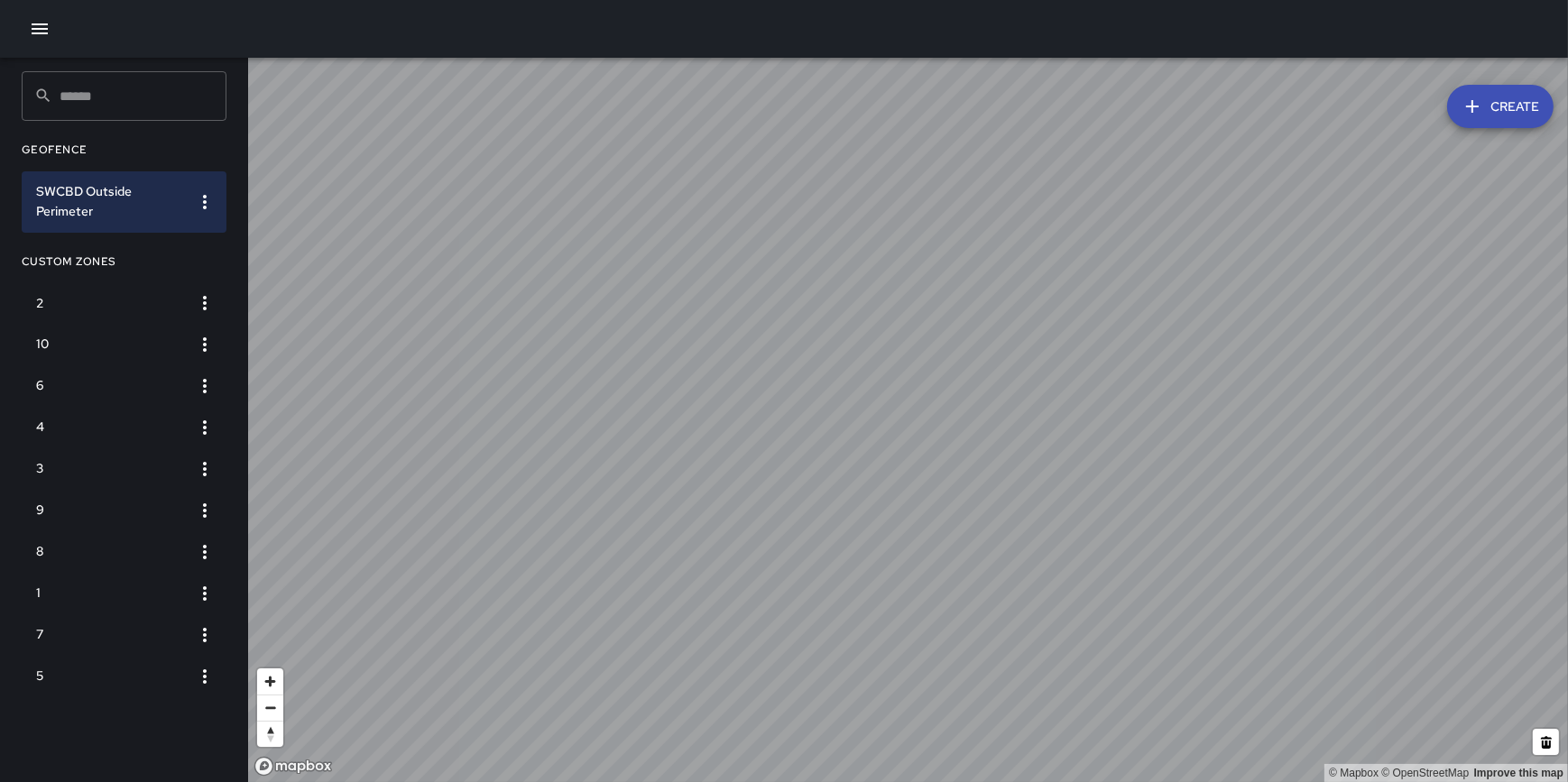
click at [33, 26] on icon "button" at bounding box center [40, 29] width 22 height 22
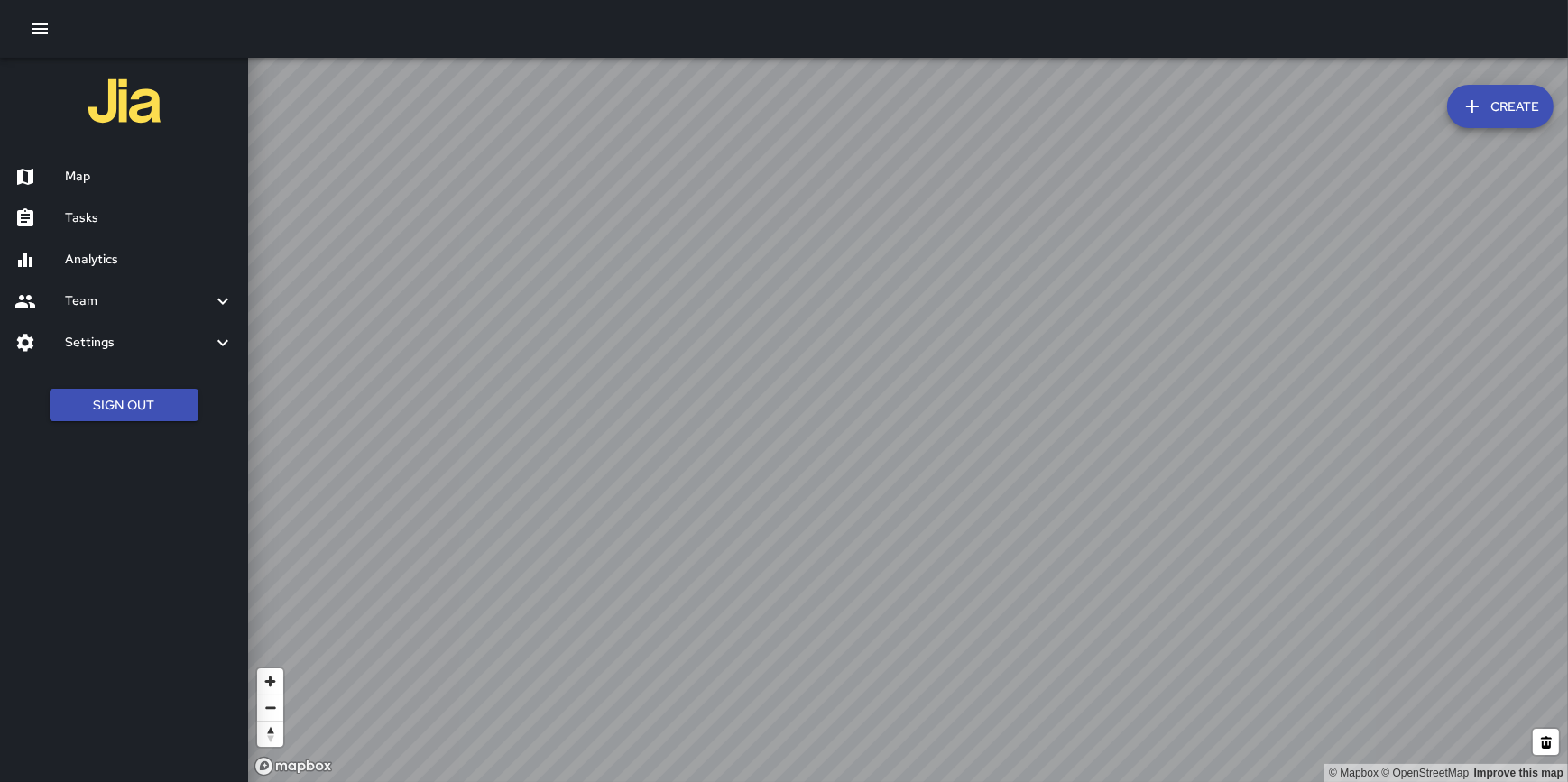
click at [83, 181] on h6 "Map" at bounding box center [149, 177] width 169 height 20
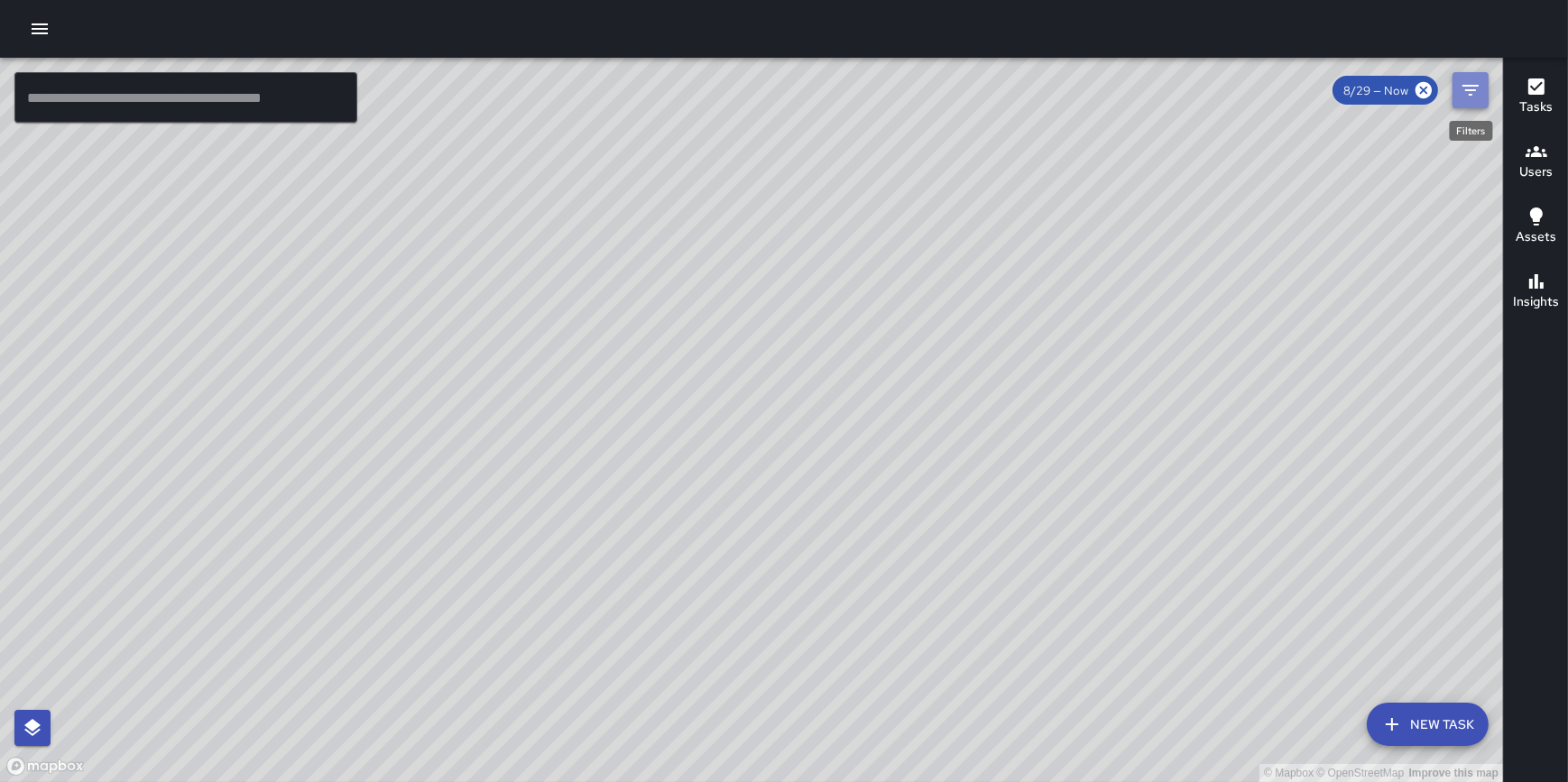
click at [1479, 86] on icon "Filters" at bounding box center [1470, 90] width 16 height 11
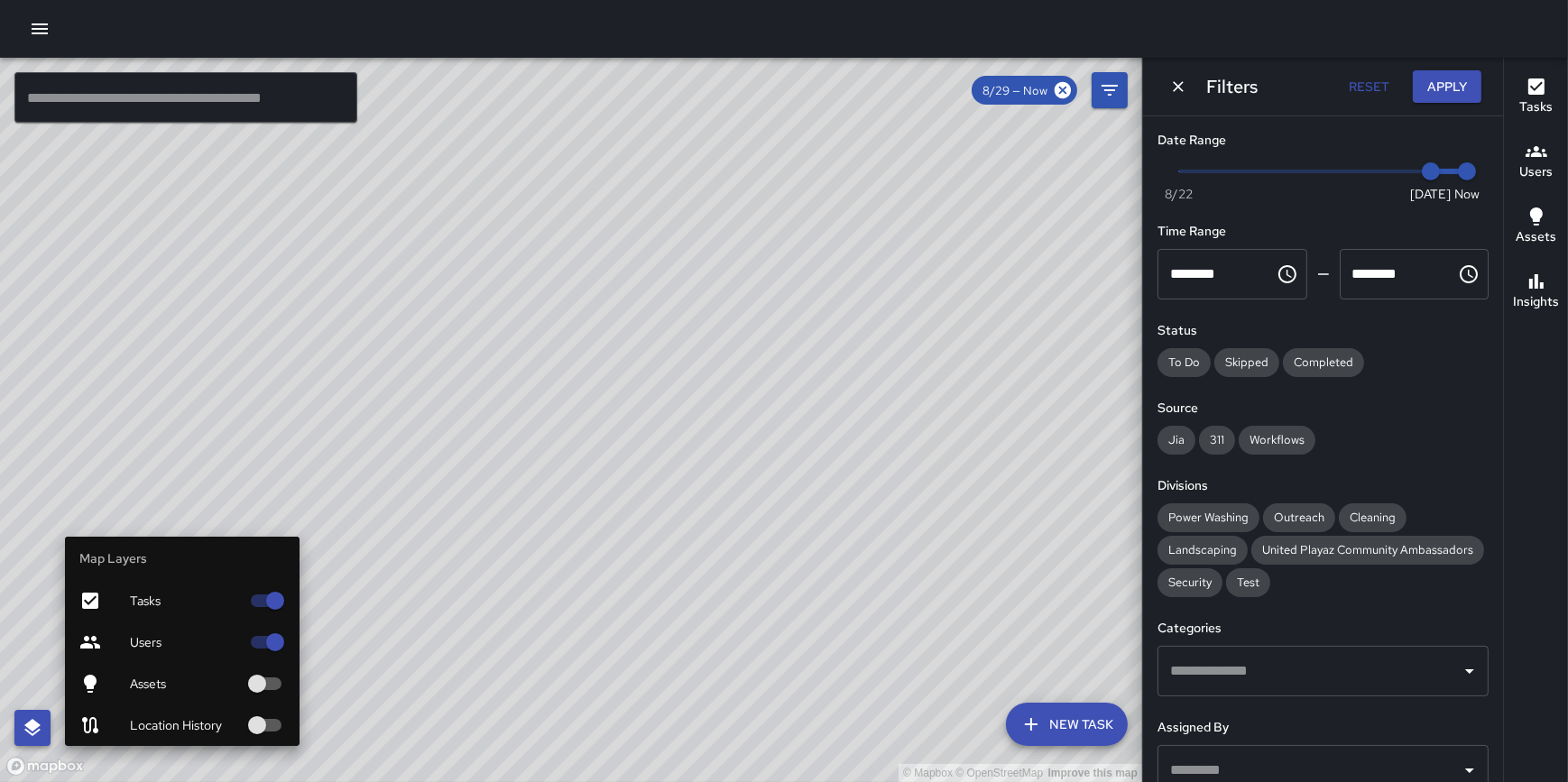
click at [32, 726] on icon "button" at bounding box center [33, 728] width 16 height 17
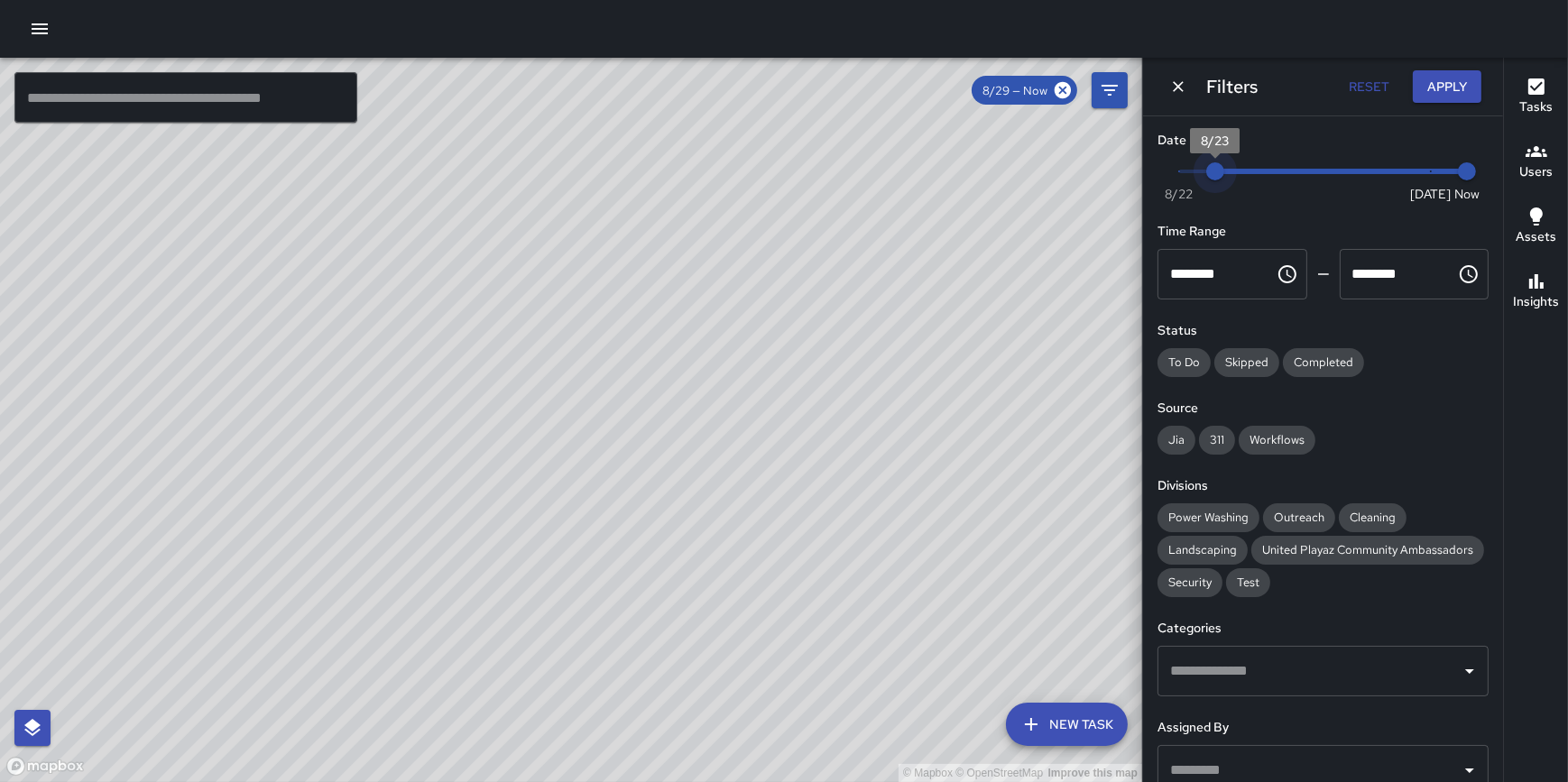
type input "*"
drag, startPoint x: 1420, startPoint y: 174, endPoint x: 1164, endPoint y: 176, distance: 256.0
click at [1170, 176] on span "8/22" at bounding box center [1179, 172] width 18 height 18
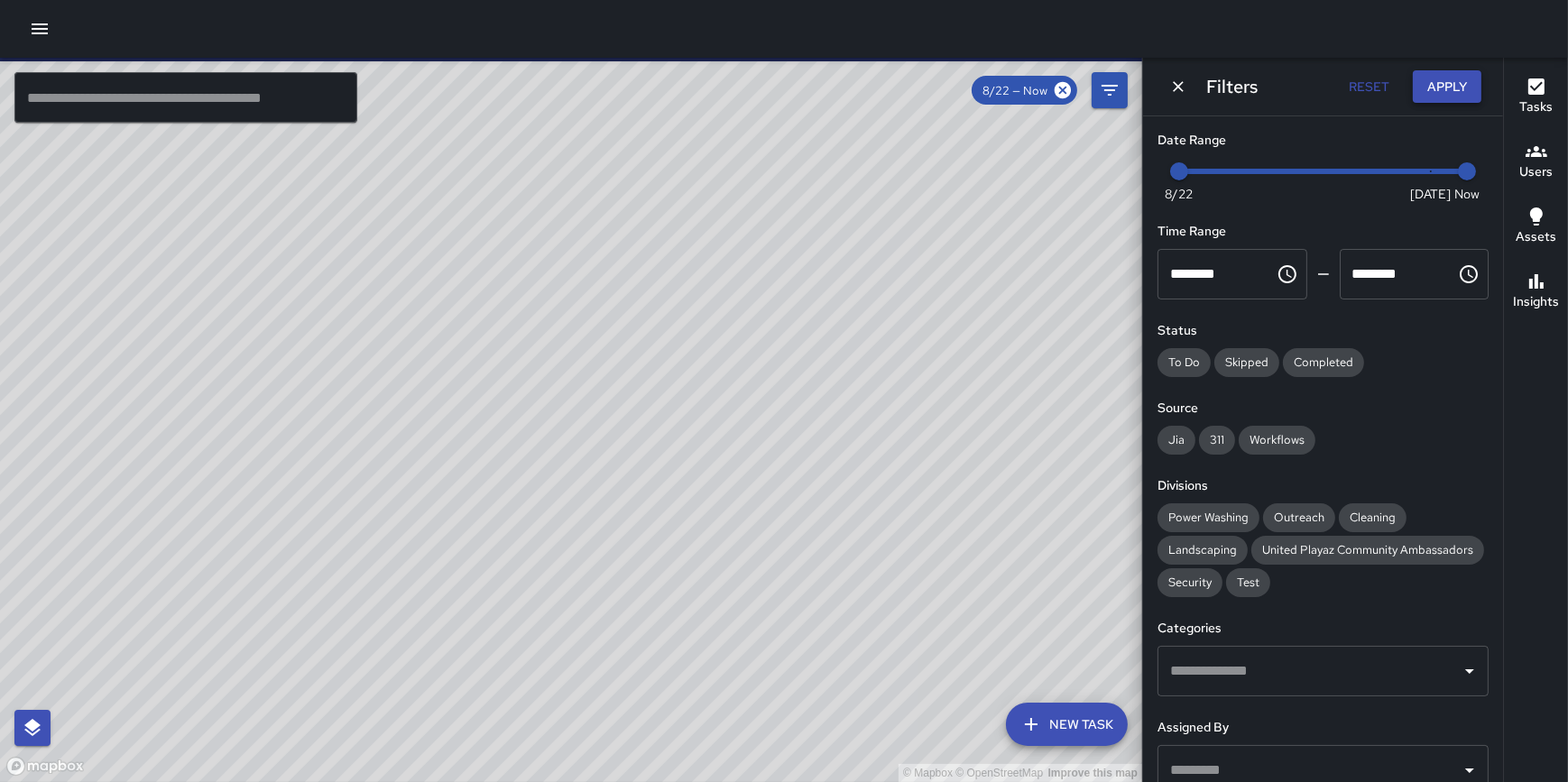
click at [1432, 79] on button "Apply" at bounding box center [1447, 87] width 69 height 33
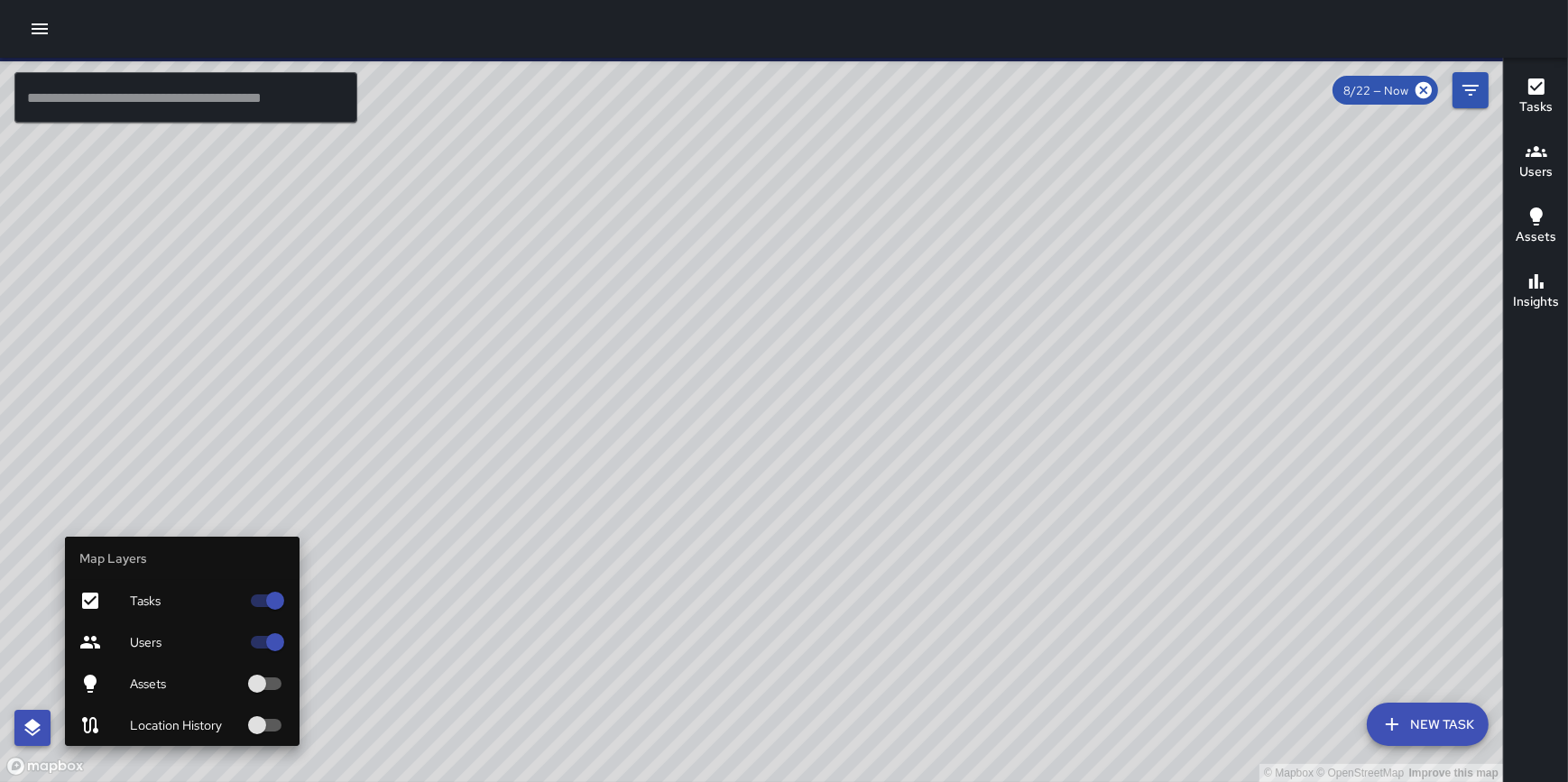
click at [35, 726] on icon "button" at bounding box center [33, 728] width 16 height 17
click at [34, 719] on icon "button" at bounding box center [33, 729] width 22 height 22
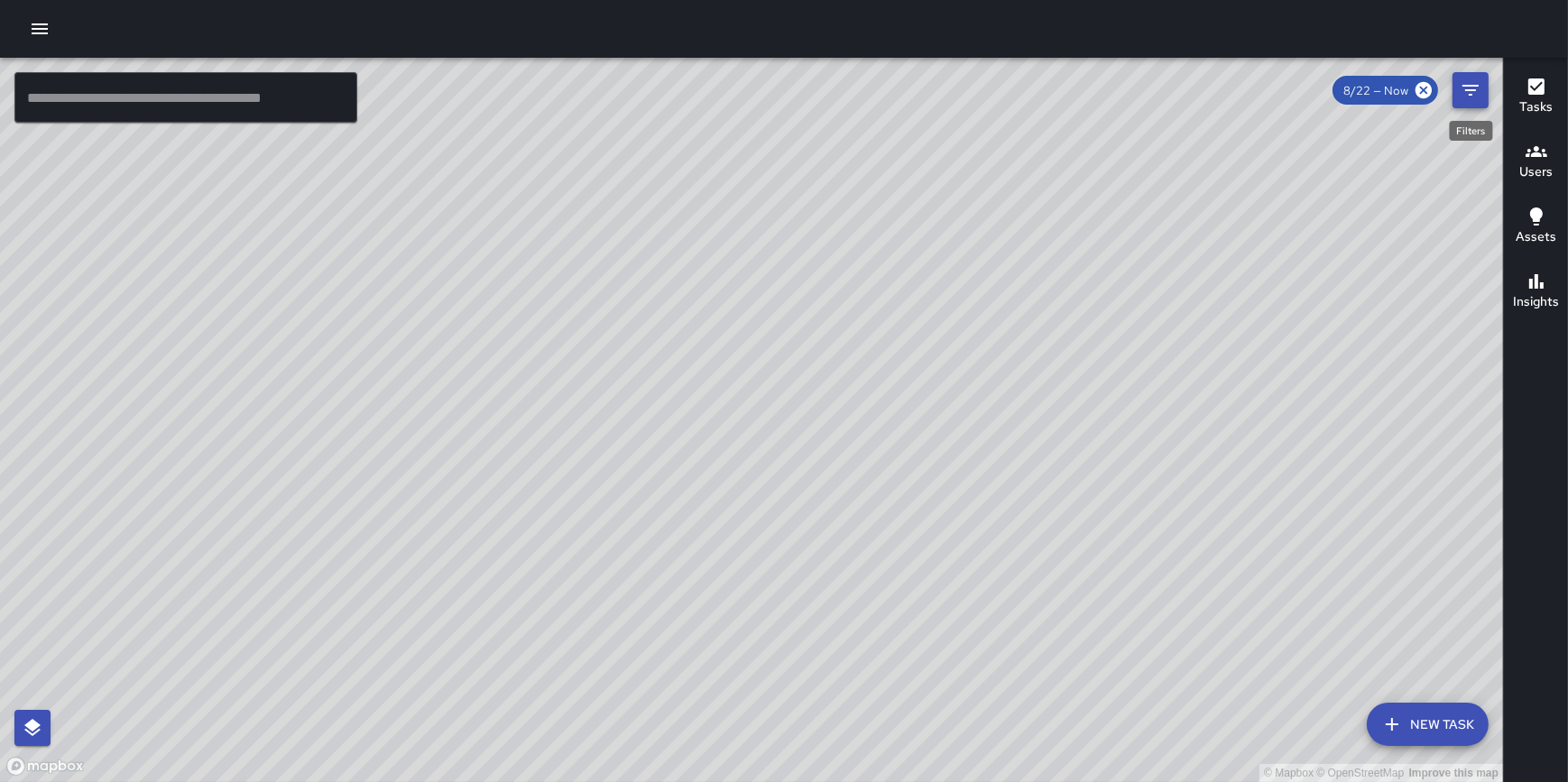
click at [1470, 90] on icon "Filters" at bounding box center [1470, 90] width 16 height 11
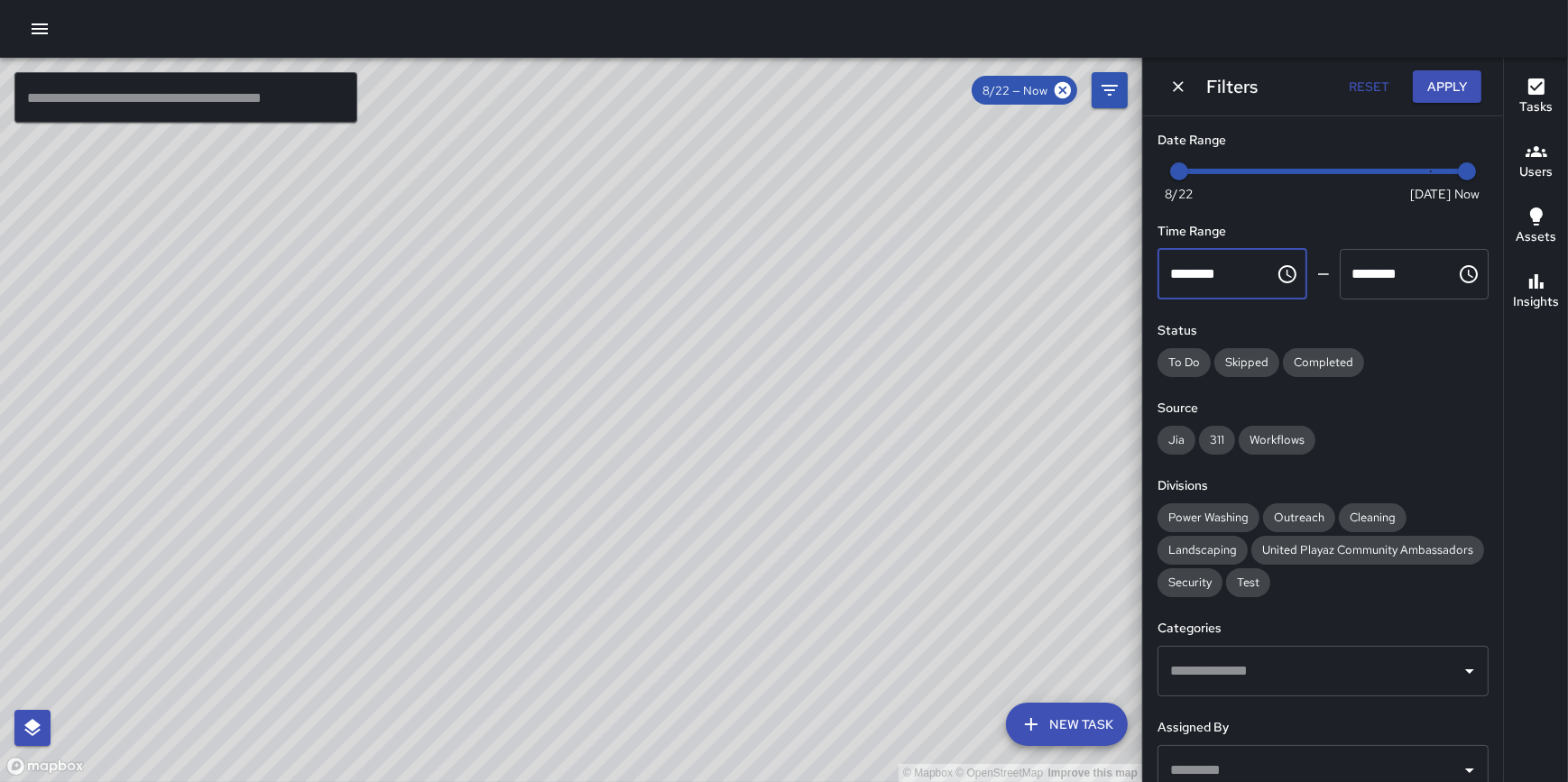
drag, startPoint x: 1219, startPoint y: 273, endPoint x: 1168, endPoint y: 272, distance: 51.0
click at [1168, 272] on input "********" at bounding box center [1210, 275] width 105 height 51
drag, startPoint x: 1245, startPoint y: 276, endPoint x: 1149, endPoint y: 268, distance: 96.3
click at [1149, 268] on div "Date Range Now [DATE] [DATE] 10:01 am Time Range ******** ​ ******** ​ Status T…" at bounding box center [1323, 449] width 360 height 666
click at [1287, 273] on icon "Choose time, selected time is 12:00 AM" at bounding box center [1290, 273] width 5 height 8
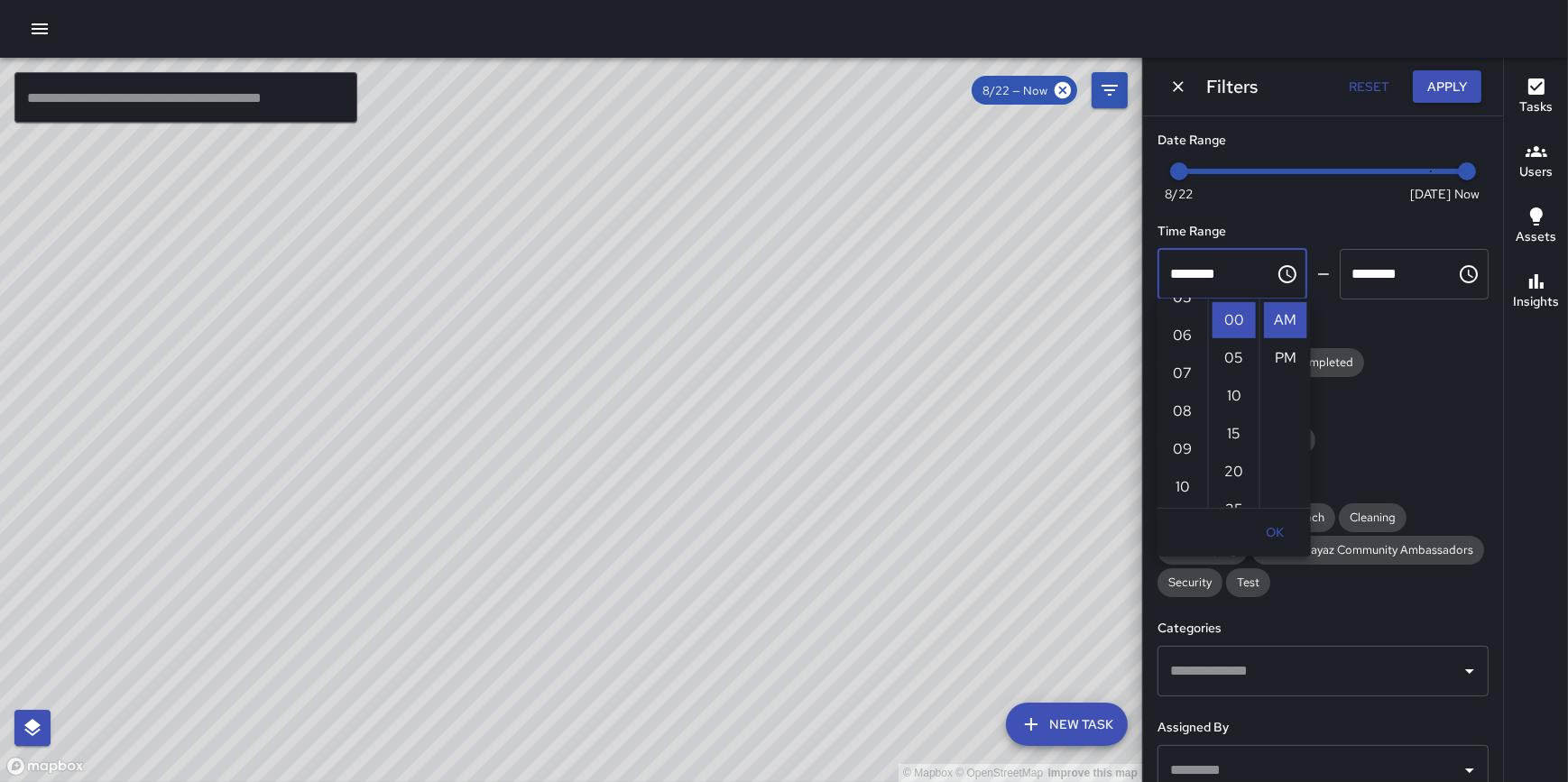
scroll to position [225, 0]
click at [1183, 313] on li "06" at bounding box center [1183, 323] width 43 height 36
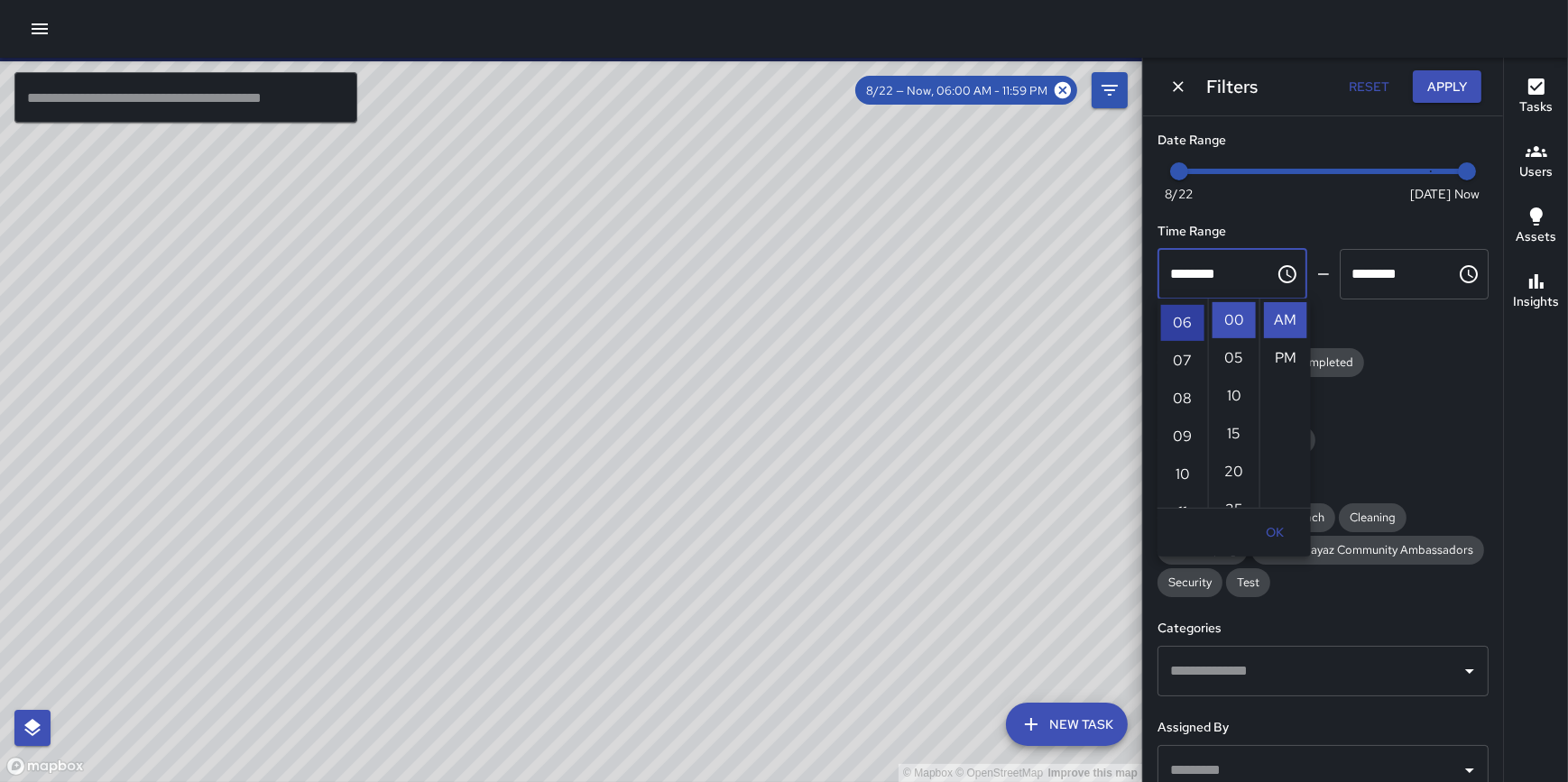
scroll to position [227, 0]
click at [1229, 382] on li "30" at bounding box center [1235, 386] width 43 height 36
type input "********"
click at [1377, 277] on input "********" at bounding box center [1392, 275] width 105 height 51
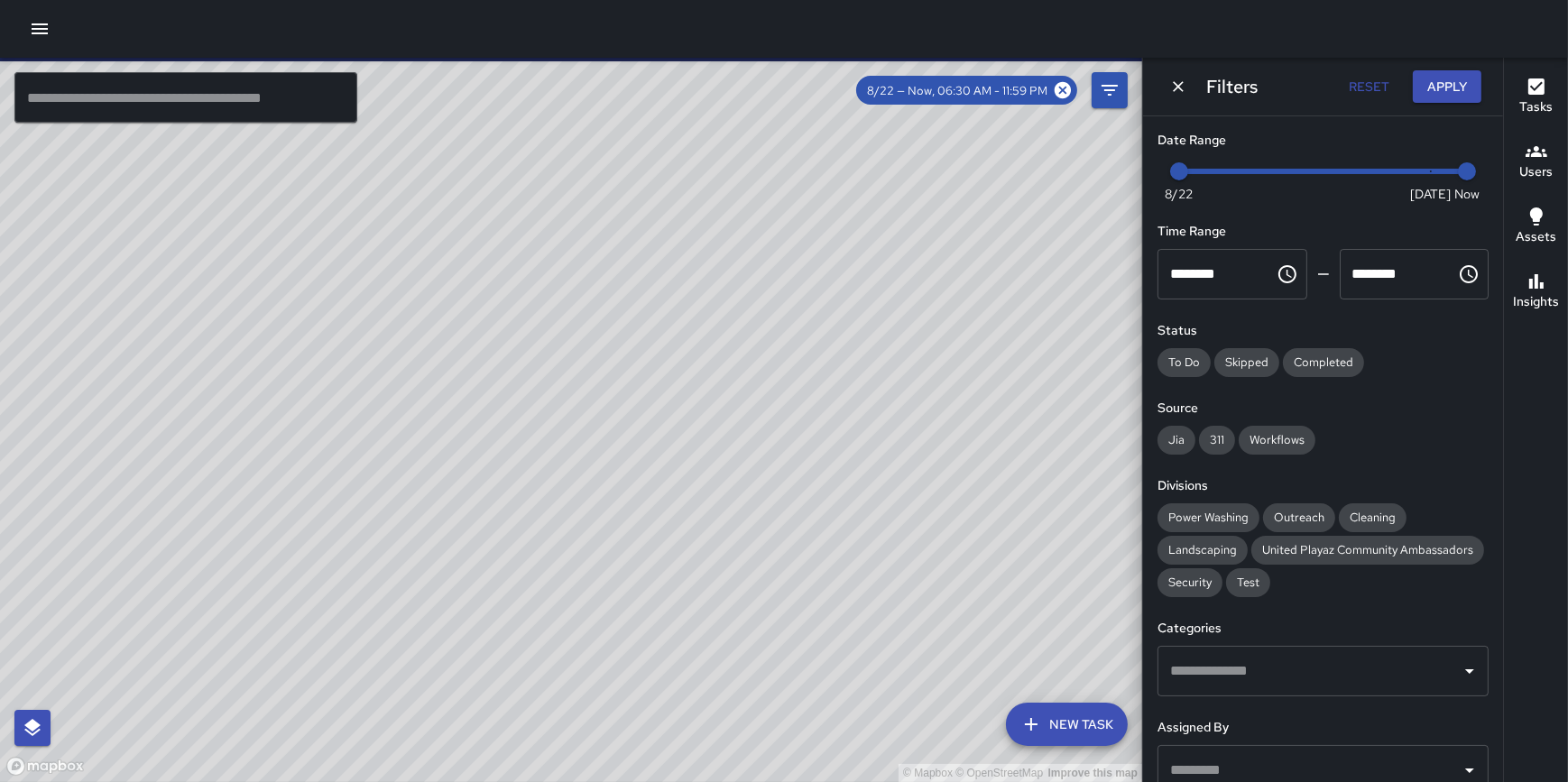
click at [1458, 274] on icon "Choose time, selected time is 11:59 PM" at bounding box center [1469, 274] width 22 height 22
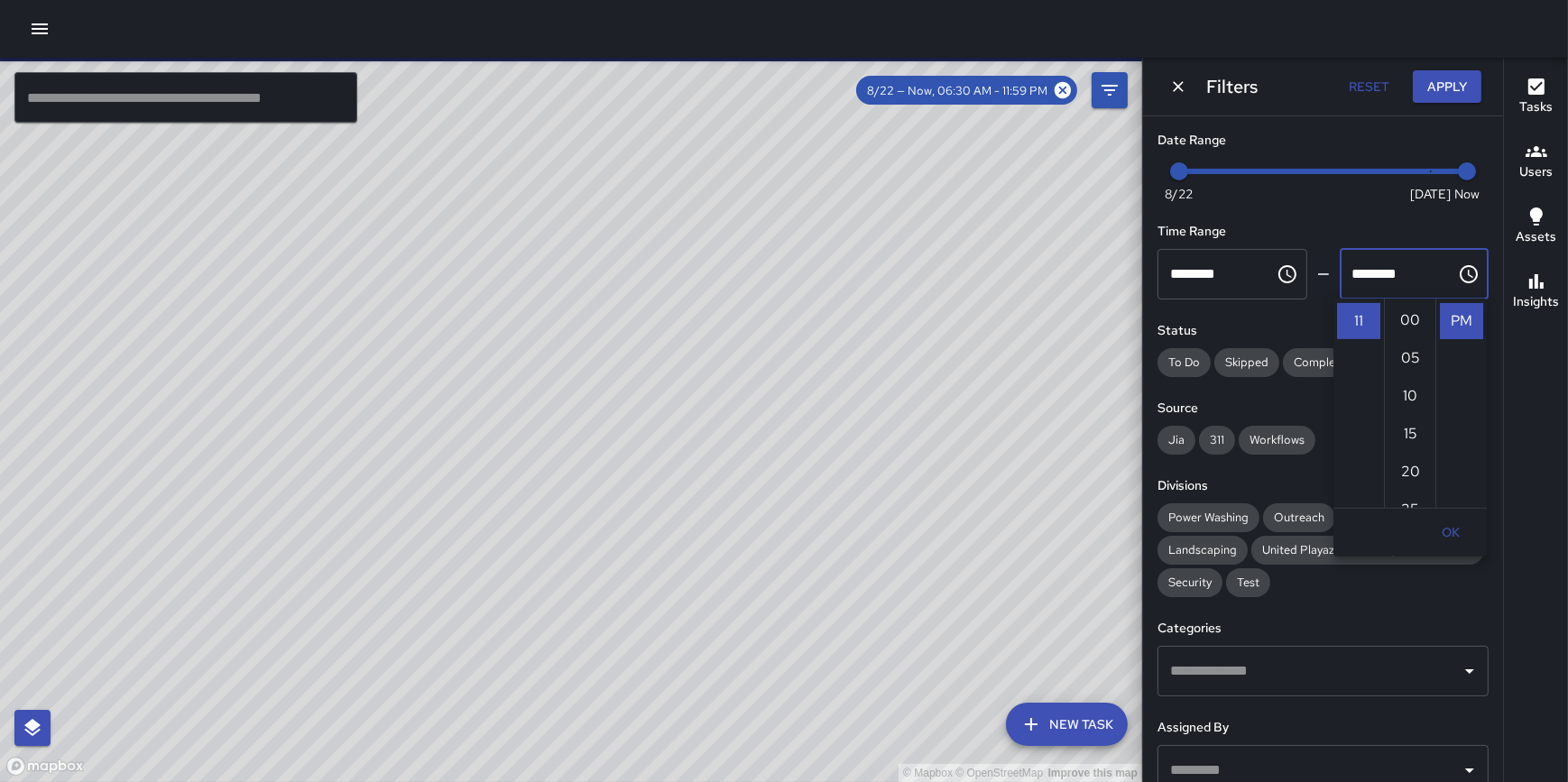
scroll to position [0, 0]
click at [1359, 431] on li "03" at bounding box center [1358, 434] width 43 height 36
click at [1402, 316] on li "00" at bounding box center [1410, 320] width 43 height 36
type input "********"
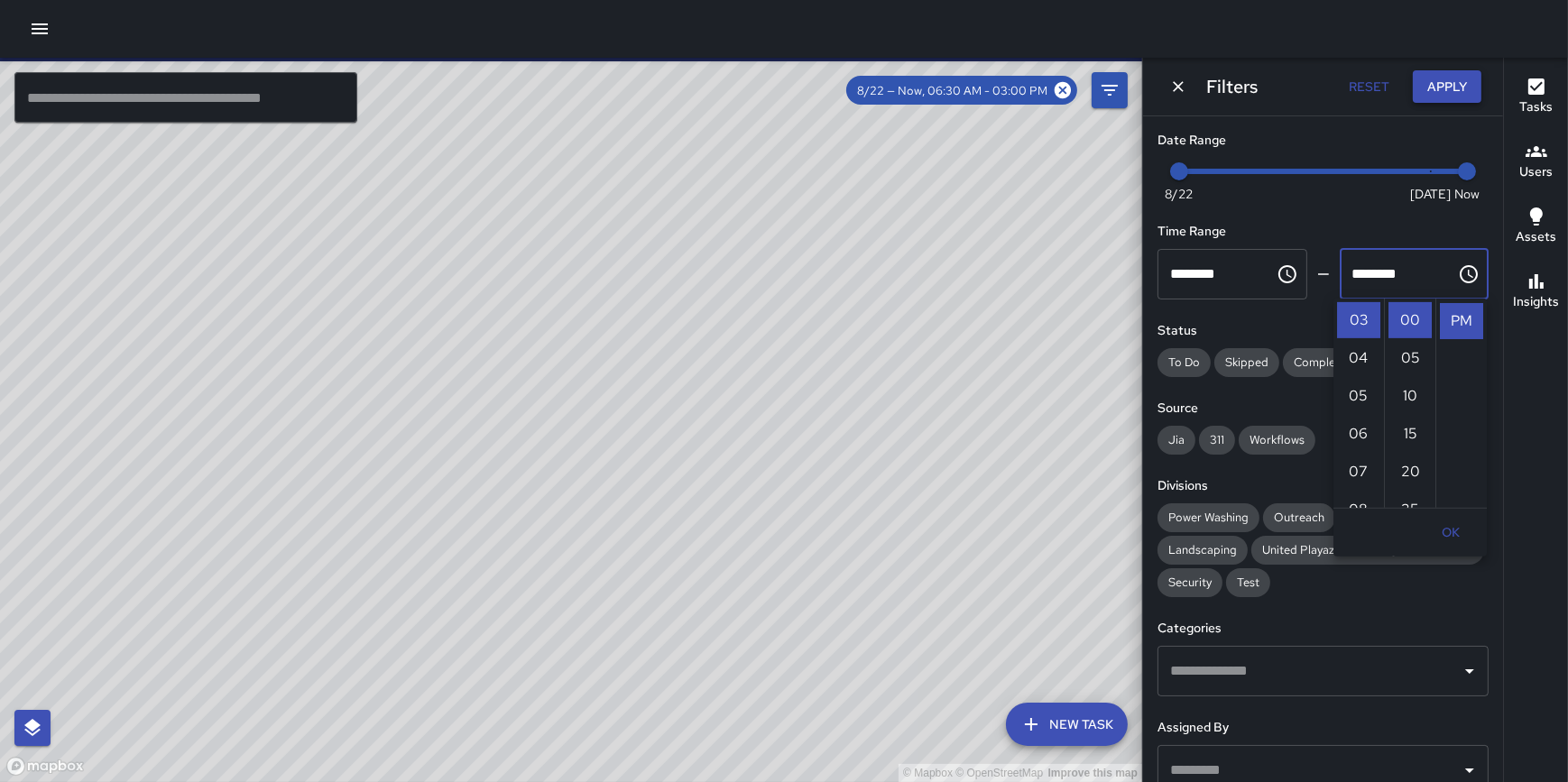
click at [1450, 81] on button "Apply" at bounding box center [1447, 87] width 69 height 33
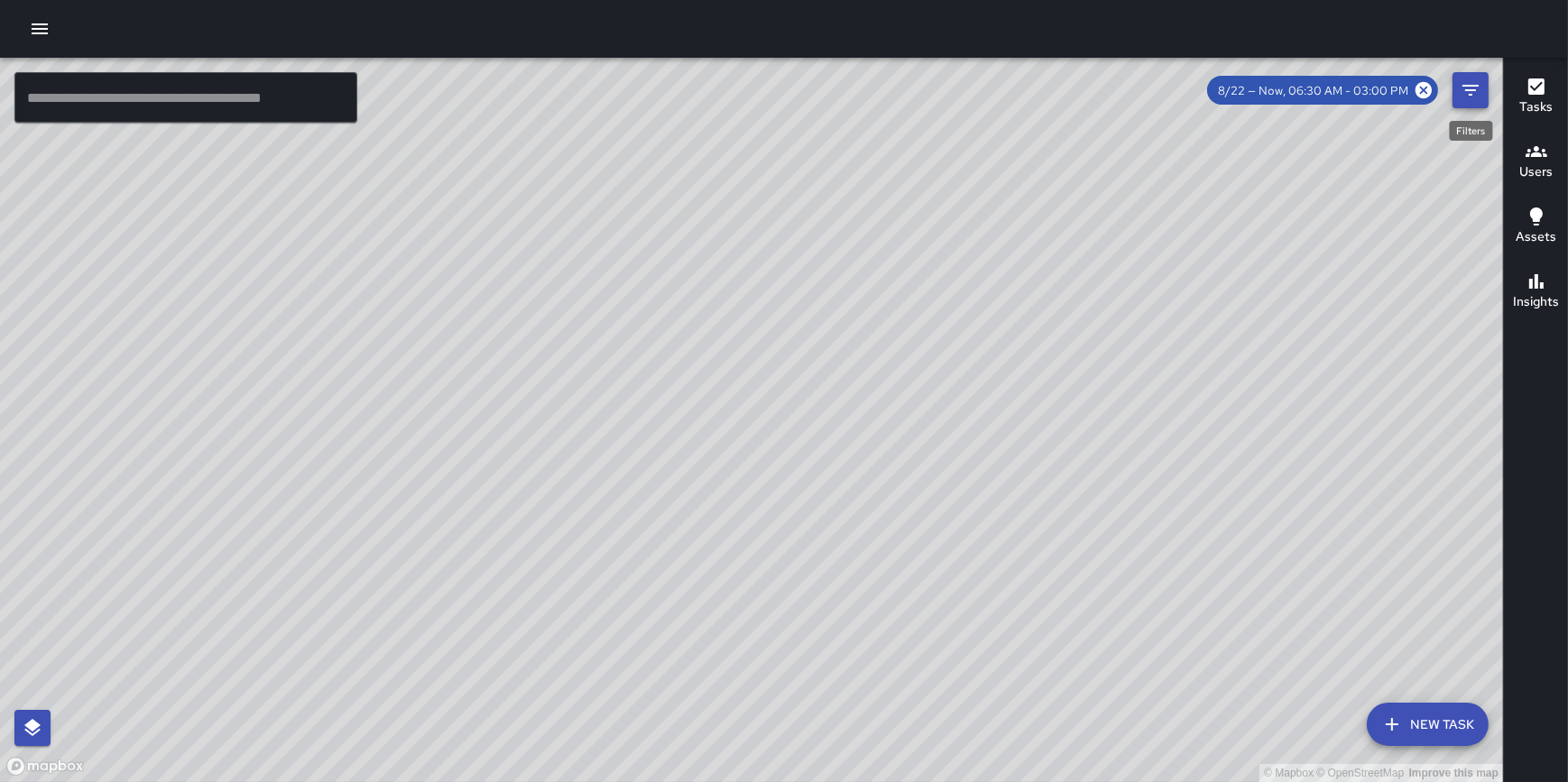
click at [1470, 91] on icon "Filters" at bounding box center [1470, 90] width 22 height 22
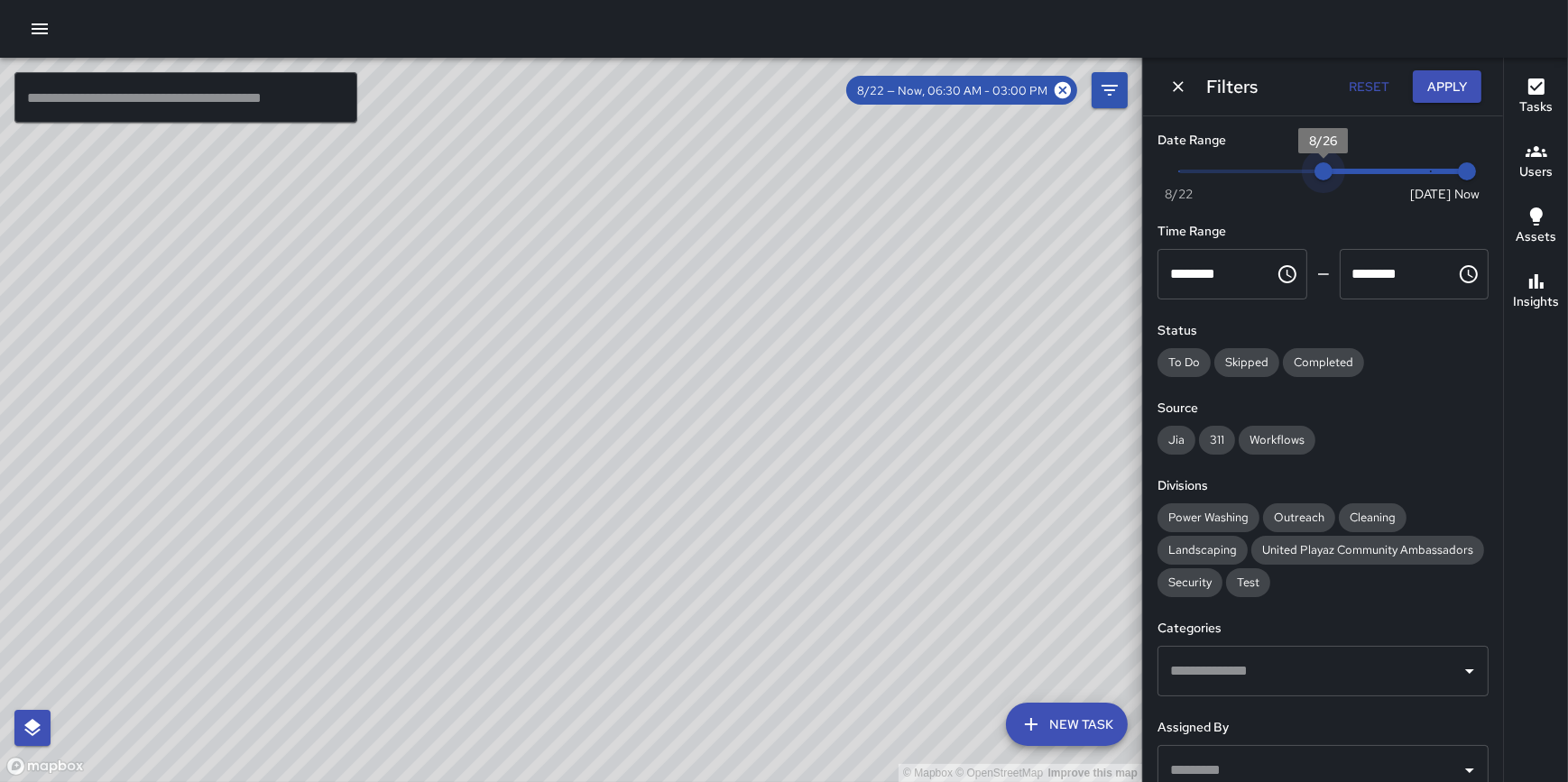
type input "*"
drag, startPoint x: 1196, startPoint y: 171, endPoint x: 1355, endPoint y: 180, distance: 159.3
click at [1355, 180] on span "8/27" at bounding box center [1358, 172] width 18 height 18
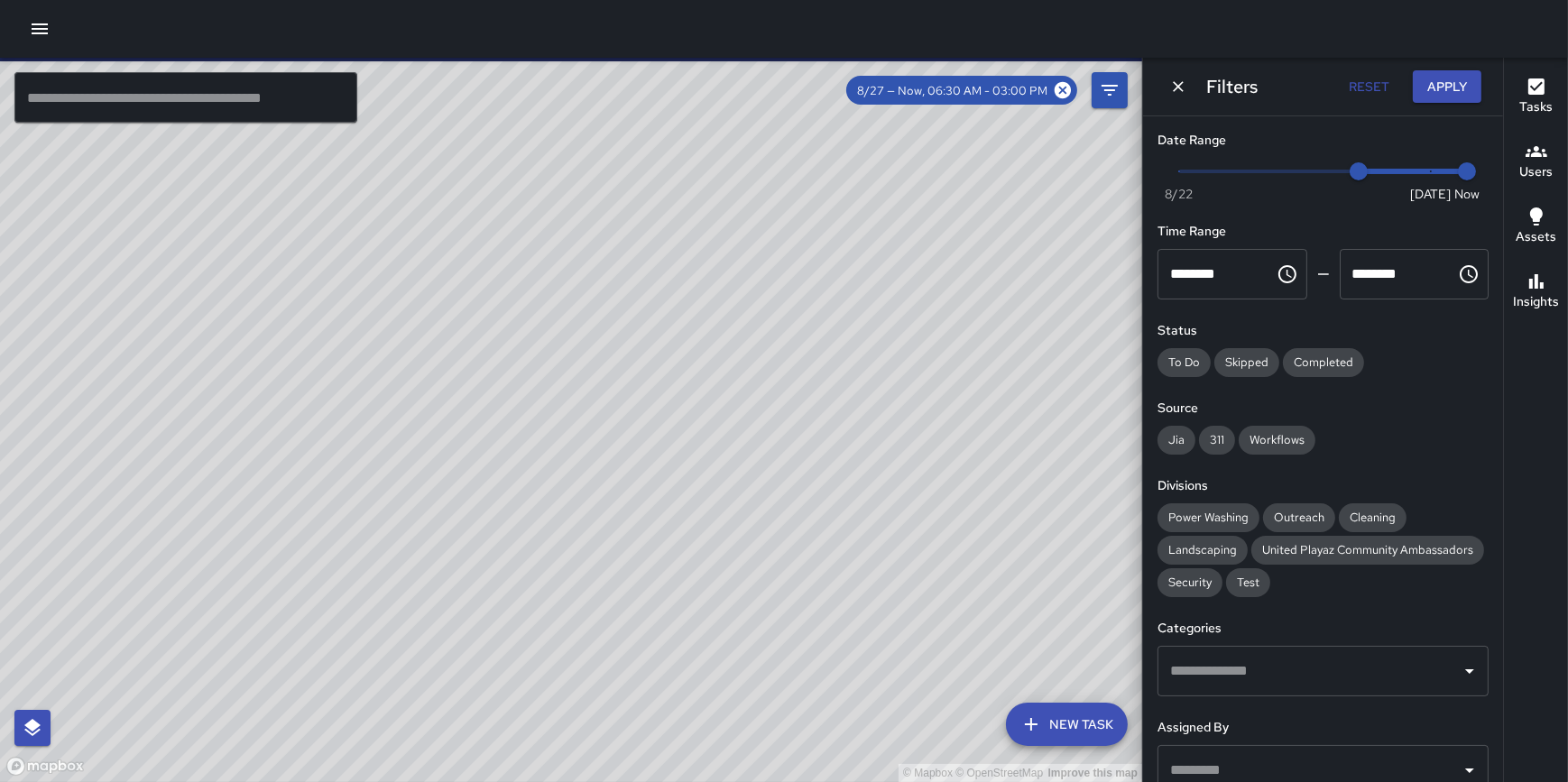
click at [1278, 277] on icon "Choose time, selected time is 6:30 AM" at bounding box center [1288, 274] width 22 height 22
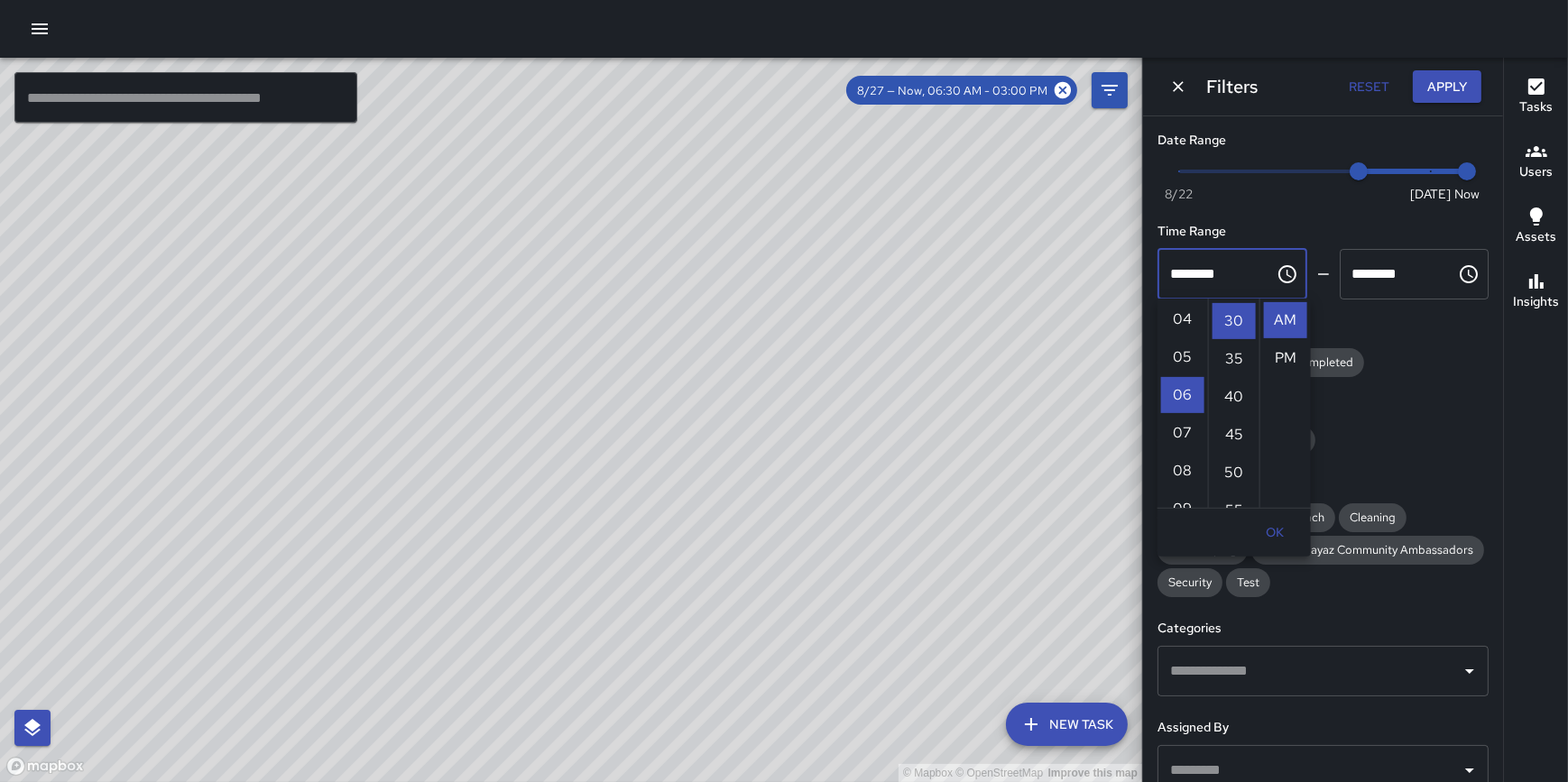
scroll to position [74, 0]
click at [1180, 355] on li "03" at bounding box center [1183, 360] width 43 height 36
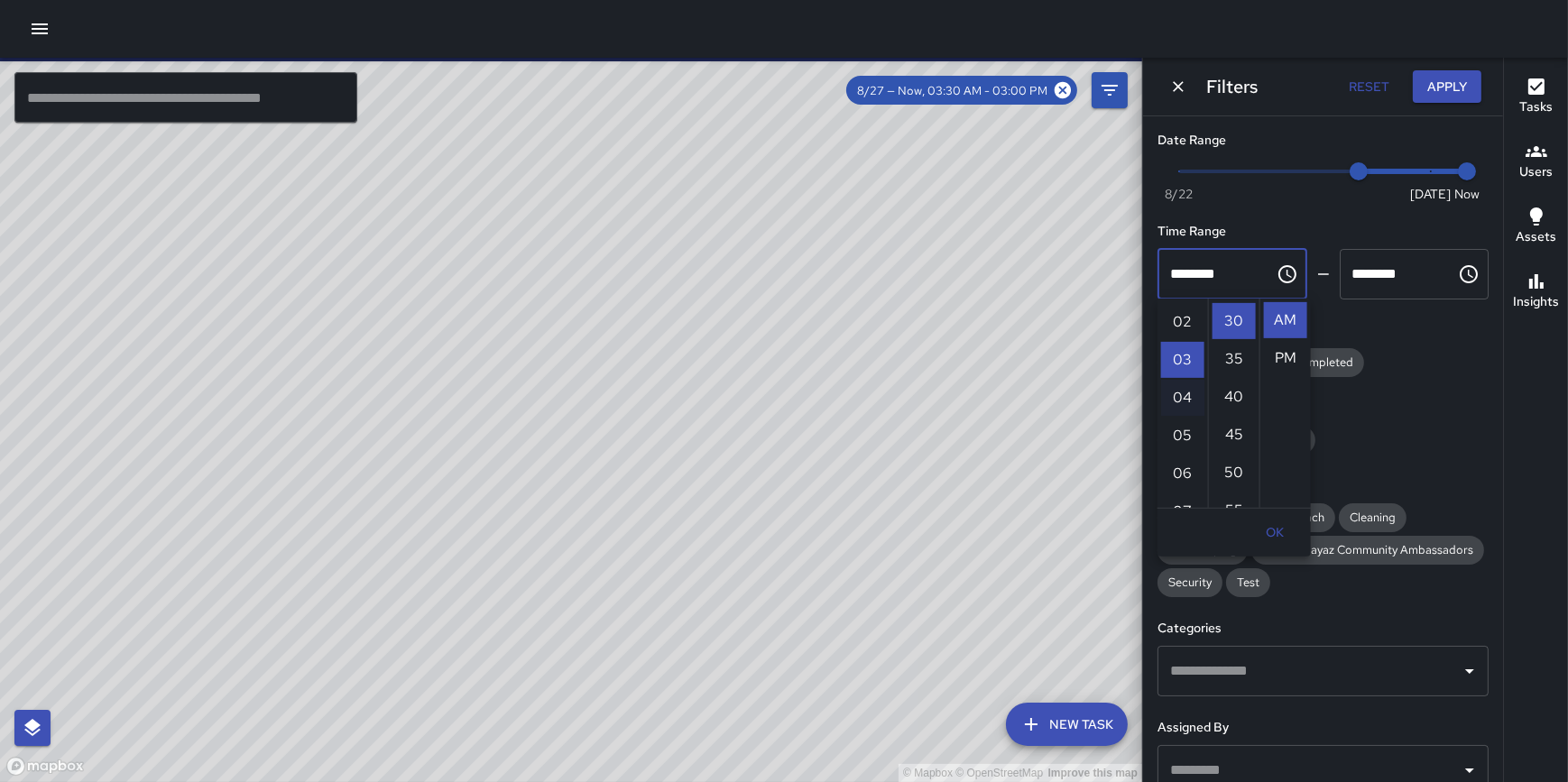
scroll to position [114, 0]
click at [1291, 353] on li "PM" at bounding box center [1286, 358] width 43 height 36
type input "********"
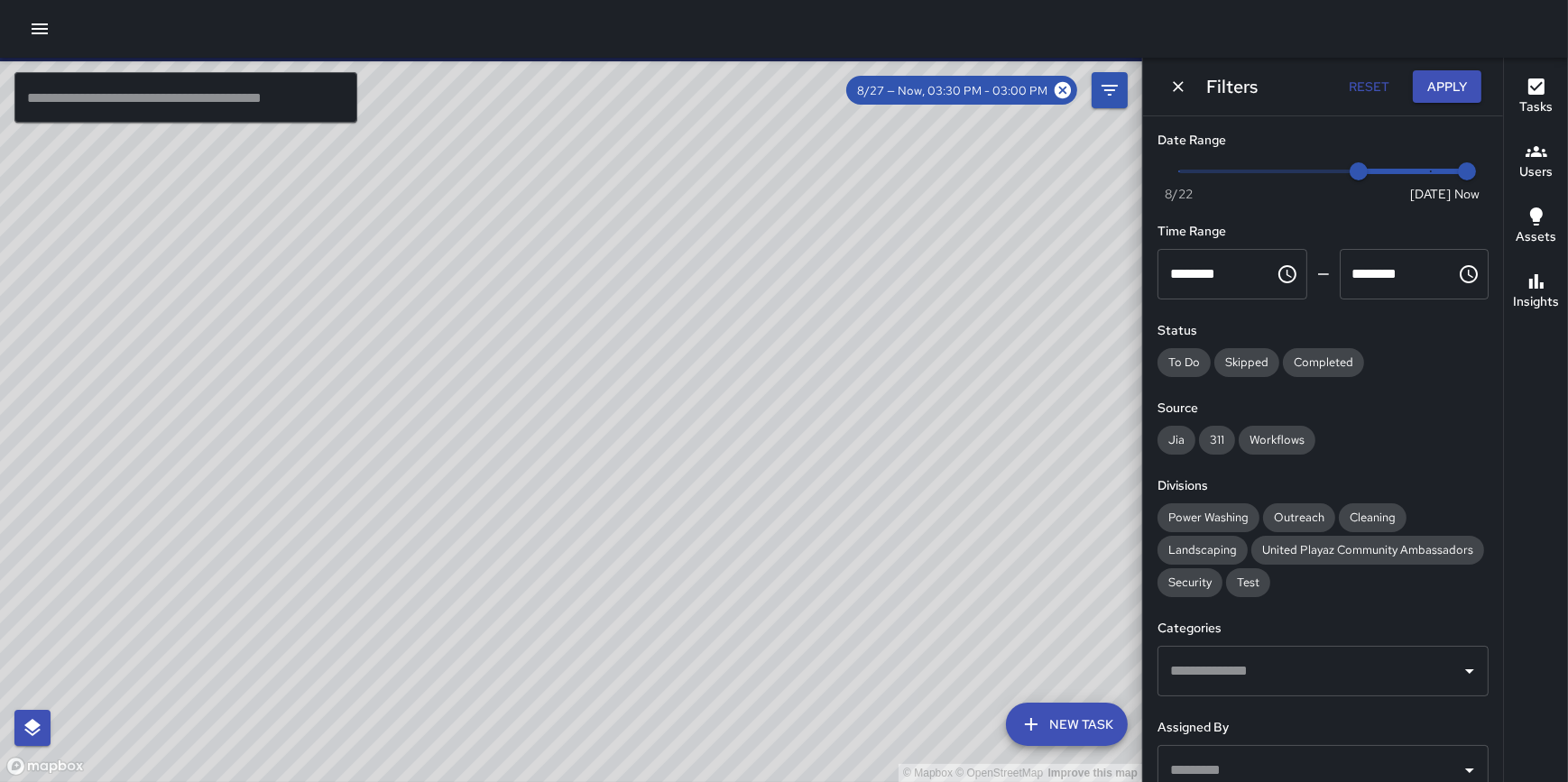
scroll to position [37, 0]
click at [1458, 268] on icon "Choose time, selected time is 3:00 PM" at bounding box center [1469, 274] width 22 height 22
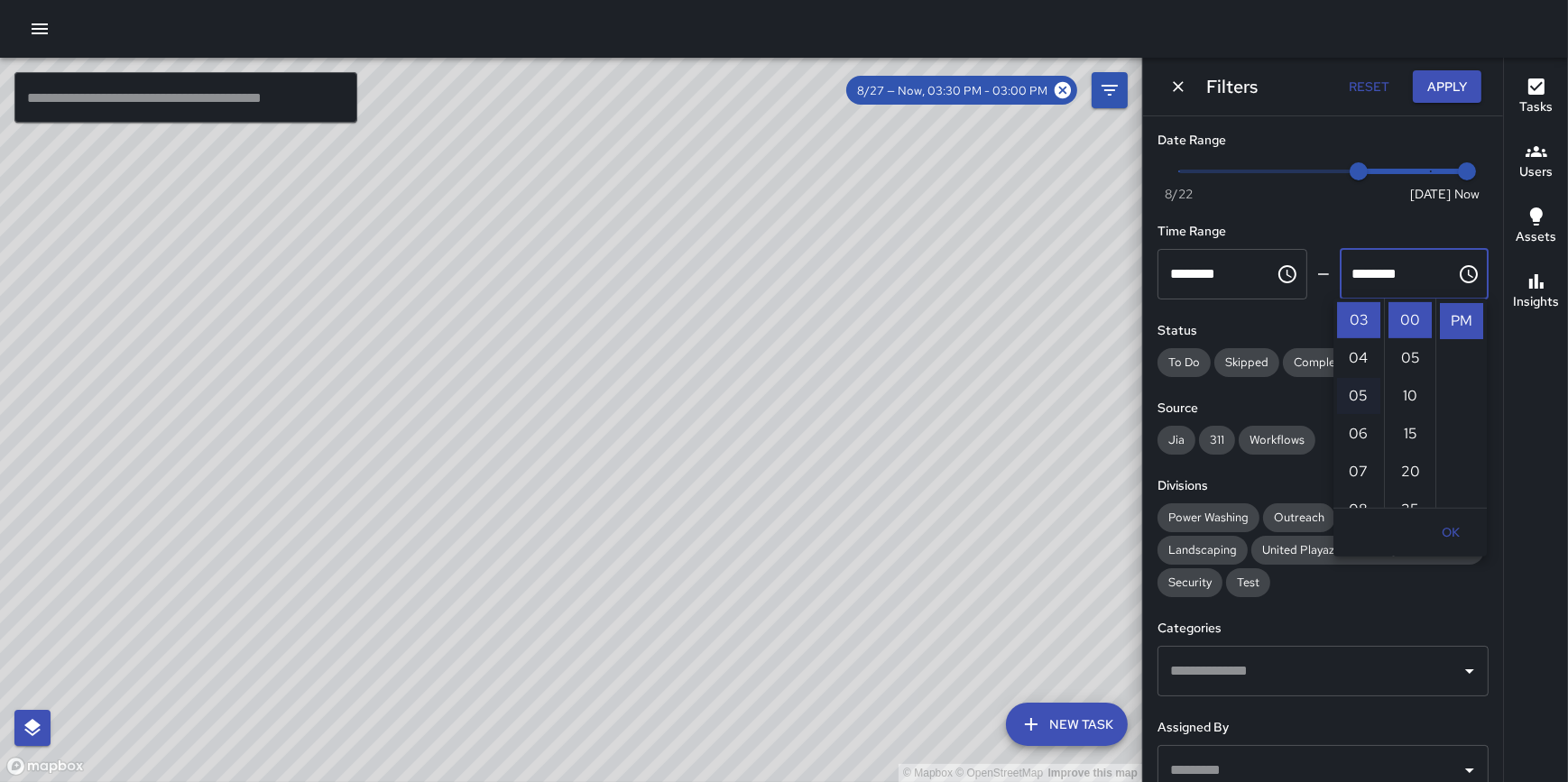
click at [1357, 389] on li "05" at bounding box center [1358, 396] width 43 height 36
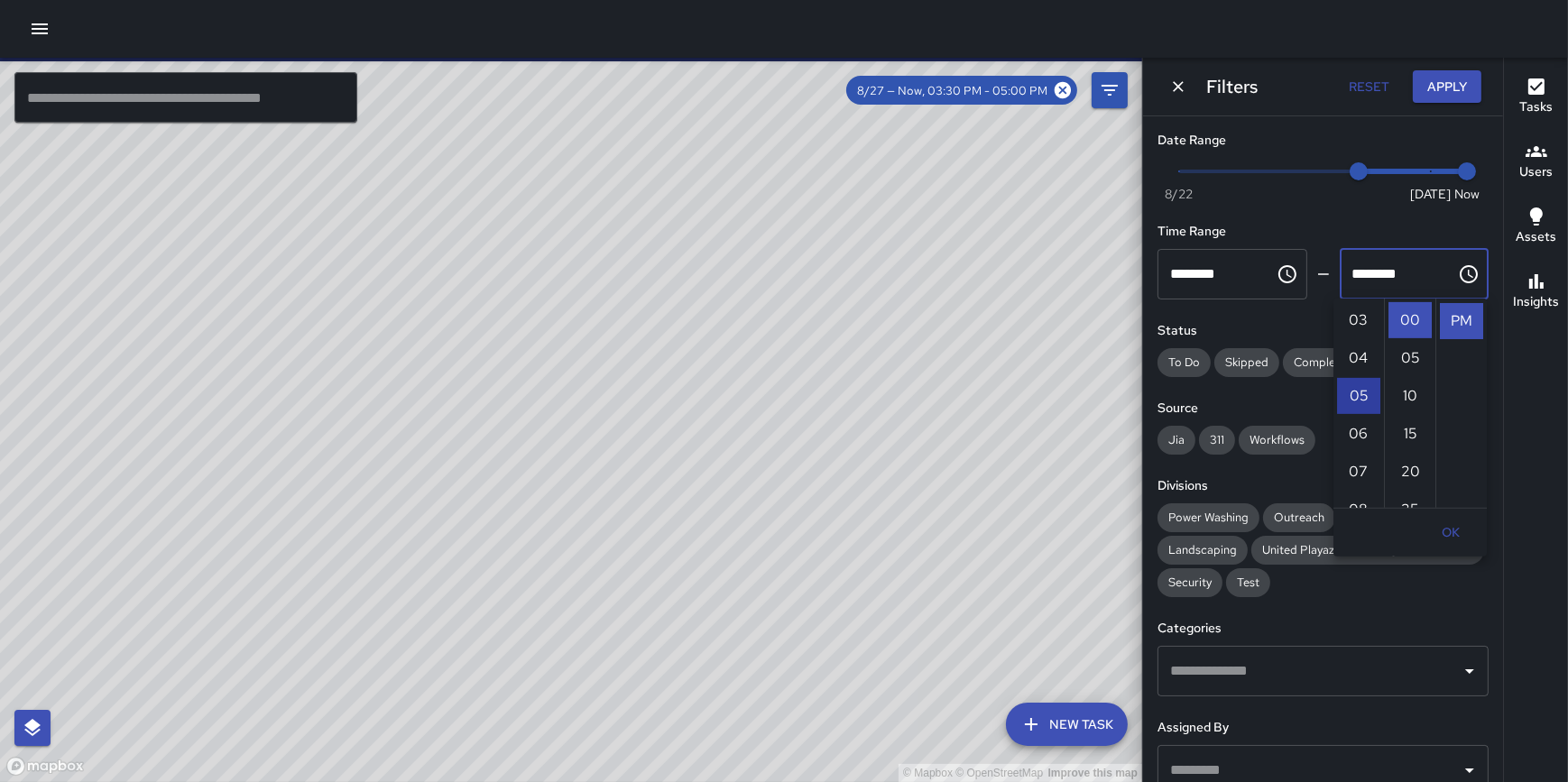
type input "********"
click at [1448, 527] on button "OK" at bounding box center [1451, 532] width 58 height 33
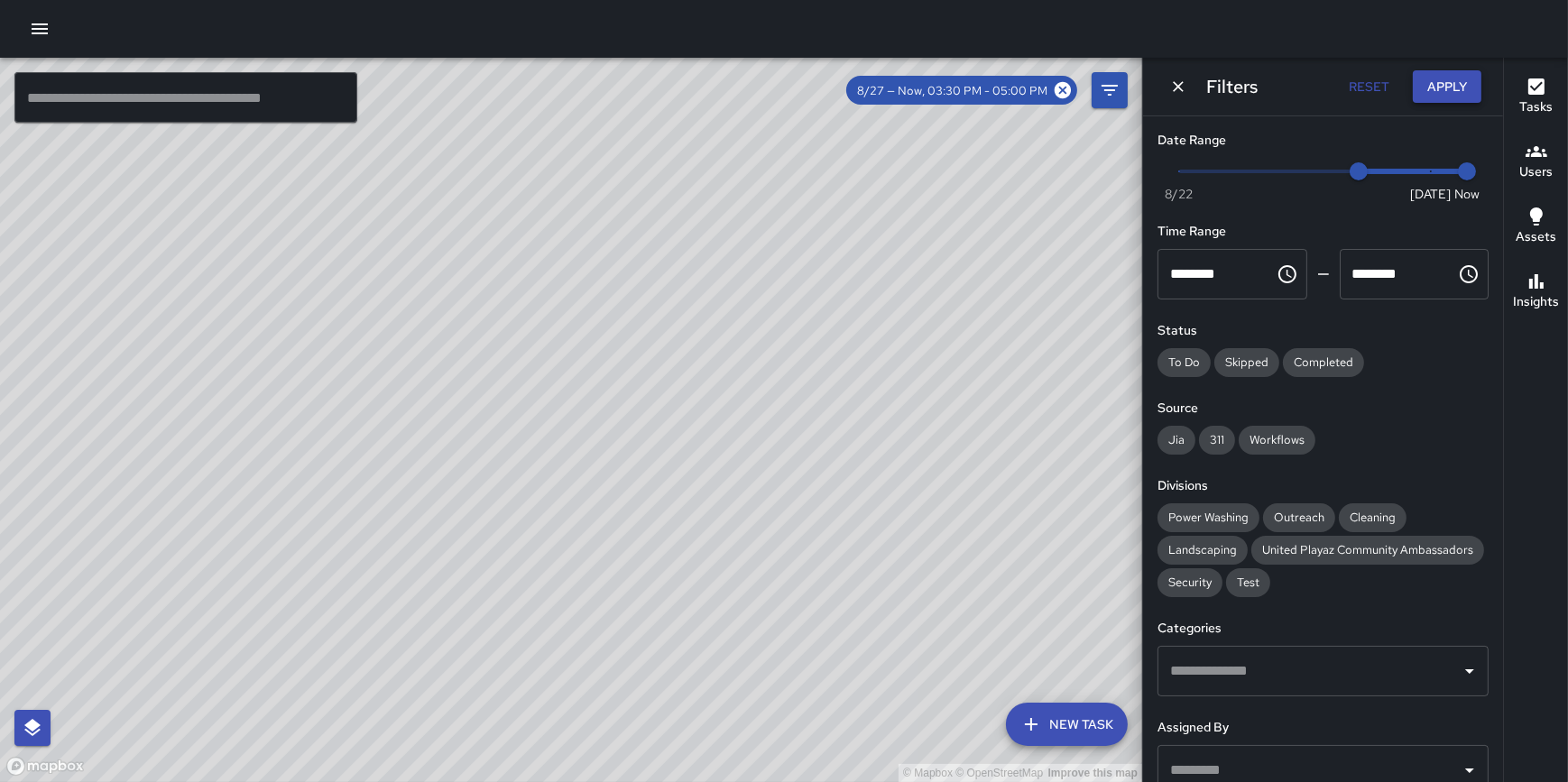
click at [1445, 88] on button "Apply" at bounding box center [1447, 87] width 69 height 33
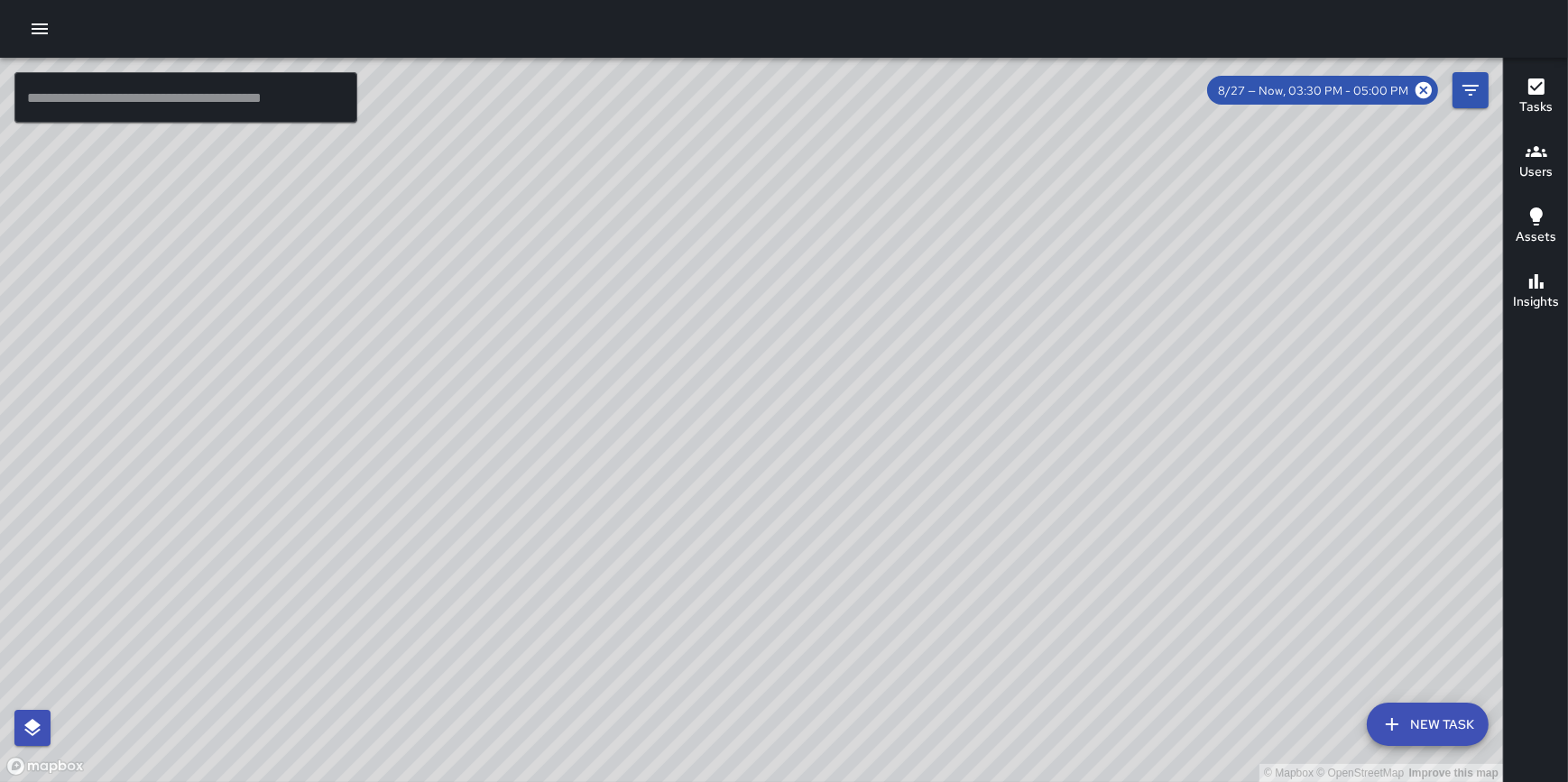
drag, startPoint x: 1027, startPoint y: 467, endPoint x: 1066, endPoint y: 344, distance: 129.0
click at [1065, 349] on div "© Mapbox © OpenStreetMap Improve this map" at bounding box center [751, 420] width 1503 height 725
click at [1066, 344] on div "© Mapbox © OpenStreetMap Improve this map" at bounding box center [751, 420] width 1503 height 725
click at [1062, 349] on div "© Mapbox © OpenStreetMap Improve this map" at bounding box center [751, 420] width 1503 height 725
drag, startPoint x: 1058, startPoint y: 340, endPoint x: 1064, endPoint y: 403, distance: 63.3
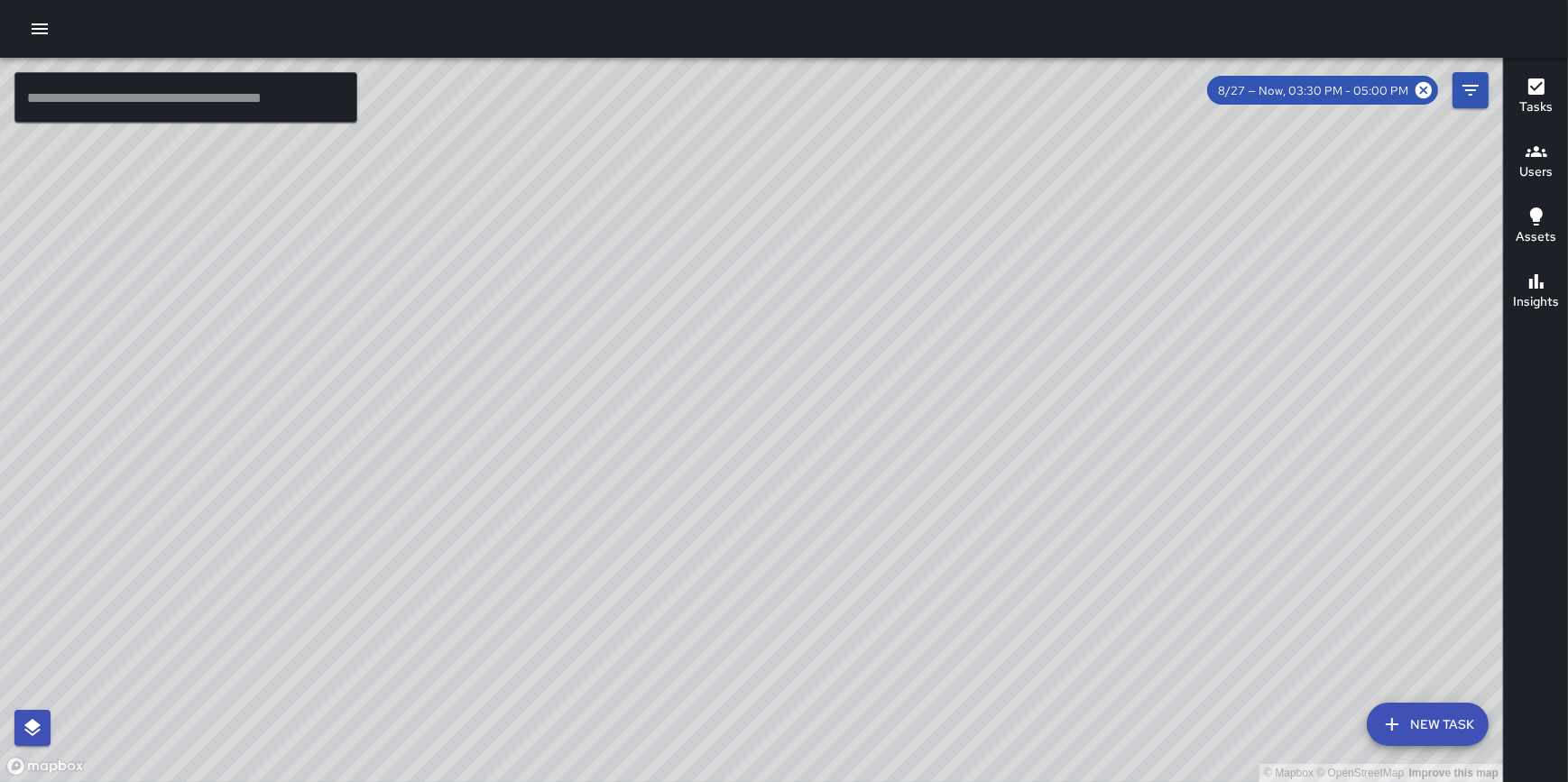
click at [1064, 403] on div "© Mapbox © OpenStreetMap Improve this map" at bounding box center [751, 420] width 1503 height 725
drag, startPoint x: 1083, startPoint y: 267, endPoint x: 1018, endPoint y: 379, distance: 129.5
click at [1018, 379] on div "© Mapbox © OpenStreetMap Improve this map" at bounding box center [751, 420] width 1503 height 725
click at [36, 26] on icon "button" at bounding box center [40, 29] width 22 height 22
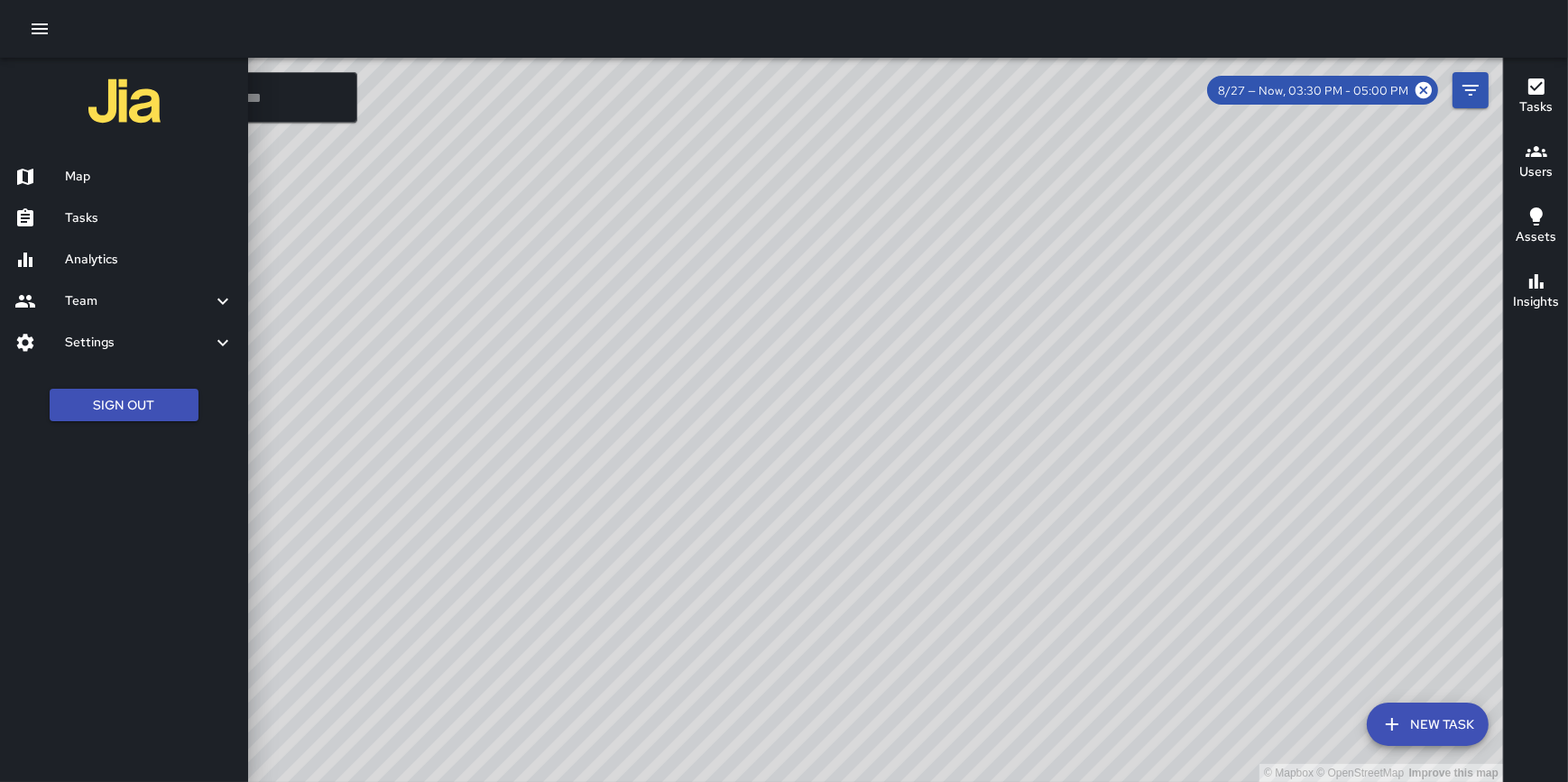
click at [116, 338] on h6 "Settings" at bounding box center [138, 343] width 147 height 20
